Goal: Check status: Check status

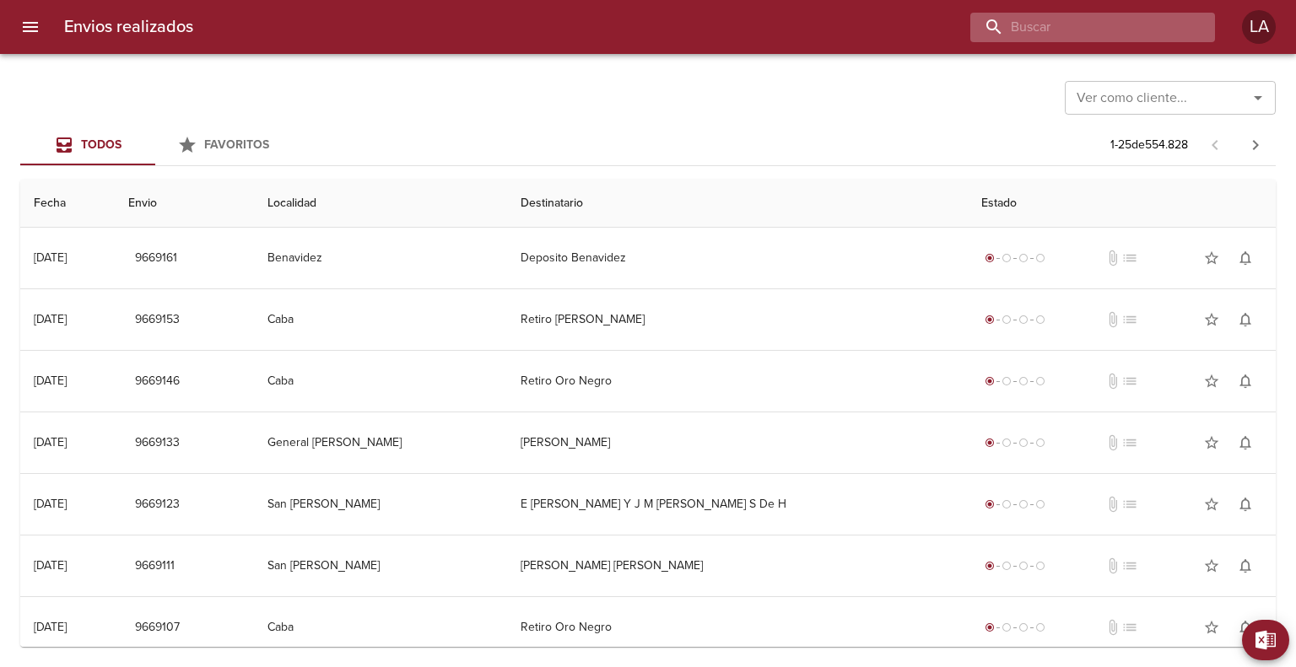
click at [1141, 40] on input "buscar" at bounding box center [1078, 28] width 216 height 30
paste input "00078133"
type input "00078133"
click at [1185, 100] on input "Ver como cliente..." at bounding box center [1145, 98] width 151 height 24
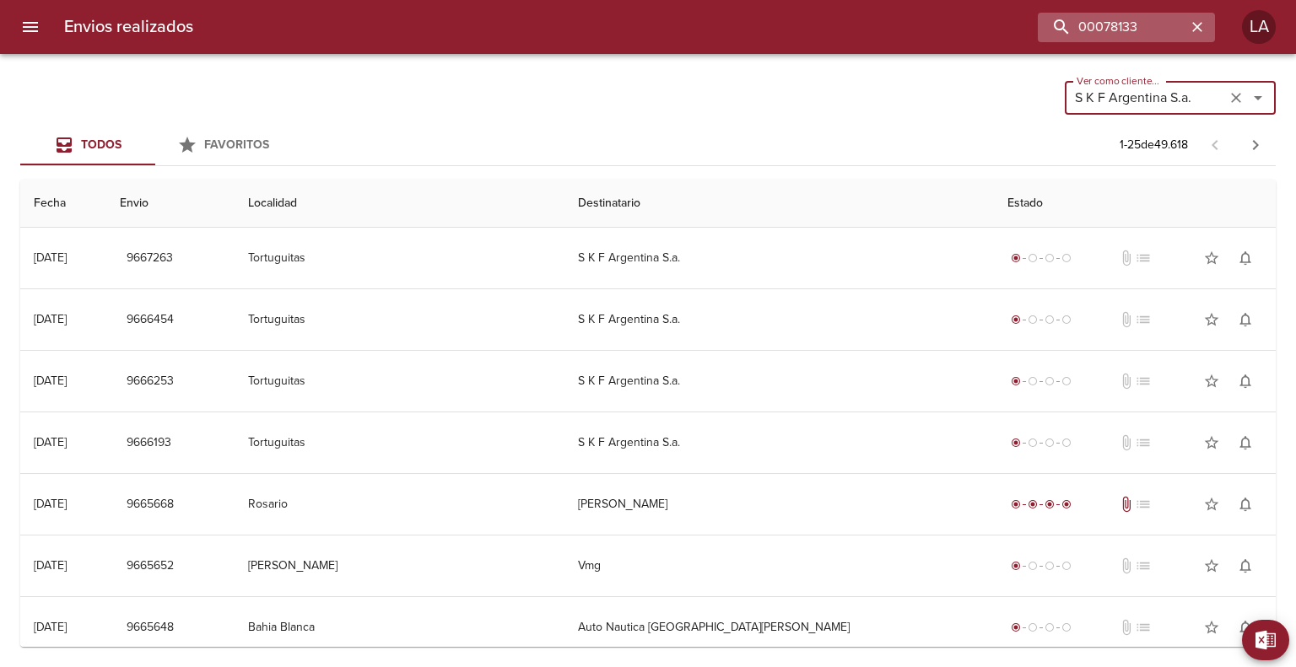
type input "S K F Argentina S.a."
click at [1127, 31] on input "00078133" at bounding box center [1078, 28] width 216 height 30
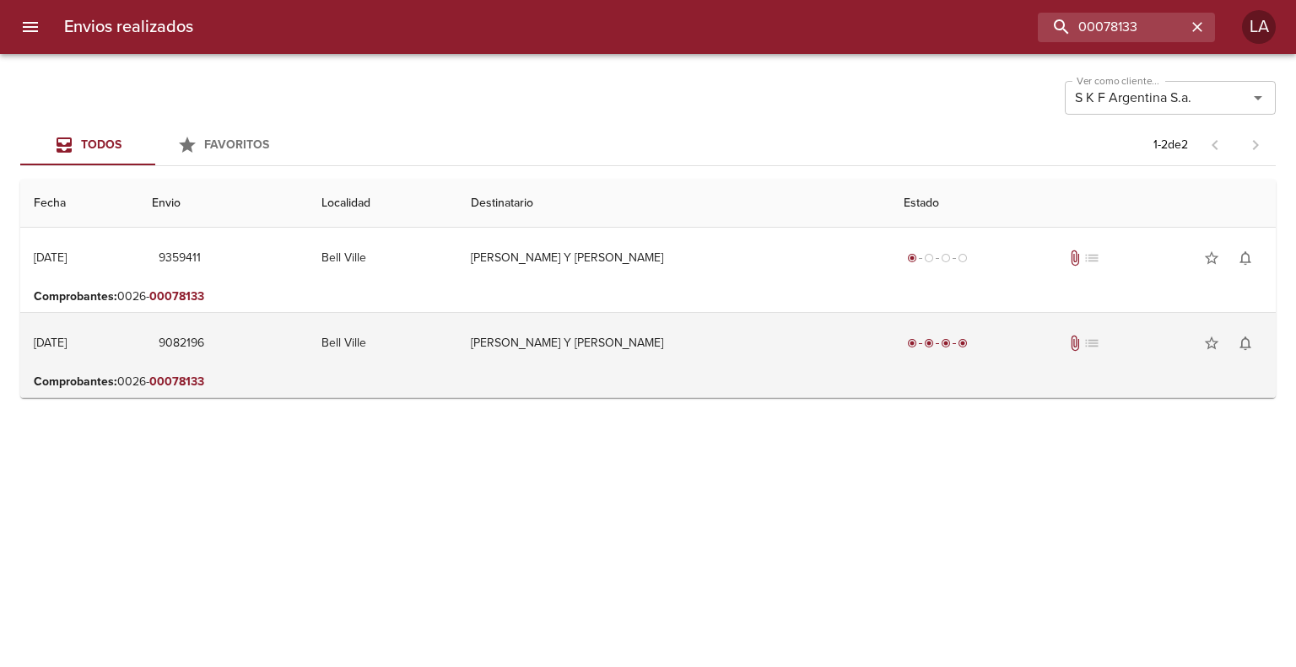
click at [577, 321] on td "[PERSON_NAME] Y [PERSON_NAME]" at bounding box center [673, 343] width 433 height 61
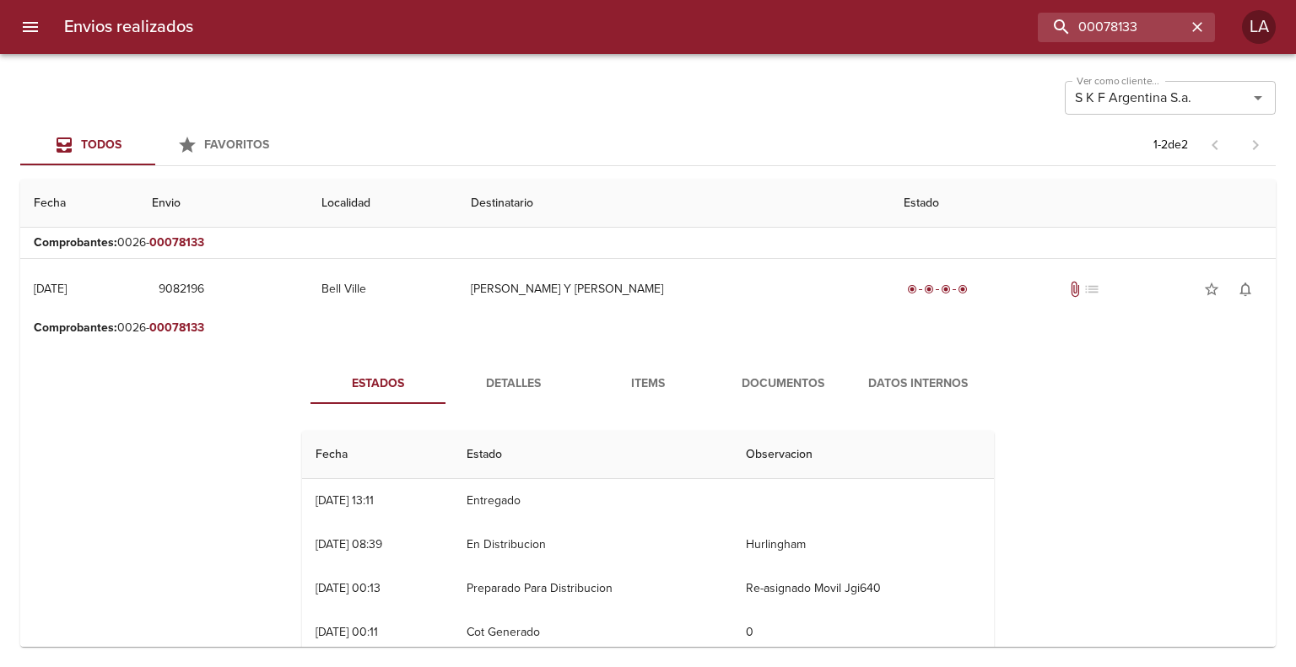
scroll to position [84, 0]
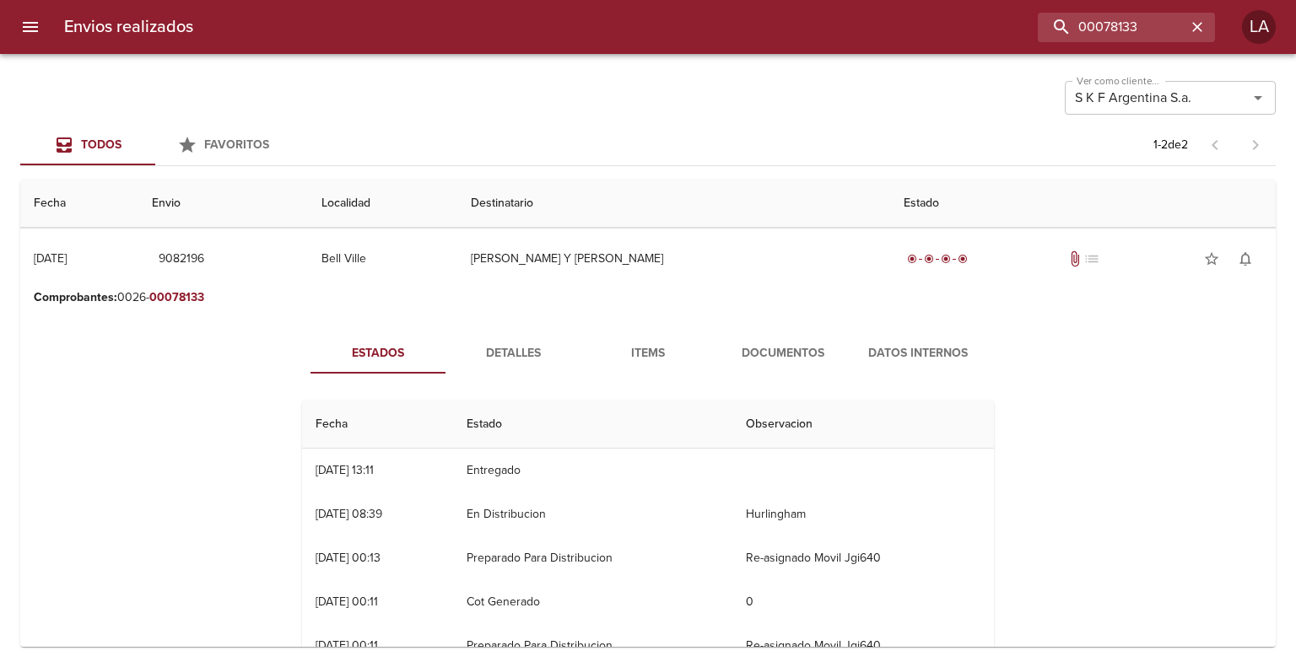
click at [726, 351] on span "Documentos" at bounding box center [783, 353] width 115 height 21
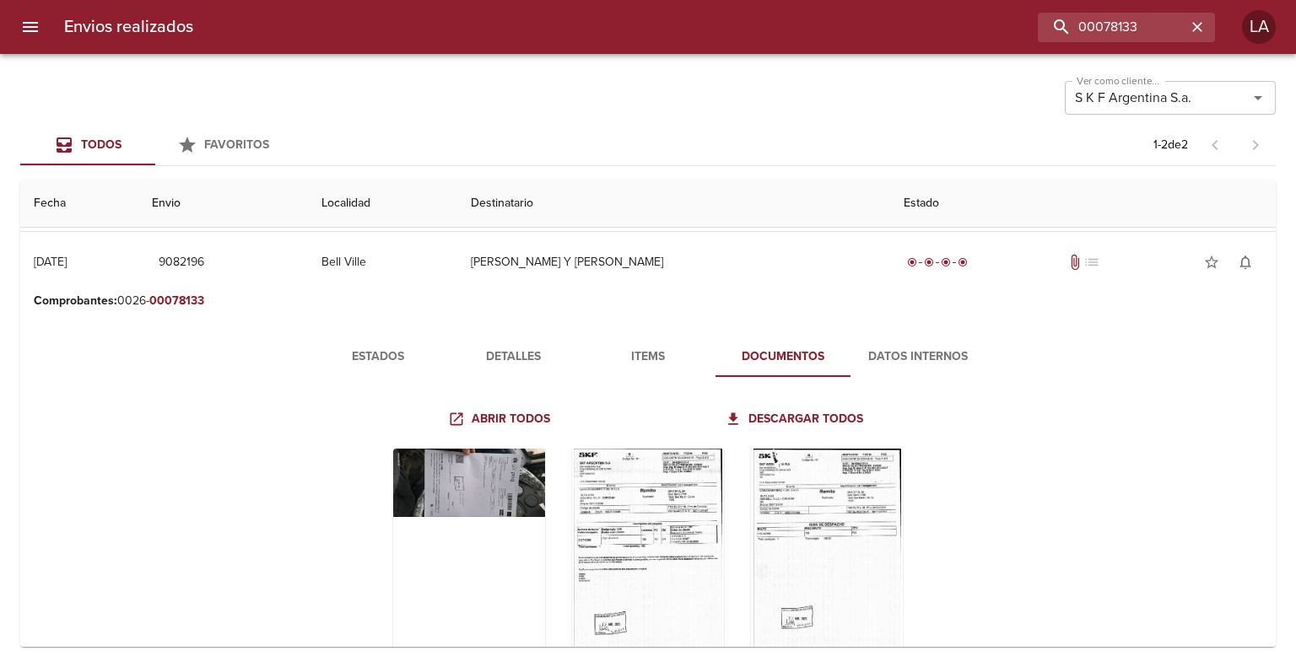
scroll to position [169, 0]
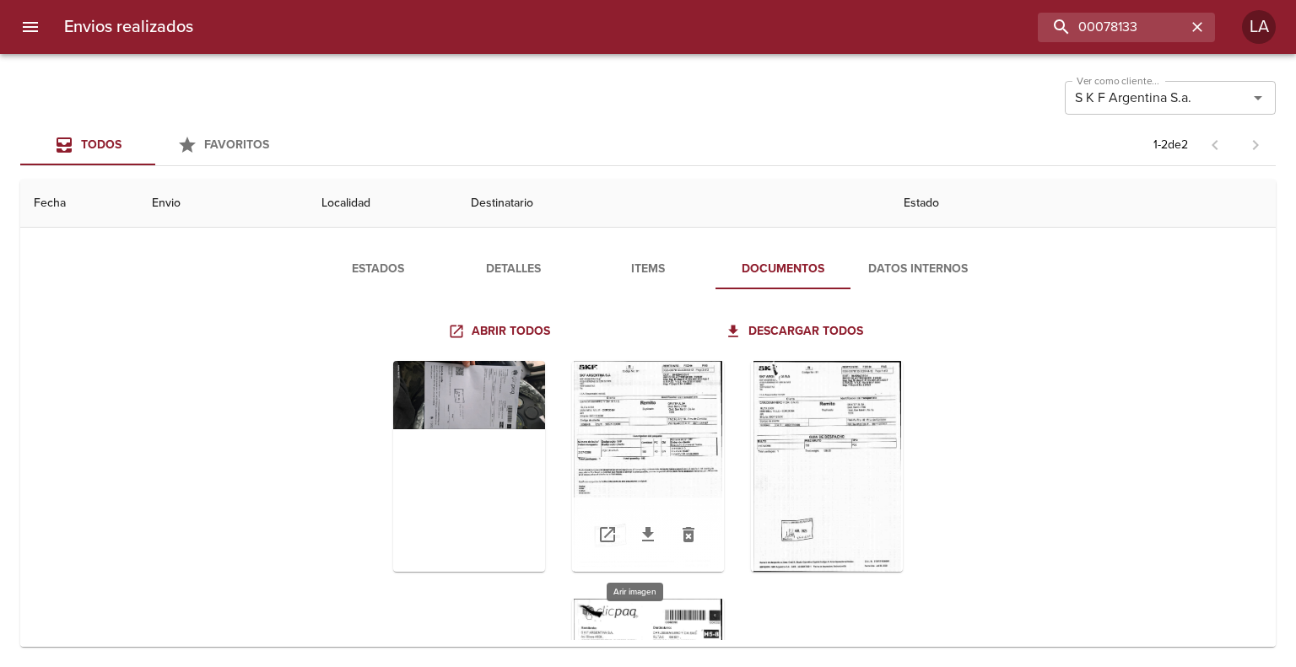
click at [688, 395] on div "Tabla de envíos del cliente" at bounding box center [648, 466] width 152 height 211
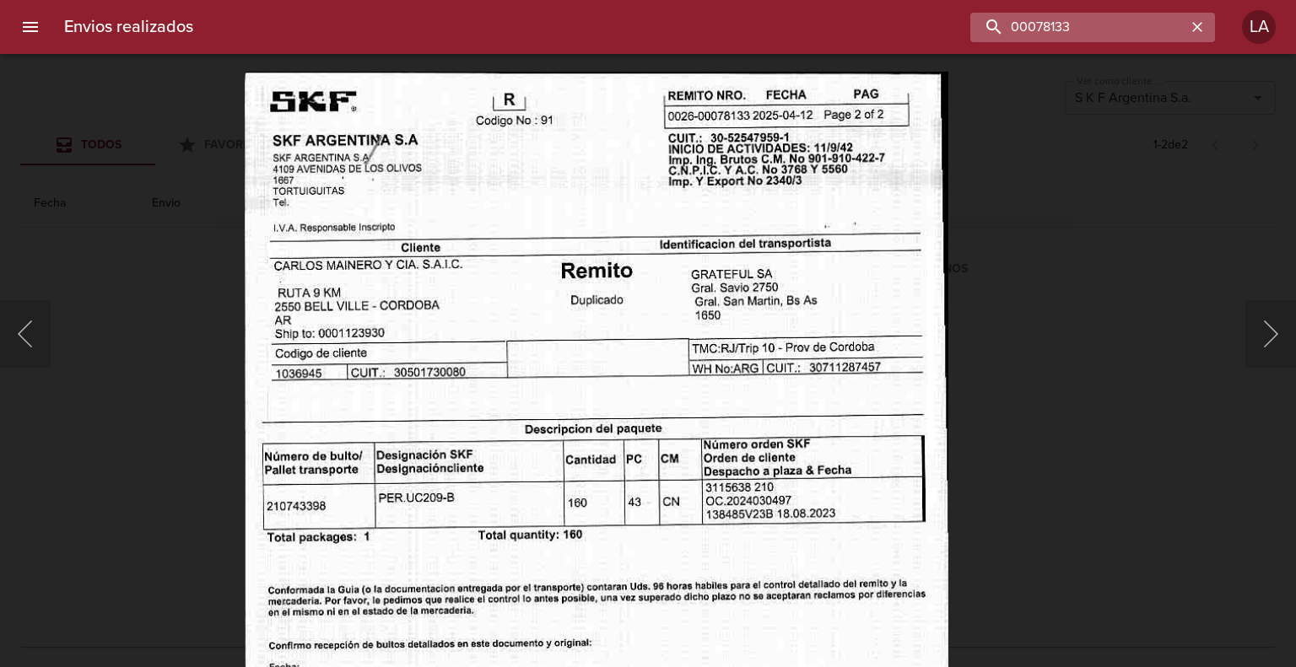
click at [1114, 27] on input "00078133" at bounding box center [1078, 28] width 216 height 30
paste input "86218"
type input "00086218"
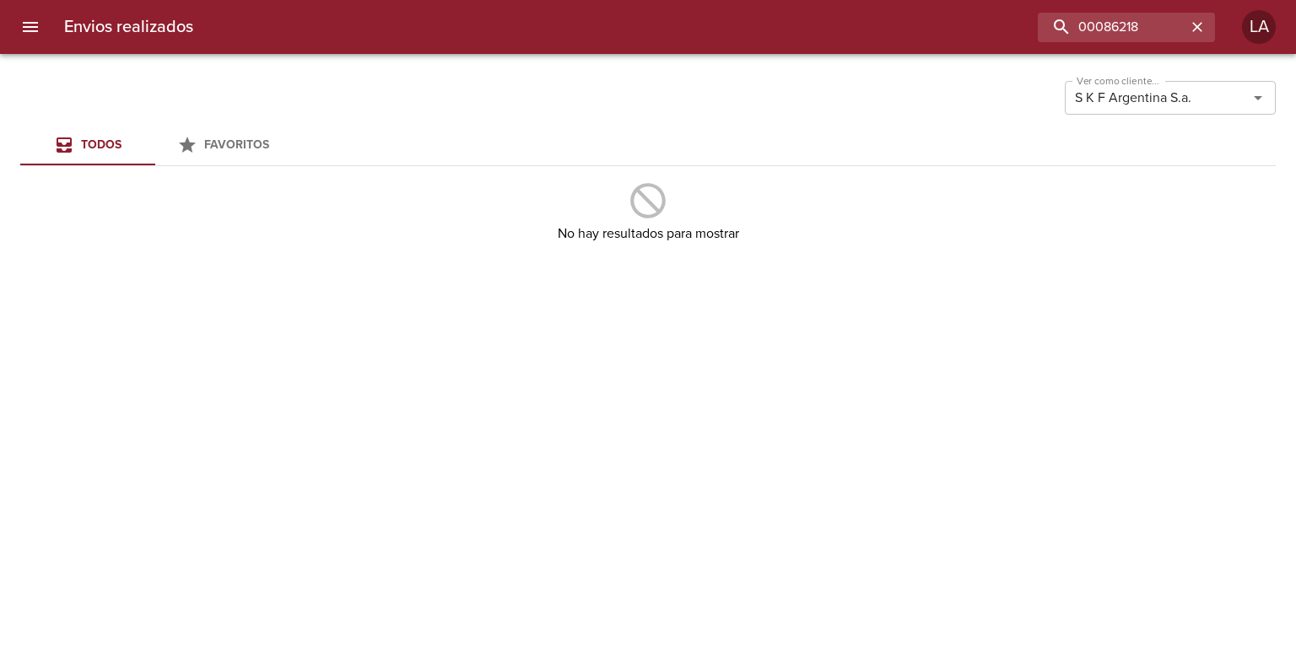
click at [44, 18] on button "menu" at bounding box center [30, 27] width 40 height 40
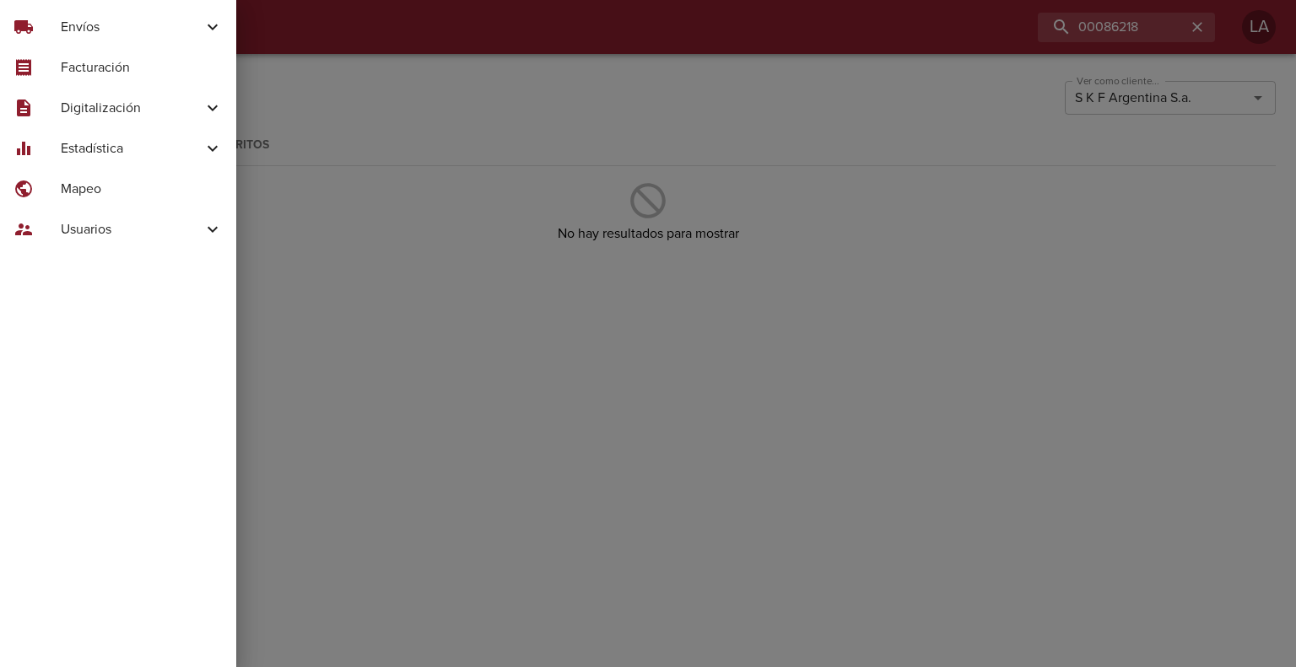
click at [108, 114] on span "Digitalización" at bounding box center [132, 108] width 142 height 20
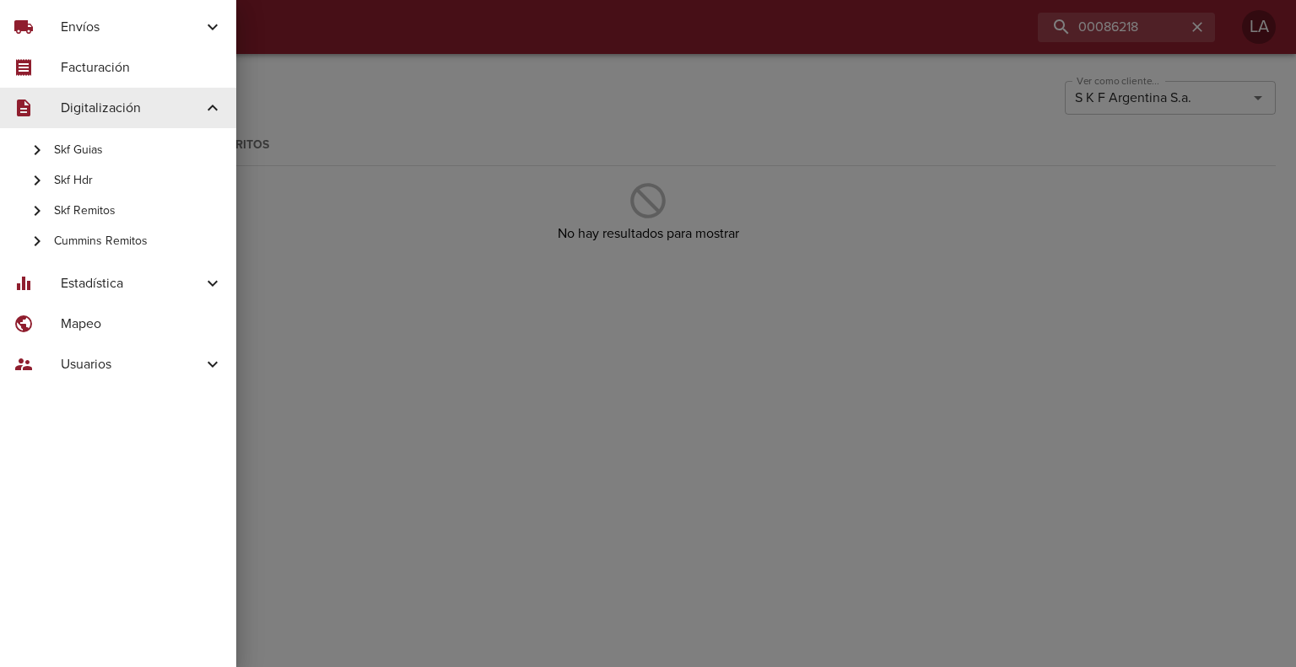
click at [134, 216] on span "Skf Remitos" at bounding box center [138, 210] width 169 height 17
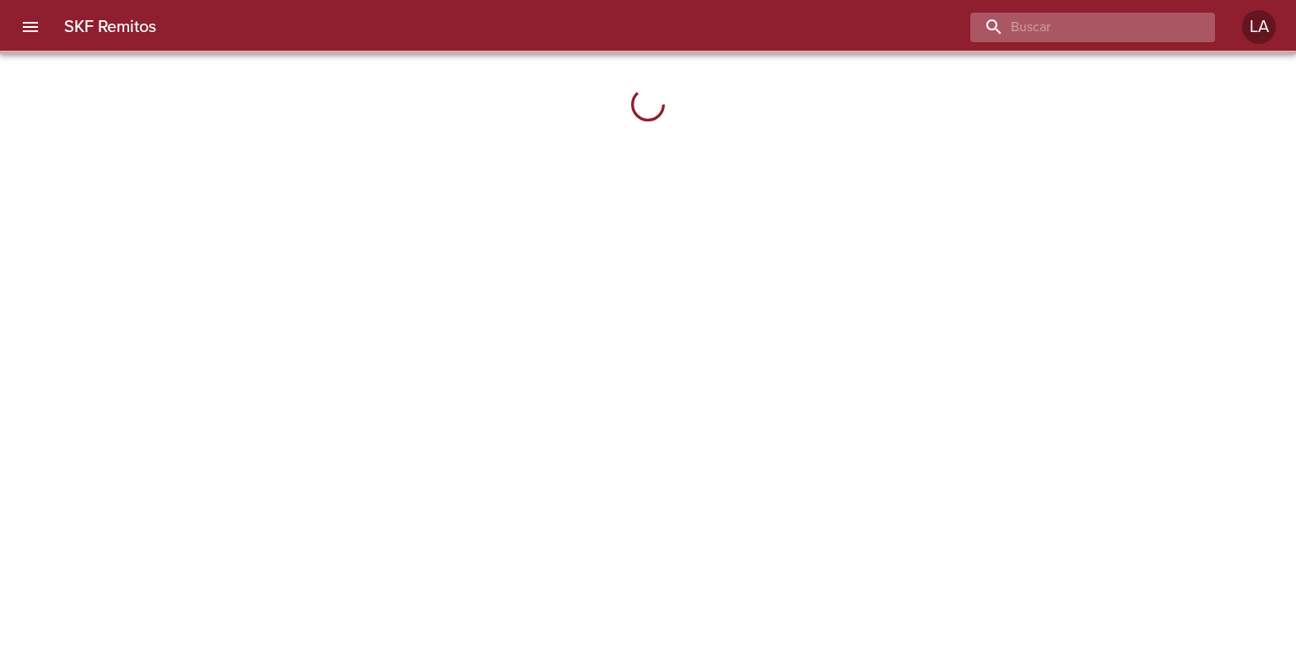
click at [1142, 28] on input "buscar" at bounding box center [1078, 28] width 216 height 30
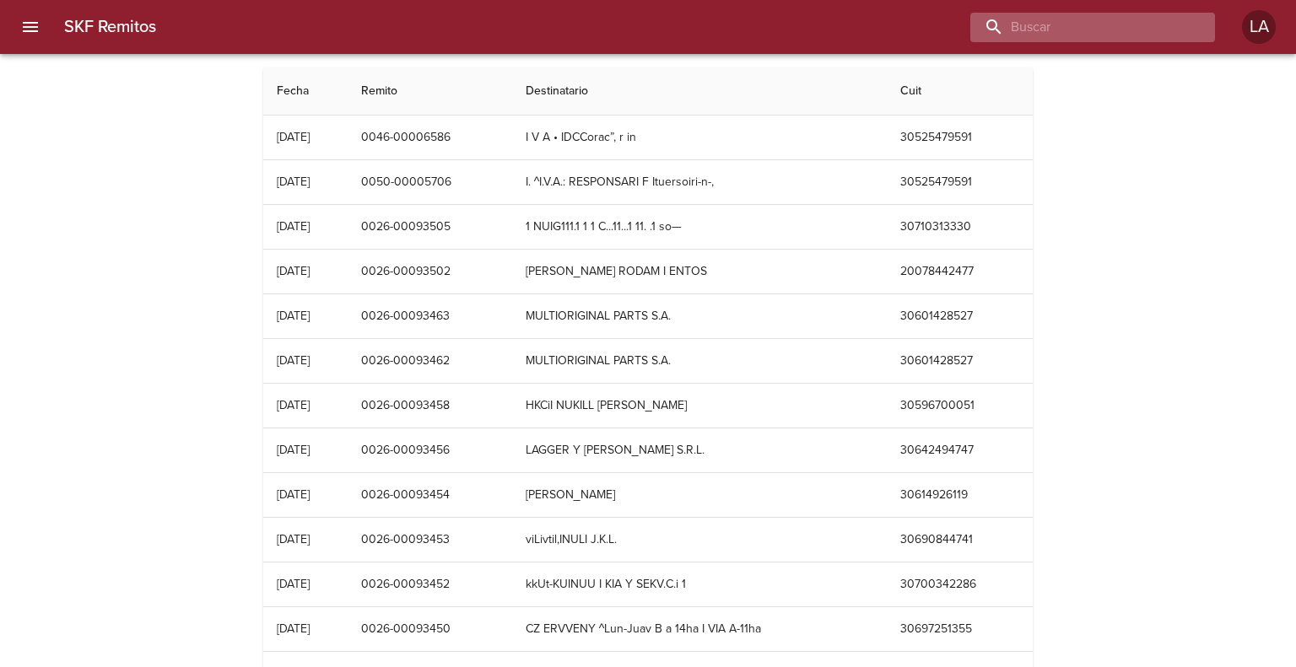
paste input "00086218"
type input "00086218"
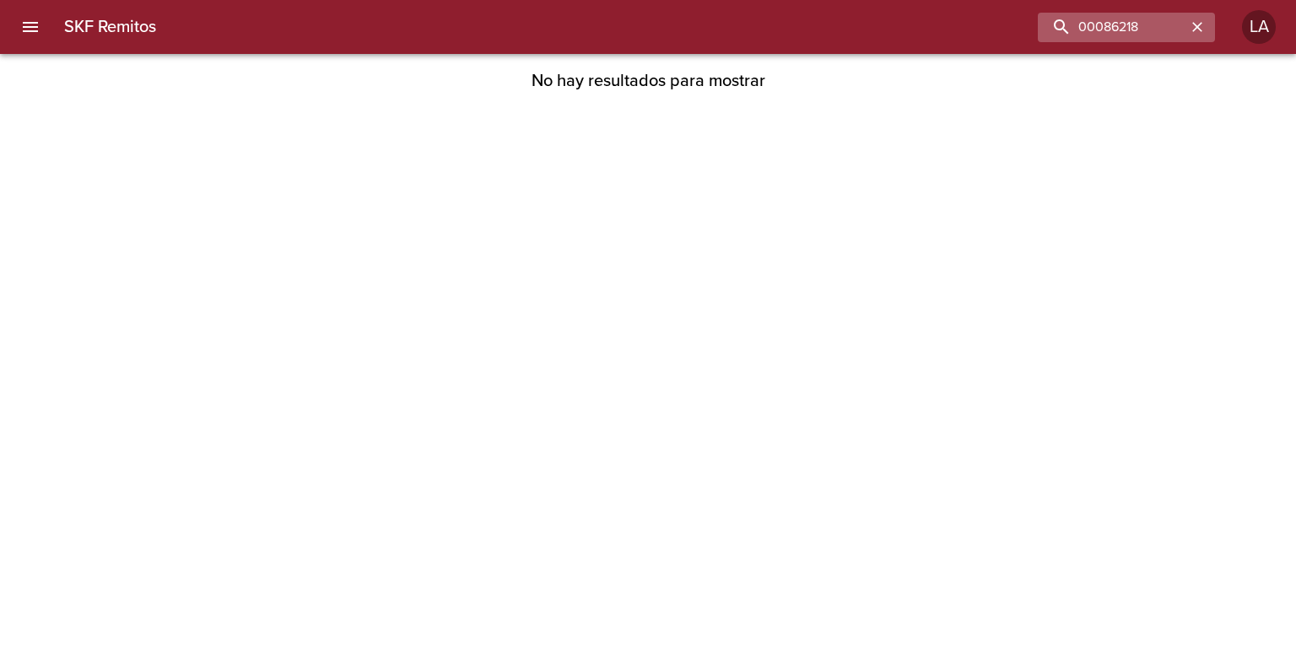
click at [1196, 35] on button "button" at bounding box center [1197, 27] width 22 height 22
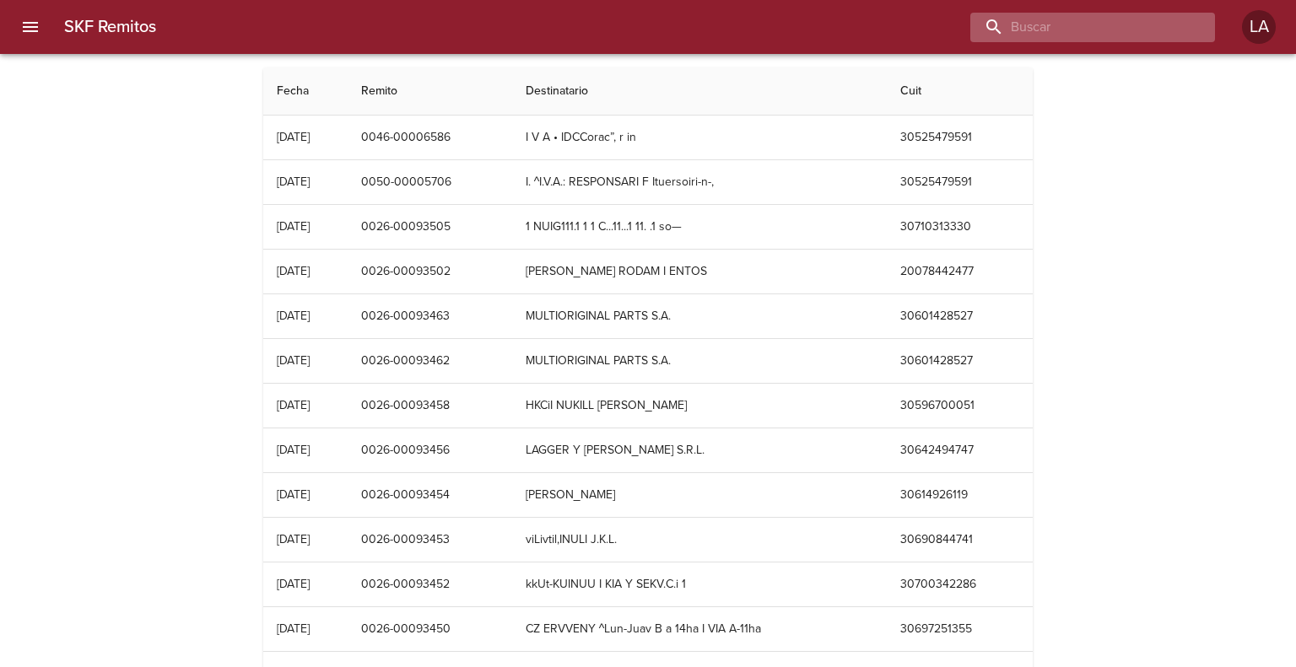
click at [1094, 29] on input "buscar" at bounding box center [1078, 28] width 216 height 30
paste input "00002347"
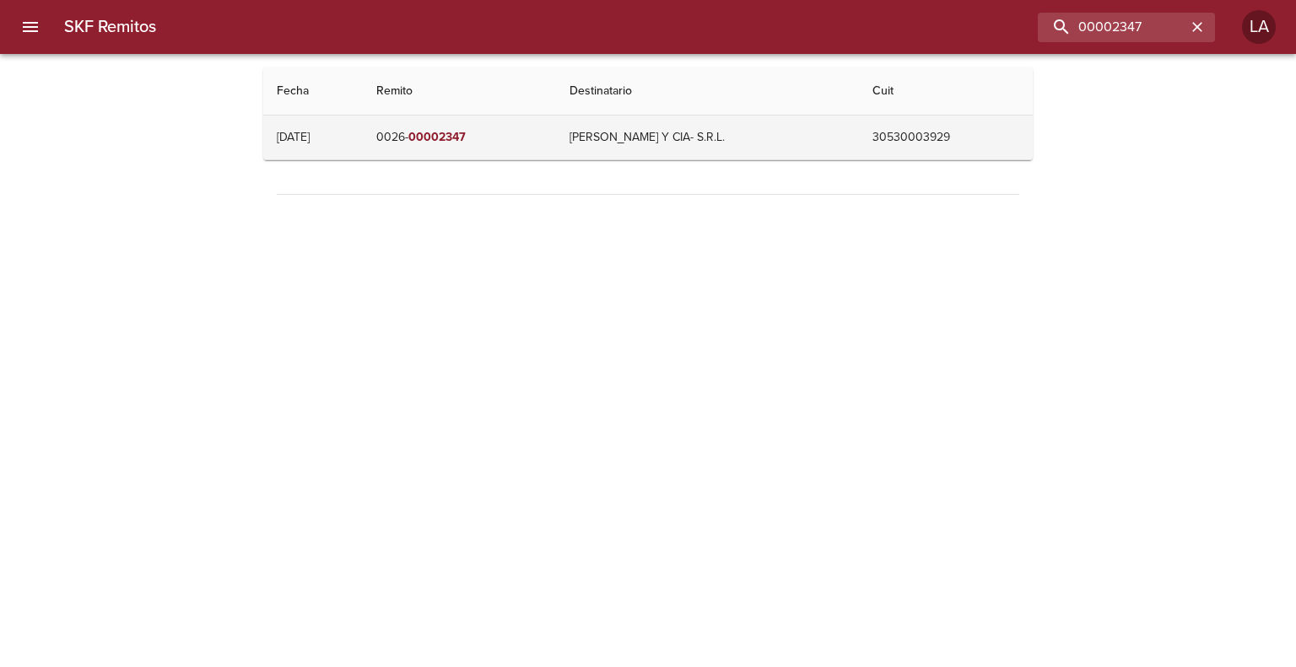
click at [629, 128] on td "TOMAS MORENO Y CIA- S.R.L." at bounding box center [708, 138] width 304 height 44
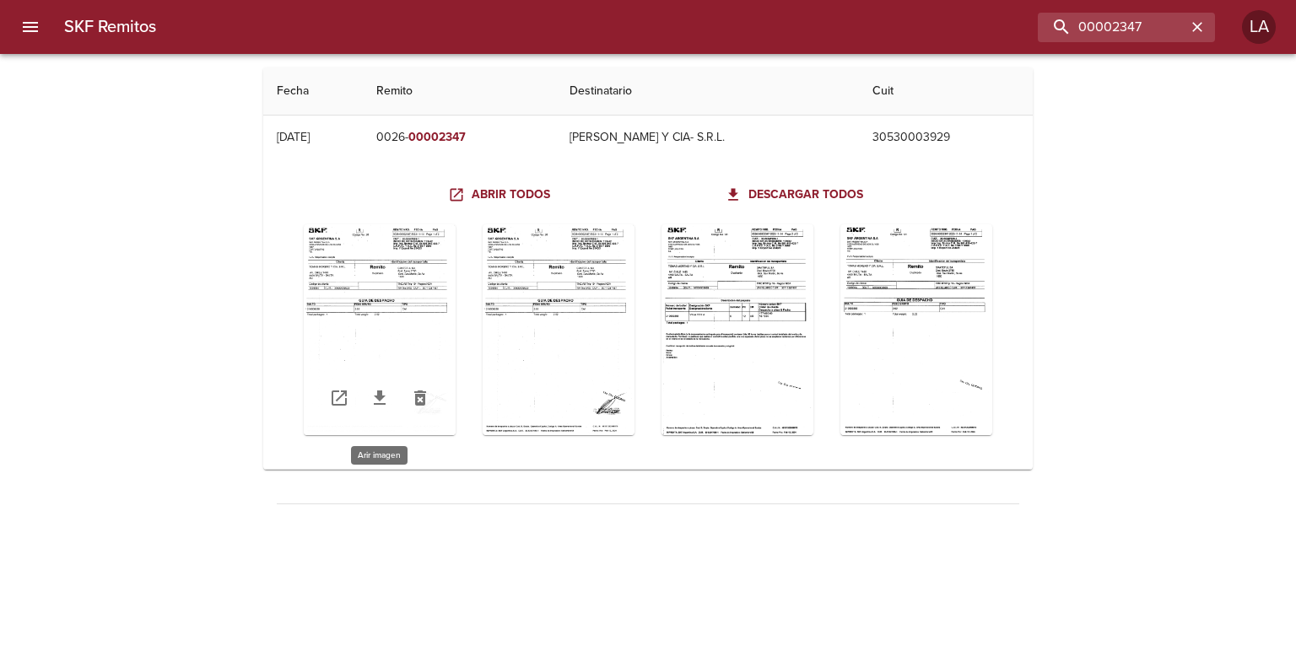
click at [399, 249] on div "Table digitalización - SKF Remitos" at bounding box center [380, 329] width 152 height 211
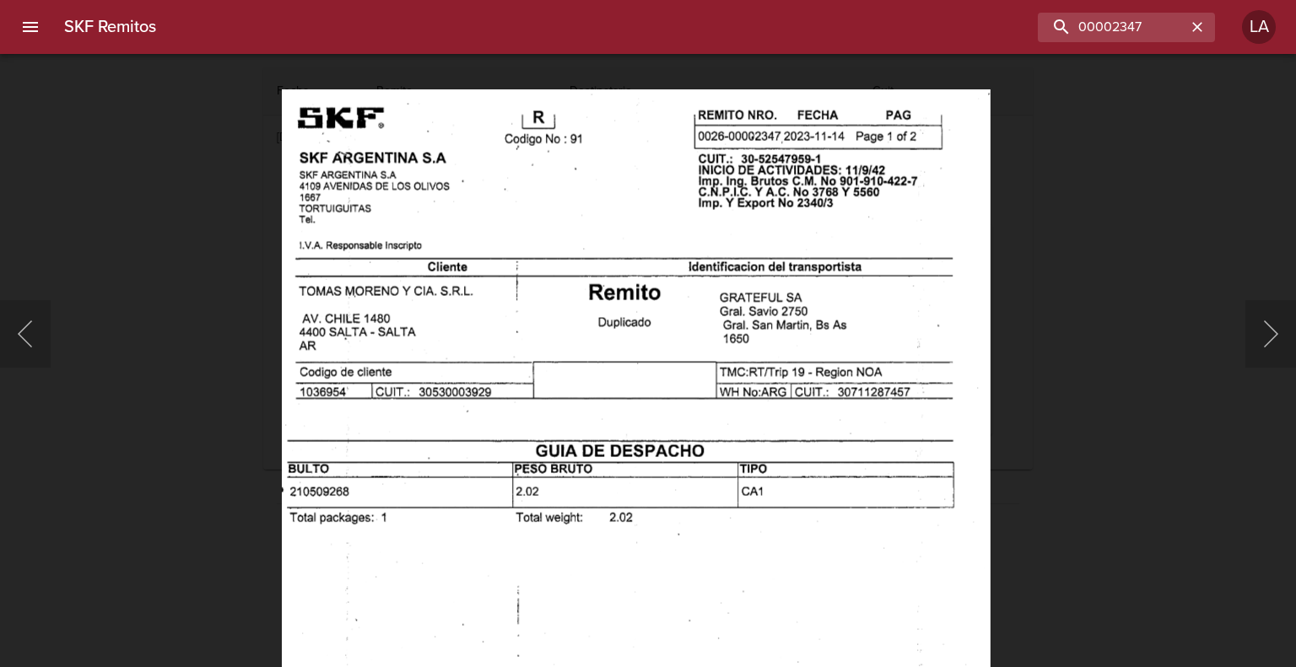
click at [597, 251] on img "Lightbox" at bounding box center [636, 590] width 709 height 1002
click at [1062, 208] on div "Lightbox" at bounding box center [648, 333] width 1296 height 667
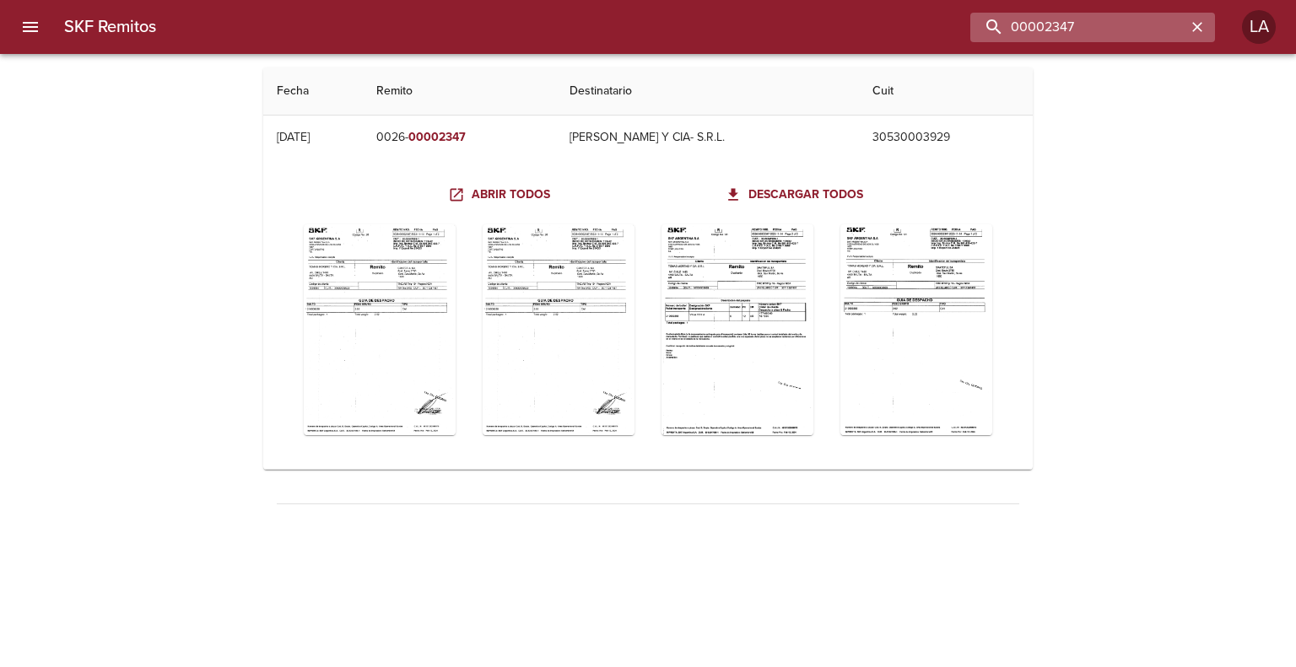
click at [1102, 23] on input "00002347" at bounding box center [1078, 28] width 216 height 30
click at [1101, 22] on input "00002347" at bounding box center [1078, 28] width 216 height 30
paste input "88250"
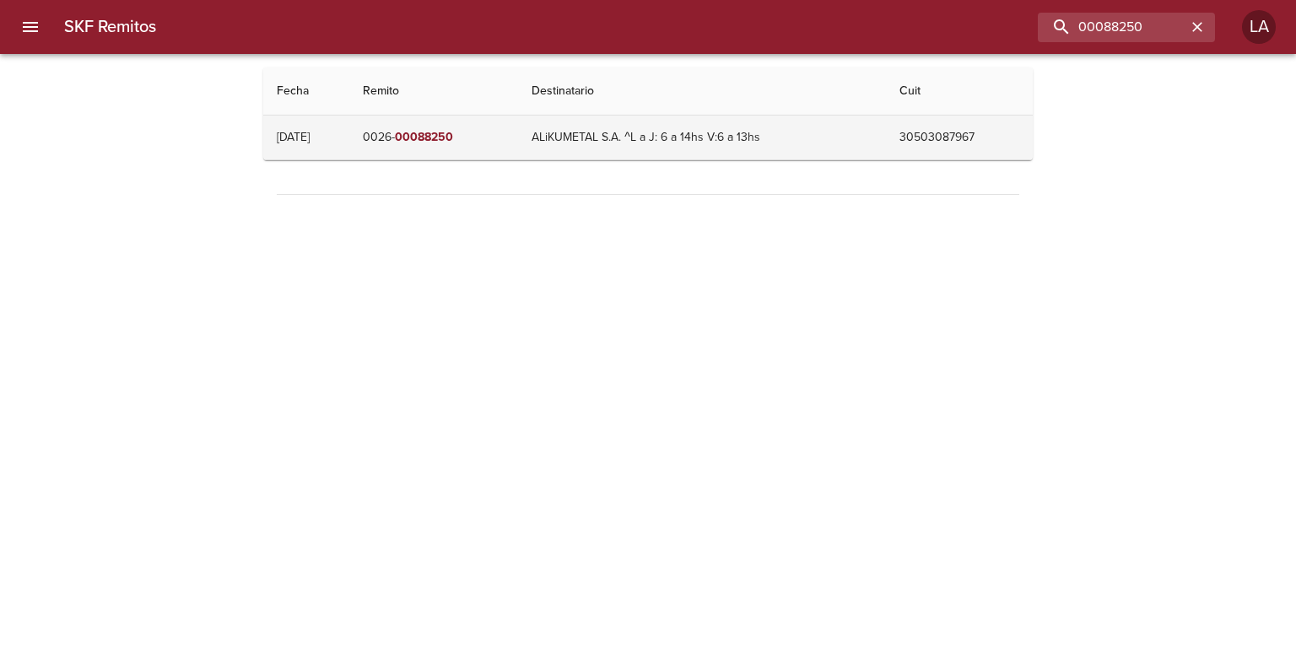
click at [510, 132] on td "0026- 00088250" at bounding box center [433, 138] width 169 height 44
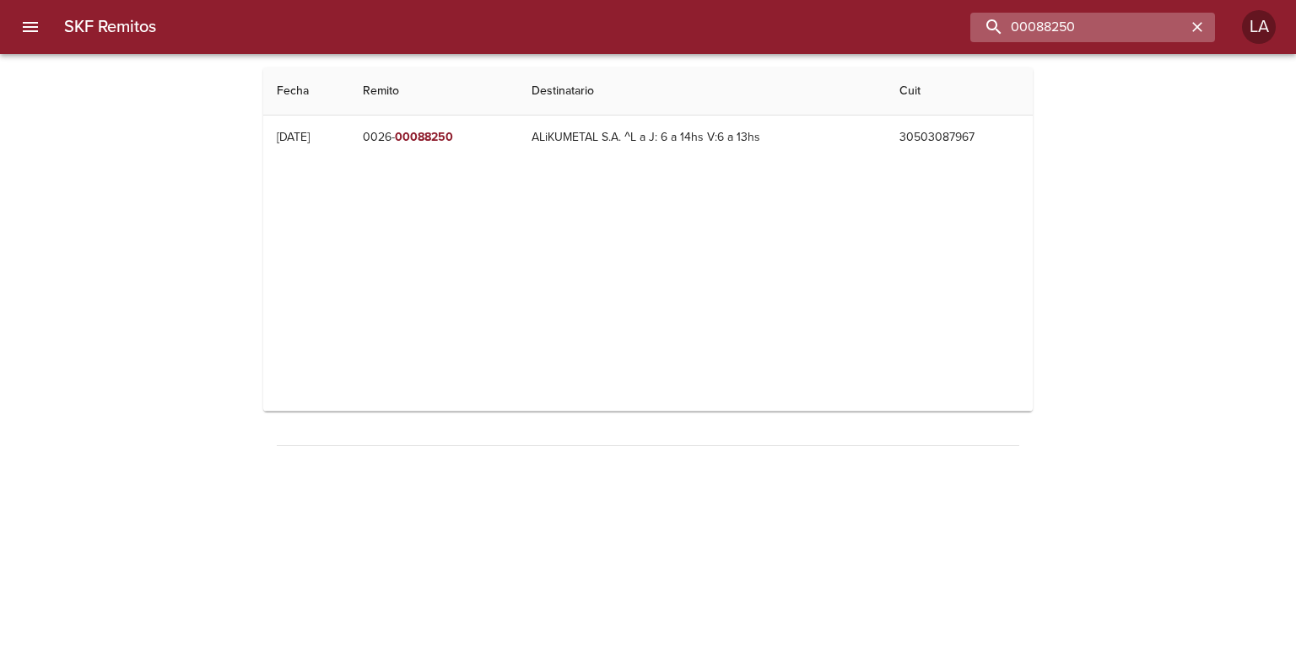
click at [1107, 23] on input "00088250" at bounding box center [1078, 28] width 216 height 30
paste input "78133"
type input "00078133"
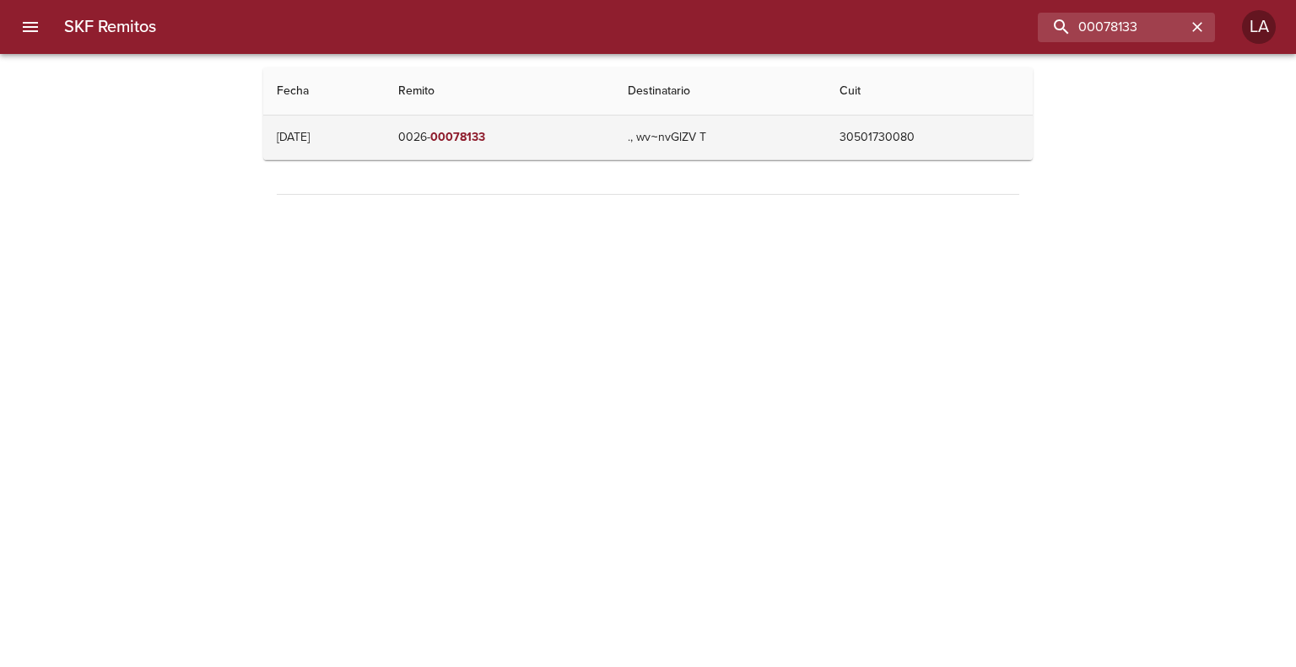
click at [560, 148] on td "0026- 00078133" at bounding box center [500, 138] width 230 height 44
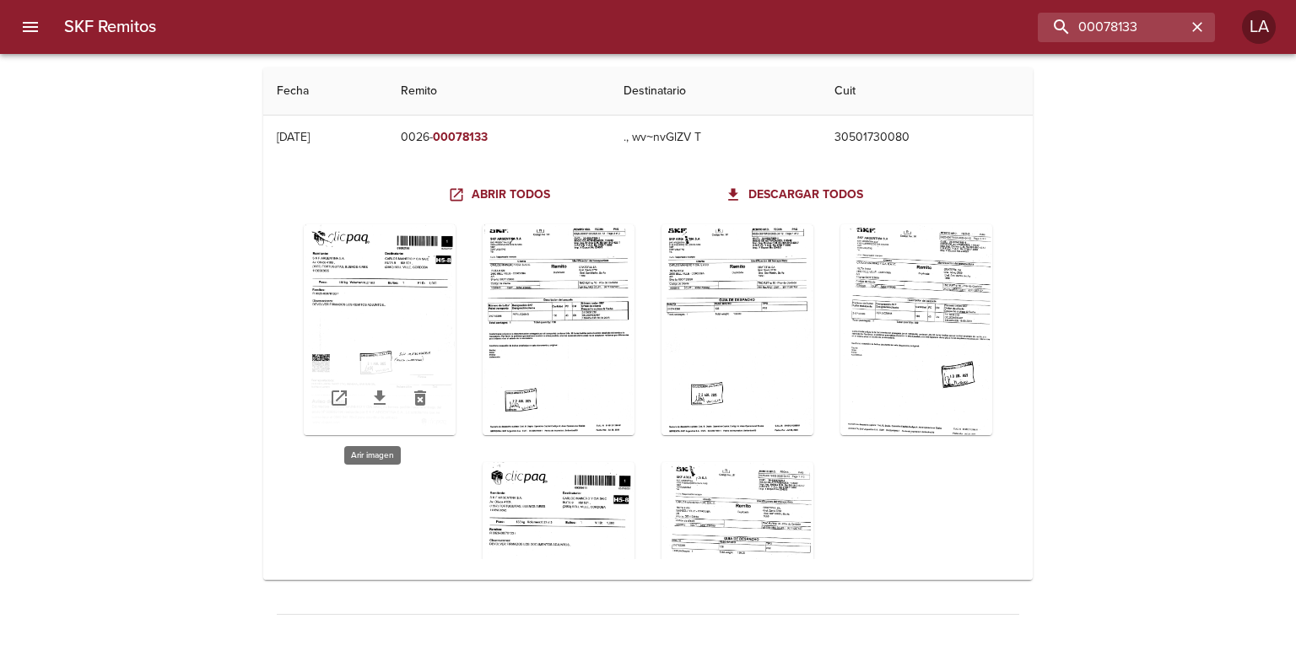
click at [425, 290] on div "Table digitalización - SKF Remitos" at bounding box center [380, 329] width 152 height 211
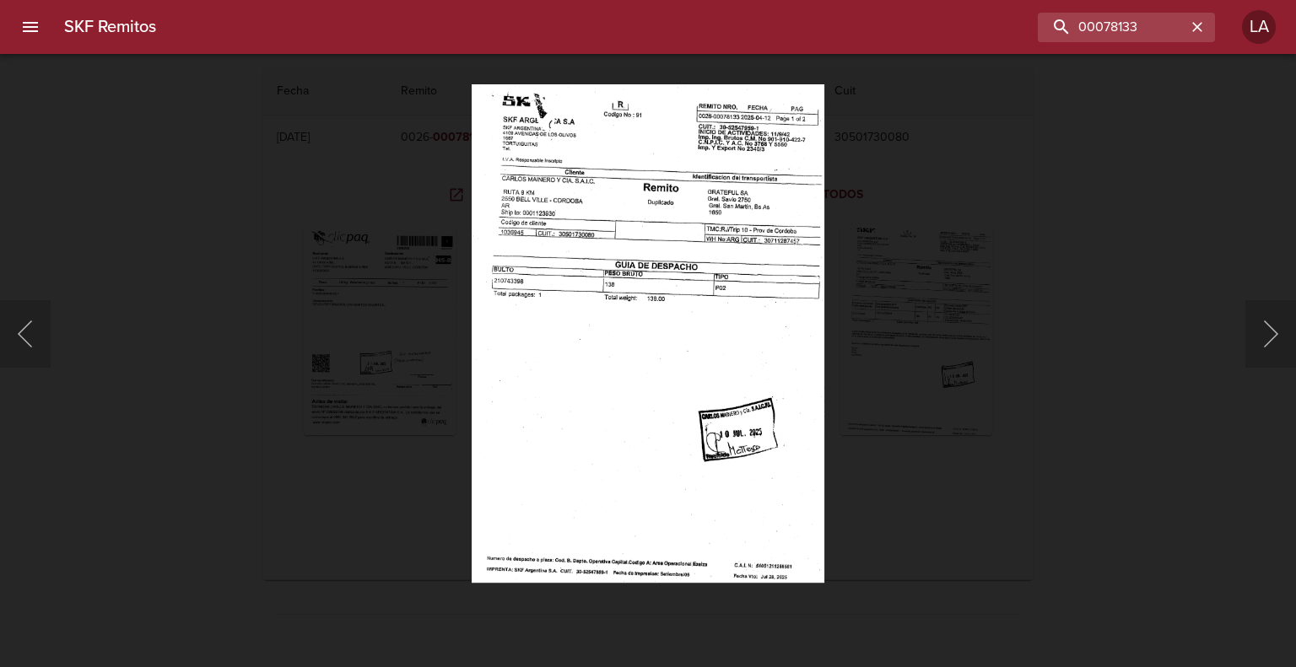
click at [1007, 327] on div "Lightbox" at bounding box center [648, 333] width 1296 height 667
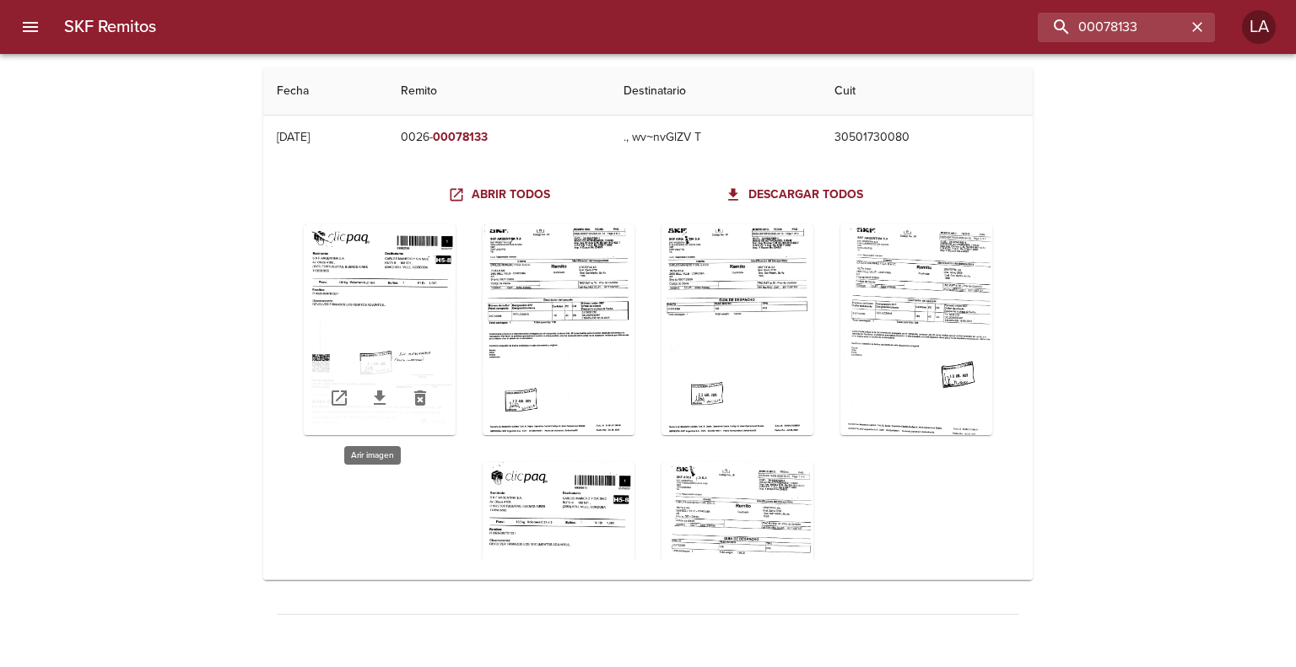
click at [370, 283] on div "Table digitalización - SKF Remitos" at bounding box center [380, 329] width 152 height 211
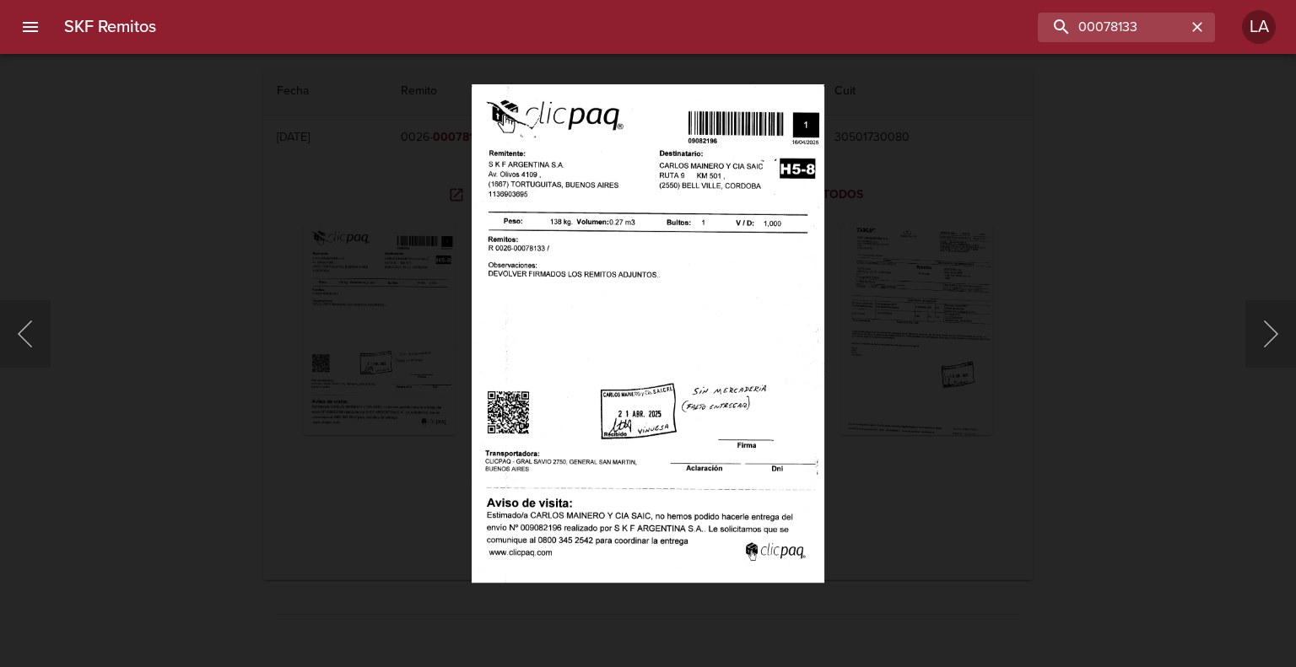
click at [996, 391] on div "Lightbox" at bounding box center [648, 333] width 1296 height 667
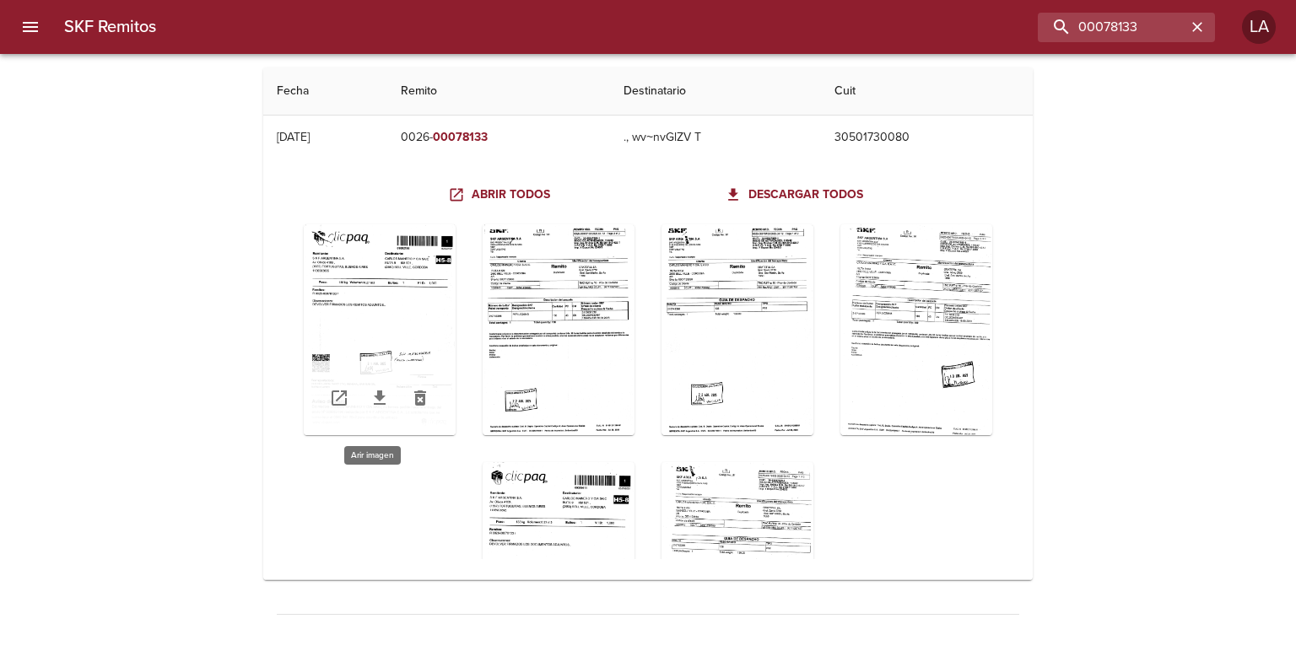
click at [401, 327] on div "Table digitalización - SKF Remitos" at bounding box center [380, 329] width 152 height 211
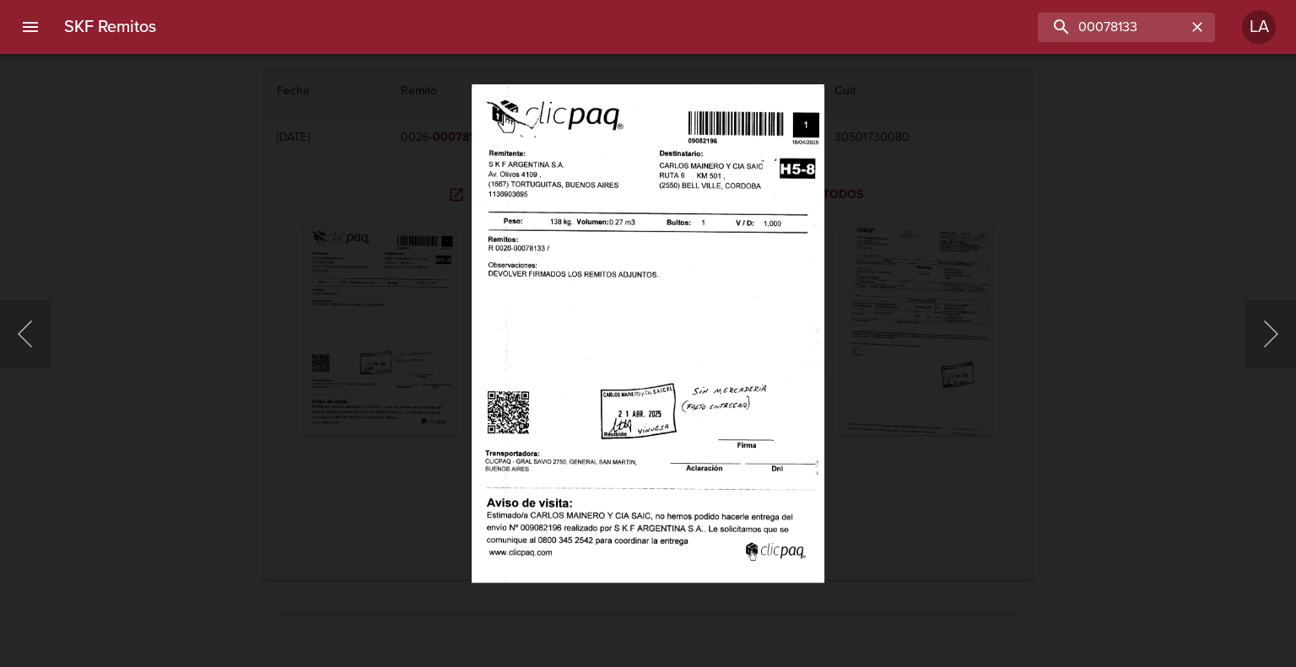
click at [412, 323] on div "Lightbox" at bounding box center [648, 333] width 1296 height 667
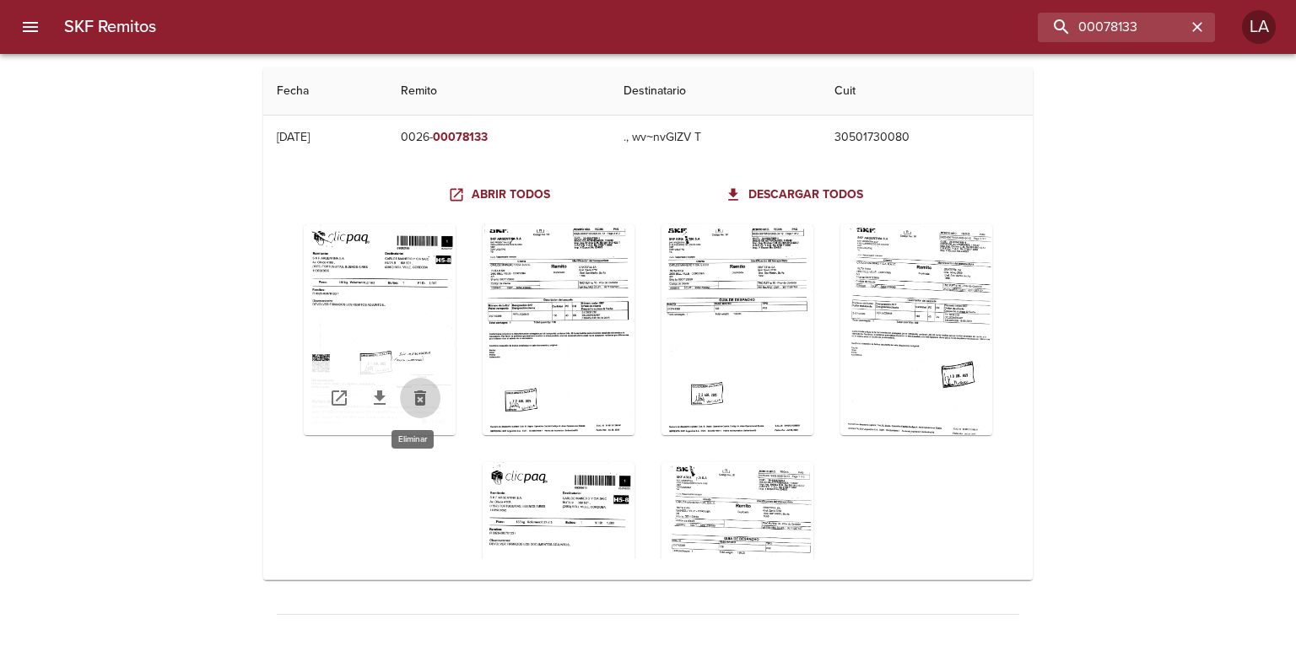
click at [420, 390] on icon "Table digitalización - SKF Remitos" at bounding box center [420, 398] width 20 height 20
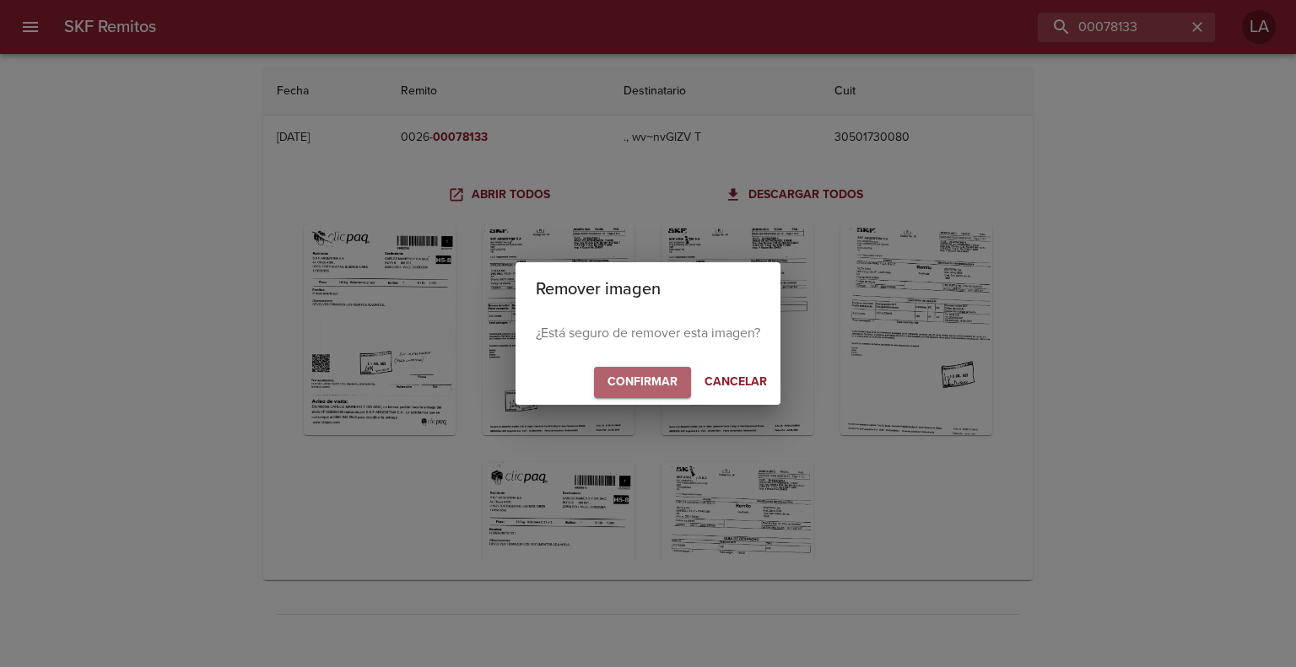
click at [611, 370] on button "Confirmar" at bounding box center [642, 382] width 97 height 31
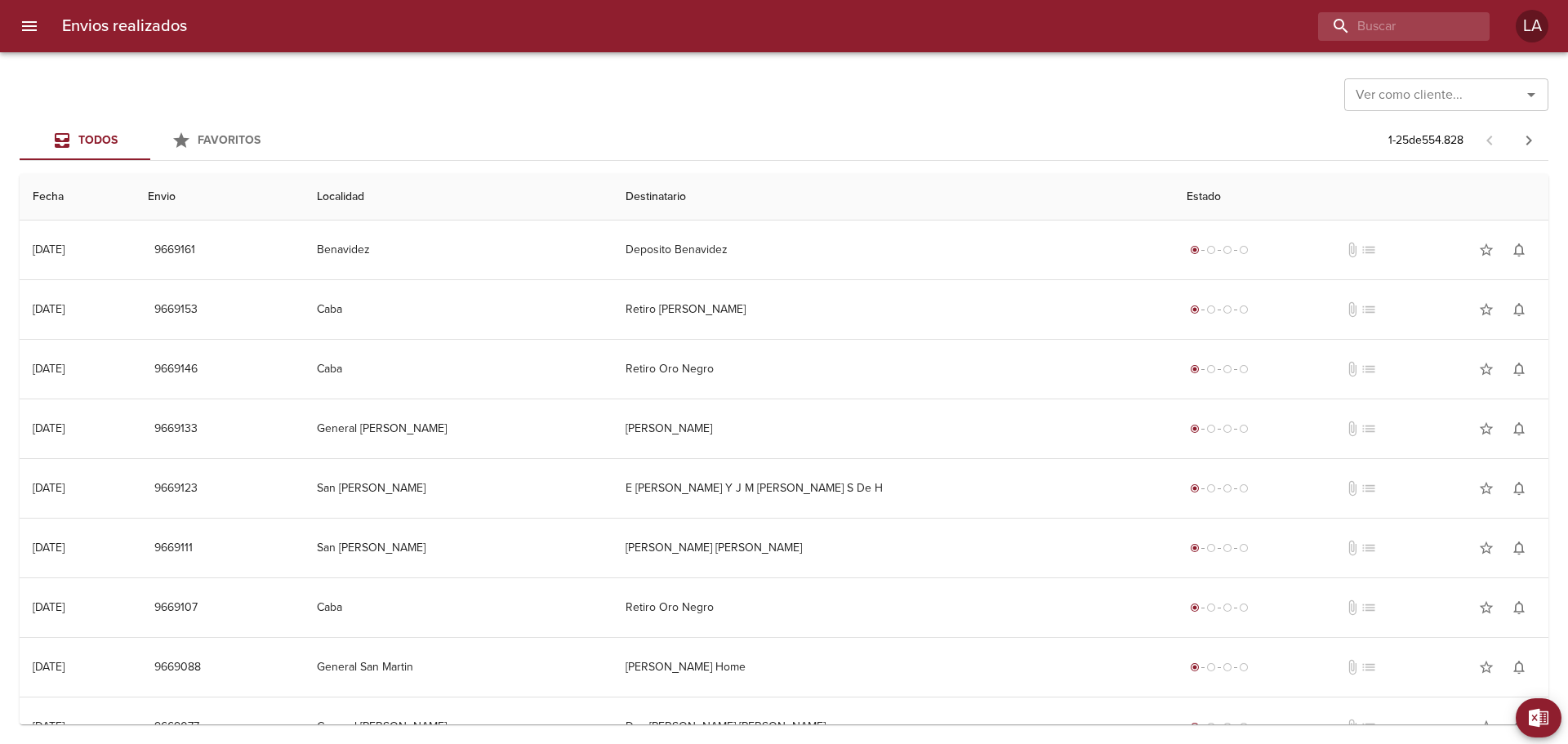
click at [43, 29] on button "menu" at bounding box center [29, 26] width 39 height 39
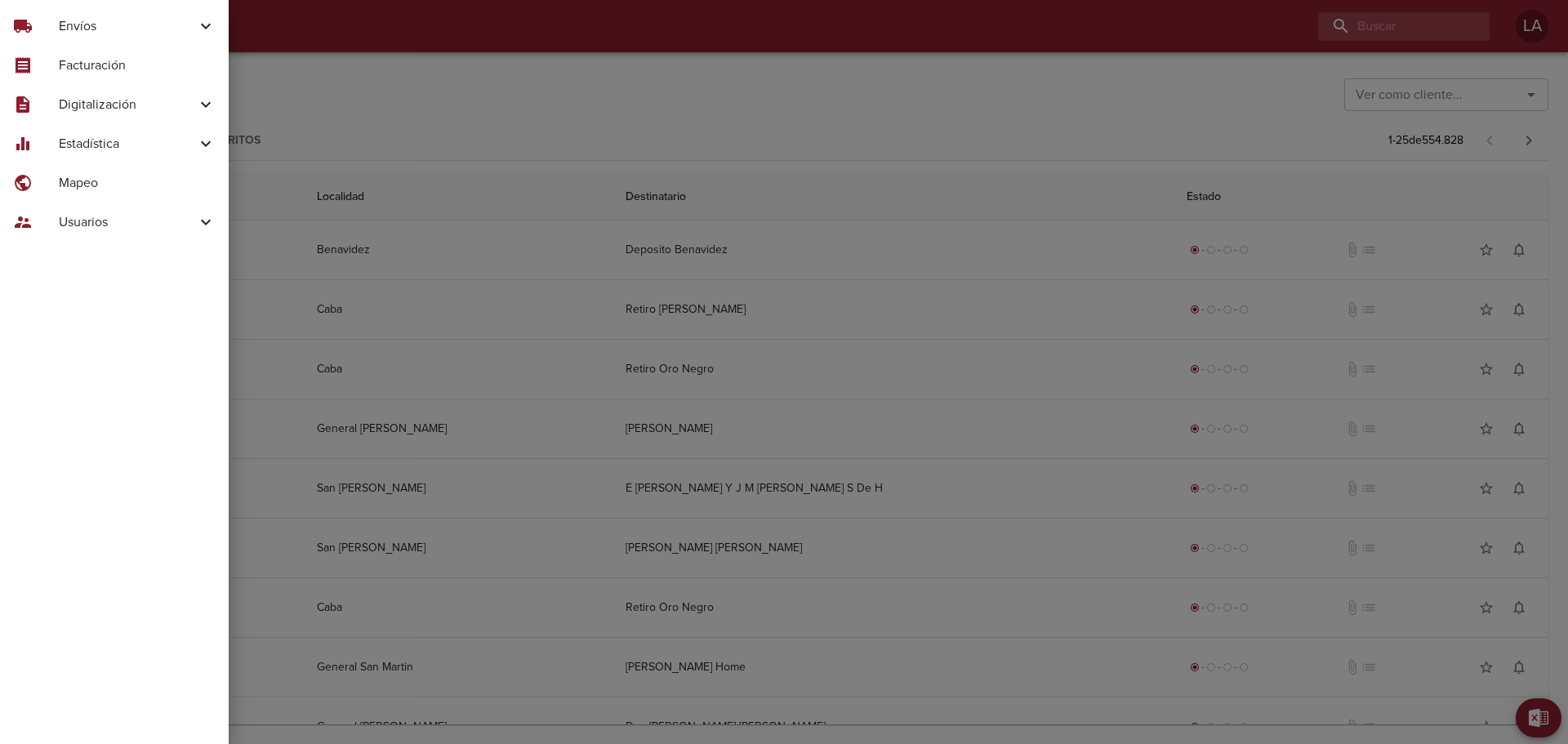
click at [955, 63] on div at bounding box center [784, 372] width 1568 height 744
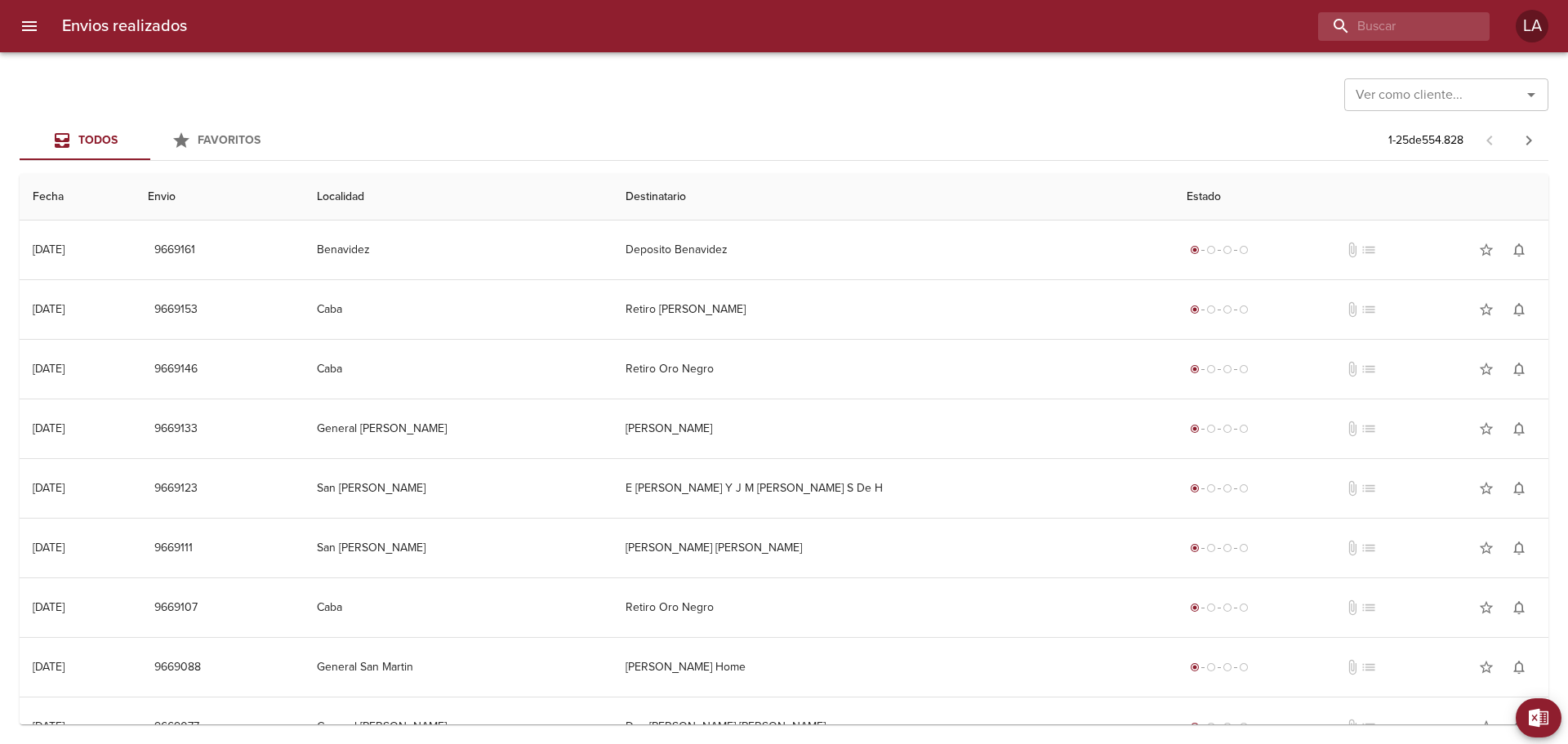
click at [1439, 94] on input "Ver como cliente..." at bounding box center [1422, 95] width 146 height 23
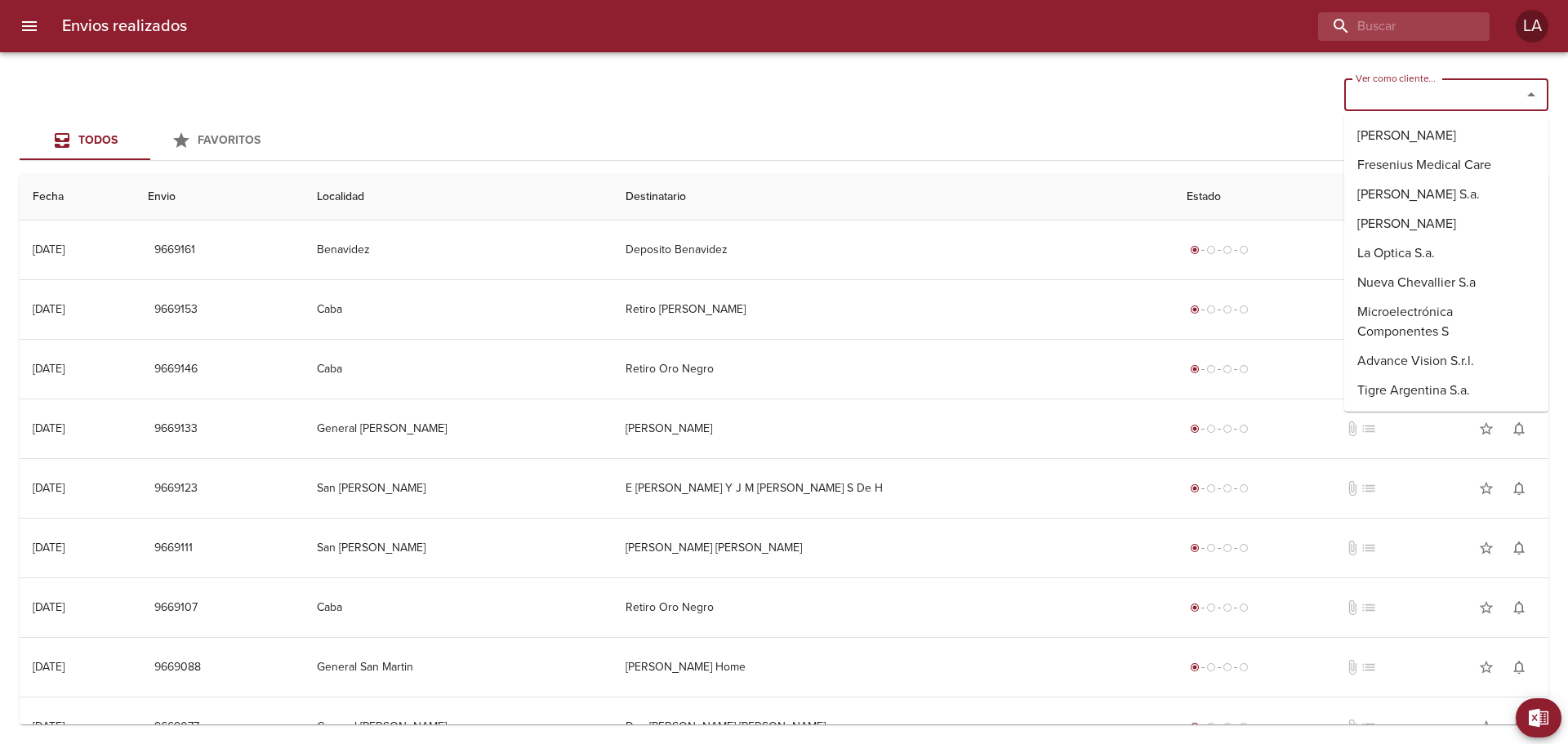
type input "s"
click at [1418, 25] on input "buscar" at bounding box center [1357, 27] width 209 height 29
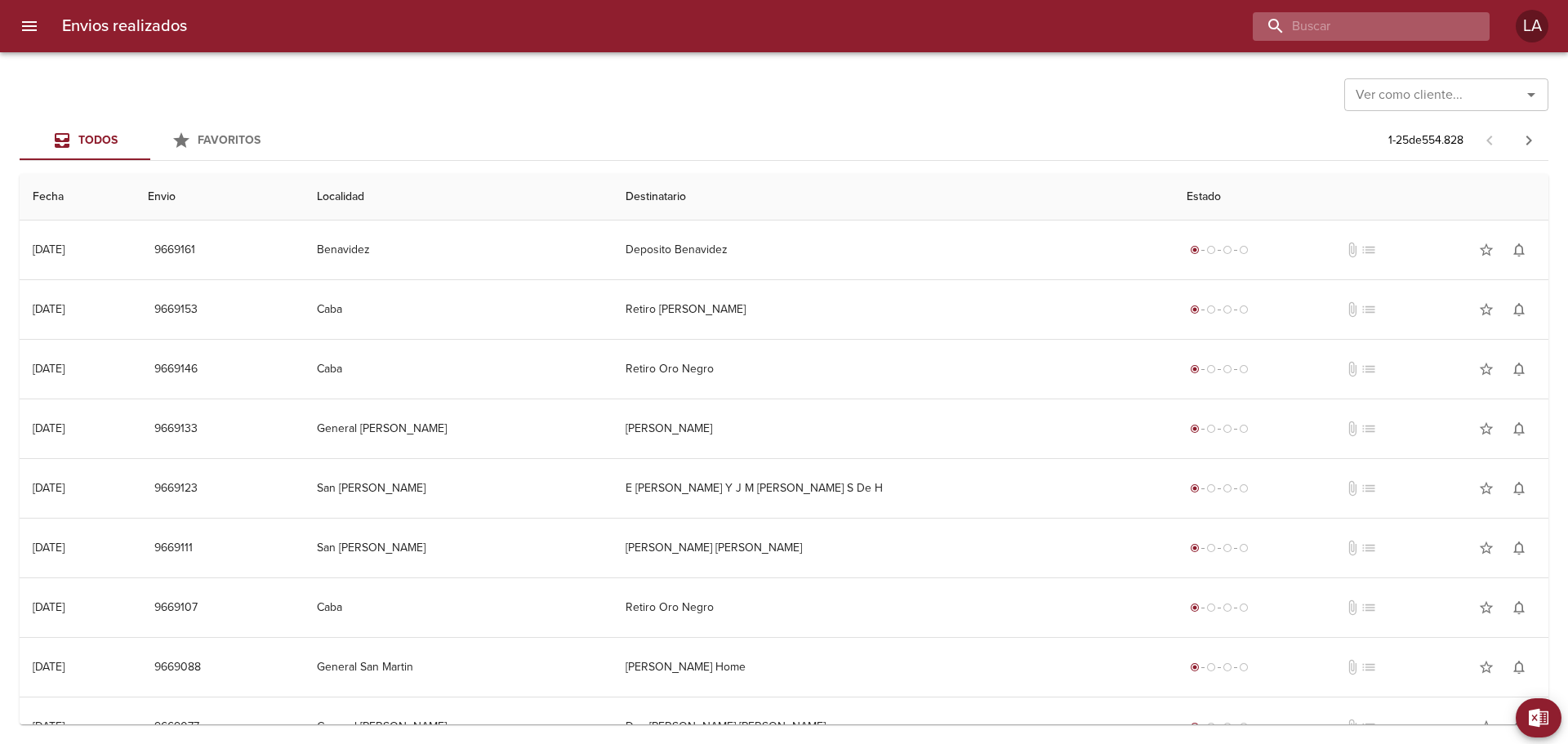
paste input "00088250"
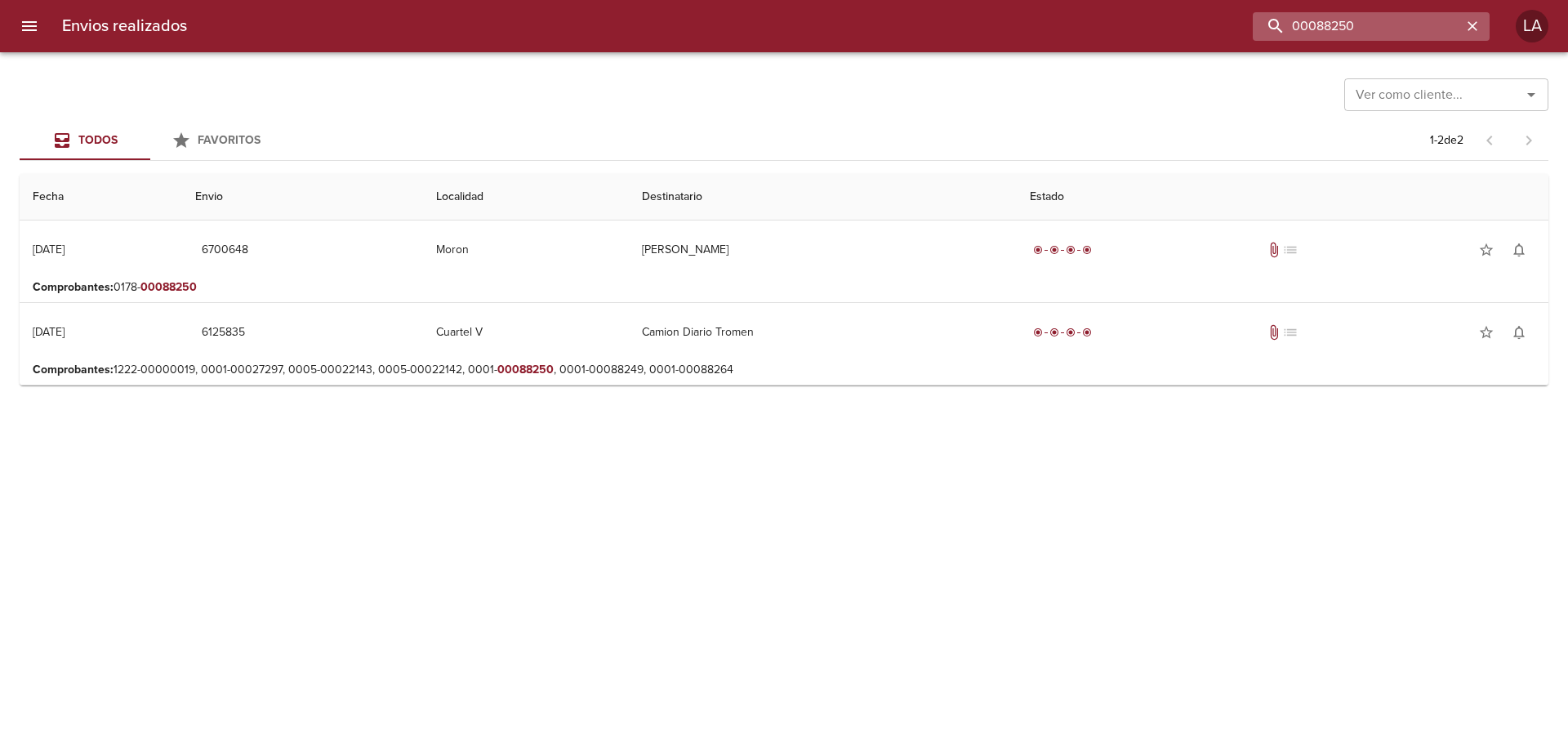
click at [1335, 17] on input "00088250" at bounding box center [1357, 27] width 209 height 29
paste input "78133"
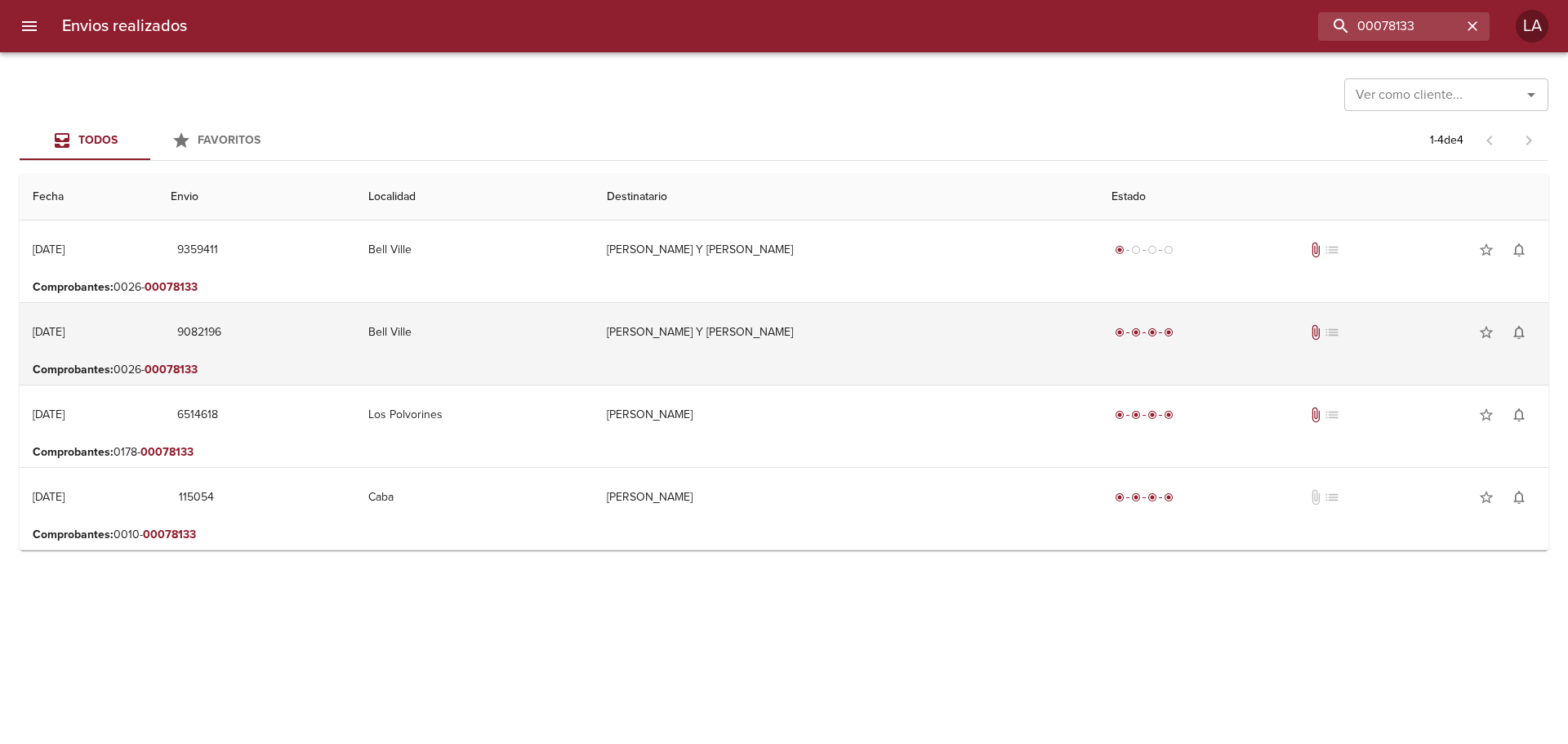
click at [763, 358] on td "[PERSON_NAME] Y [PERSON_NAME]" at bounding box center [846, 332] width 505 height 59
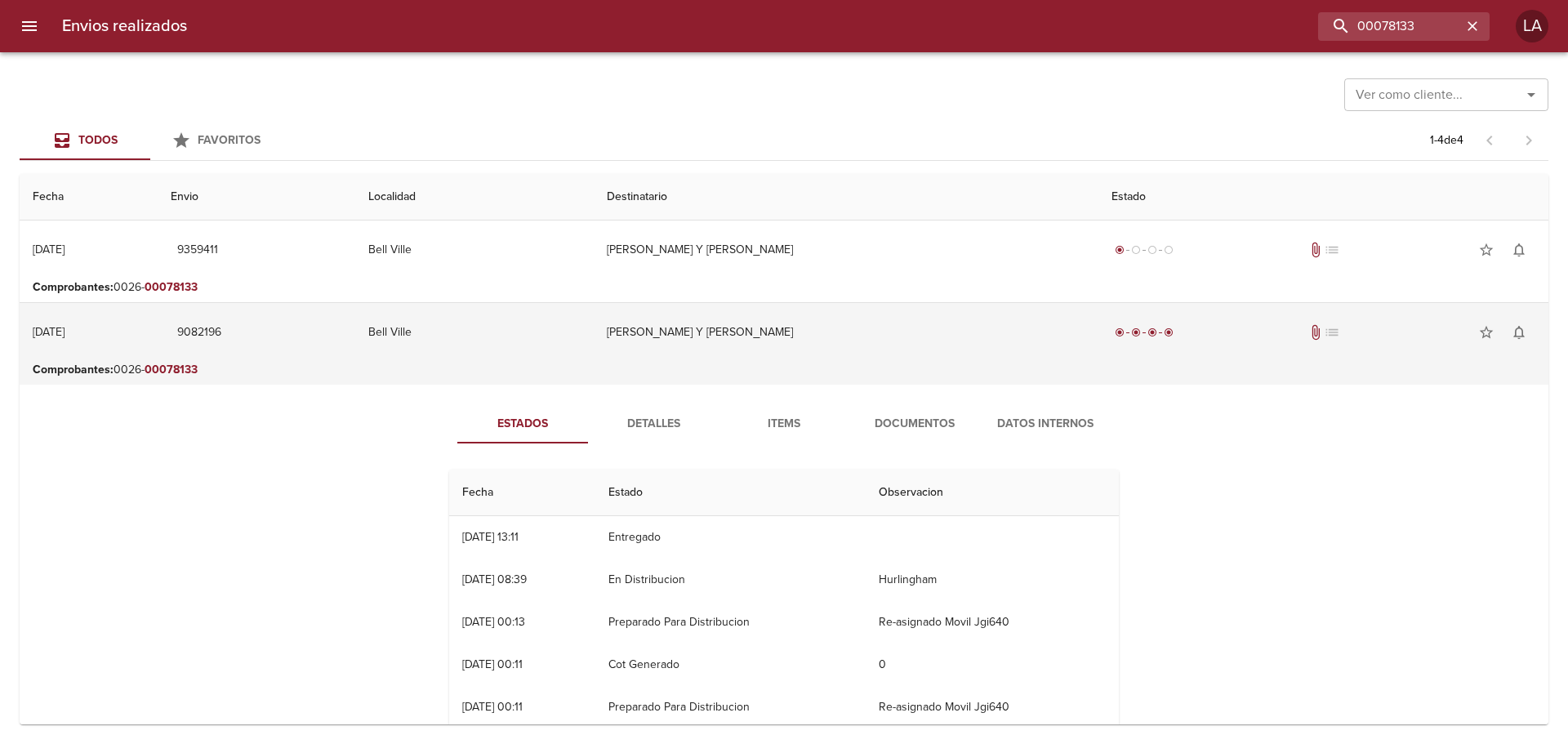
scroll to position [81, 0]
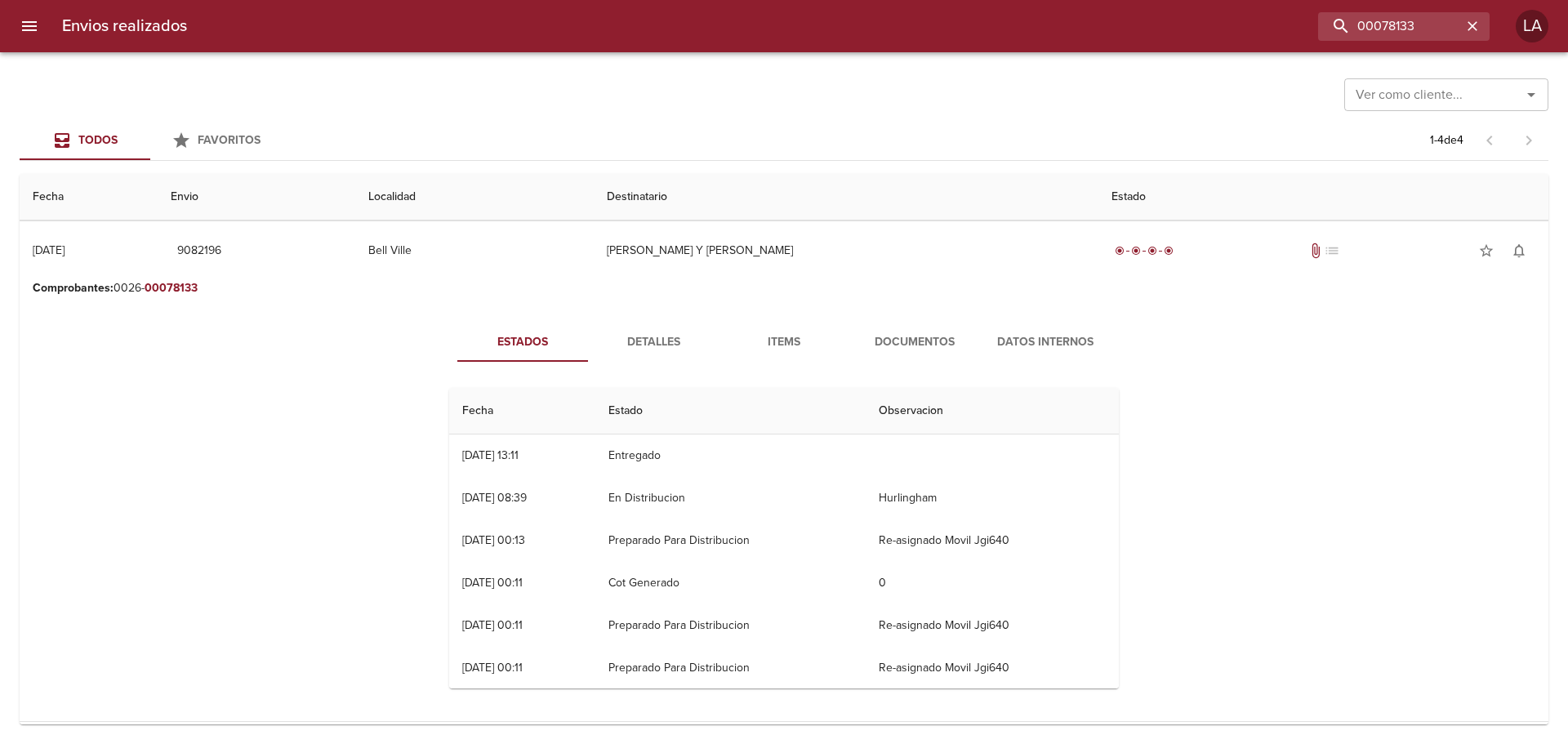
click at [898, 342] on span "Documentos" at bounding box center [915, 342] width 111 height 20
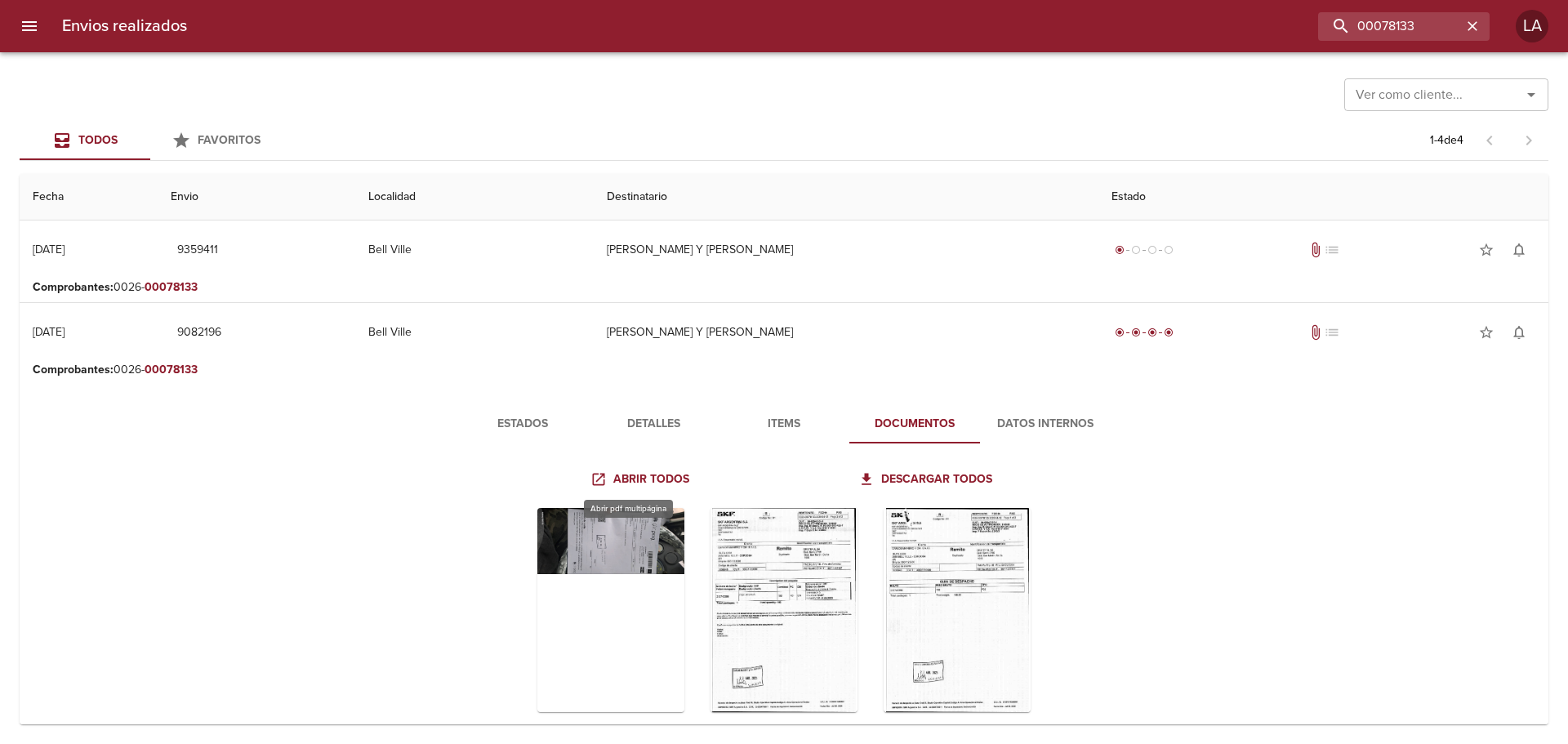
scroll to position [0, 0]
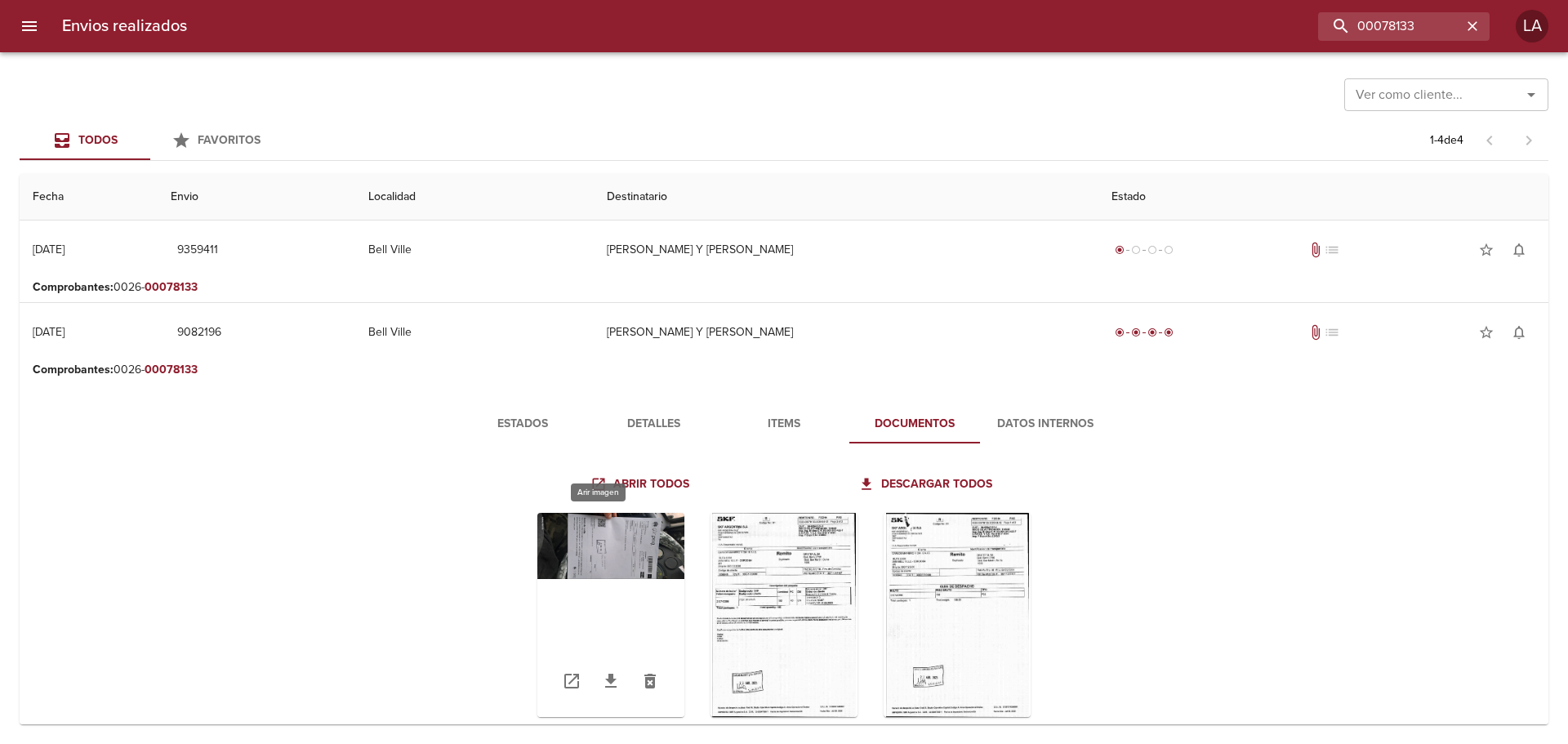
click at [666, 551] on div "Tabla de envíos del cliente" at bounding box center [611, 614] width 147 height 204
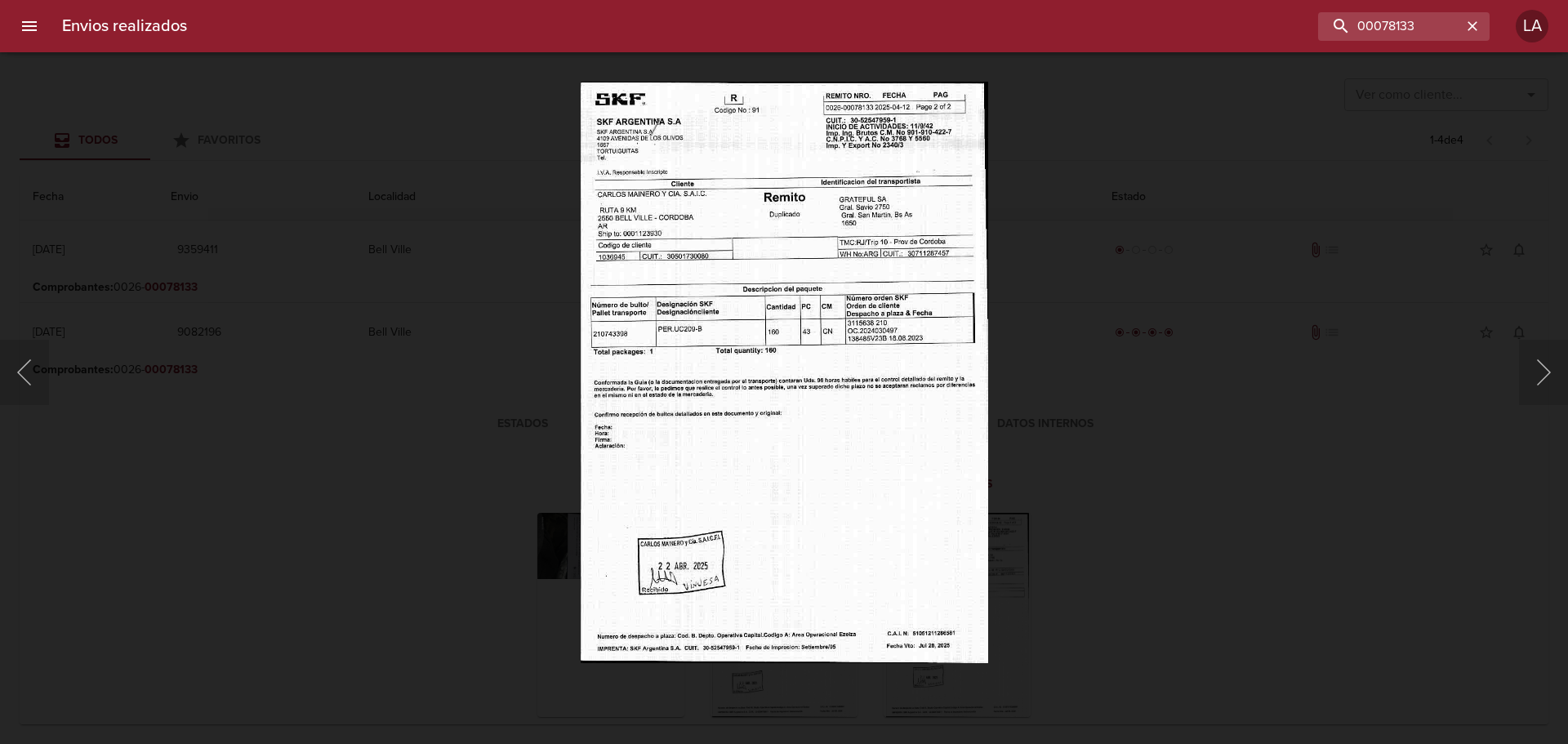
click at [1039, 498] on div "Lightbox" at bounding box center [784, 372] width 1568 height 744
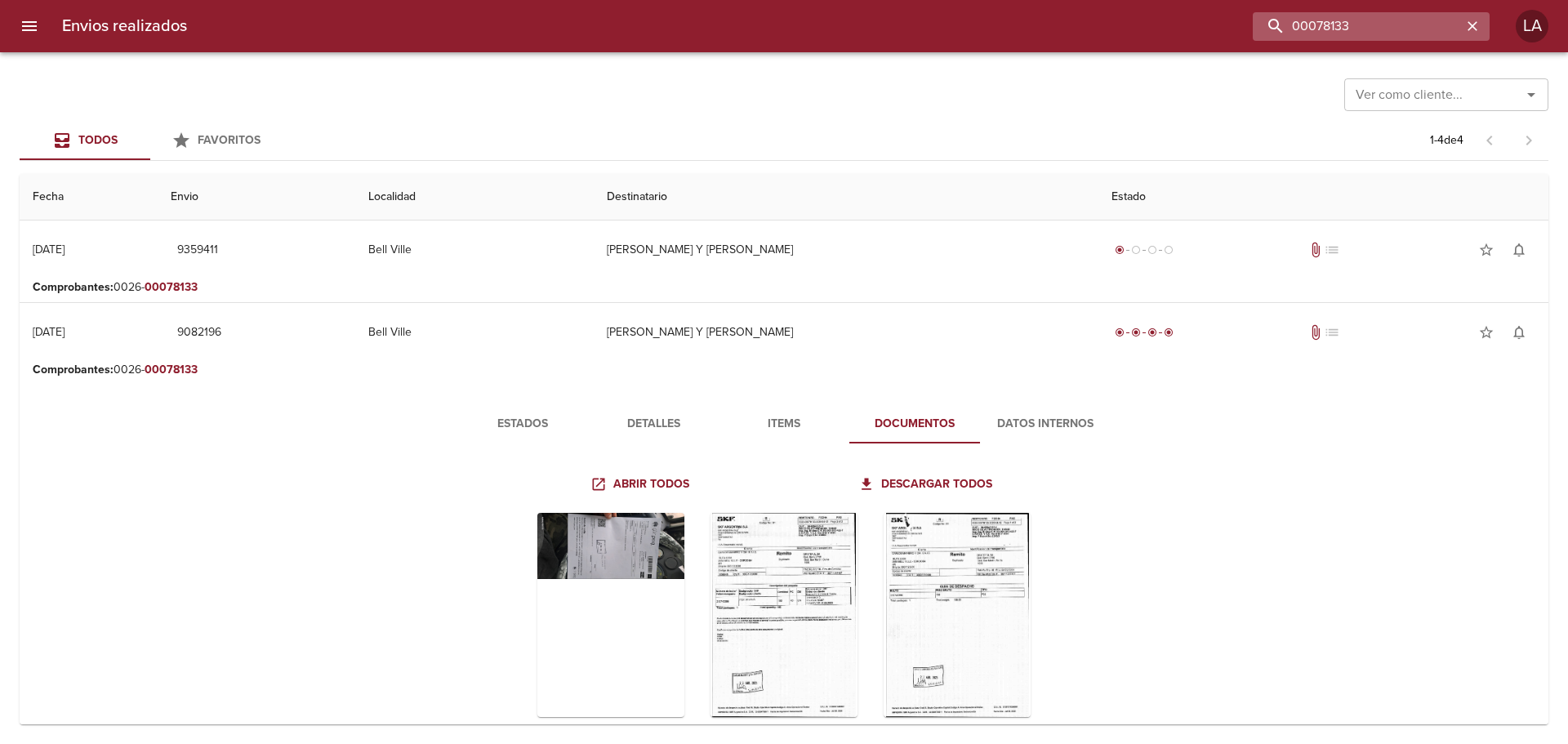
click at [1369, 20] on input "00078133" at bounding box center [1357, 27] width 209 height 29
click at [1376, 13] on input "v" at bounding box center [1357, 27] width 209 height 29
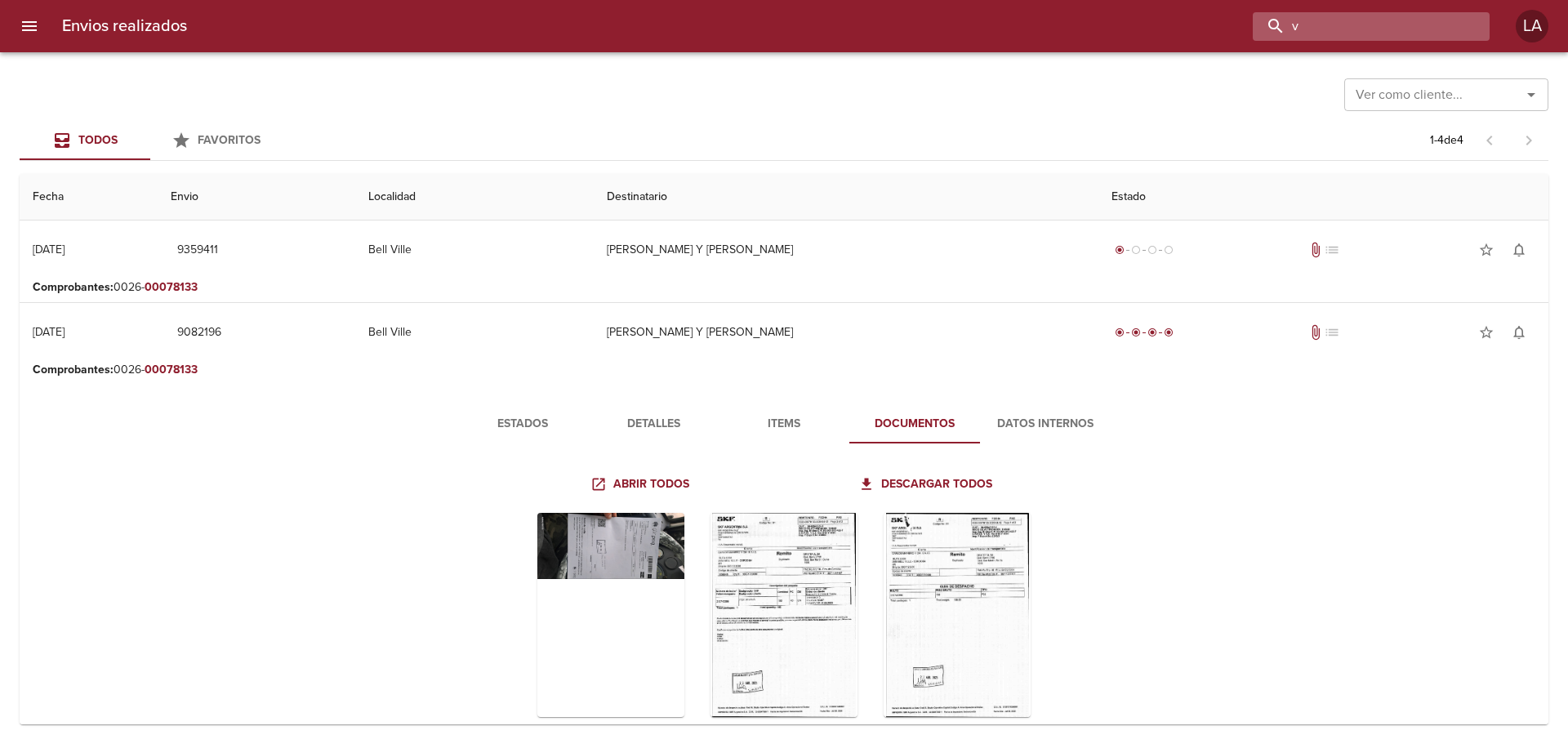
click at [1376, 13] on input "v" at bounding box center [1357, 27] width 209 height 29
paste input "00078133"
click at [1314, 35] on input "00078133" at bounding box center [1357, 27] width 209 height 29
paste input "937056"
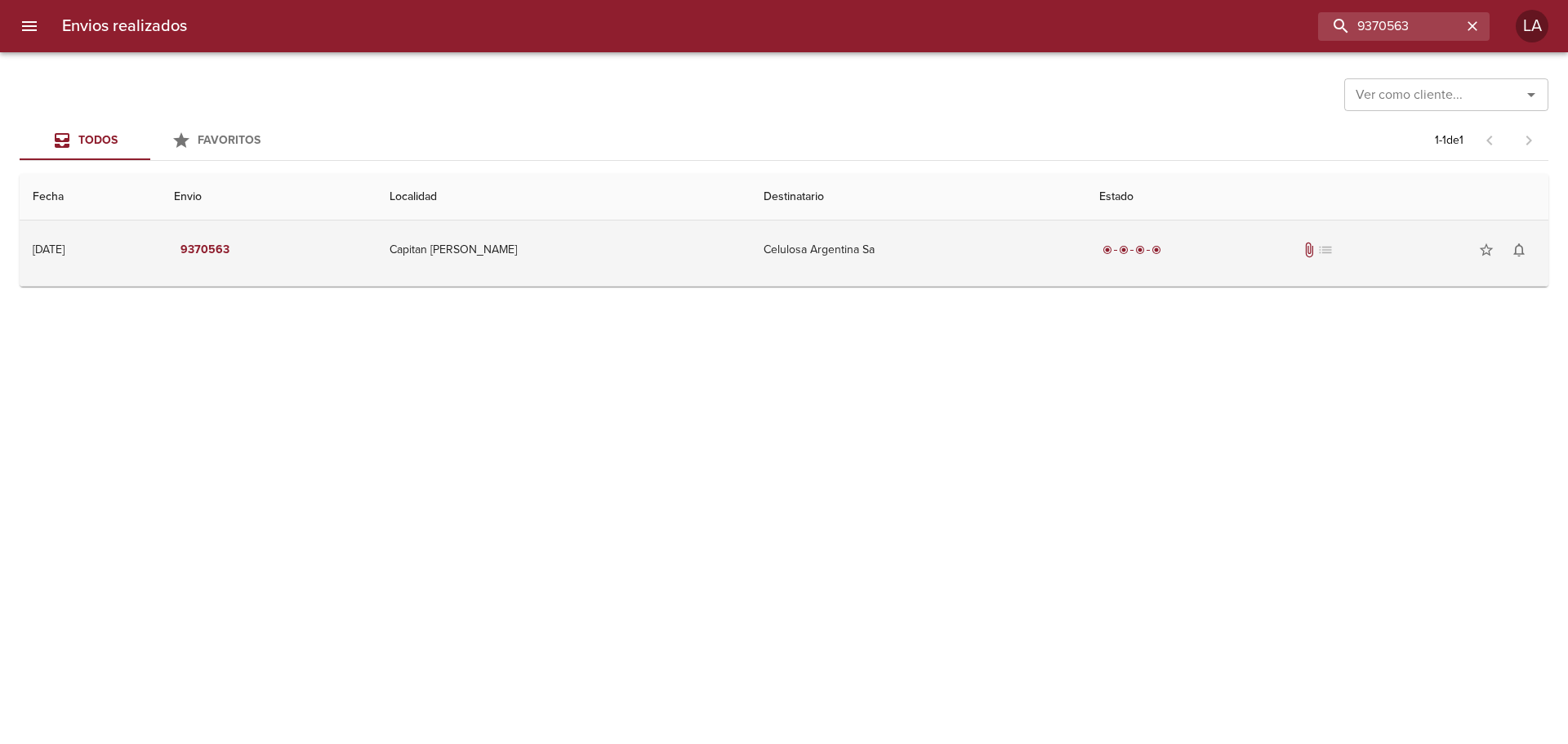
click at [669, 253] on td "Capitan [PERSON_NAME]" at bounding box center [563, 250] width 374 height 59
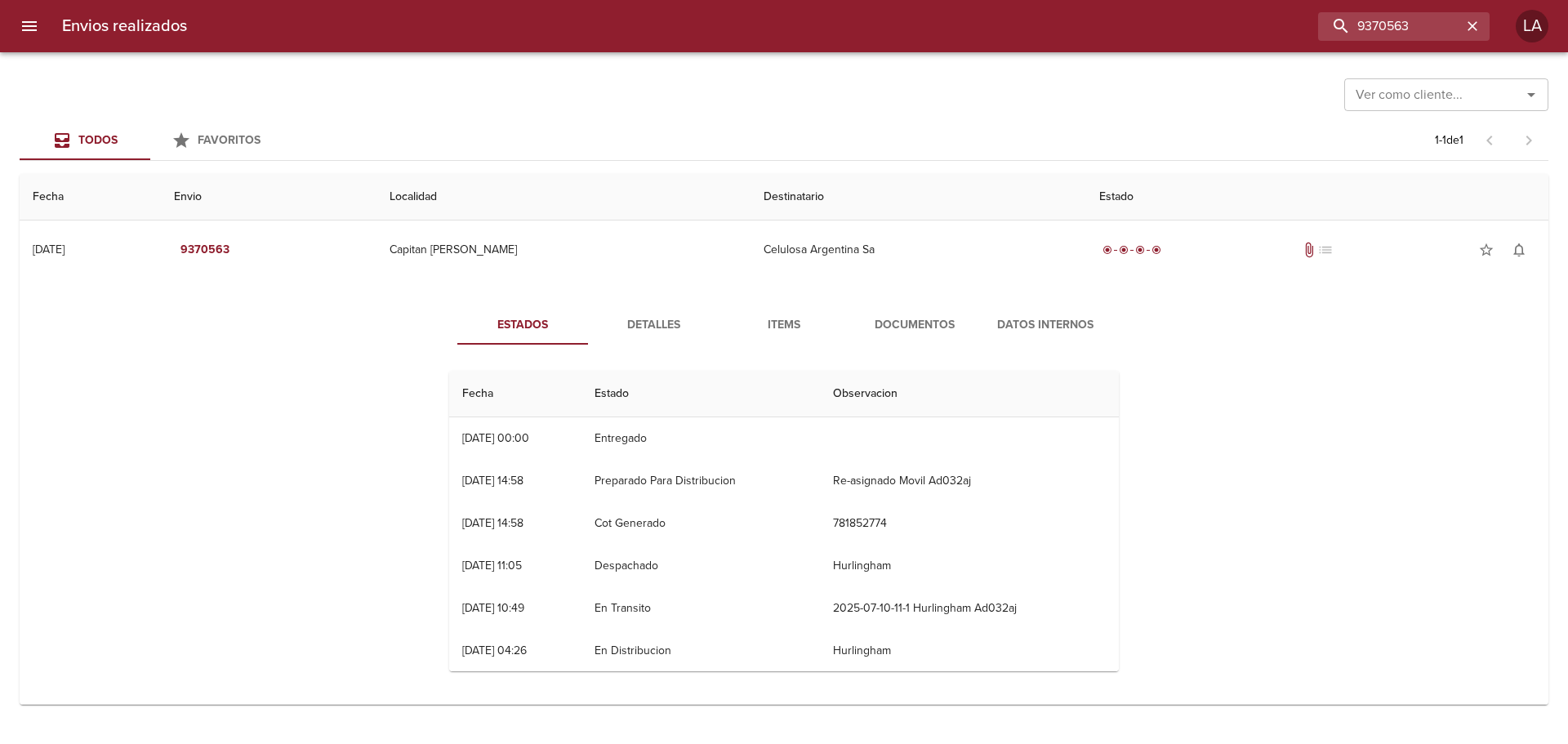
click at [932, 336] on button "Documentos" at bounding box center [914, 325] width 131 height 39
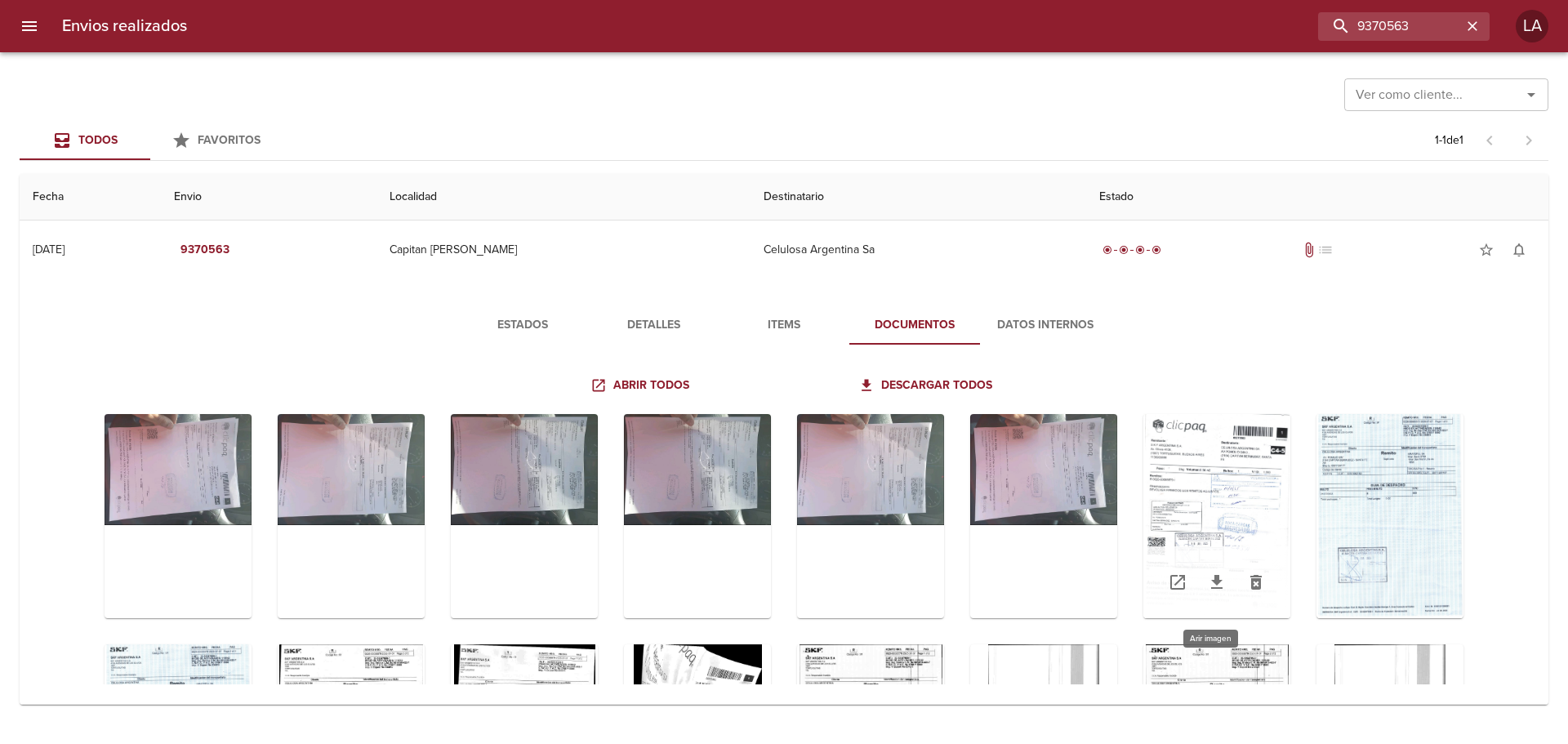
click at [1204, 514] on div "Tabla de envíos del cliente" at bounding box center [1217, 516] width 147 height 204
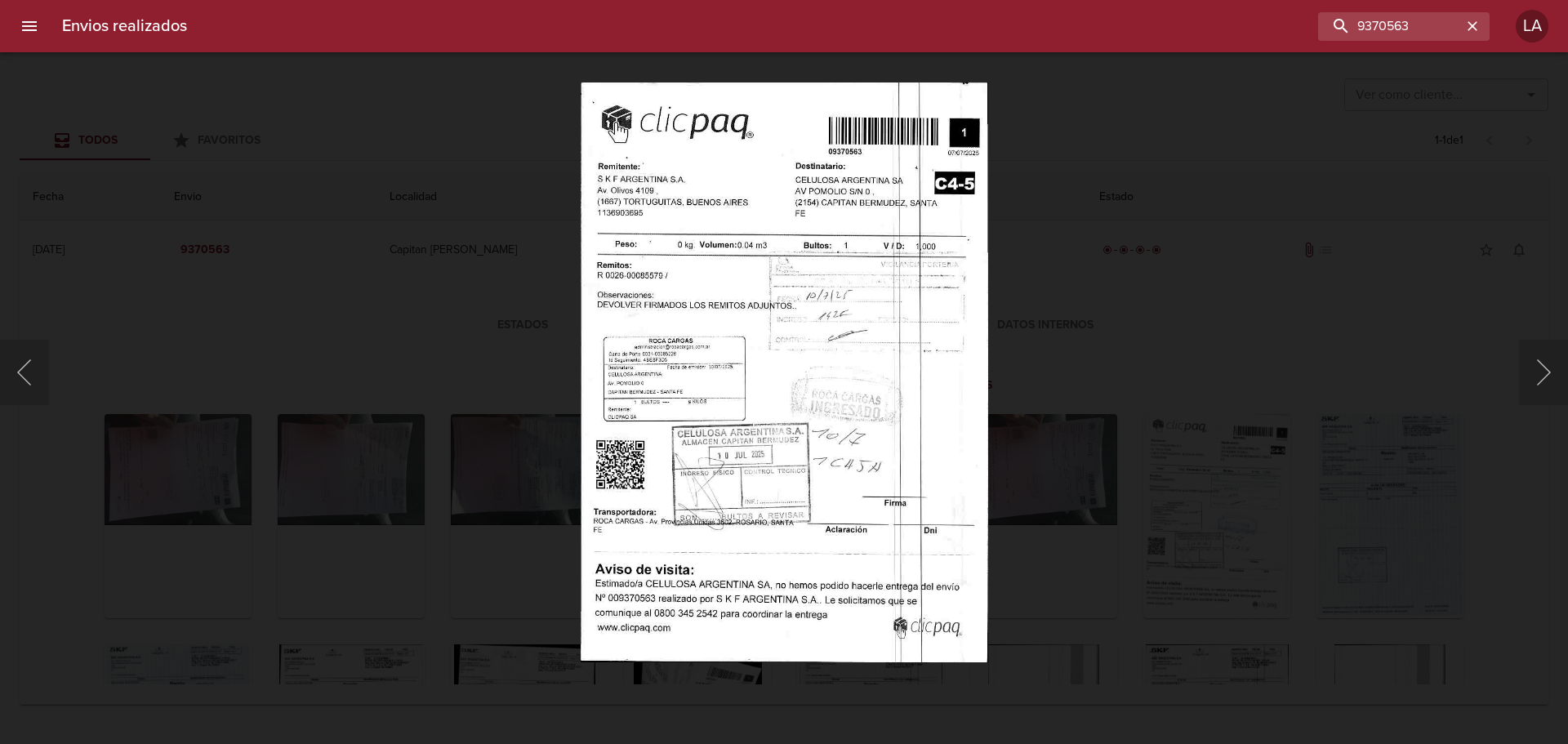
click at [1191, 396] on div "Lightbox" at bounding box center [784, 372] width 1568 height 744
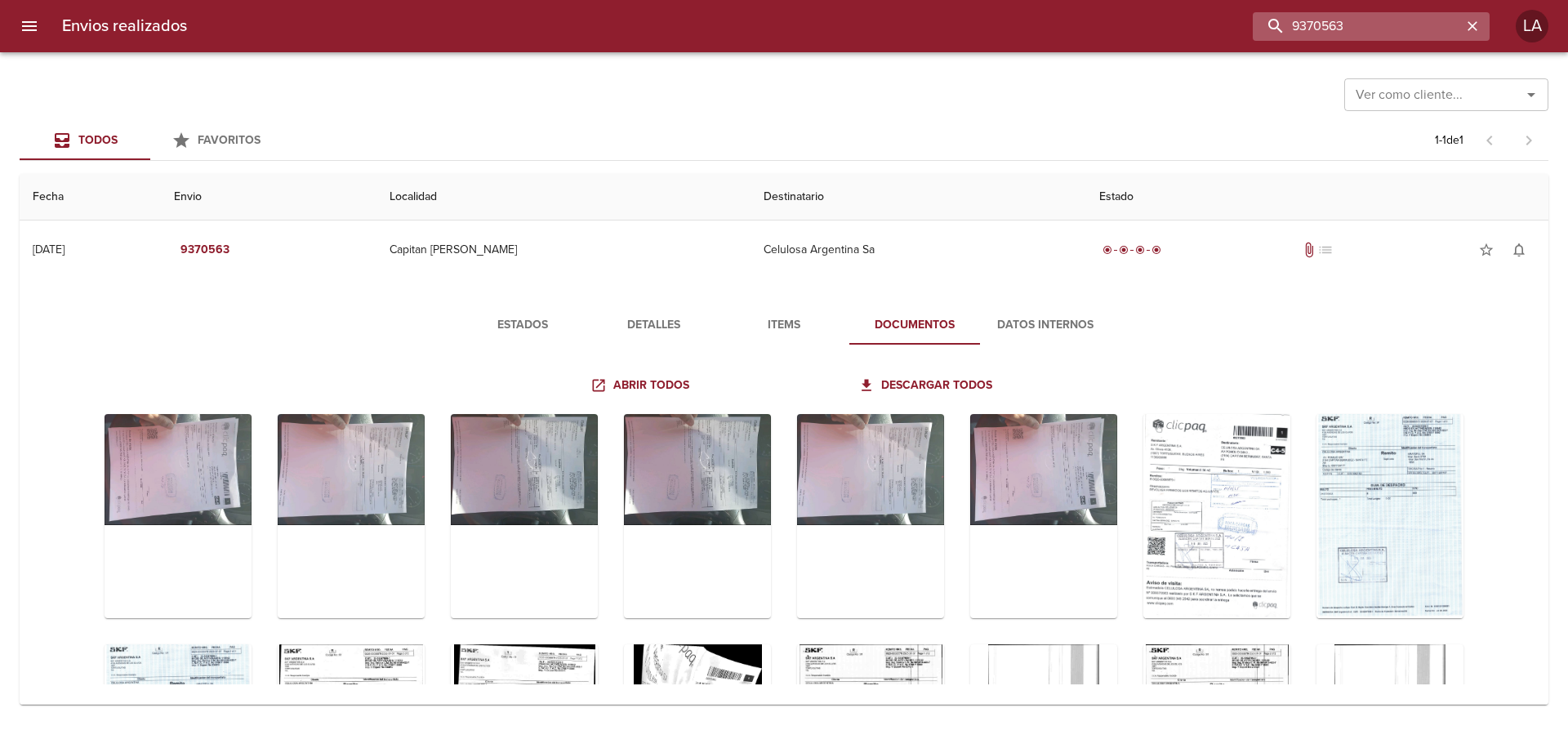
click at [1367, 18] on input "9370563" at bounding box center [1357, 27] width 209 height 29
paste input "431020"
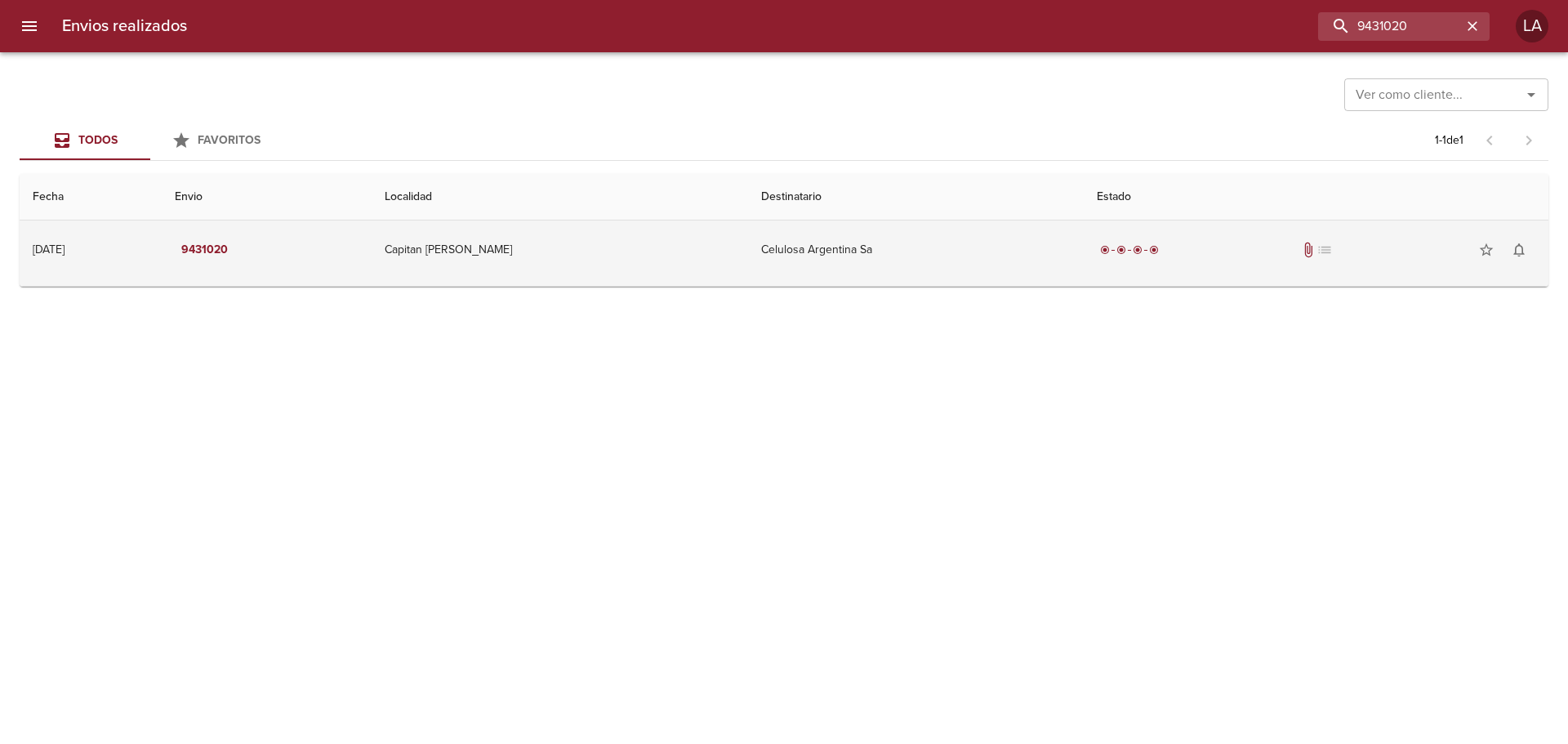
click at [821, 238] on td "Celulosa Argentina Sa" at bounding box center [917, 250] width 337 height 59
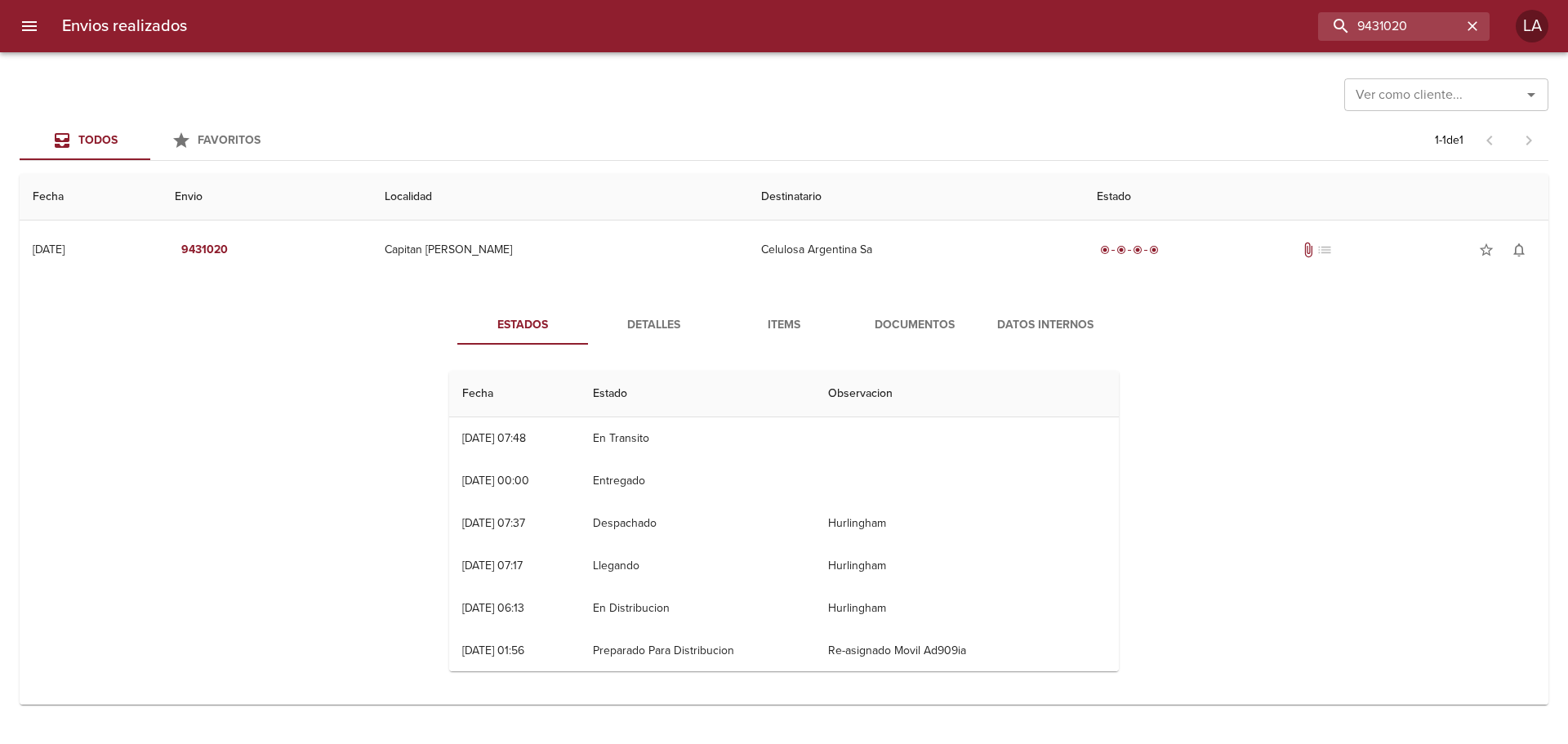
click at [875, 319] on span "Documentos" at bounding box center [915, 325] width 111 height 20
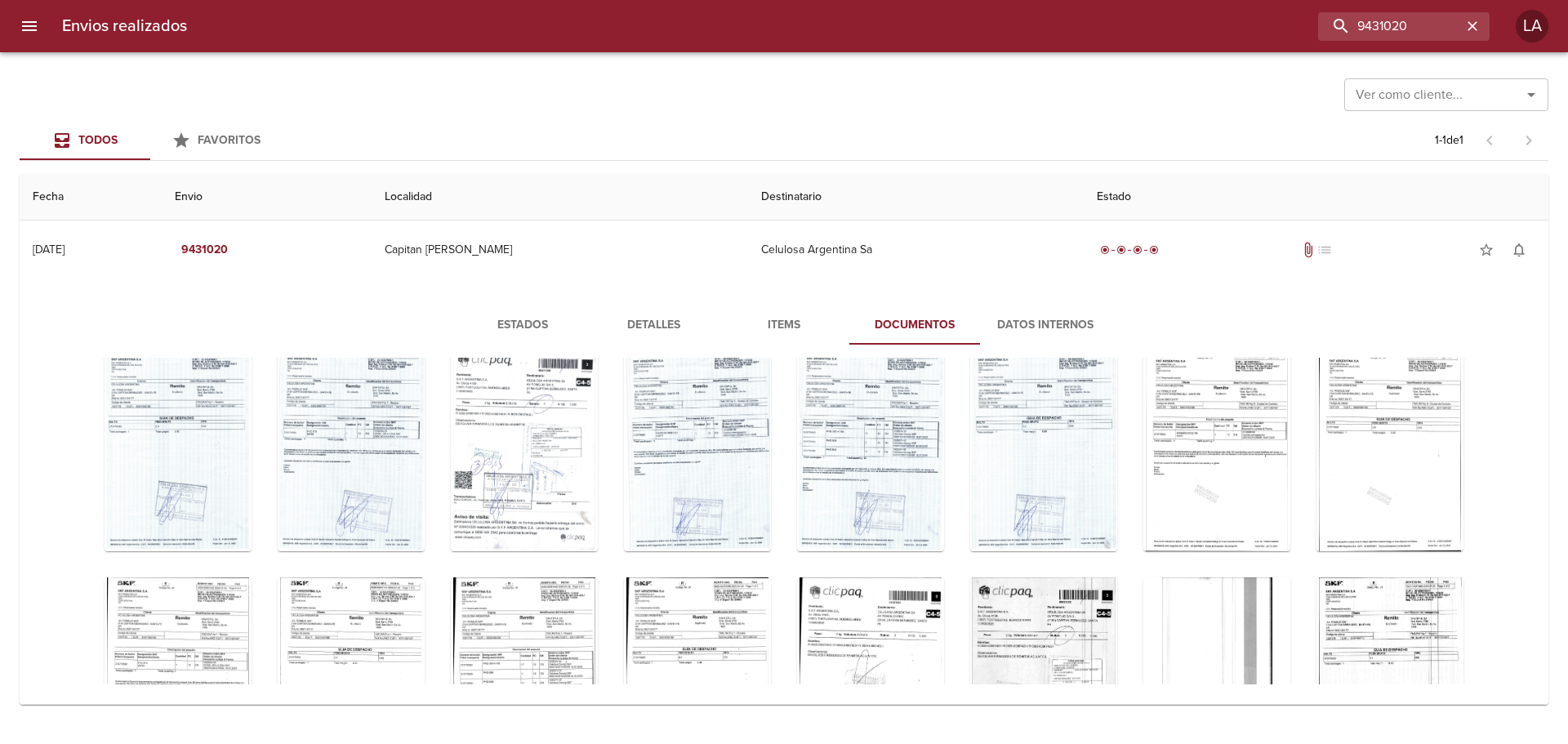
scroll to position [299, 0]
click at [1402, 31] on input "9431020" at bounding box center [1357, 27] width 209 height 29
paste input "."
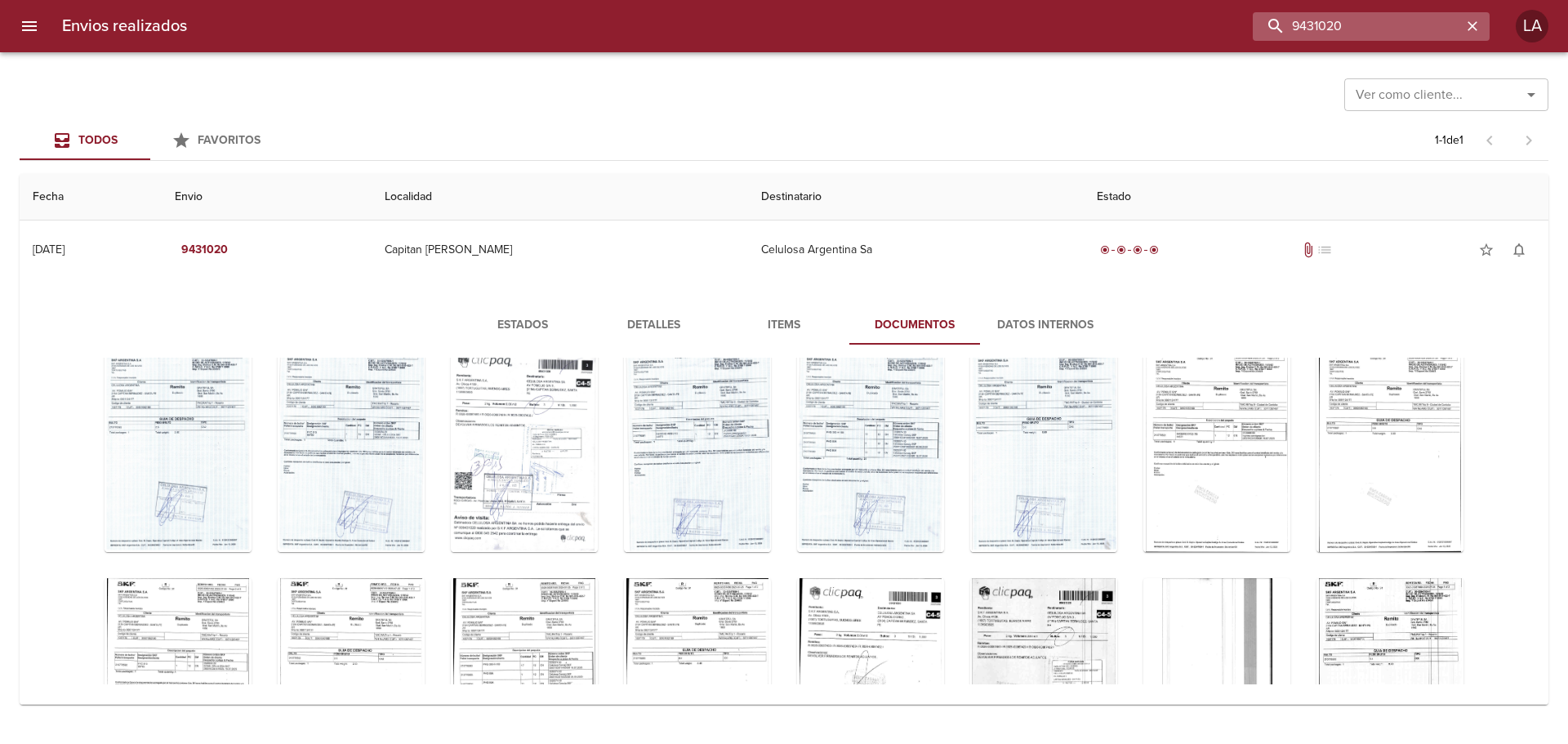
click at [1331, 25] on input "9431020" at bounding box center [1357, 27] width 209 height 29
paste input "392275"
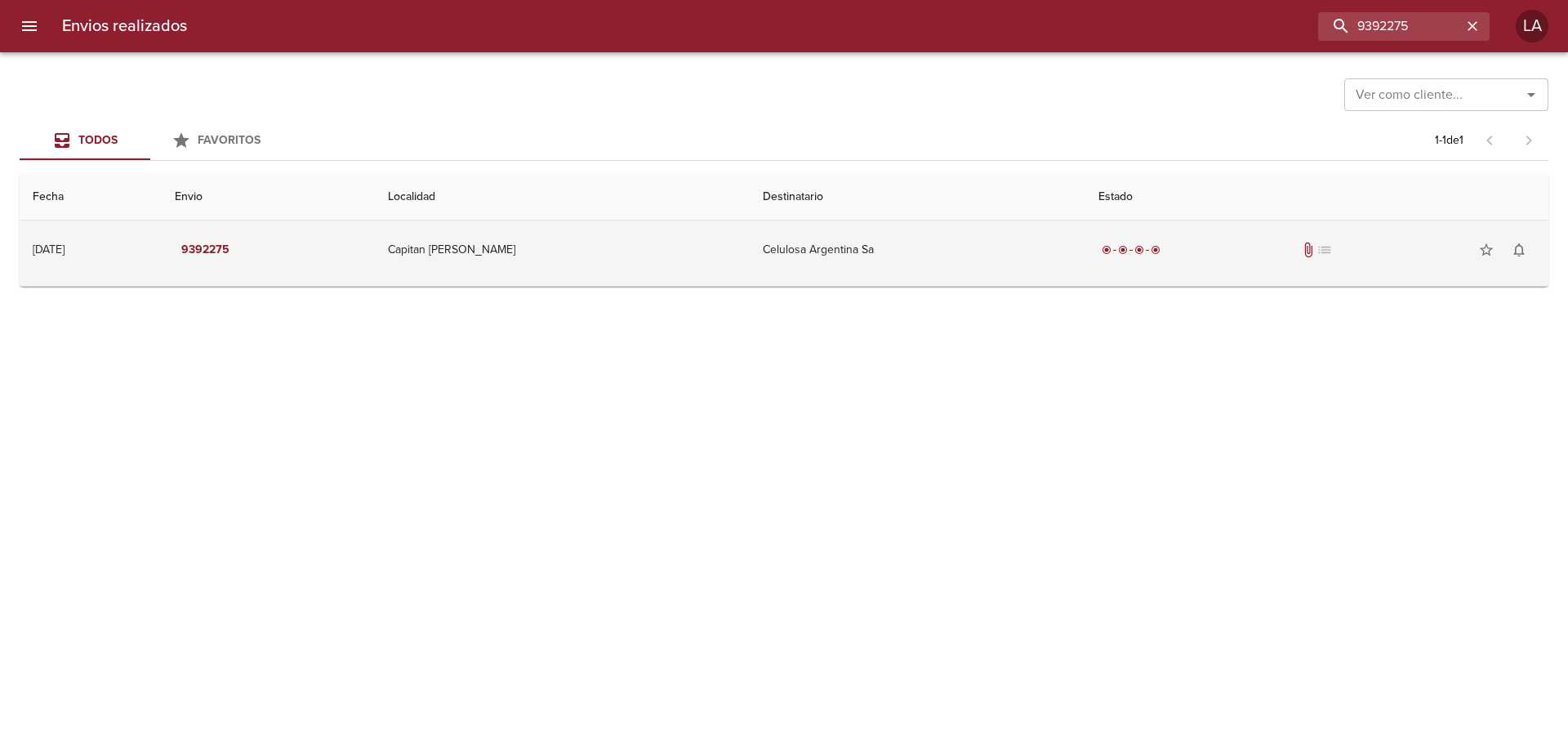
click at [584, 232] on td "Capitan [PERSON_NAME]" at bounding box center [561, 250] width 375 height 59
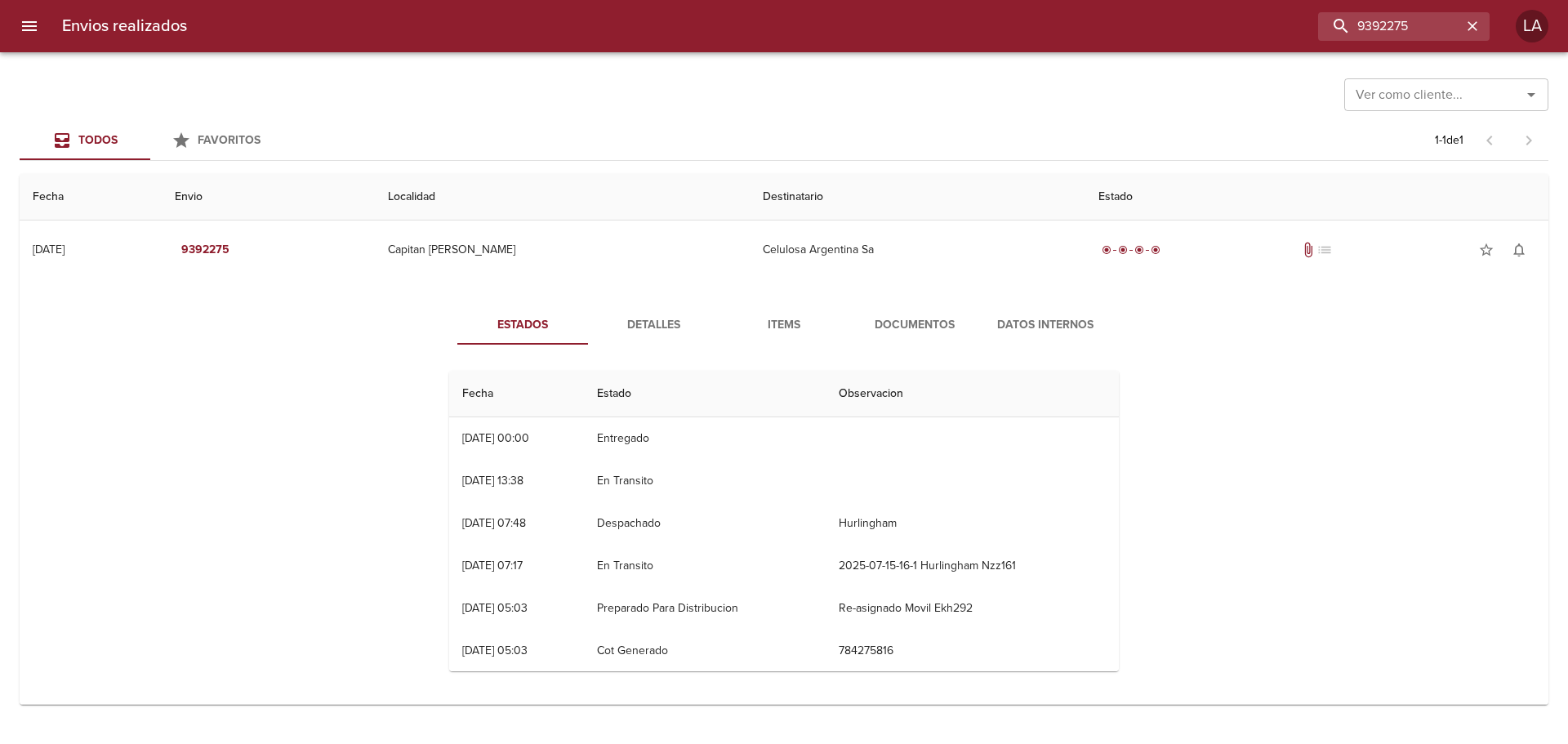
click at [1370, 42] on div "Envios realizados 9392275 LA" at bounding box center [784, 26] width 1568 height 52
click at [1371, 40] on input "9392275" at bounding box center [1357, 27] width 209 height 29
paste input "497486"
type input "9497486"
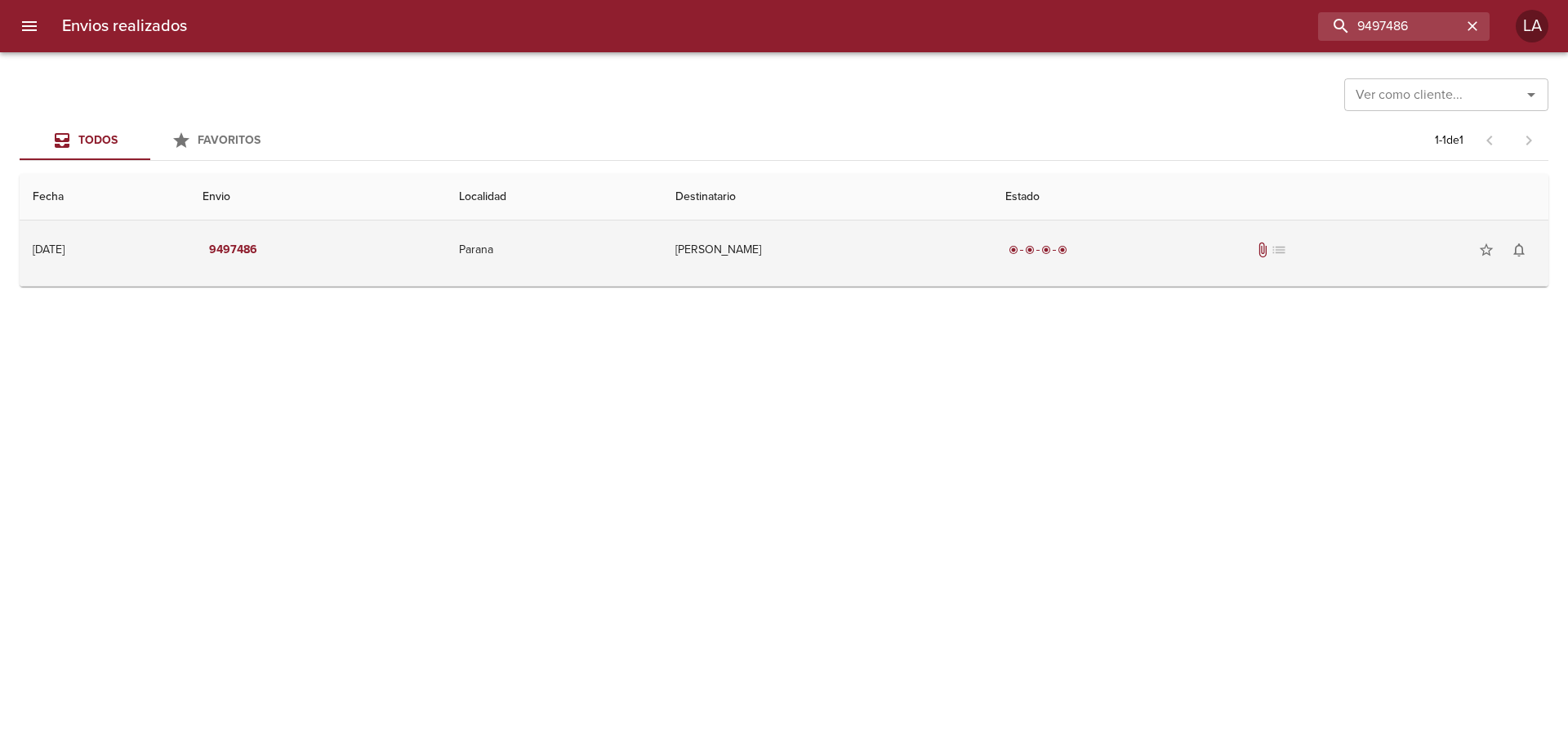
click at [369, 253] on td "9497486" at bounding box center [317, 250] width 256 height 59
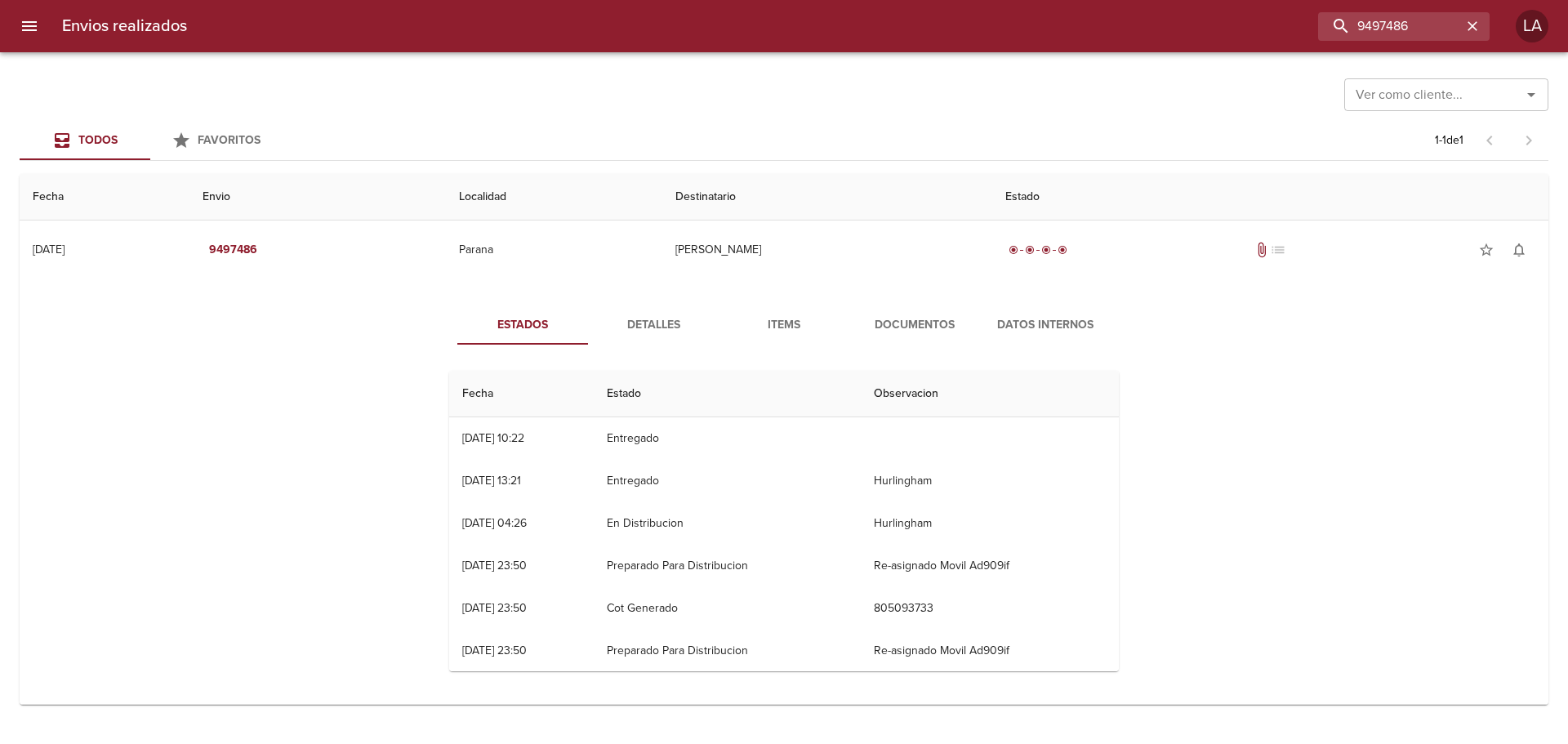
click at [940, 312] on button "Documentos" at bounding box center [914, 325] width 131 height 39
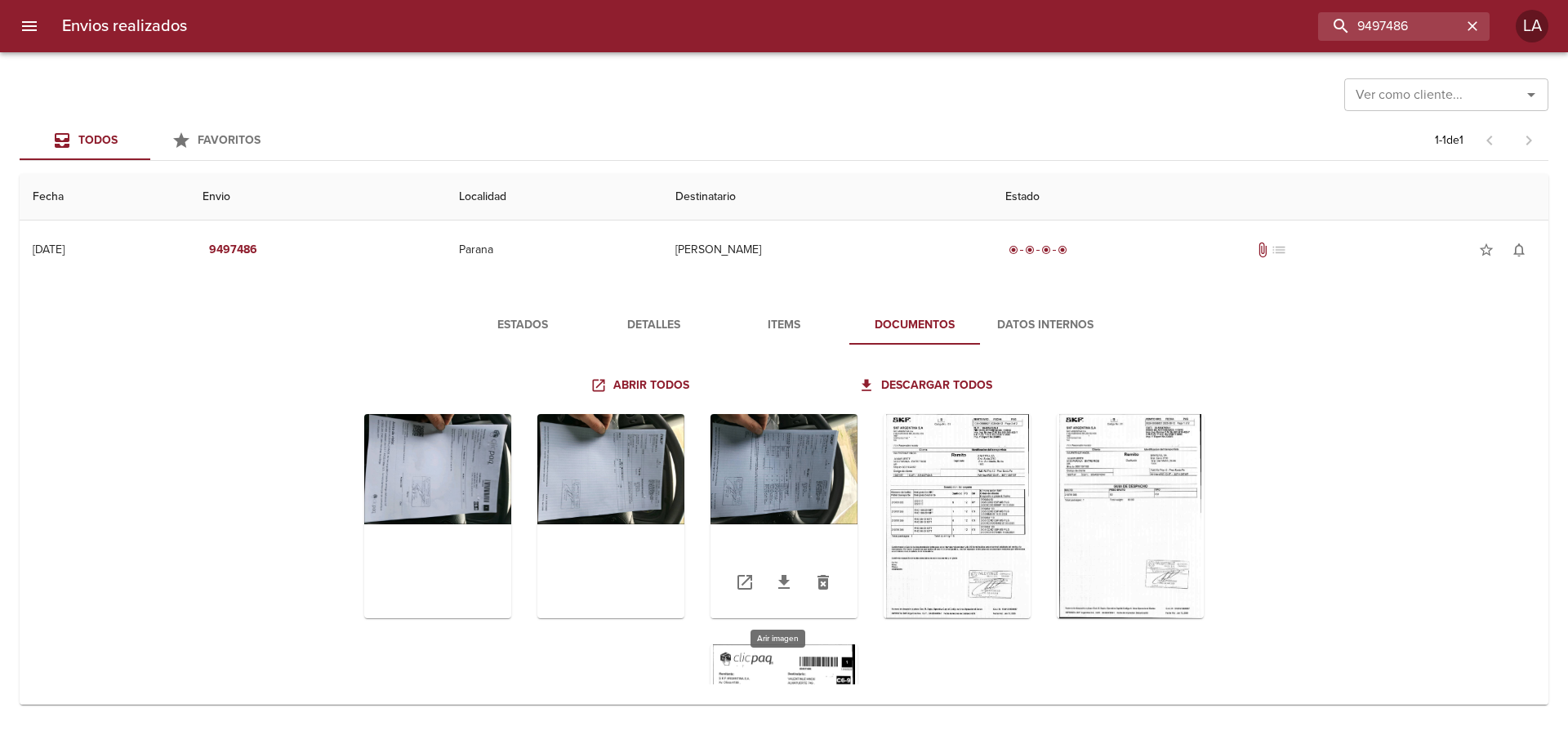
click at [788, 476] on div "Tabla de envíos del cliente" at bounding box center [784, 516] width 147 height 204
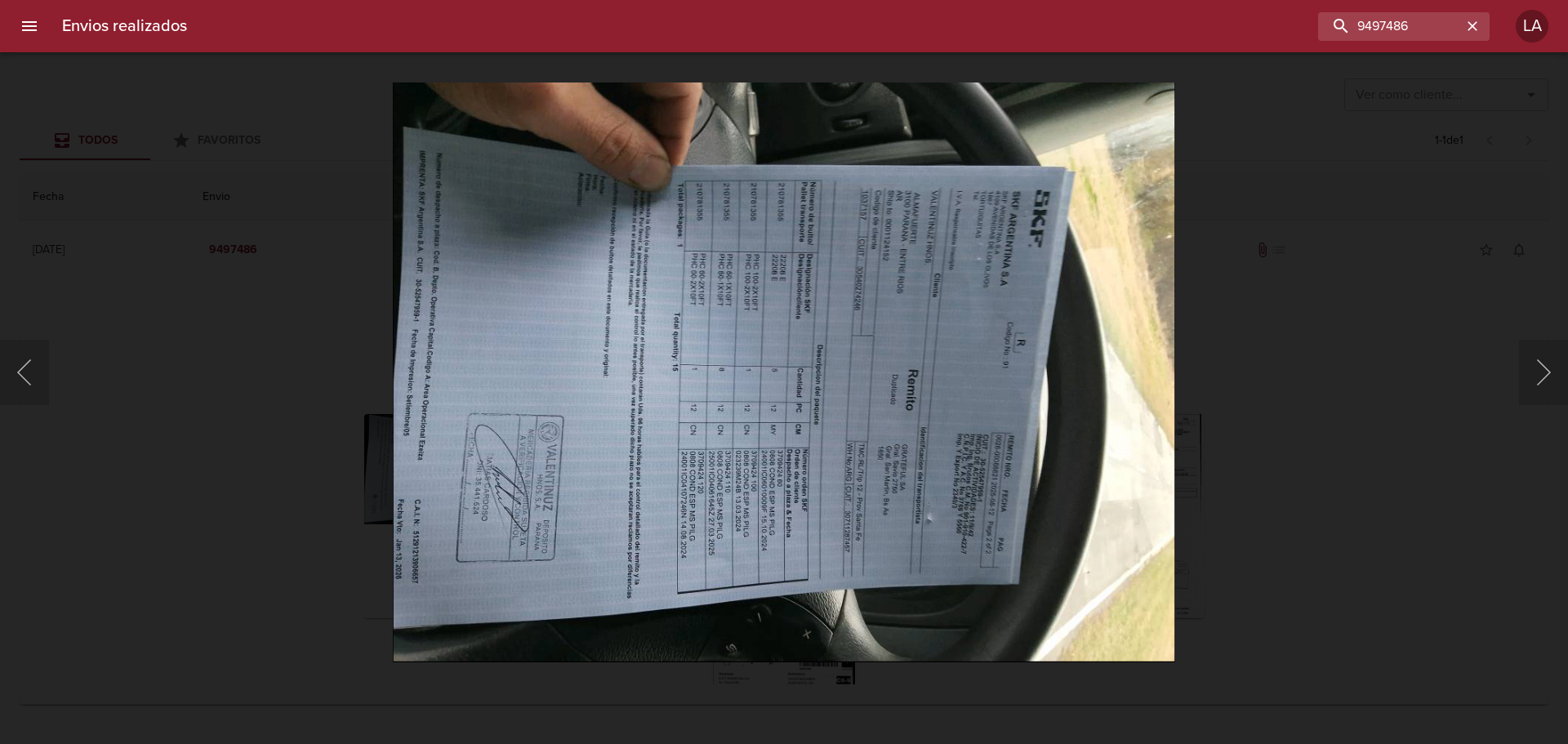
click at [1417, 511] on div "Lightbox" at bounding box center [784, 372] width 1568 height 744
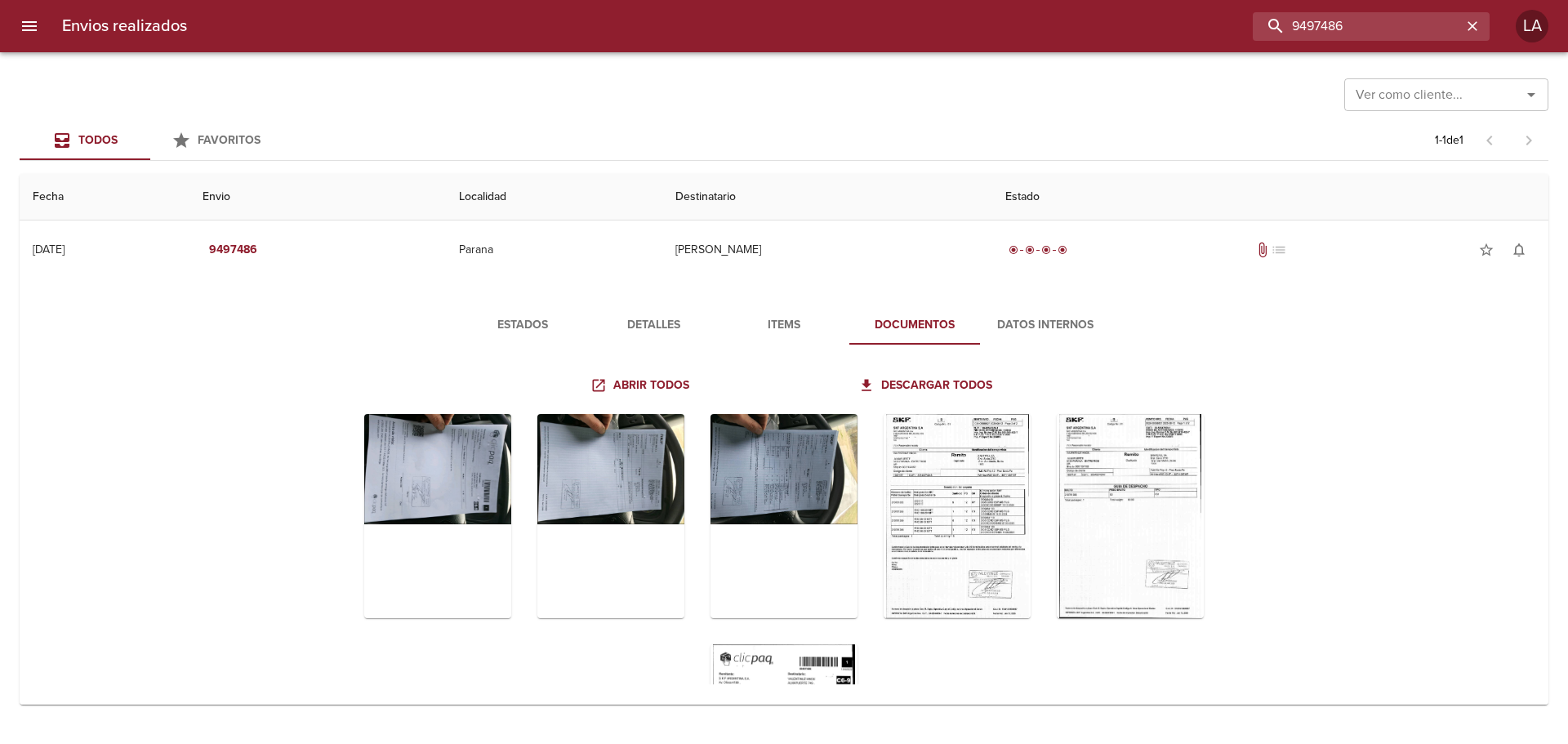
drag, startPoint x: 1434, startPoint y: 21, endPoint x: 1012, endPoint y: -9, distance: 423.1
click at [1012, 0] on html "Envios realizados 9497486 LA Ver como cliente... Ver como cliente... Todos Favo…" at bounding box center [784, 0] width 1568 height 0
paste input "392275"
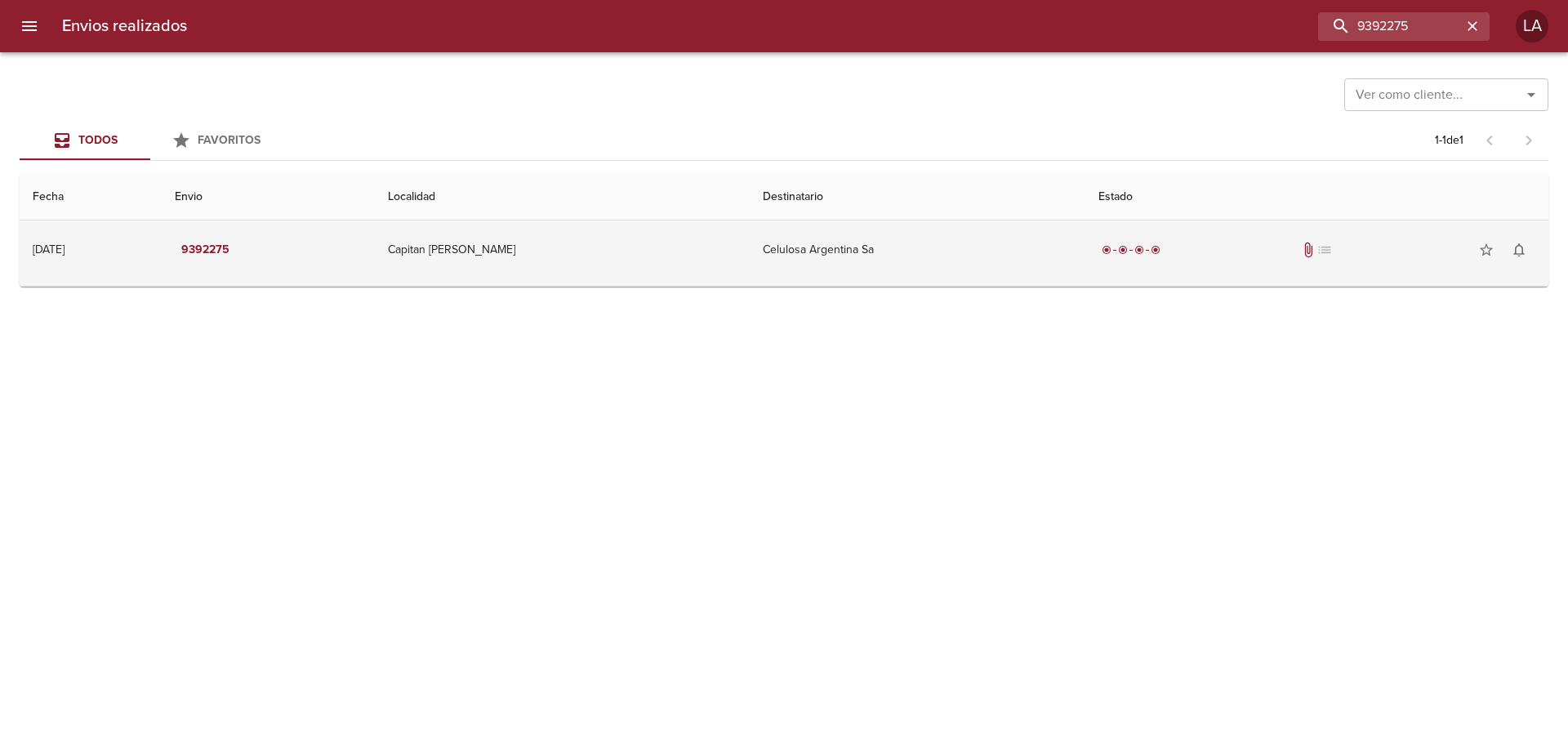
click at [1010, 231] on td "Celulosa Argentina Sa" at bounding box center [918, 250] width 336 height 59
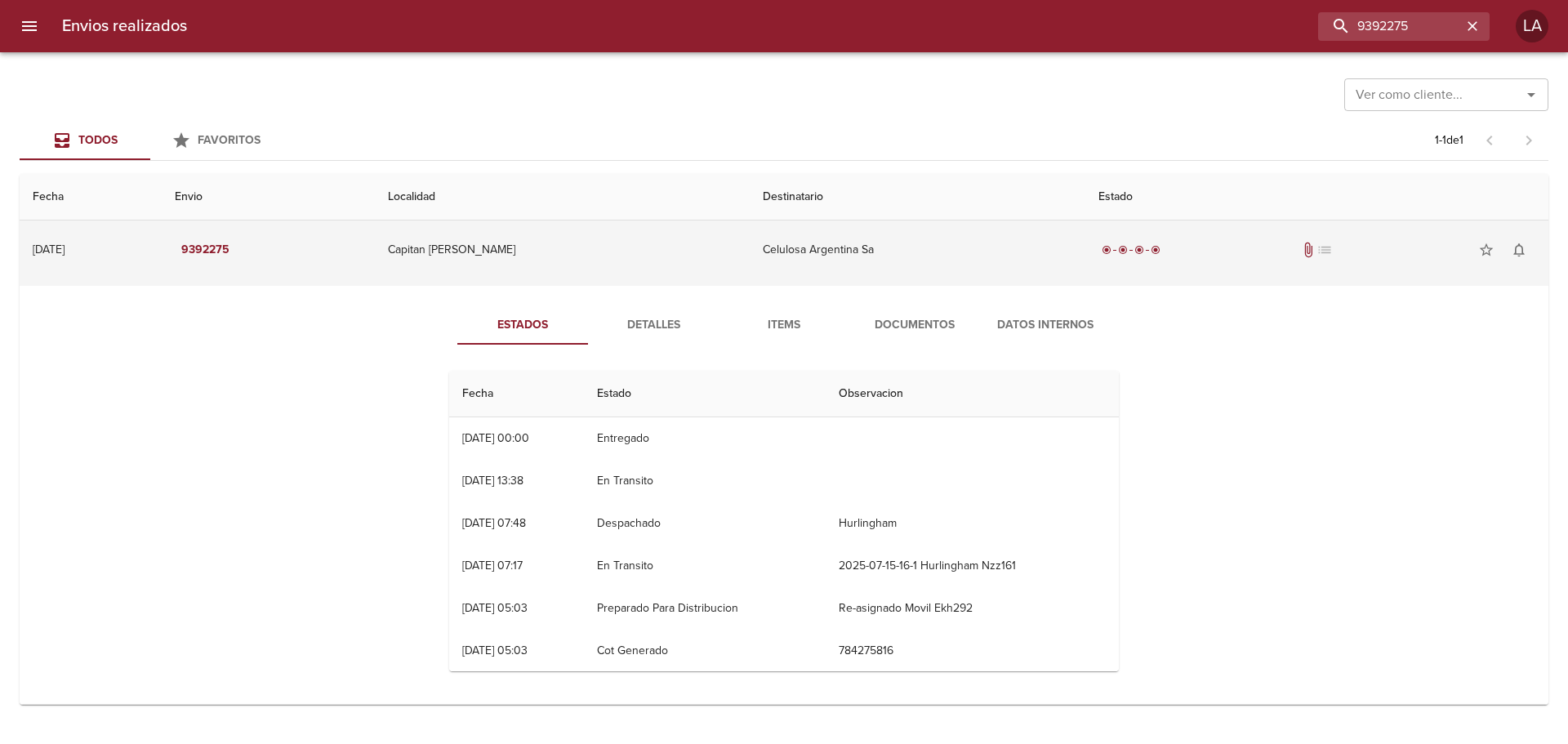
drag, startPoint x: 325, startPoint y: 255, endPoint x: 237, endPoint y: 248, distance: 88.3
click at [237, 248] on td "9392275" at bounding box center [268, 250] width 214 height 59
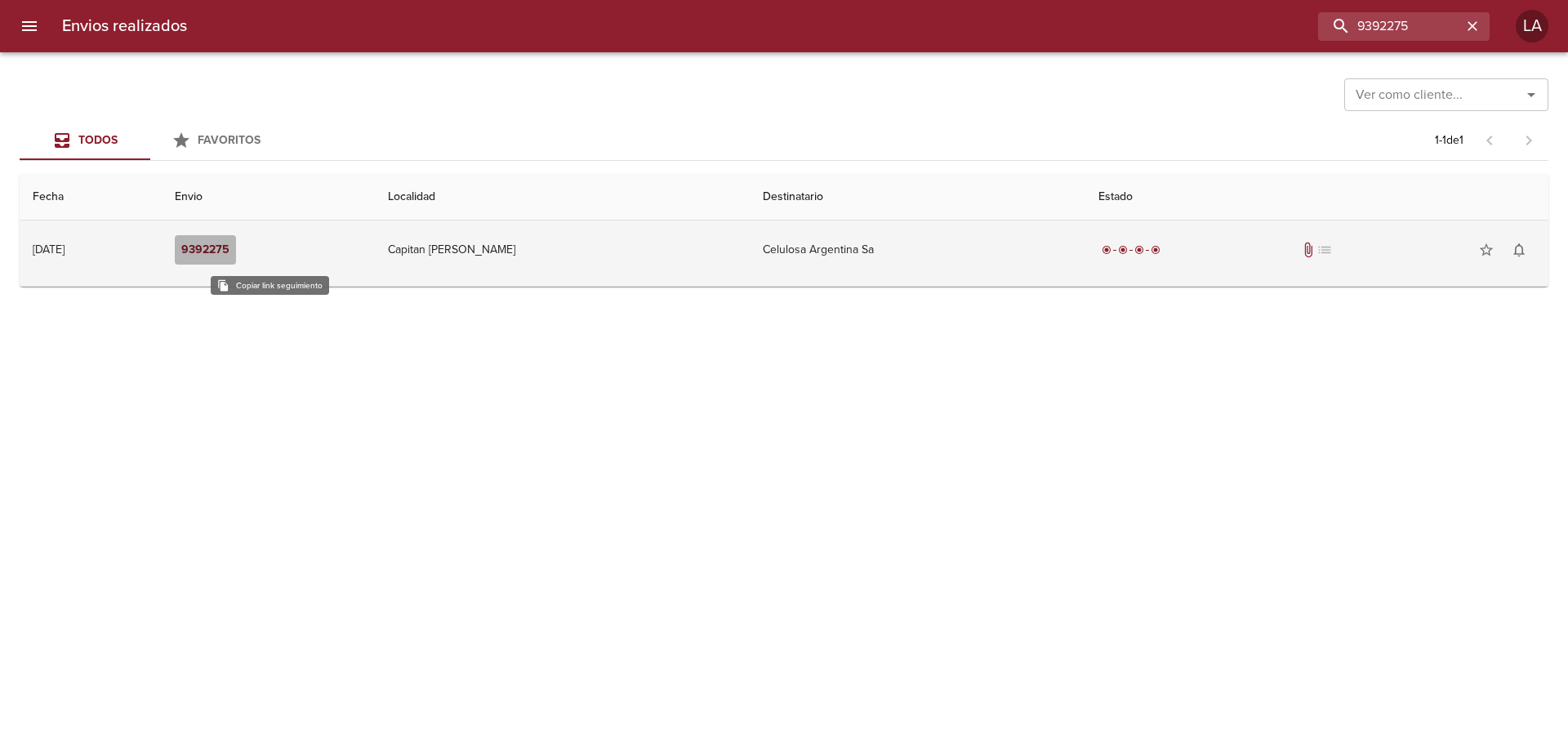
click at [229, 243] on em "9392275" at bounding box center [205, 250] width 48 height 20
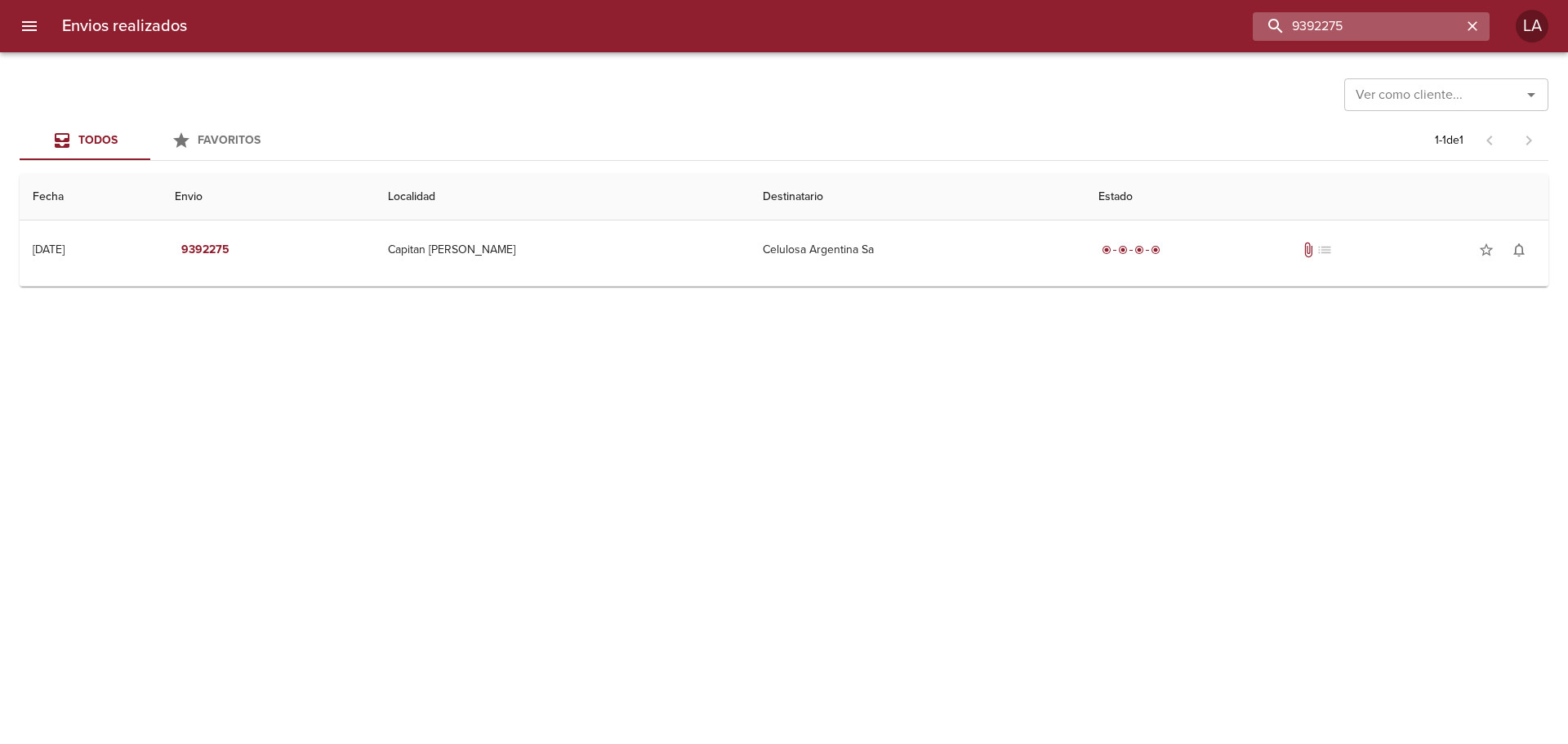
click at [1392, 29] on input "9392275" at bounding box center [1357, 27] width 209 height 29
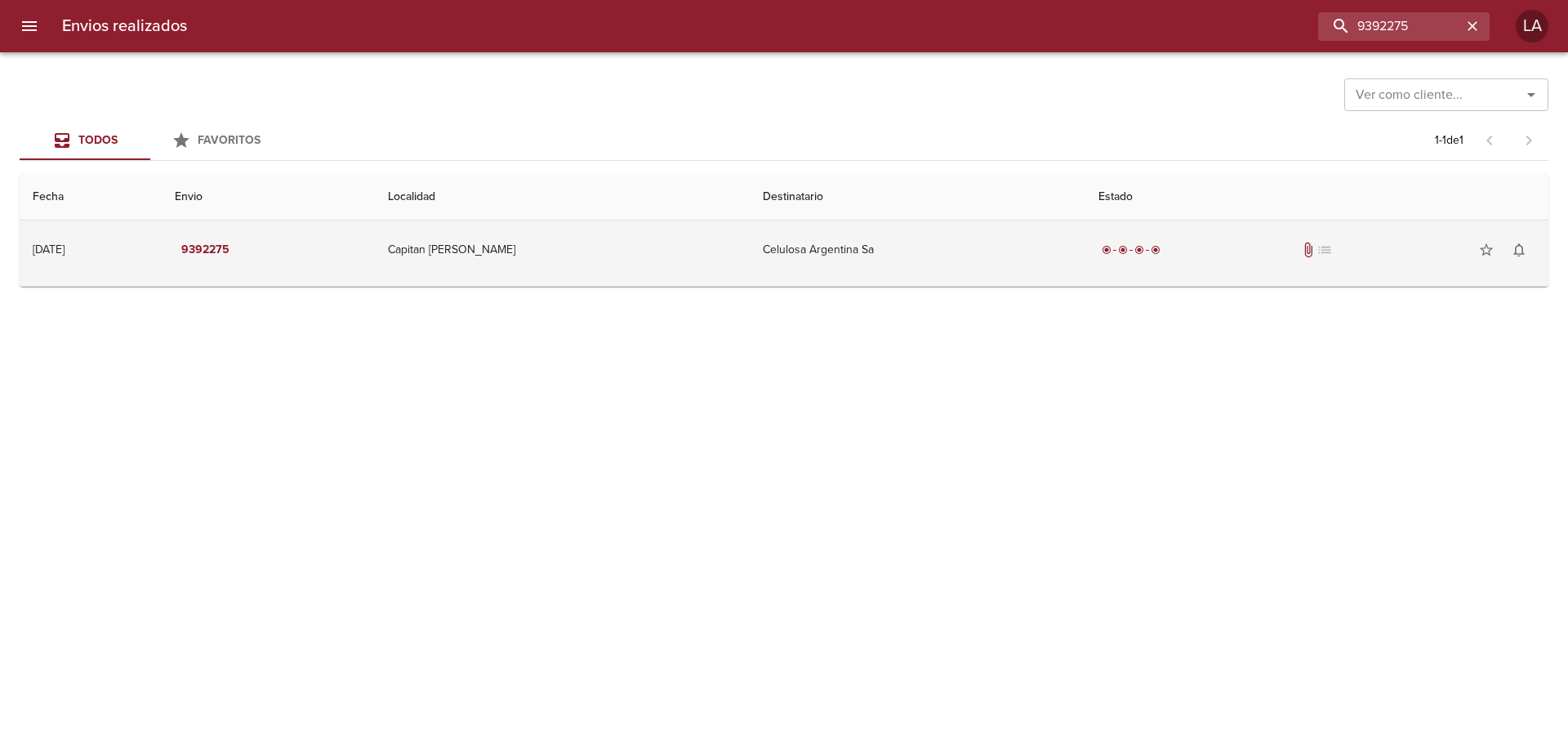
click at [502, 276] on td "Capitan [PERSON_NAME]" at bounding box center [561, 250] width 375 height 59
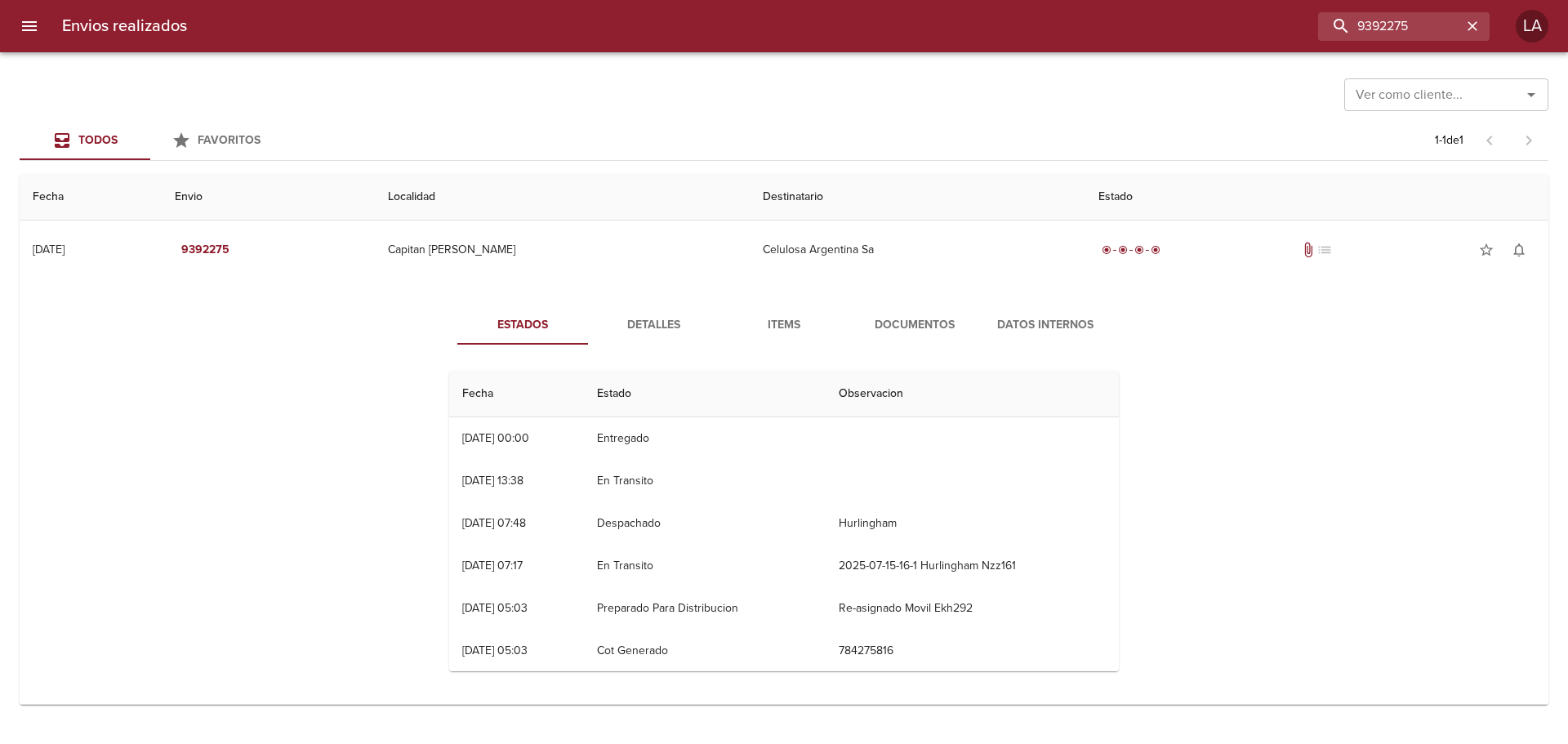
click at [1252, 410] on div "Estados Detalles Items Documentos Datos Internos Fecha Estado Observacion 19/07…" at bounding box center [784, 494] width 1502 height 418
click at [1398, 23] on input "9392275" at bounding box center [1357, 27] width 209 height 29
paste input "497486"
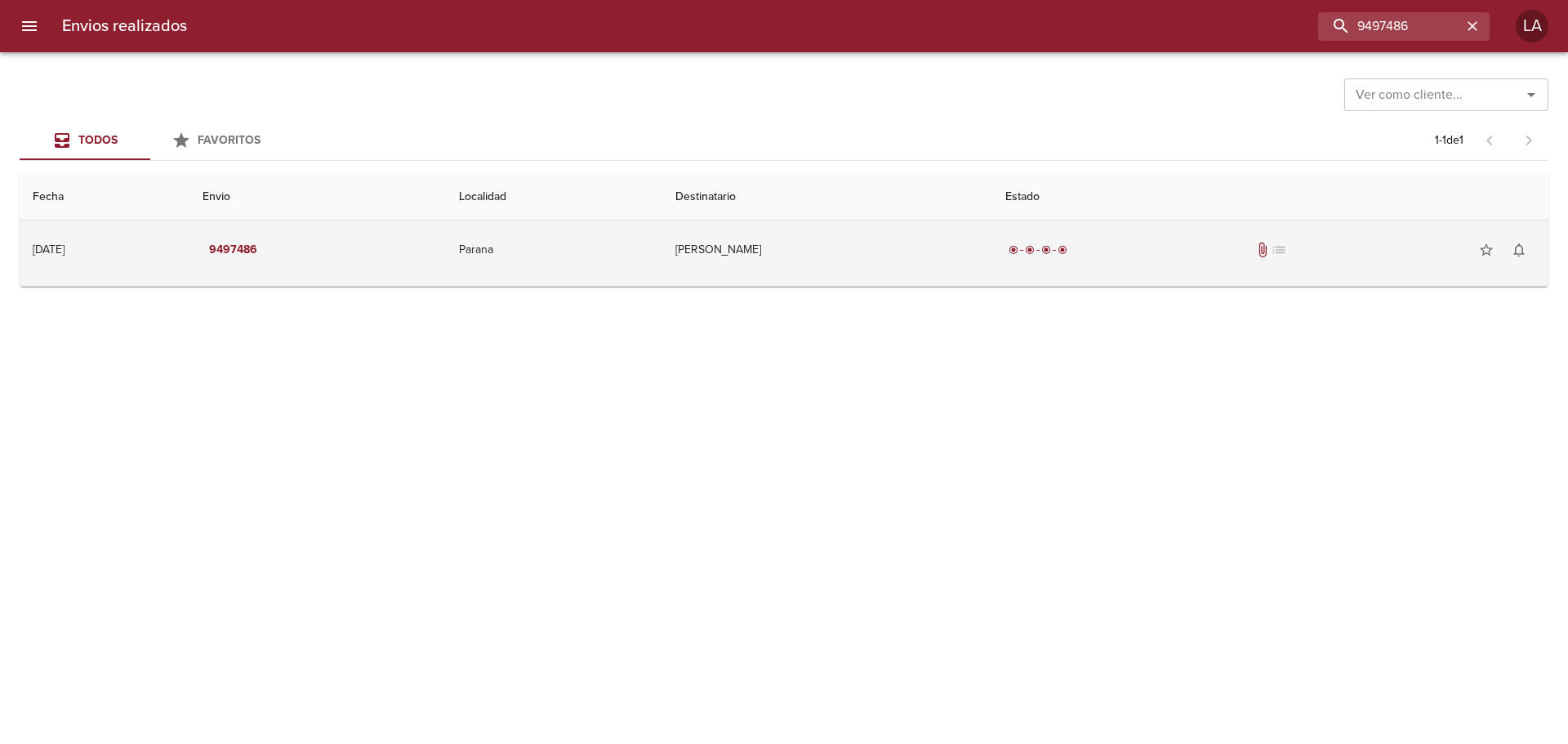
click at [826, 267] on td "[PERSON_NAME]" at bounding box center [827, 250] width 330 height 59
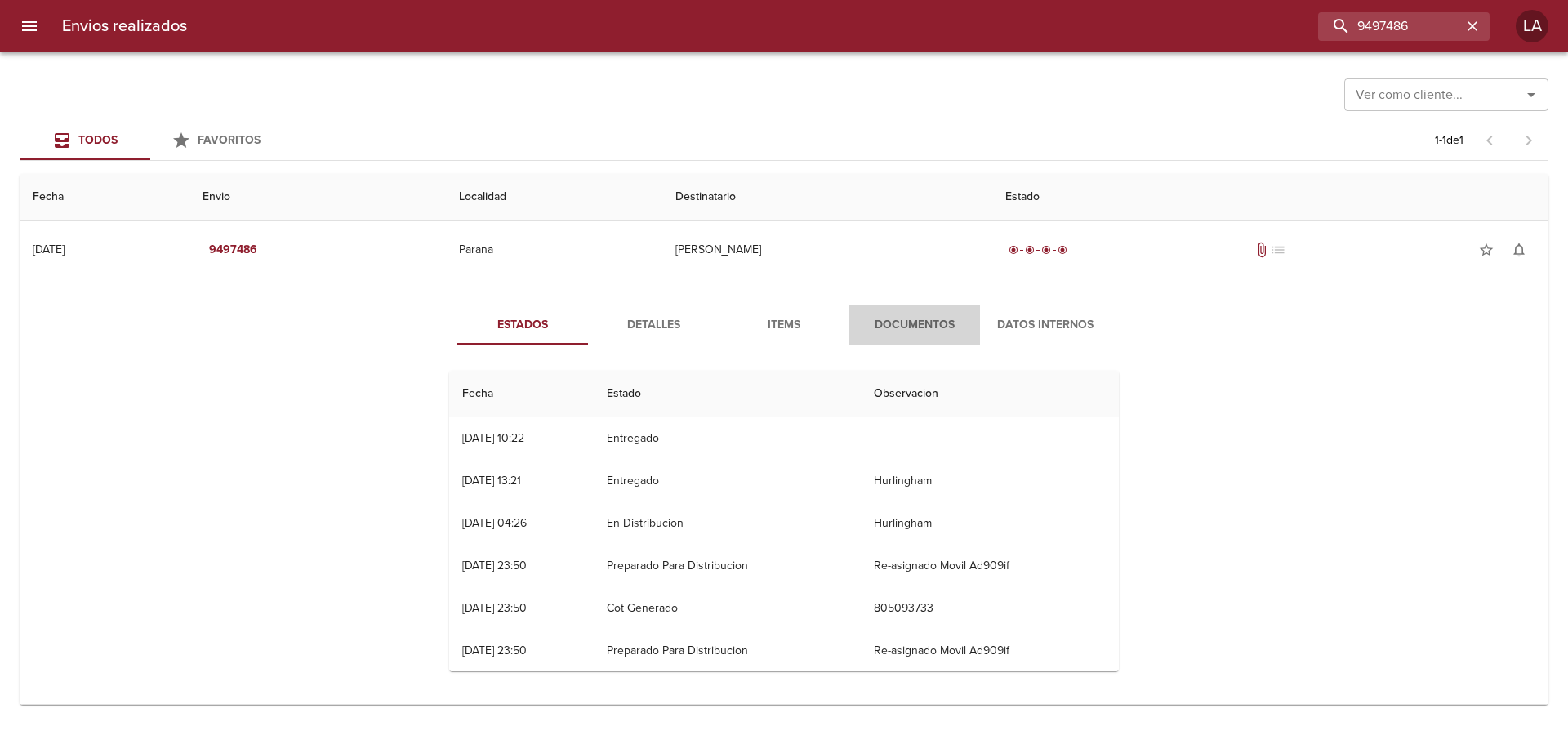
click at [878, 316] on span "Documentos" at bounding box center [915, 325] width 111 height 20
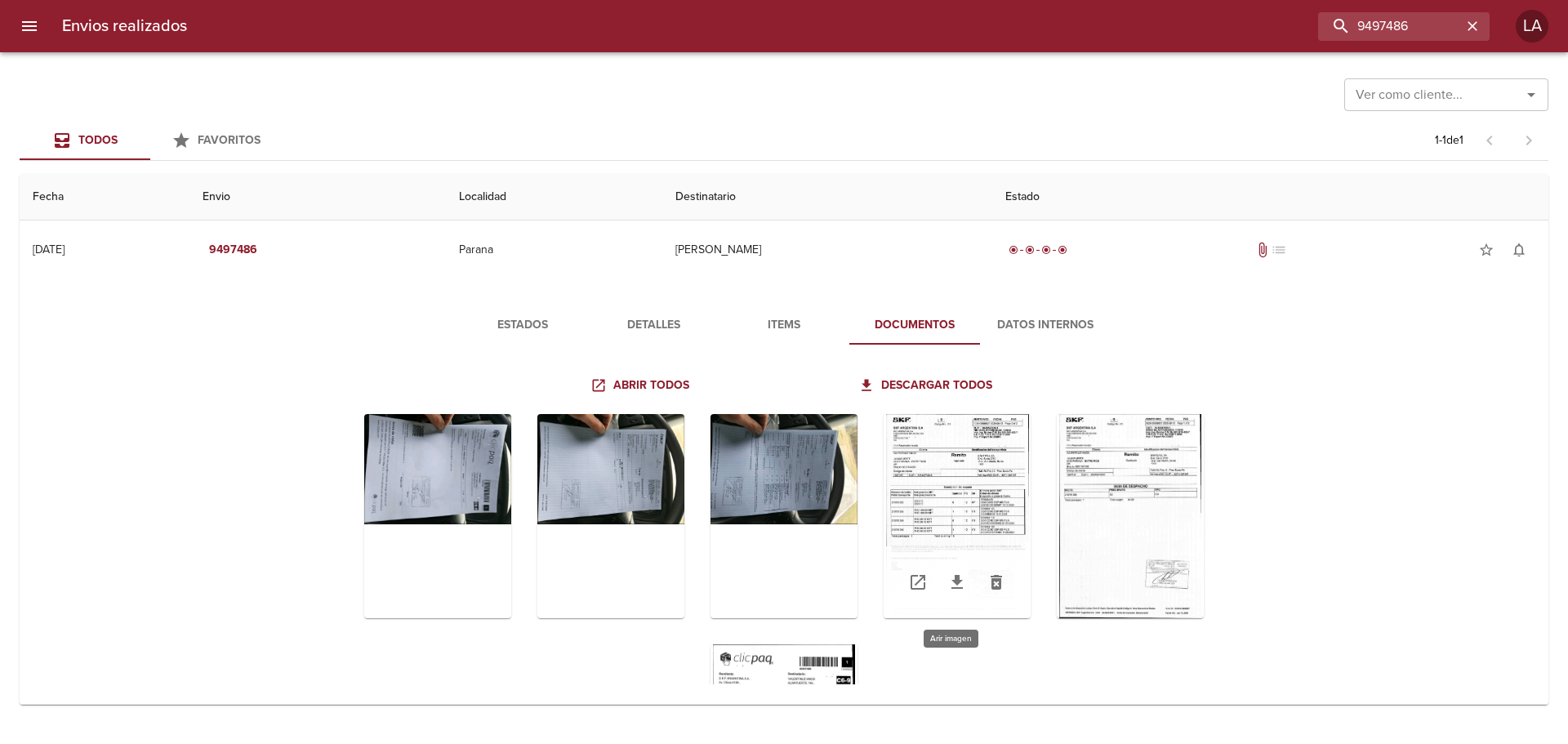
click at [995, 443] on div "Tabla de envíos del cliente" at bounding box center [957, 516] width 147 height 204
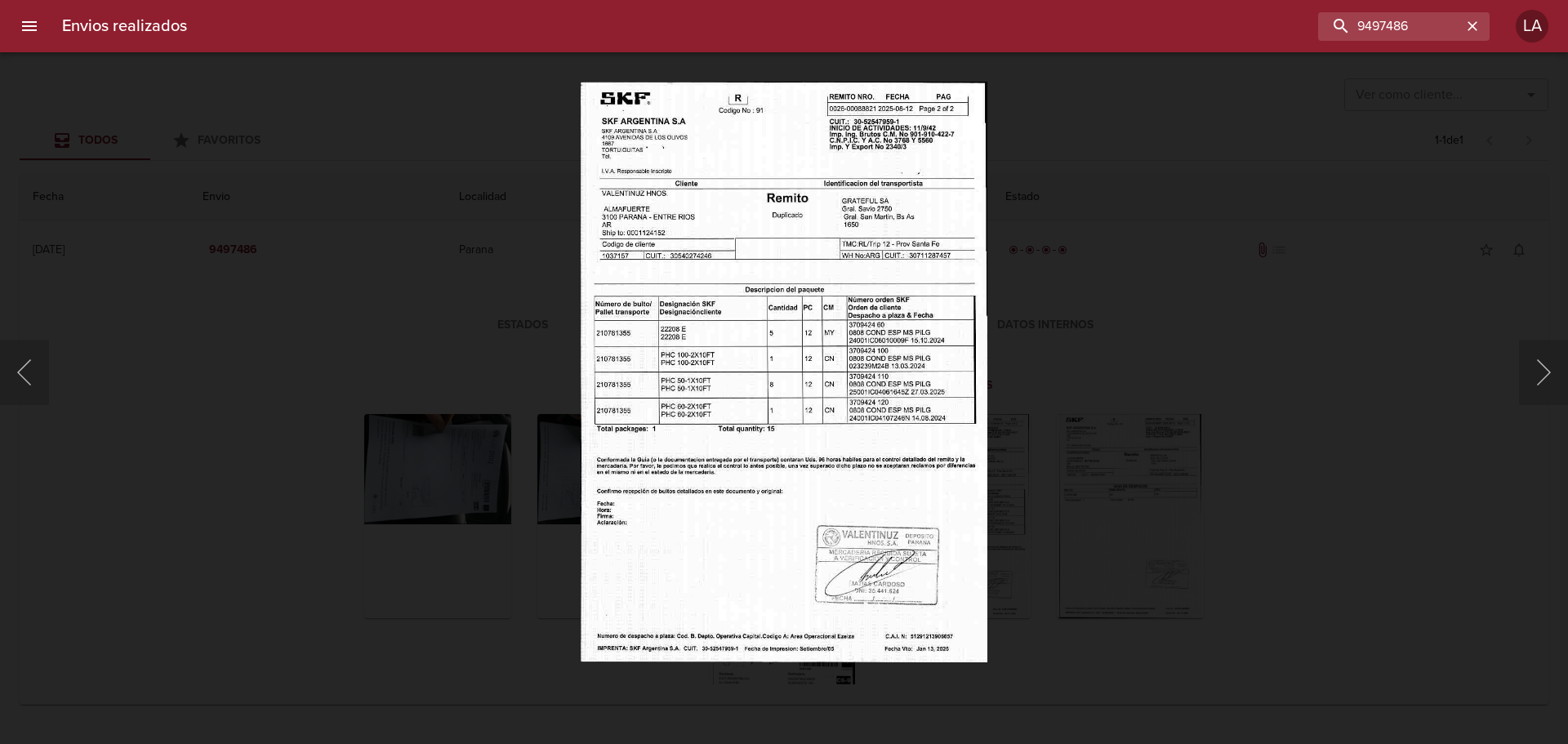
click at [1424, 334] on div "Lightbox" at bounding box center [784, 372] width 1568 height 744
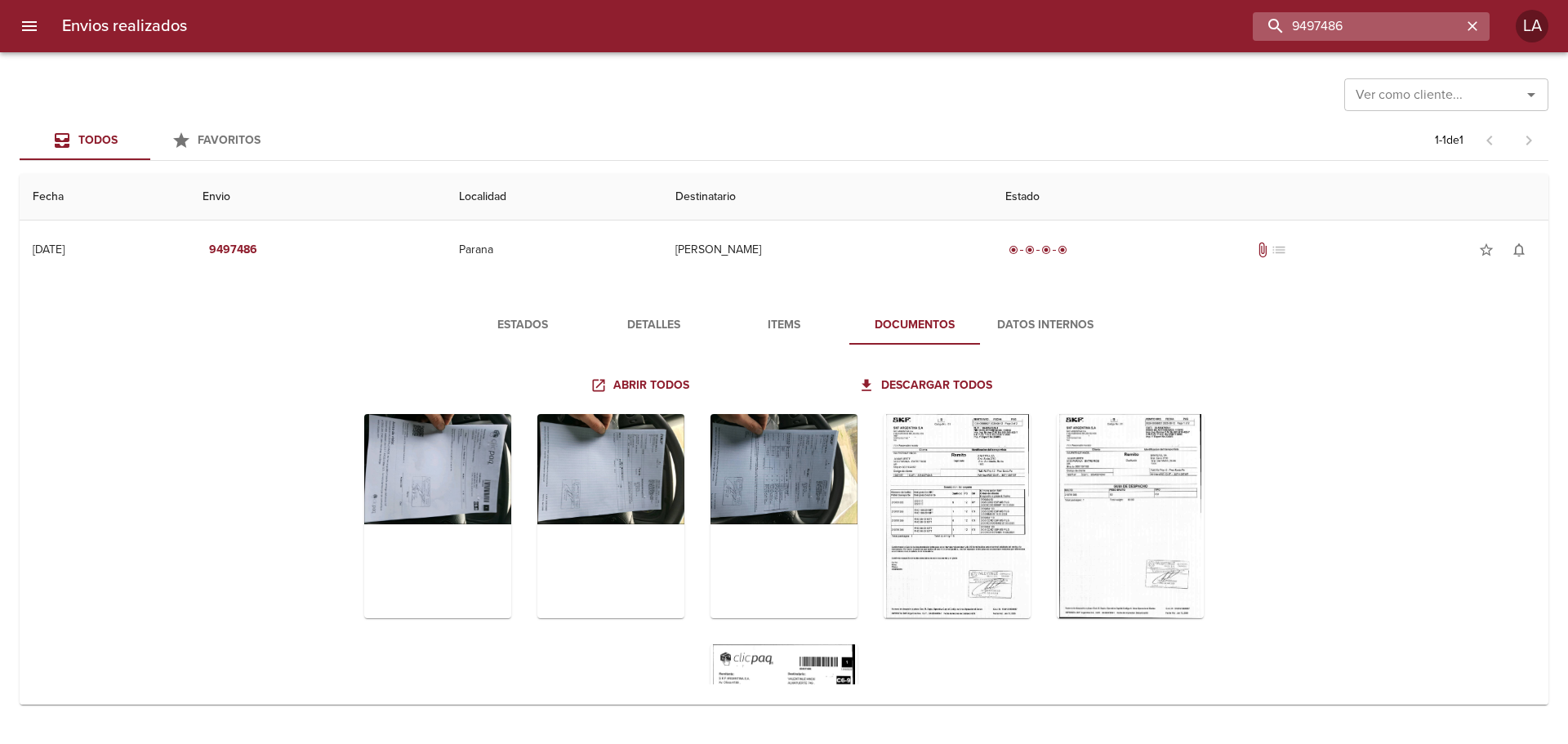
click at [1349, 18] on input "9497486" at bounding box center [1357, 27] width 209 height 29
paste input "13017"
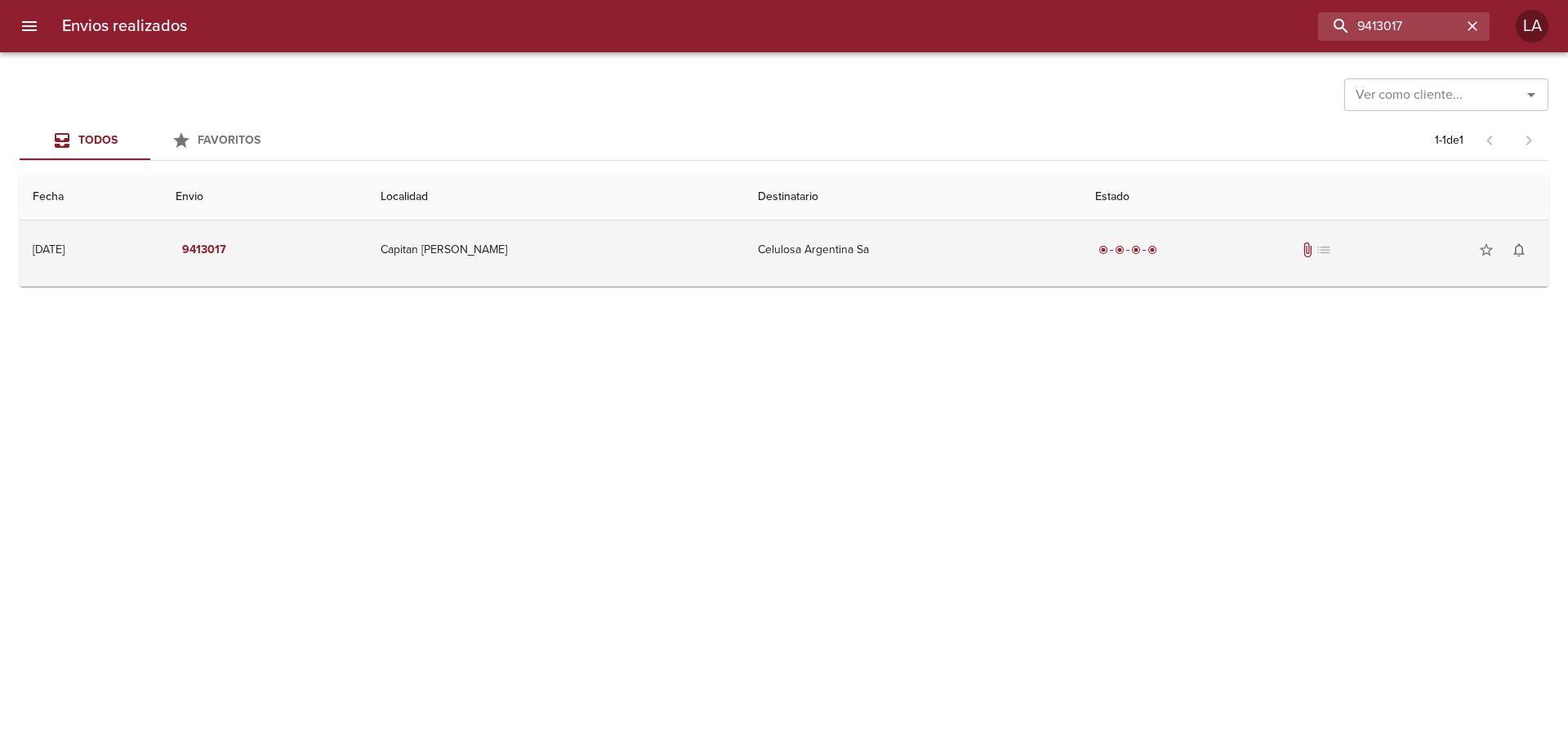
click at [888, 253] on td "Celulosa Argentina Sa" at bounding box center [913, 250] width 337 height 59
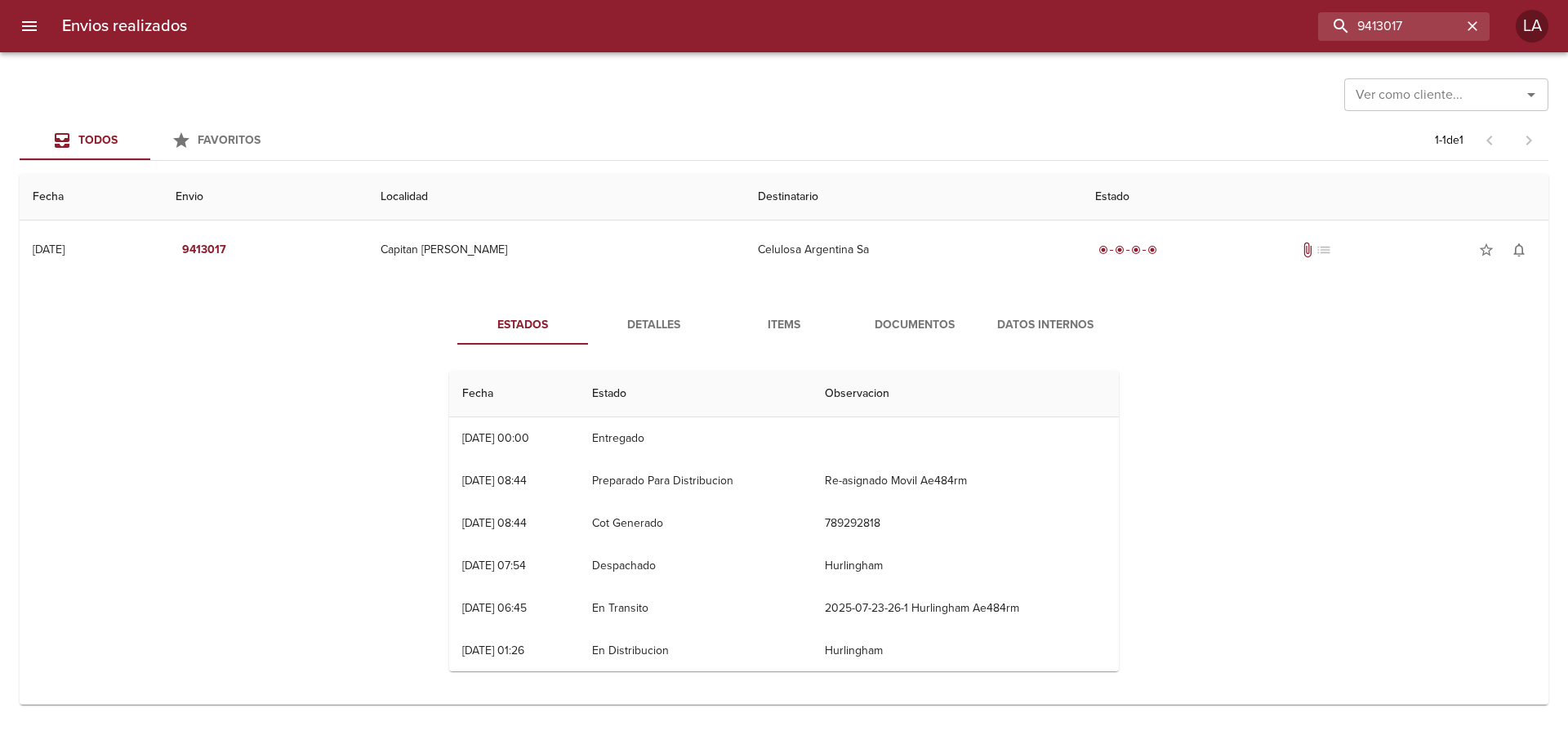
click at [887, 317] on span "Documentos" at bounding box center [915, 325] width 111 height 20
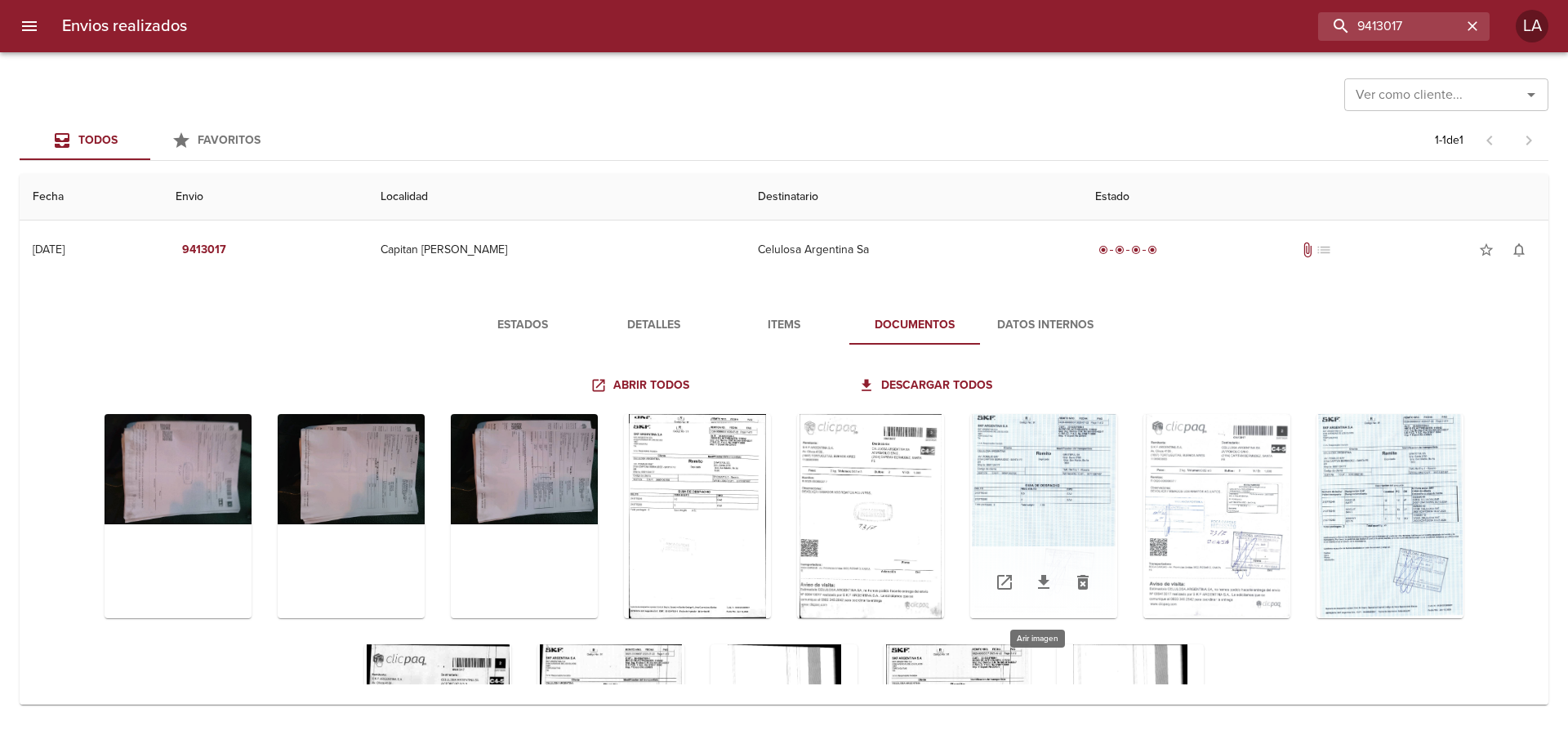
click at [1046, 476] on div "Tabla de envíos del cliente" at bounding box center [1043, 516] width 147 height 204
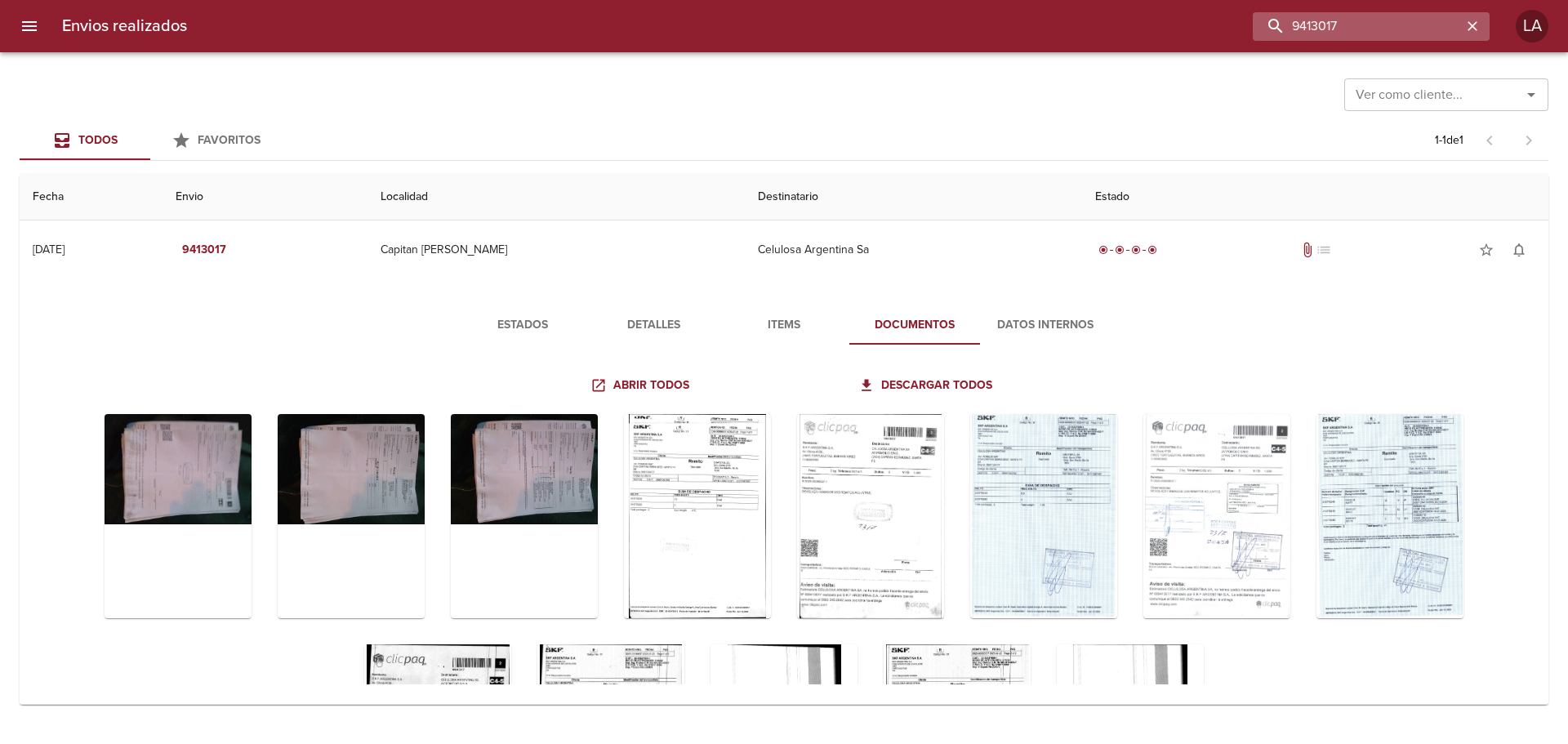
click at [1391, 29] on input "9413017" at bounding box center [1357, 27] width 209 height 29
paste input "359411"
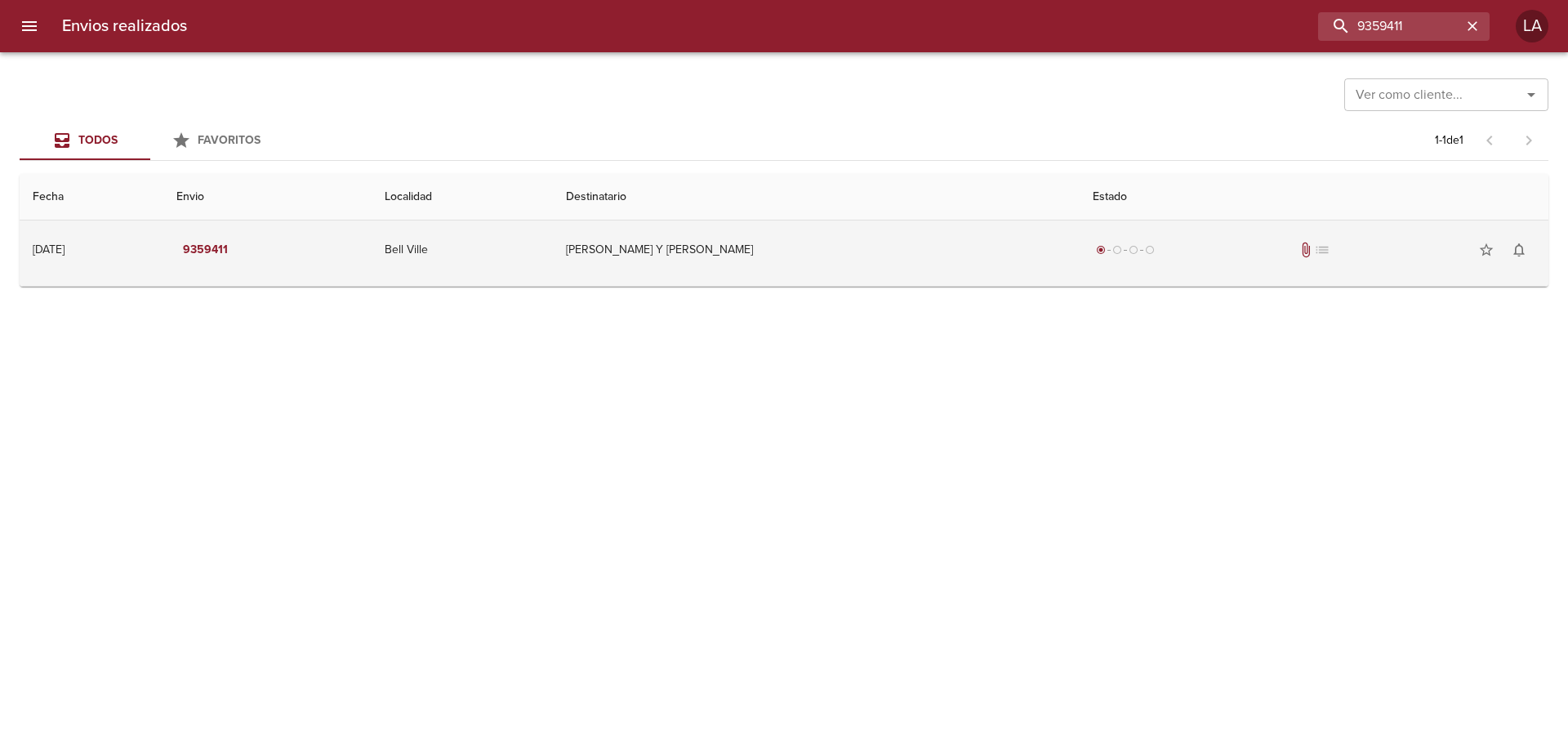
click at [678, 258] on td "[PERSON_NAME] Y [PERSON_NAME]" at bounding box center [816, 250] width 527 height 59
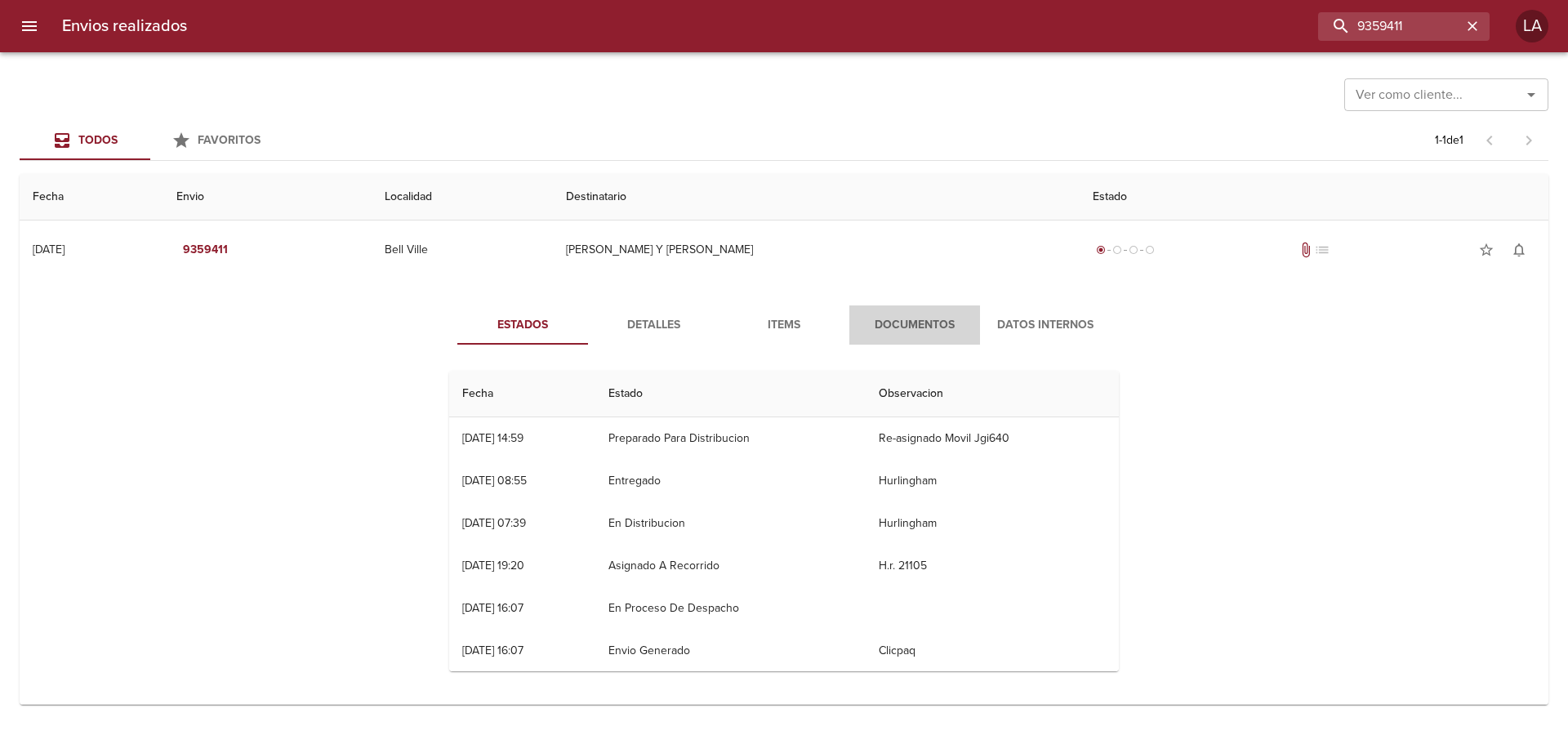
click at [944, 322] on span "Documentos" at bounding box center [915, 325] width 111 height 20
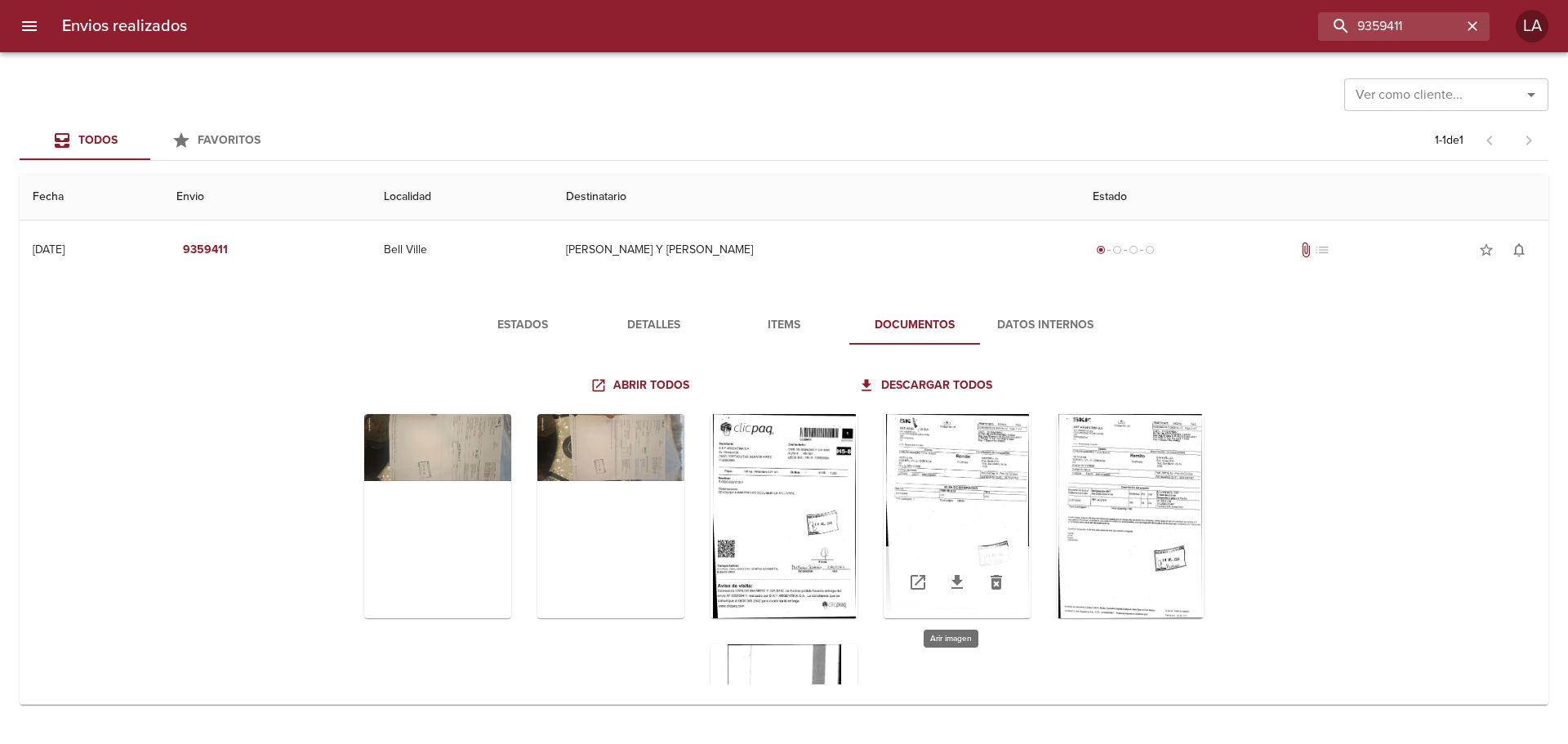
click at [964, 482] on div "Tabla de envíos del cliente" at bounding box center [957, 516] width 147 height 204
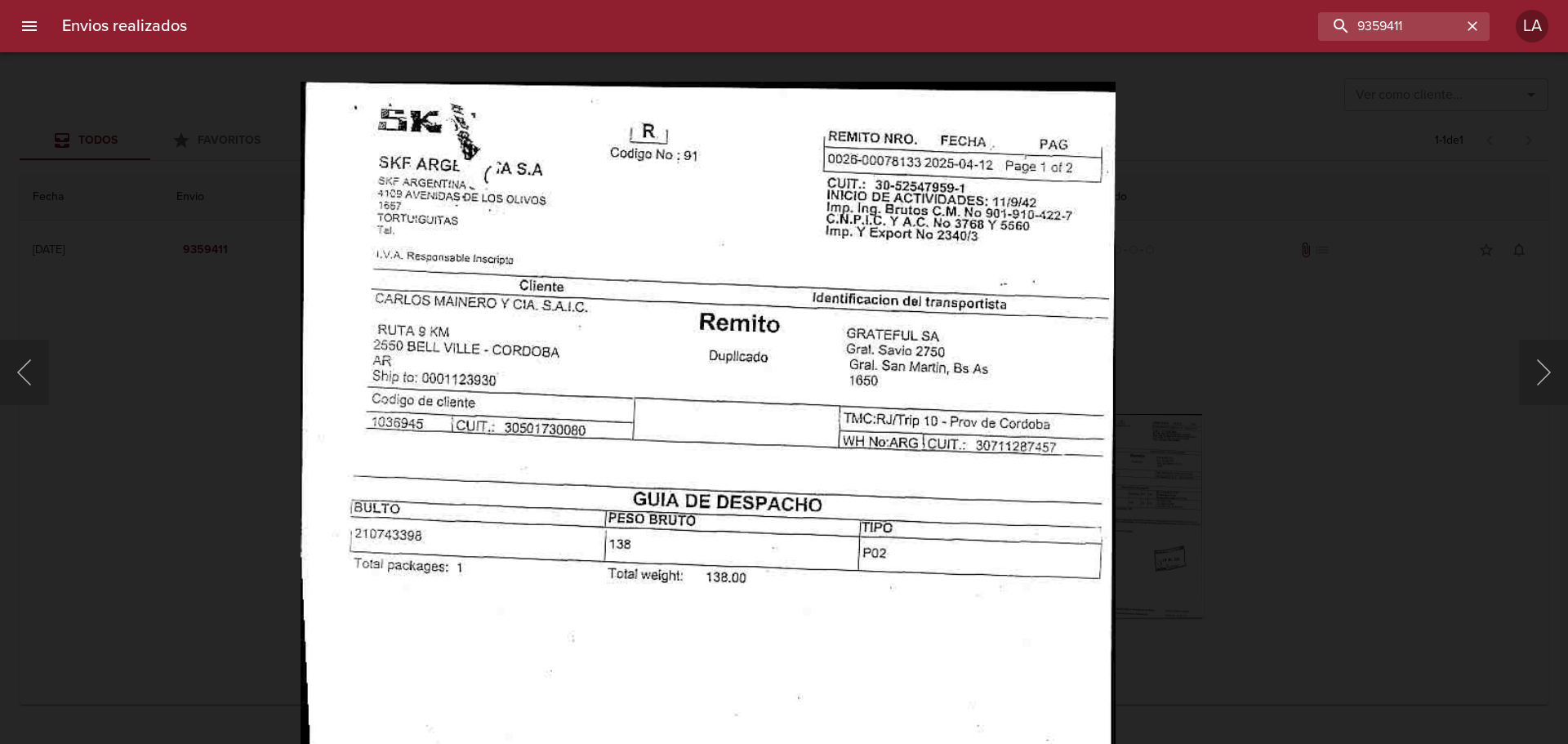
click at [917, 311] on img "Lightbox" at bounding box center [708, 664] width 815 height 1166
click at [1196, 358] on div "Lightbox" at bounding box center [784, 372] width 1568 height 744
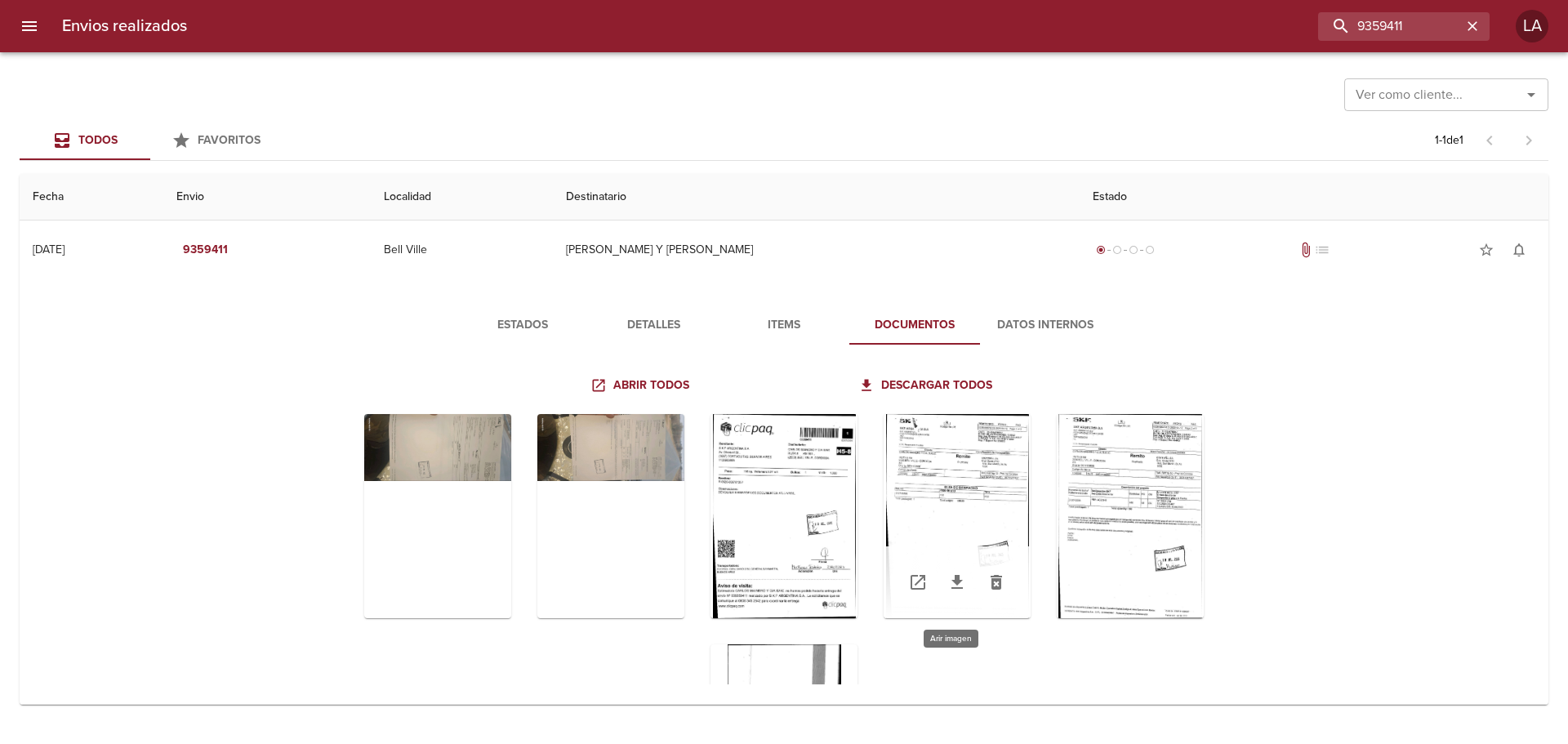
click at [914, 485] on div "Tabla de envíos del cliente" at bounding box center [957, 516] width 147 height 204
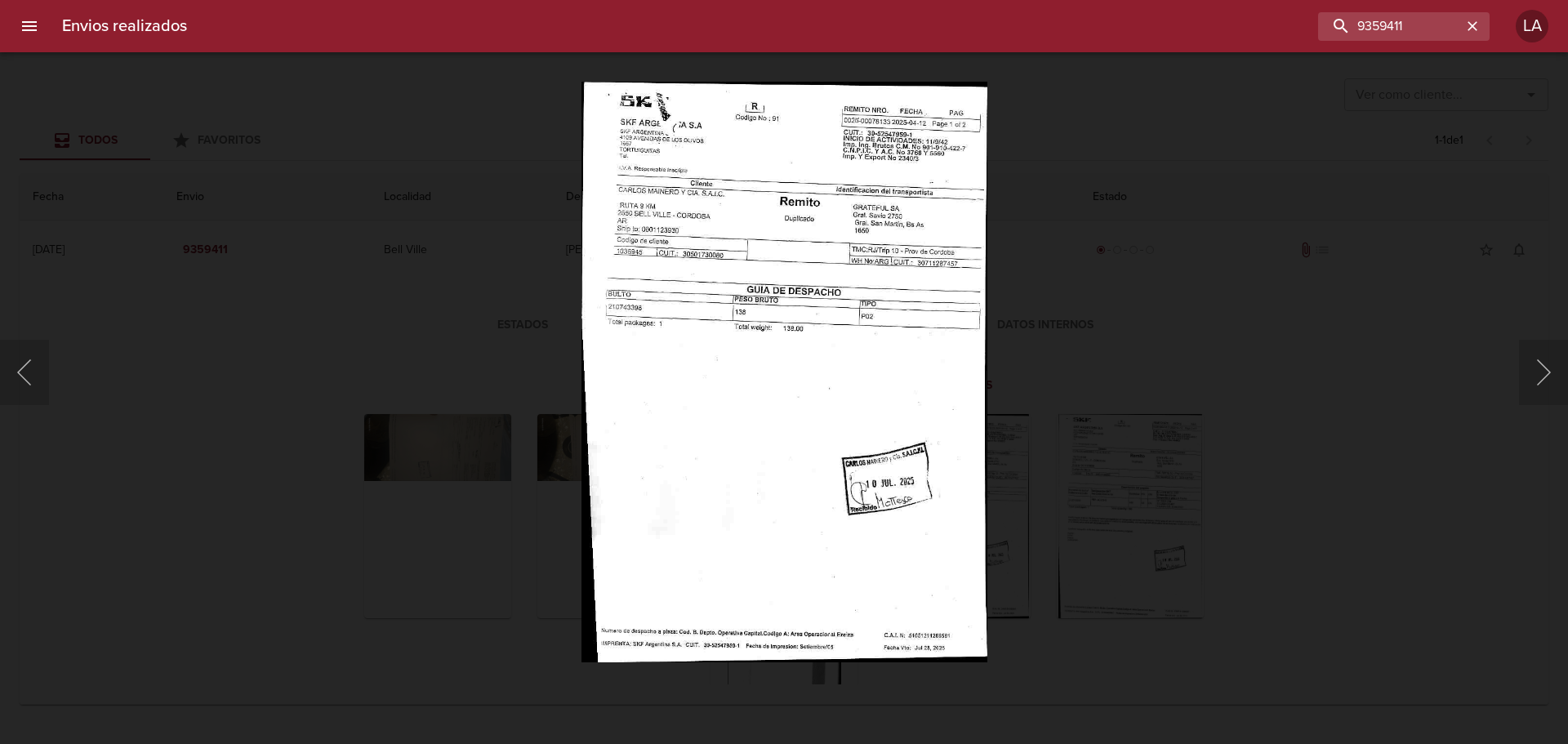
drag, startPoint x: 873, startPoint y: 348, endPoint x: 1152, endPoint y: 457, distance: 299.5
click at [1152, 457] on div "Lightbox" at bounding box center [784, 372] width 1568 height 744
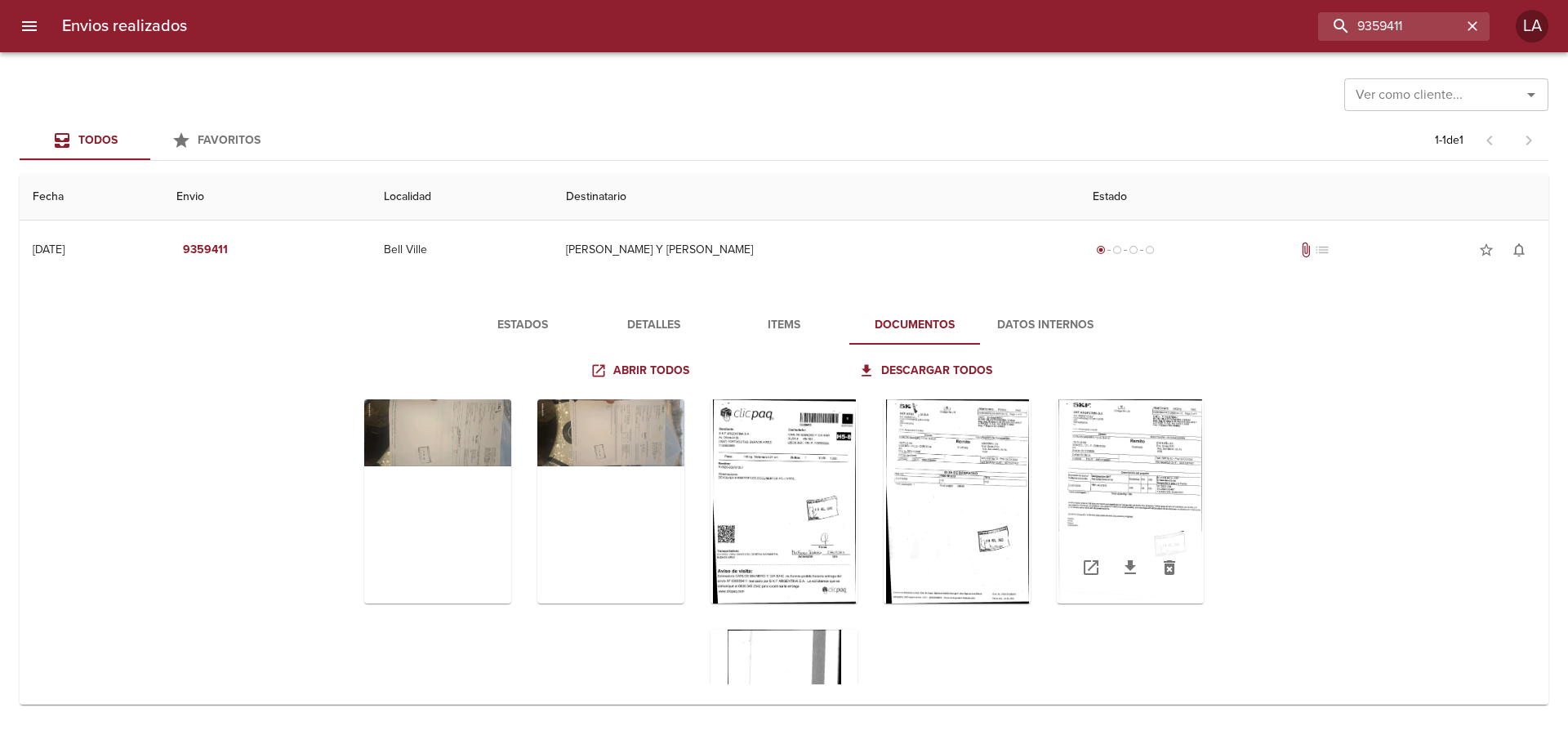
scroll to position [14, 0]
click at [1000, 472] on div "Tabla de envíos del cliente" at bounding box center [957, 501] width 147 height 204
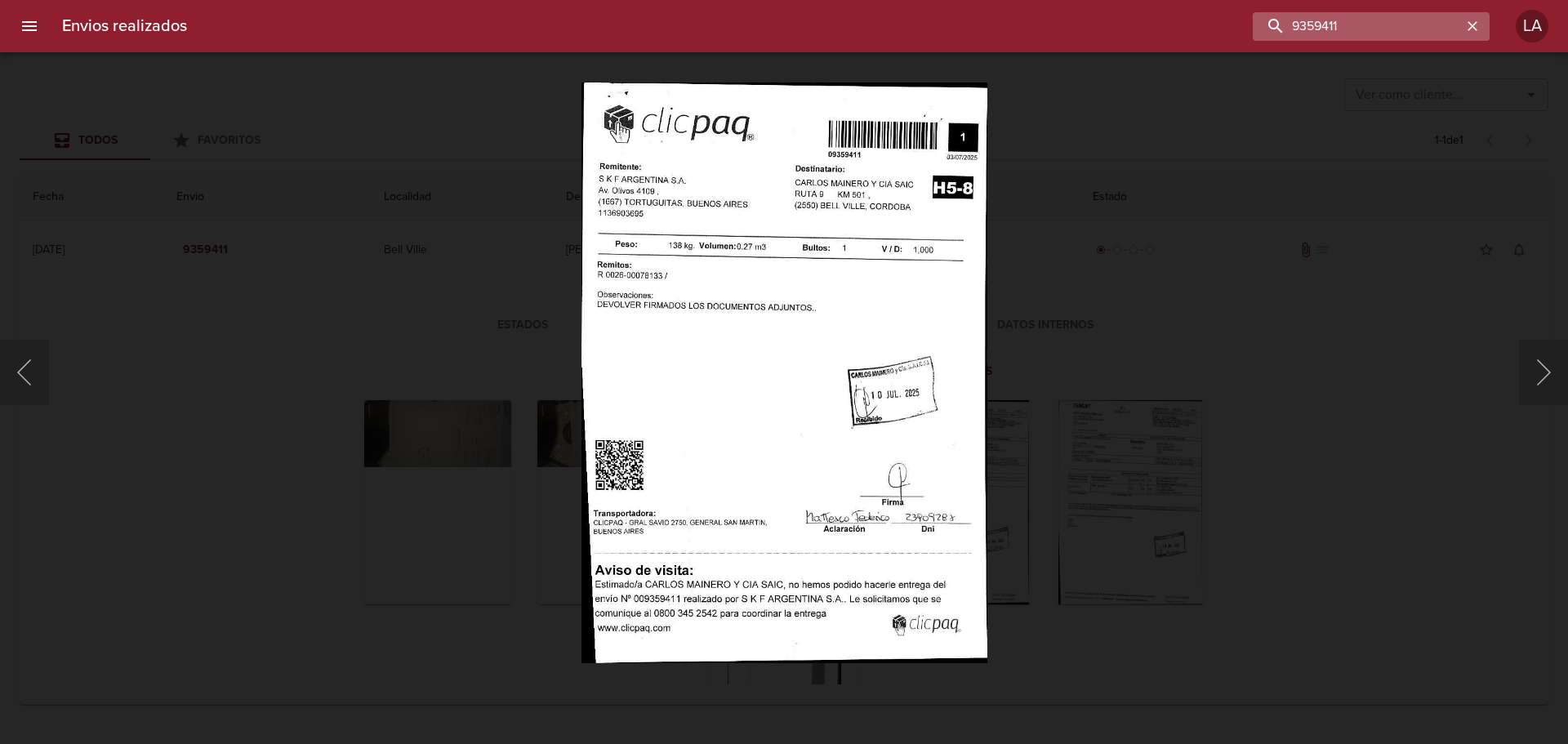
drag, startPoint x: 1402, startPoint y: 34, endPoint x: 1298, endPoint y: 25, distance: 104.4
click at [1298, 25] on input "9359411" at bounding box center [1357, 27] width 209 height 29
paste input "0026-00089592"
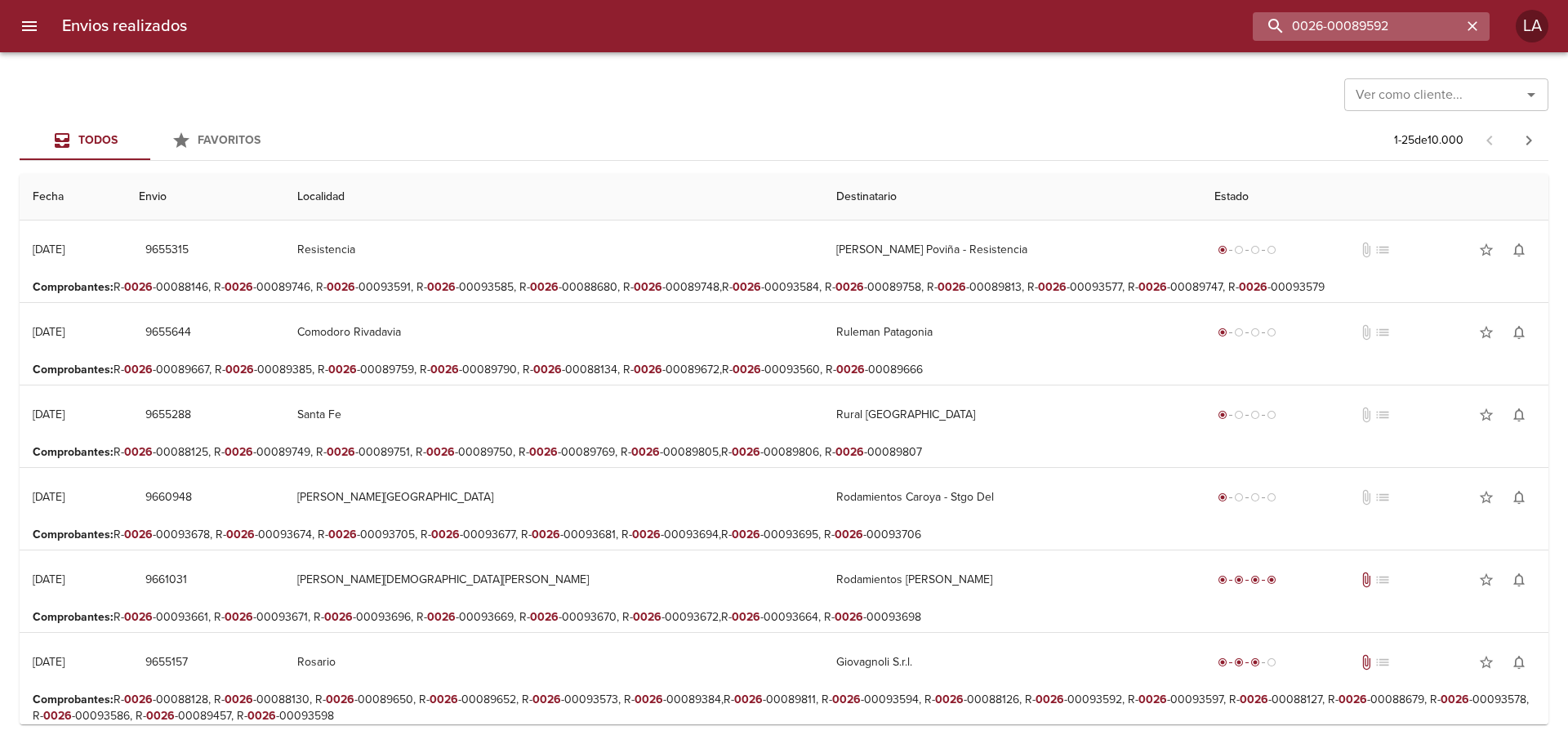
scroll to position [0, 0]
drag, startPoint x: 1335, startPoint y: 23, endPoint x: 1275, endPoint y: 12, distance: 61.0
click at [1275, 13] on input "0026-00089592" at bounding box center [1357, 27] width 209 height 29
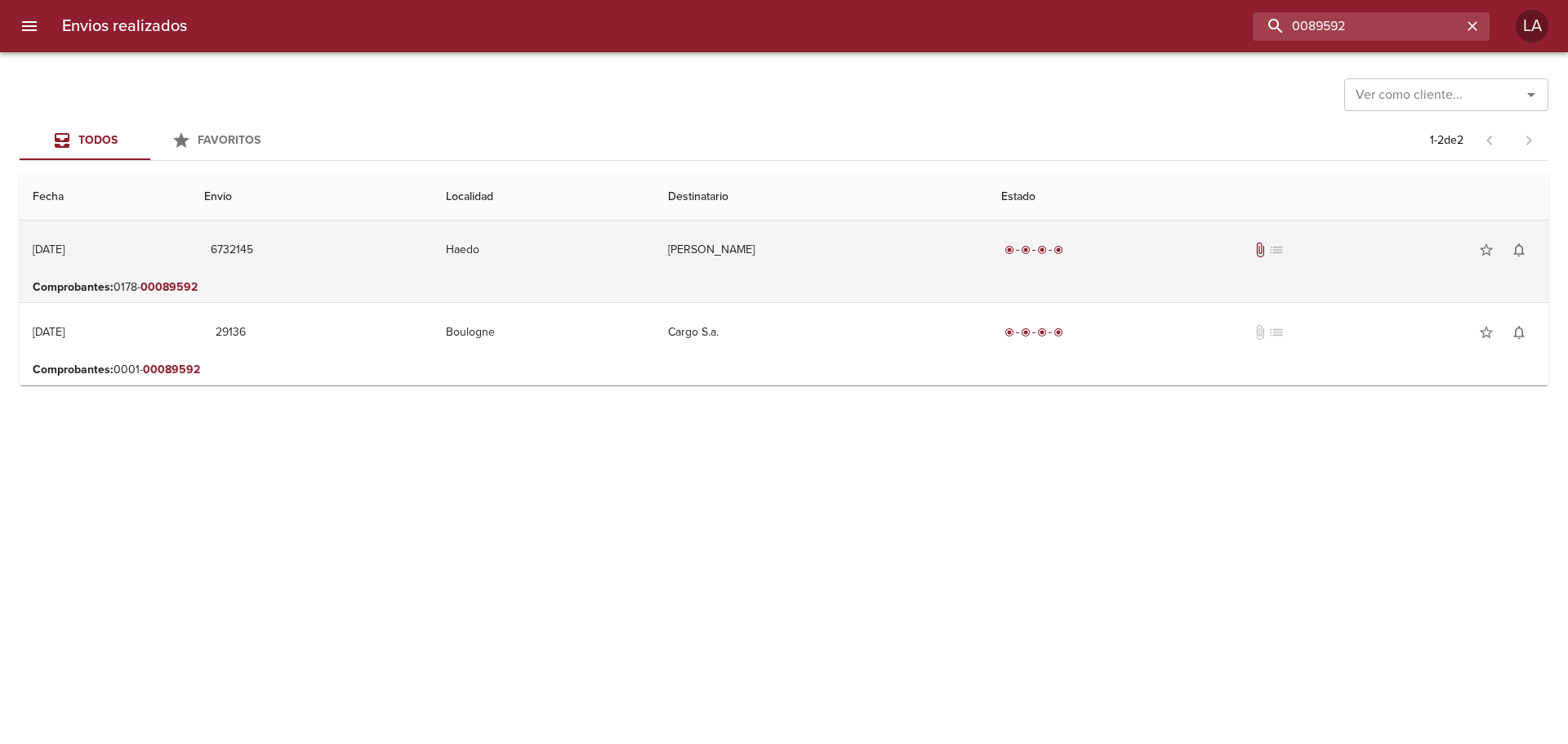
type input "0089592"
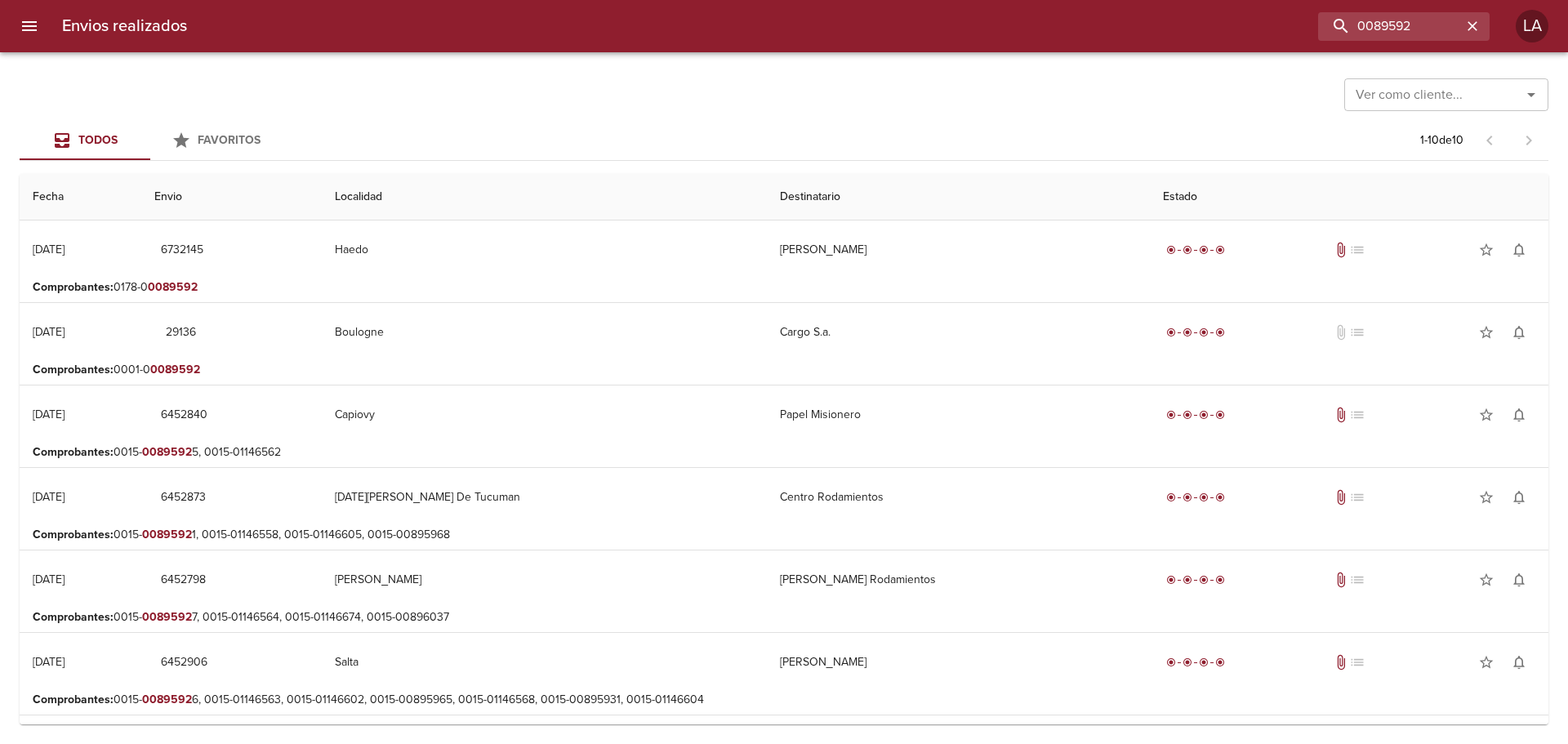
click at [1441, 104] on input "Ver como cliente..." at bounding box center [1422, 95] width 146 height 23
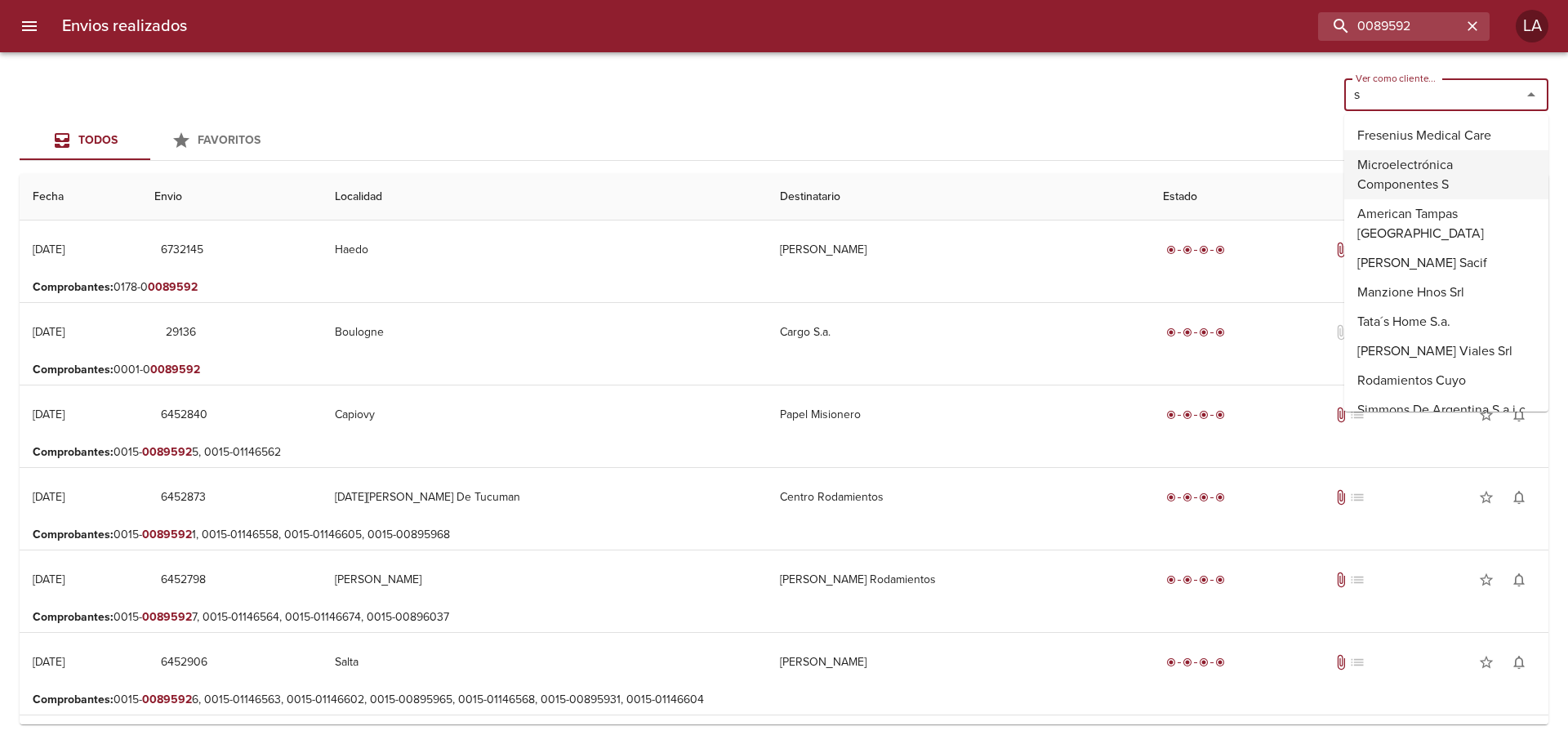
type input "s"
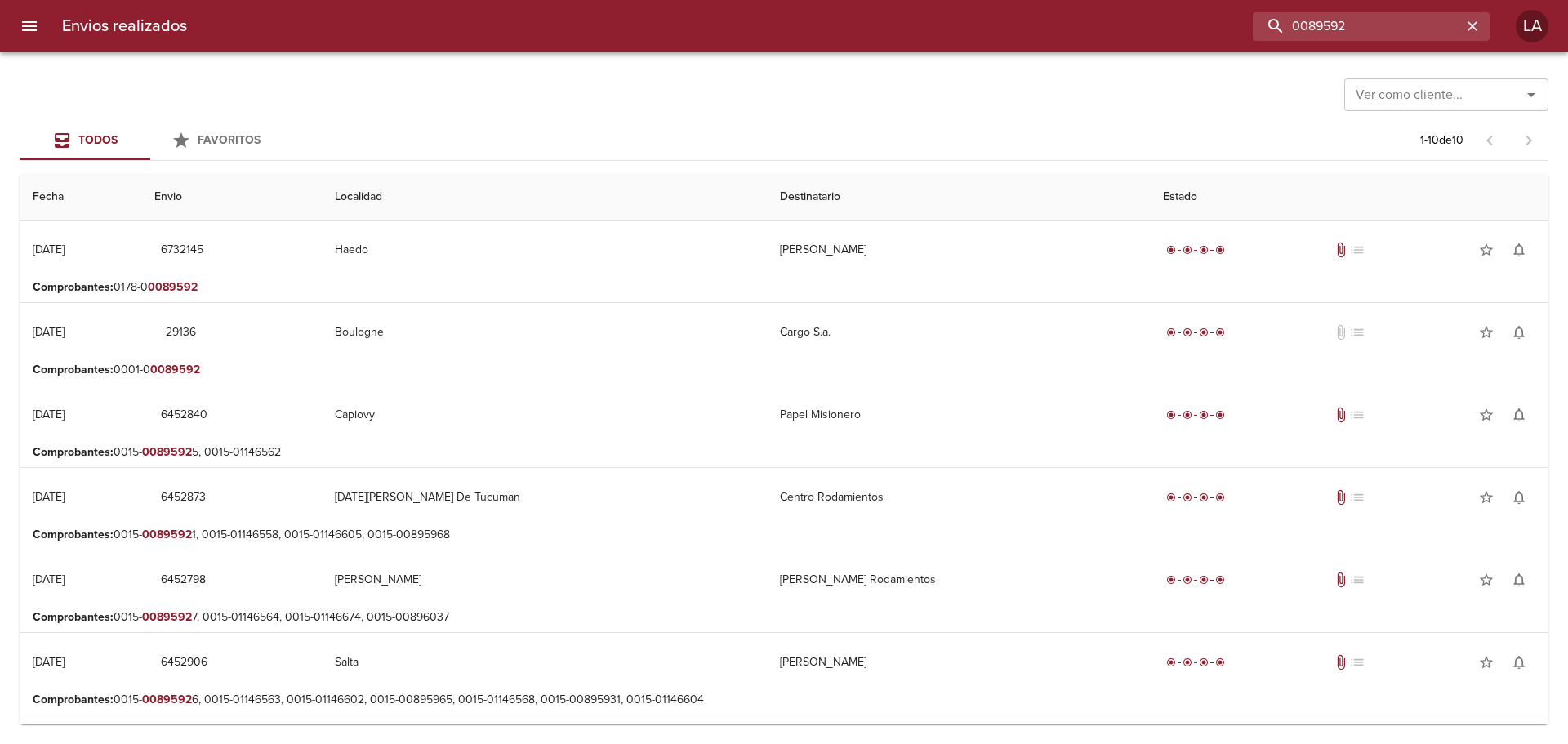
drag, startPoint x: 1400, startPoint y: 23, endPoint x: 1287, endPoint y: 11, distance: 113.6
click at [1287, 11] on div "Envios realizados 0089592 LA" at bounding box center [784, 26] width 1568 height 52
paste input "090471"
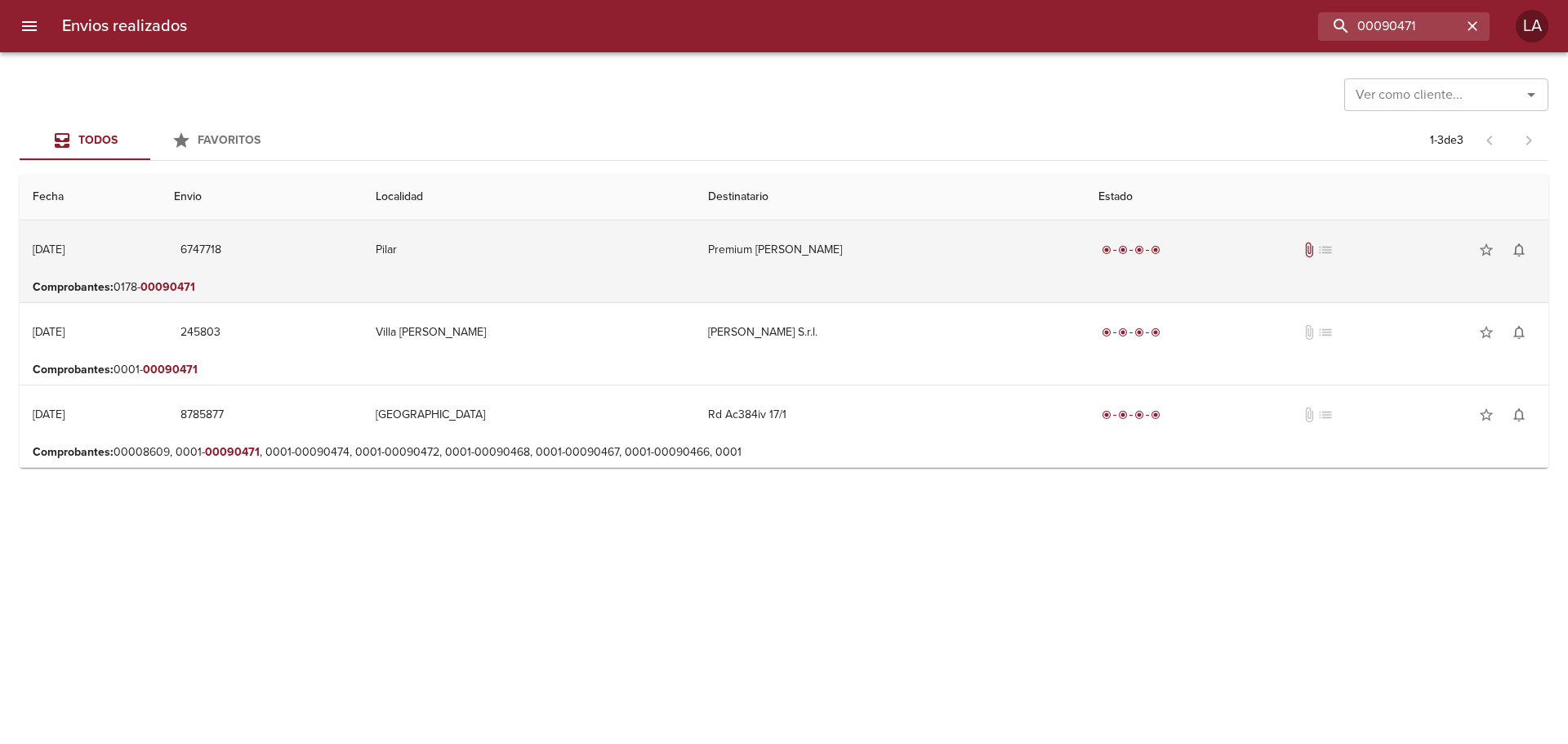
click at [695, 276] on td "Premium Montenegro Facundo" at bounding box center [890, 250] width 390 height 59
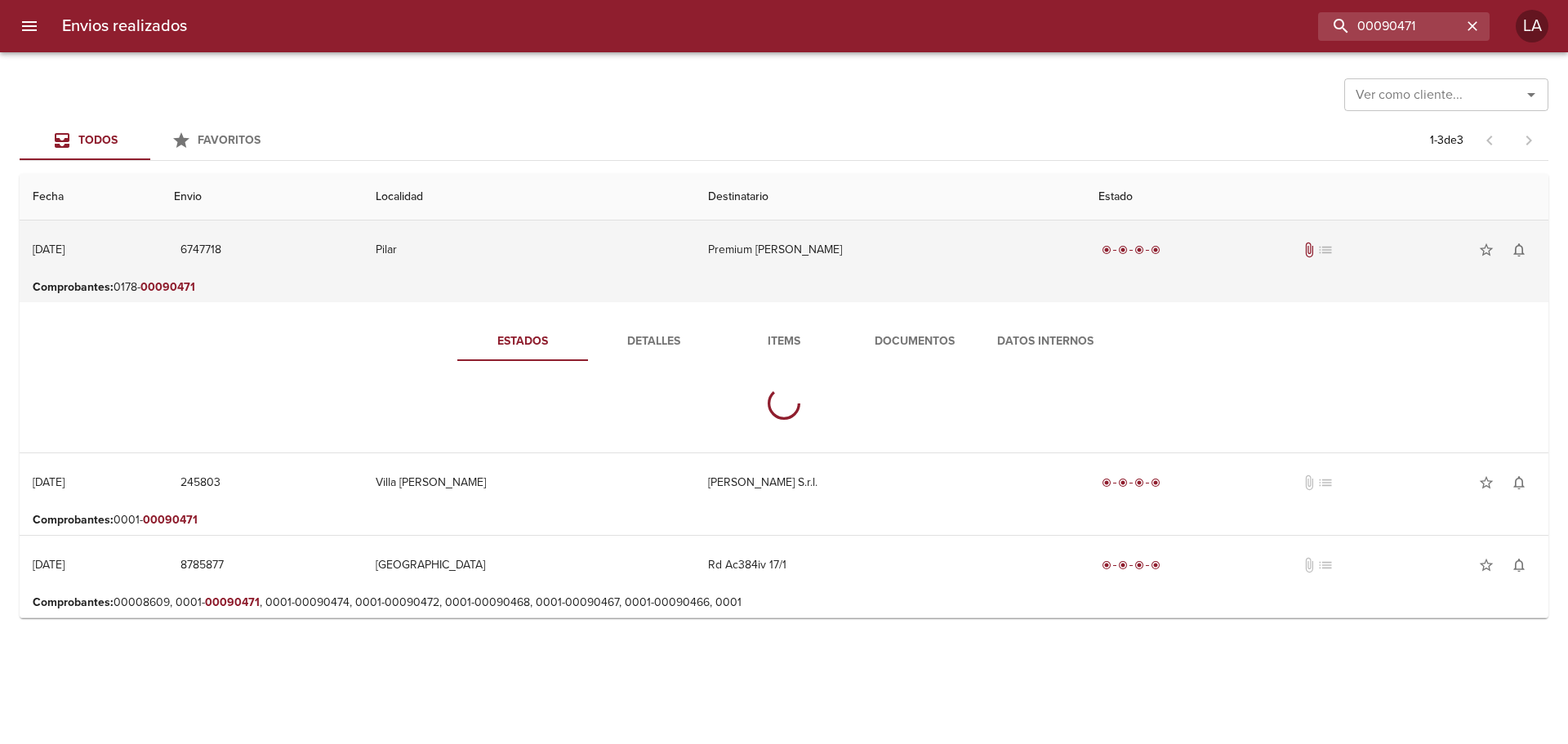
click at [695, 276] on td "Premium Montenegro Facundo" at bounding box center [890, 250] width 390 height 59
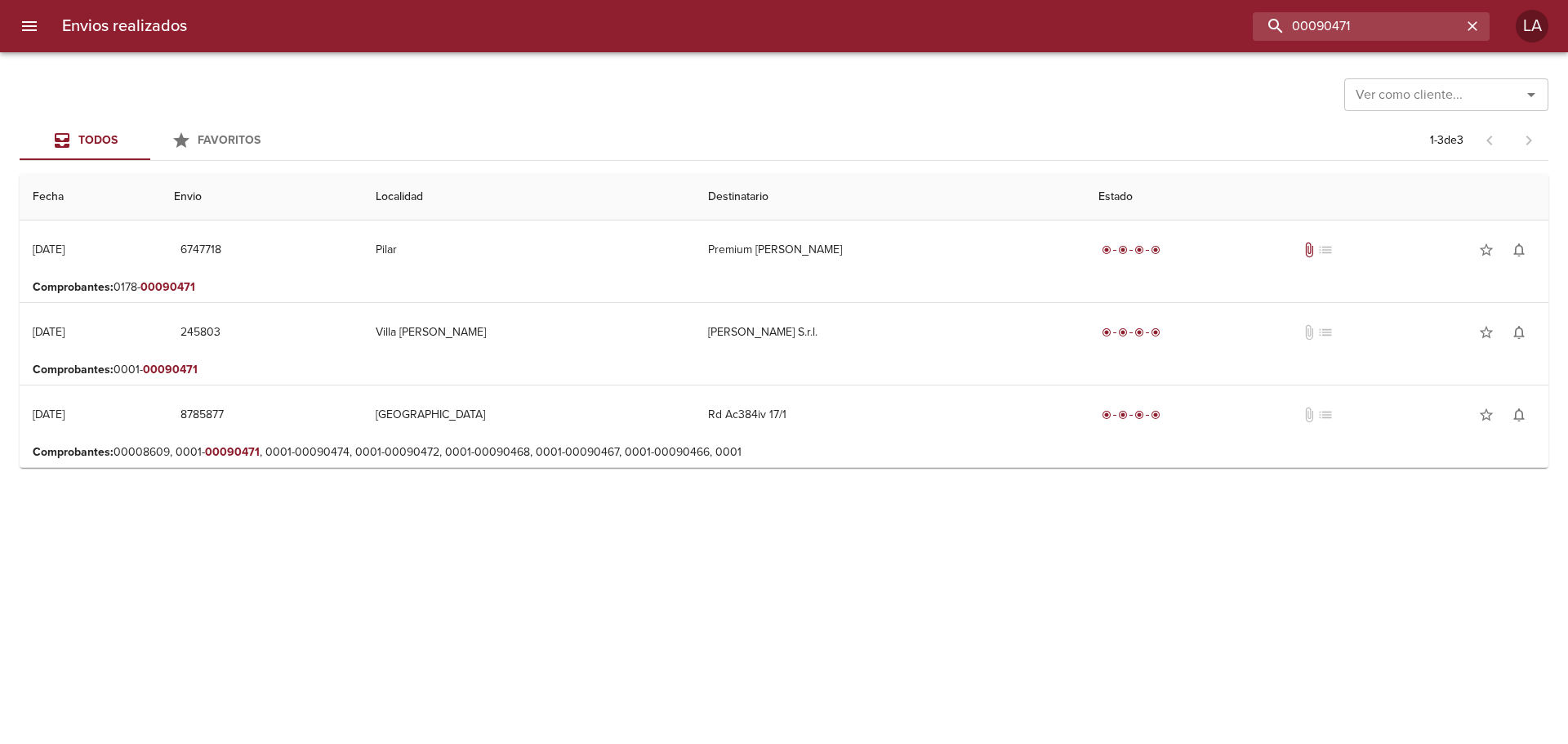
drag, startPoint x: 1417, startPoint y: 18, endPoint x: 1164, endPoint y: 29, distance: 253.2
click at [1164, 29] on div "00090471" at bounding box center [845, 27] width 1289 height 29
paste input "8935"
type input "00089351"
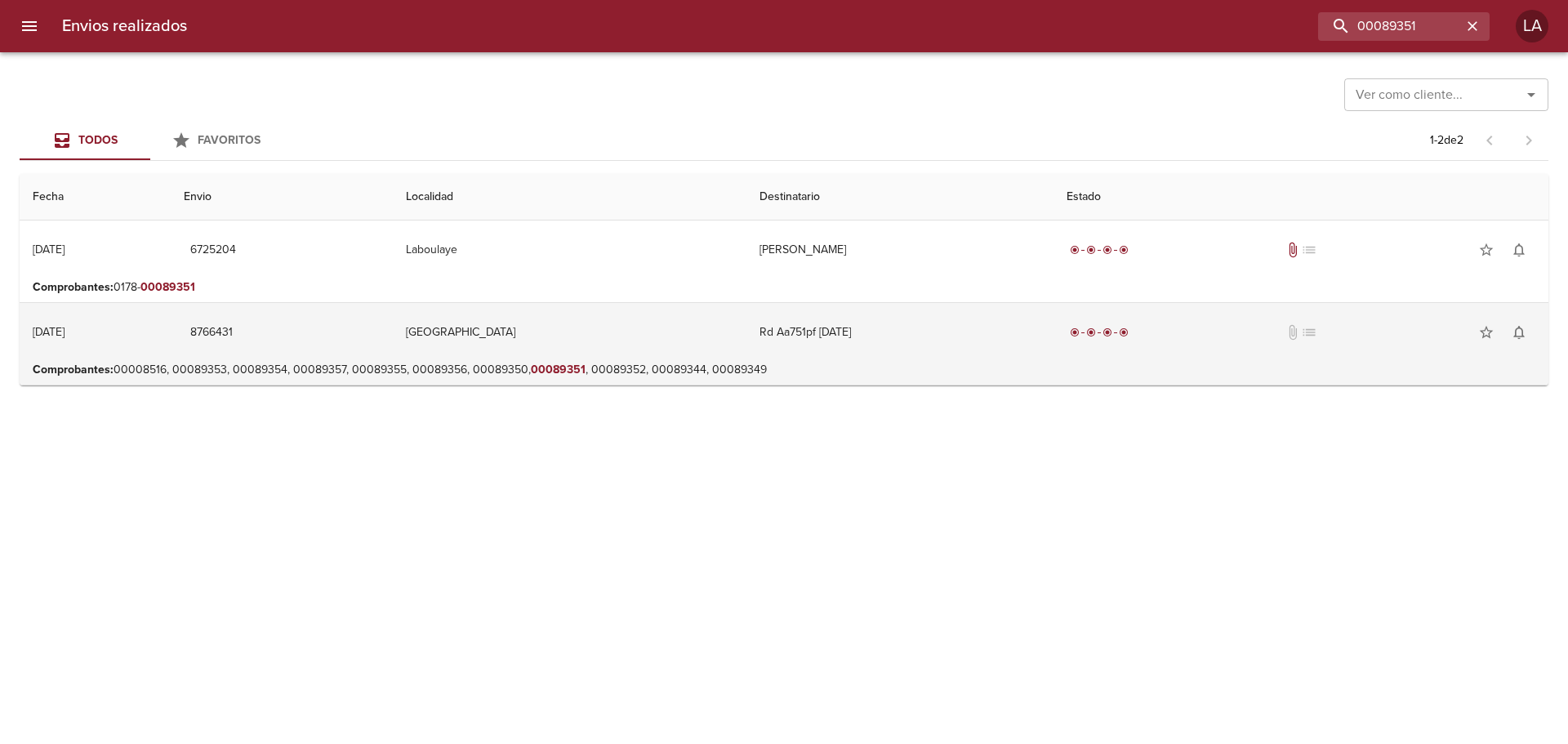
click at [925, 337] on td "Rd Aa751pf 11/1/2025" at bounding box center [899, 332] width 307 height 59
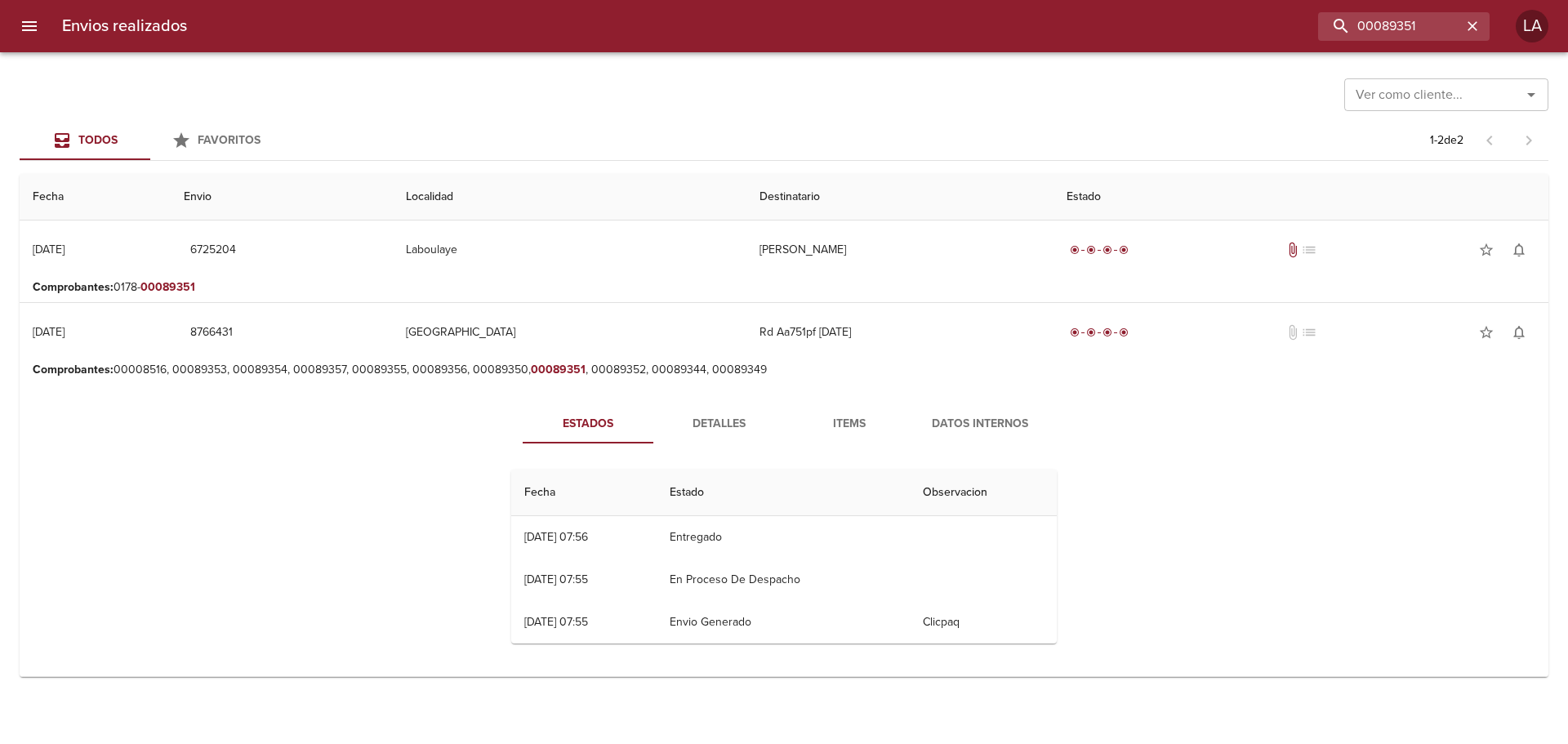
click at [733, 418] on span "Detalles" at bounding box center [718, 424] width 111 height 20
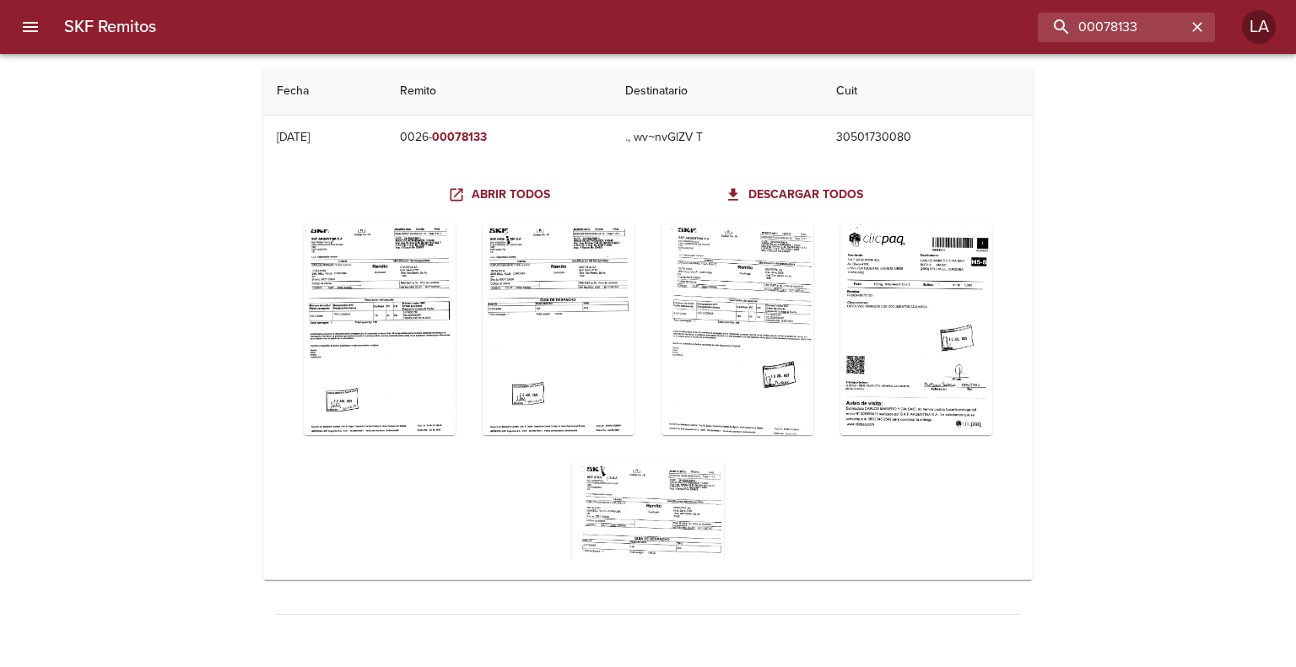
click at [1088, 35] on input "00078133" at bounding box center [1112, 28] width 148 height 30
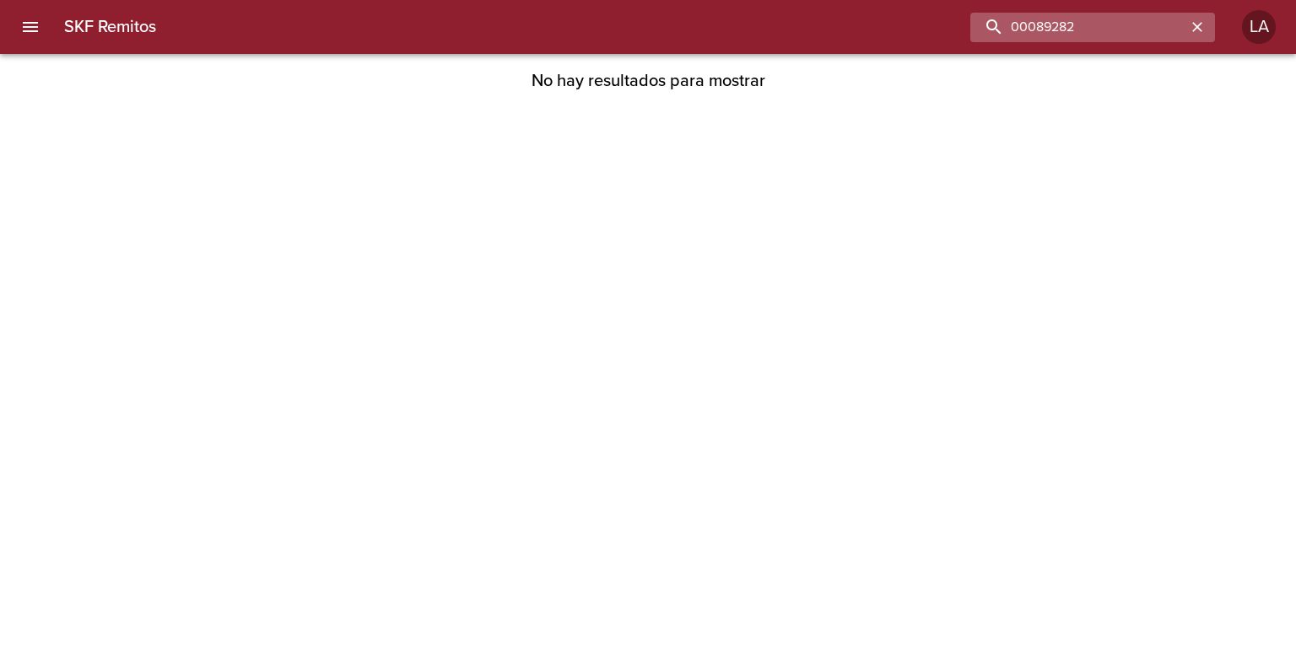
click at [1106, 20] on input "00089282" at bounding box center [1078, 28] width 216 height 30
drag, startPoint x: 1106, startPoint y: 20, endPoint x: 1093, endPoint y: 21, distance: 13.5
click at [1102, 21] on input "00089282" at bounding box center [1078, 28] width 216 height 30
paste input "6218"
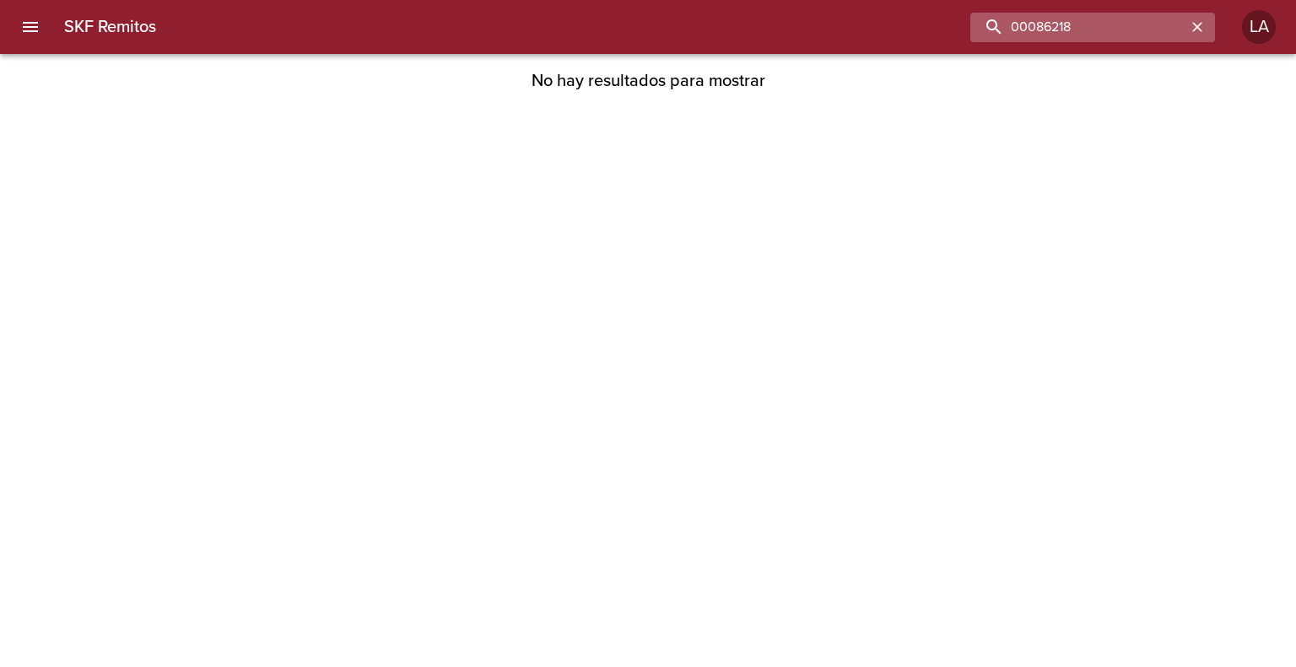
click at [1127, 13] on input "00086218" at bounding box center [1078, 28] width 216 height 30
paste input "64292"
click at [1116, 38] on input "00064292" at bounding box center [1078, 28] width 216 height 30
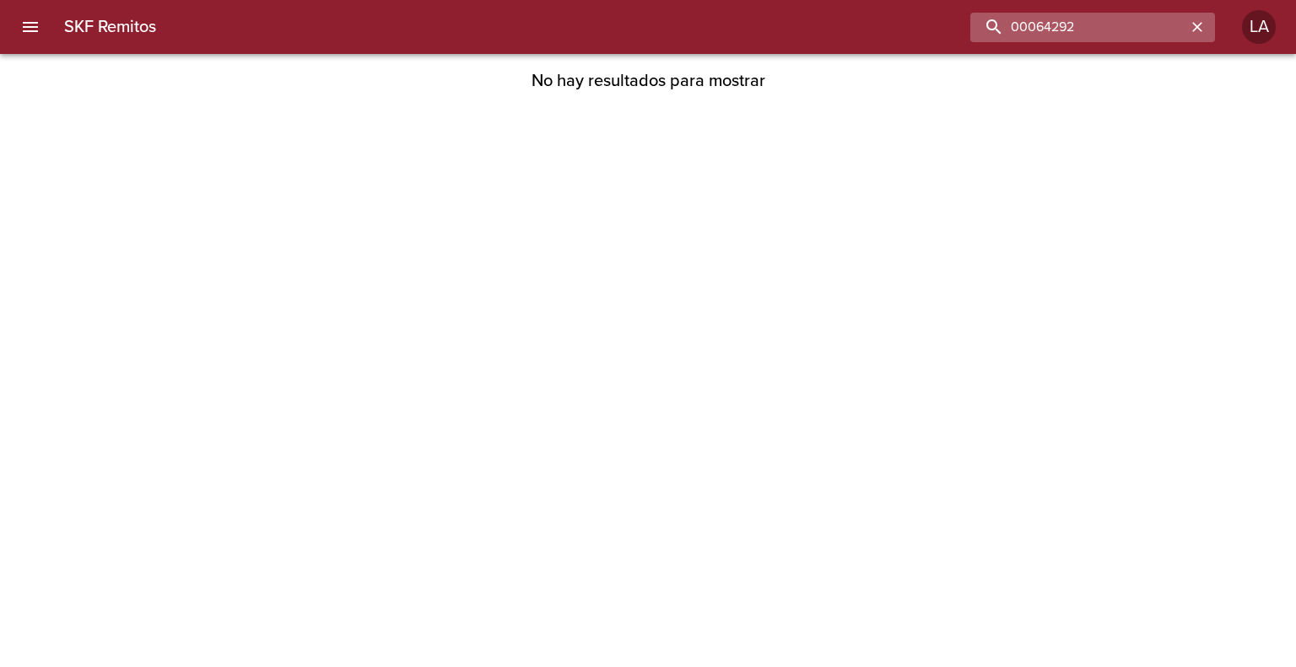
paste input "02176"
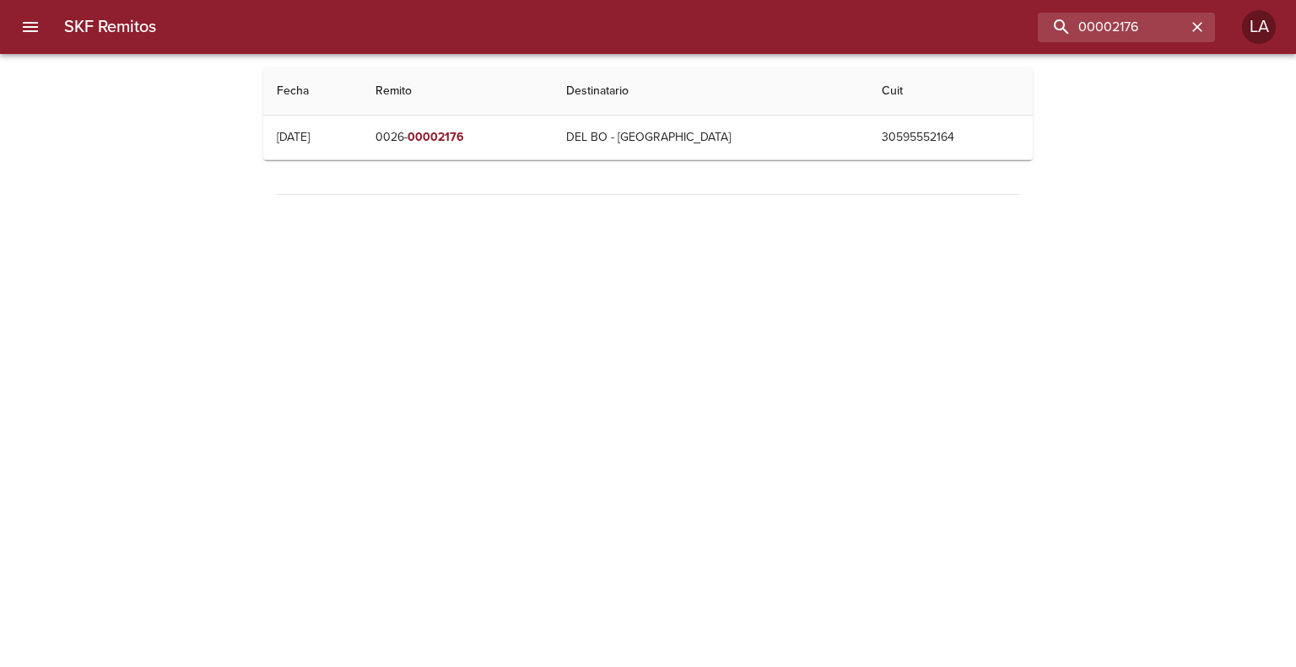
click at [1108, 9] on div "SKF Remitos 00002176 LA" at bounding box center [648, 27] width 1296 height 54
click at [1104, 27] on input "00002176" at bounding box center [1078, 28] width 216 height 30
paste input "3"
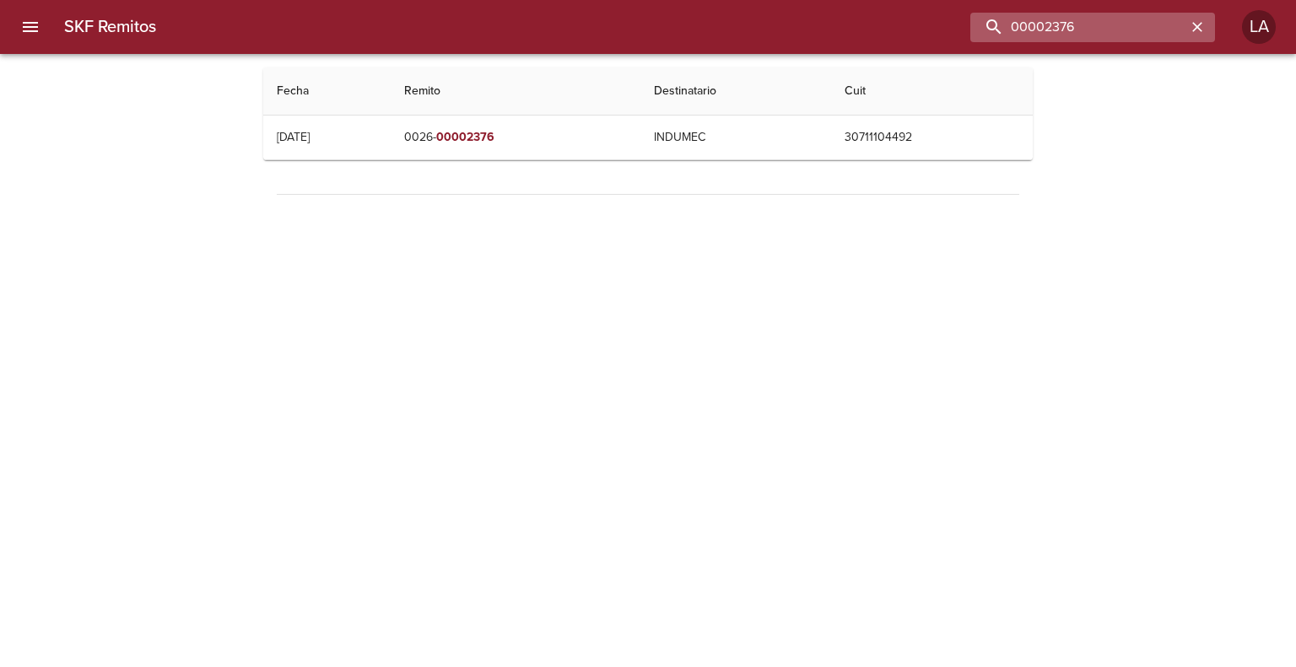
click at [1135, 37] on input "00002376" at bounding box center [1078, 28] width 216 height 30
paste input "8"
click at [1117, 40] on input "00002378" at bounding box center [1078, 28] width 216 height 30
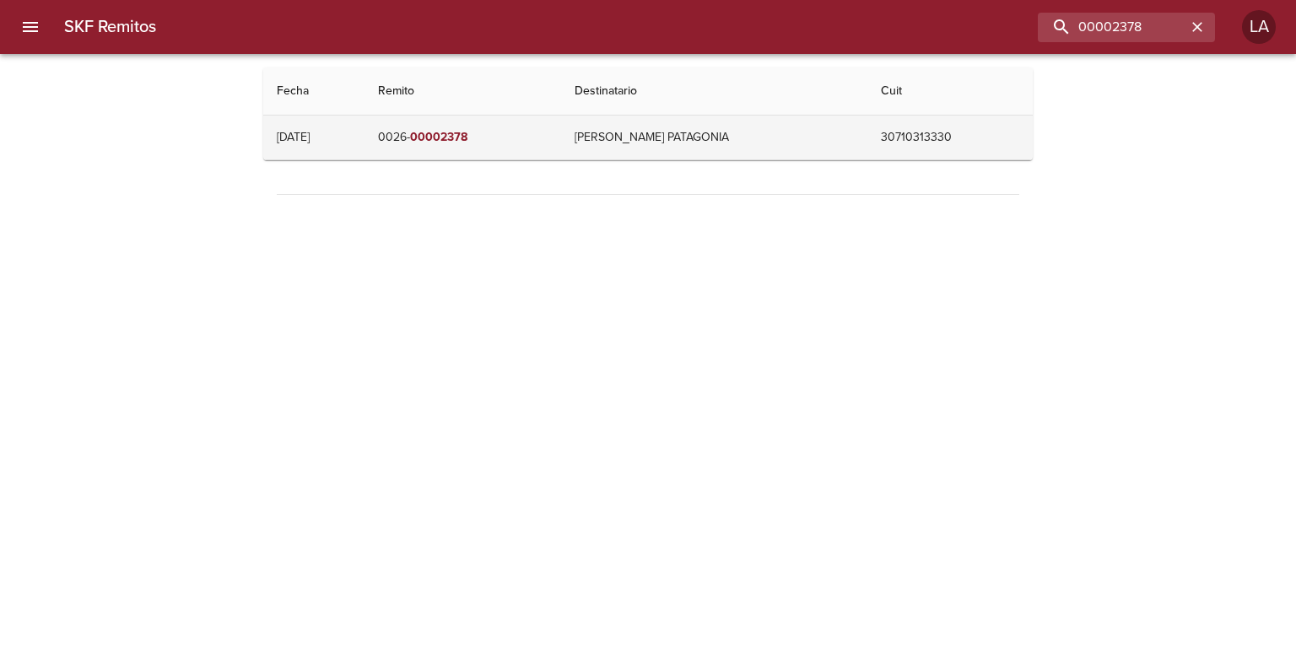
click at [561, 154] on td "0026- 00002378" at bounding box center [462, 138] width 197 height 44
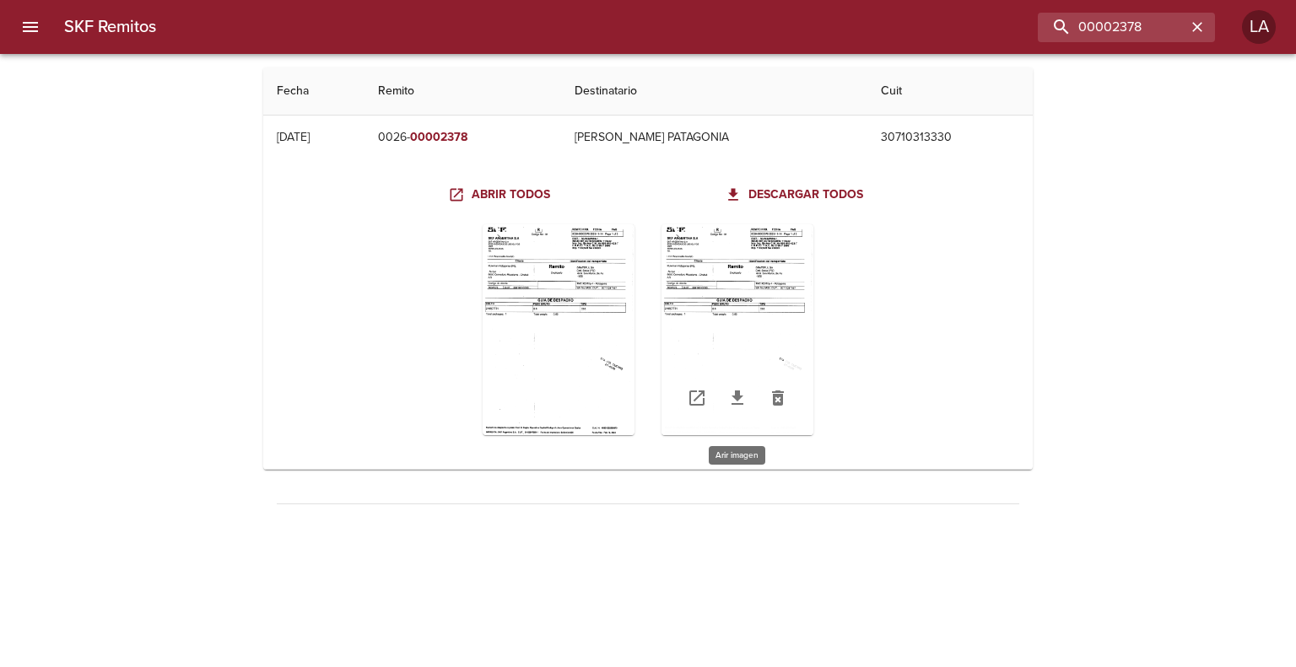
click at [743, 256] on div "Table digitalización - SKF Remitos" at bounding box center [737, 329] width 152 height 211
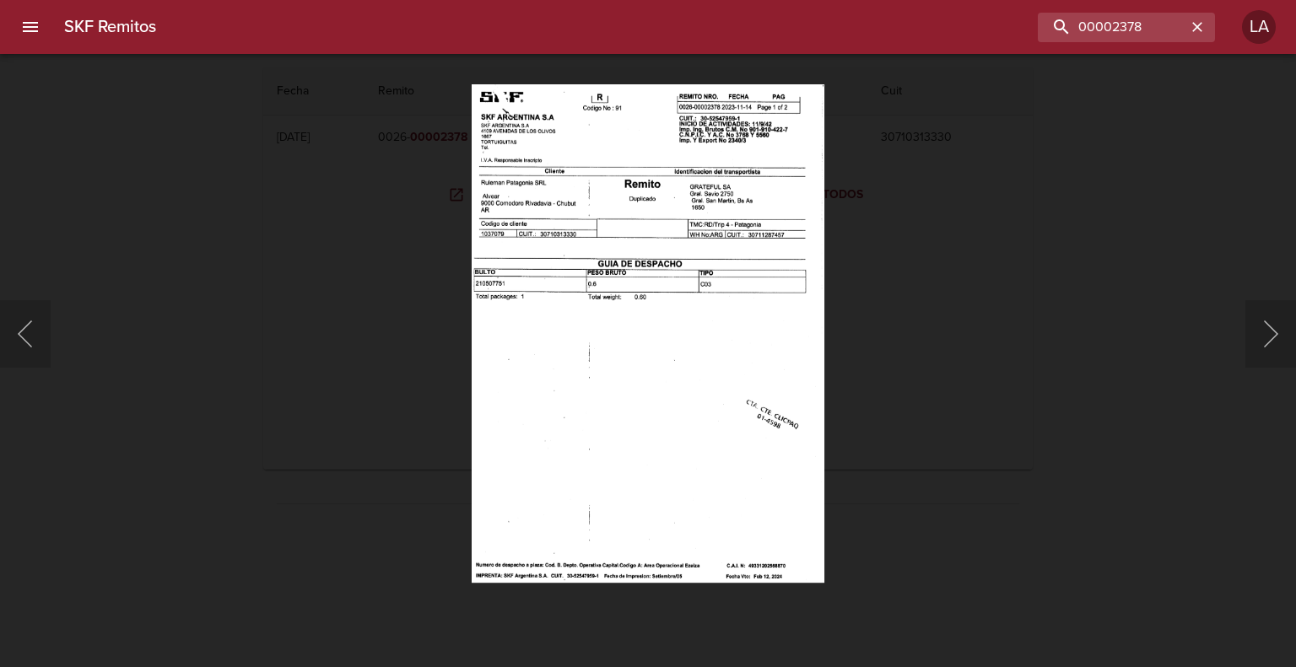
click at [1018, 273] on div "Lightbox" at bounding box center [648, 333] width 1296 height 667
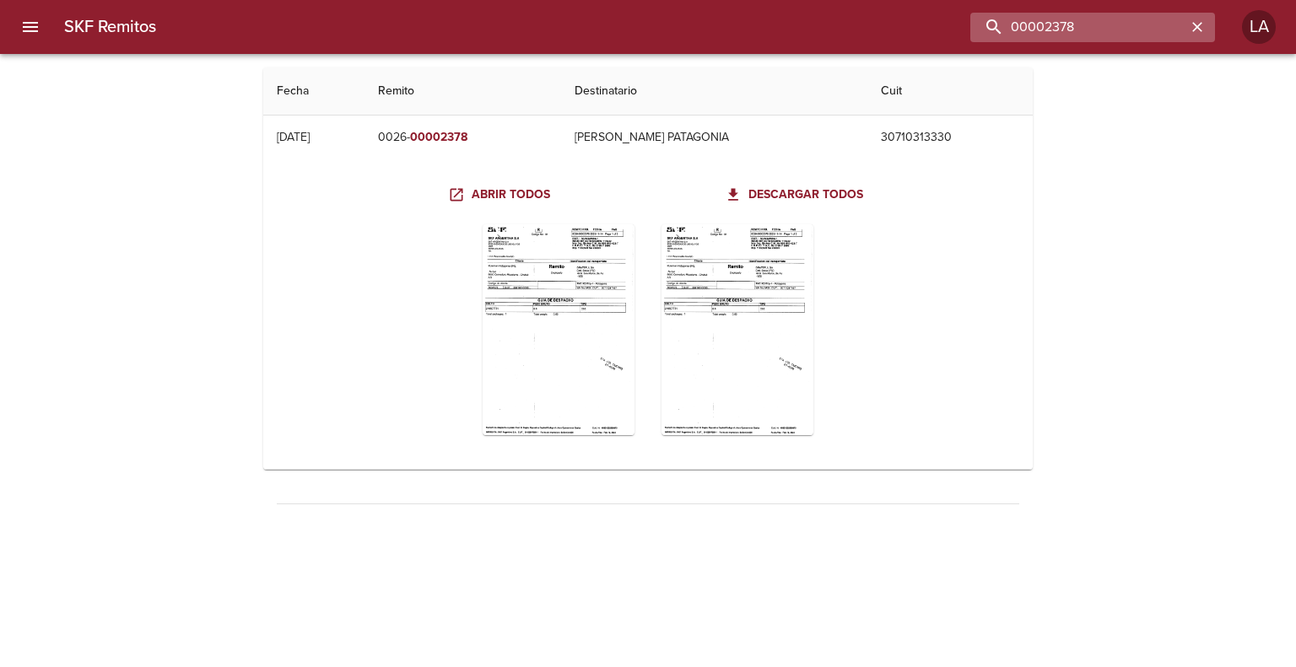
click at [1120, 28] on input "00002378" at bounding box center [1078, 28] width 216 height 30
paste input "89592"
type input "00089592"
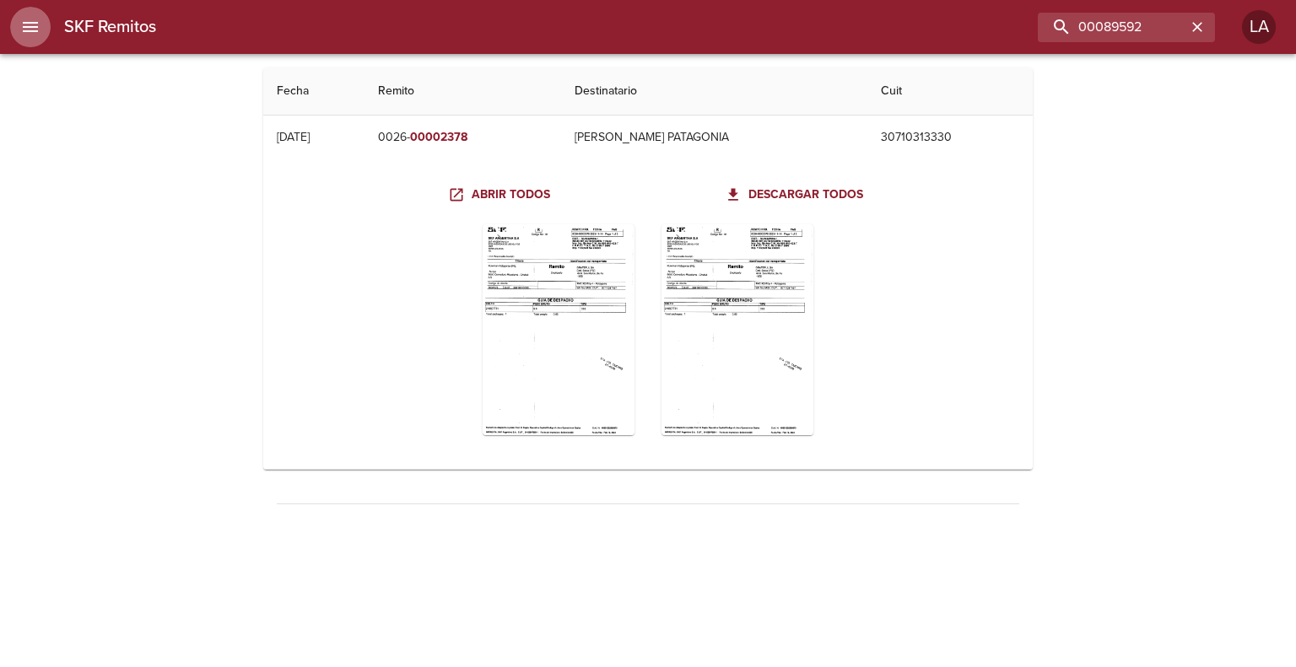
click at [19, 23] on button "menu" at bounding box center [30, 27] width 40 height 40
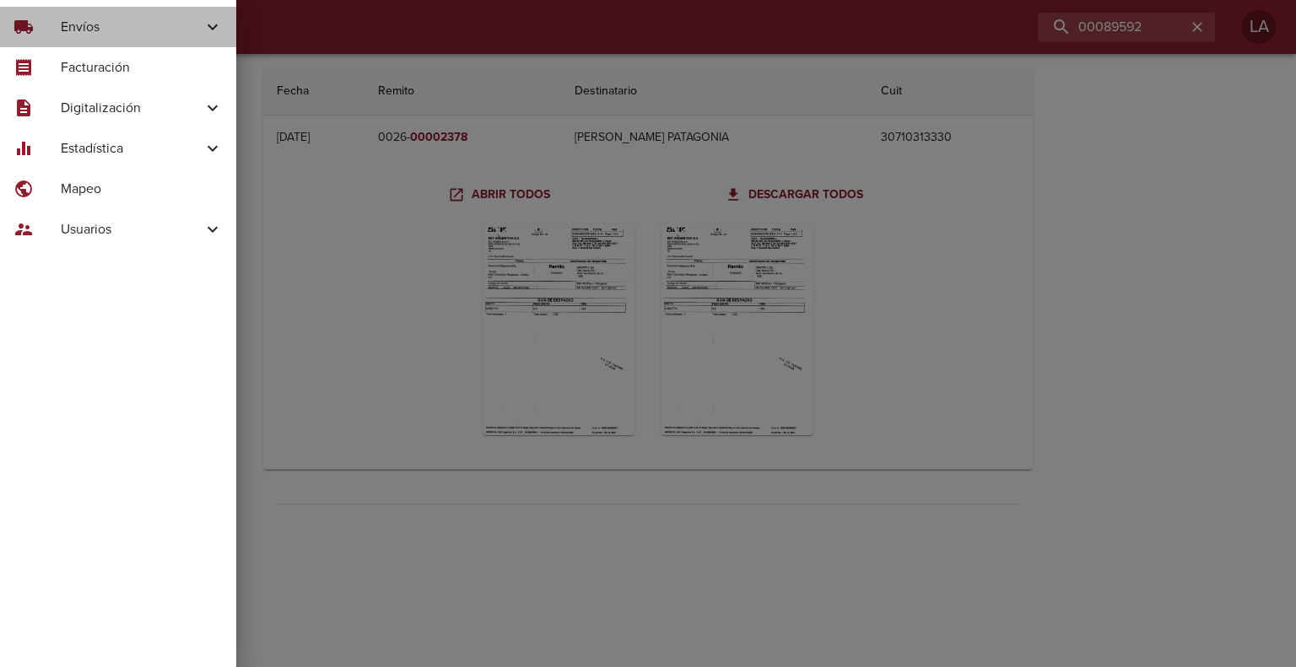
click at [111, 26] on span "Envíos" at bounding box center [132, 27] width 142 height 20
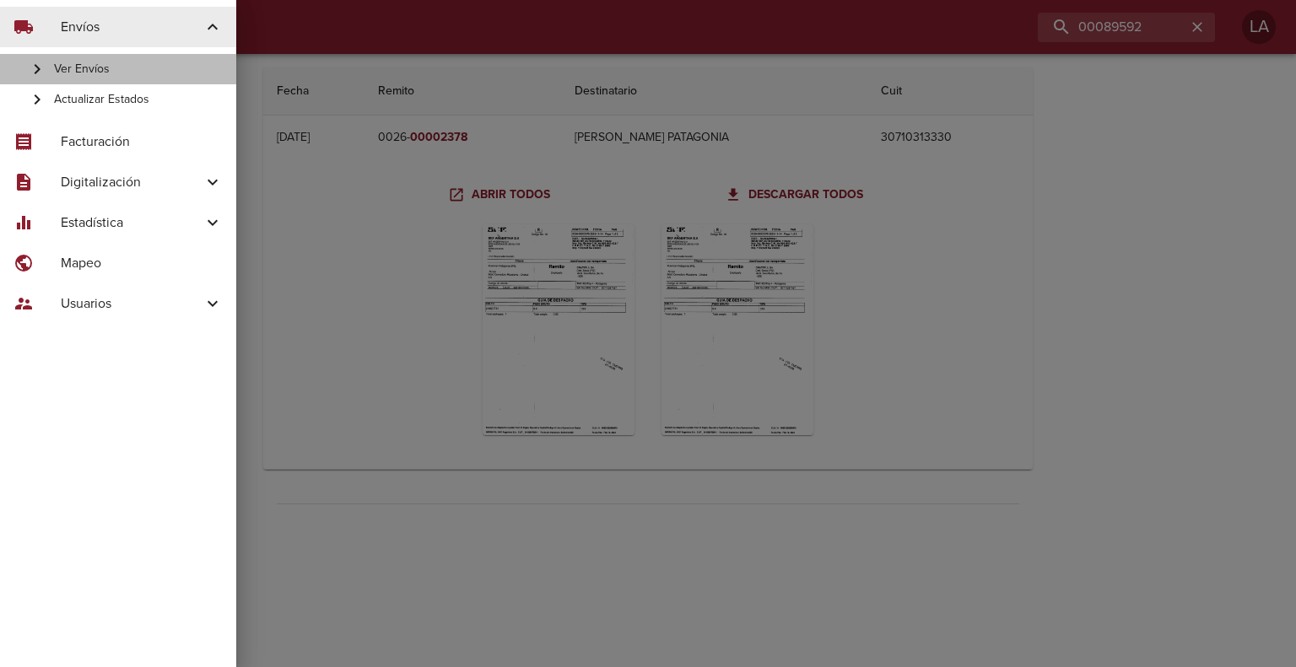
click at [125, 69] on span "Ver Envíos" at bounding box center [138, 69] width 169 height 17
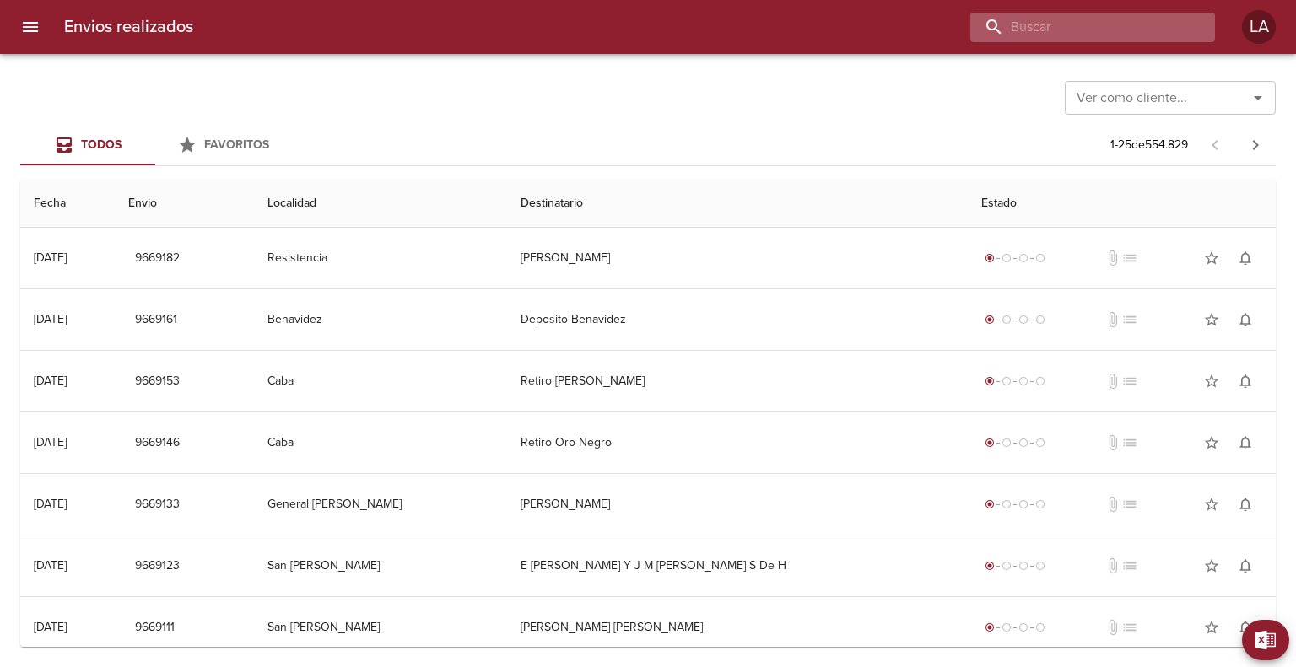
click at [1134, 30] on input "buscar" at bounding box center [1078, 28] width 216 height 30
paste input "00089592"
type input "00089592"
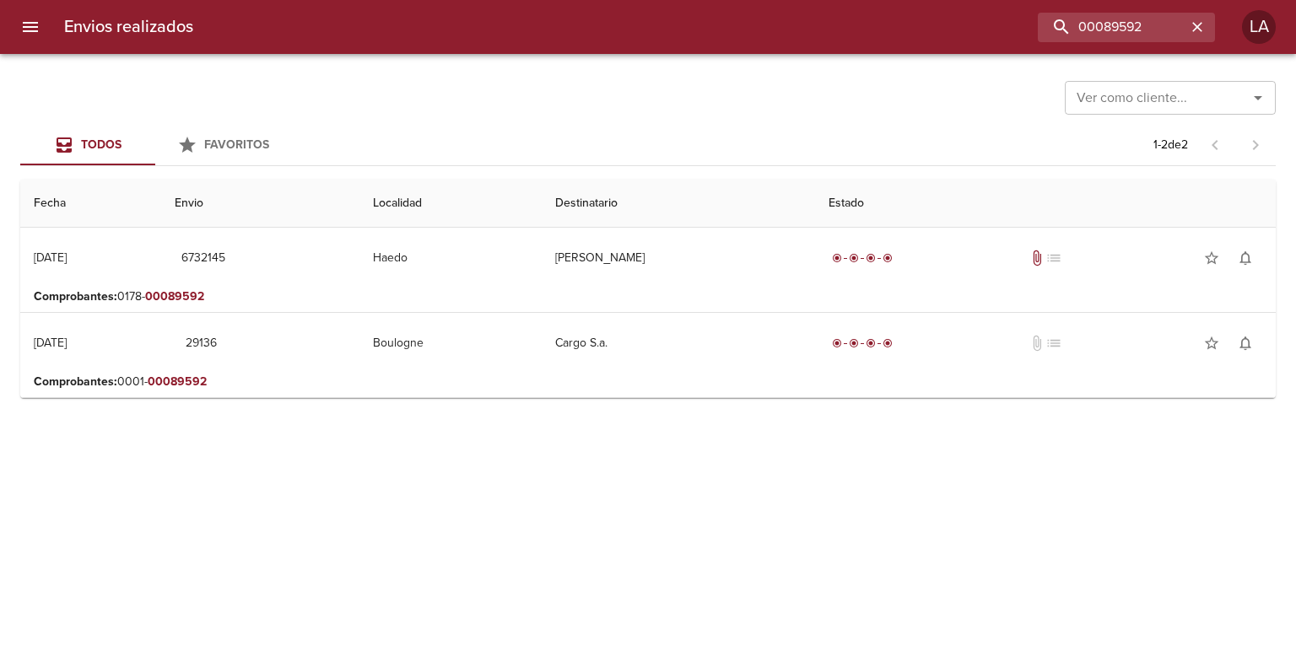
click at [27, 21] on icon "menu" at bounding box center [30, 27] width 20 height 20
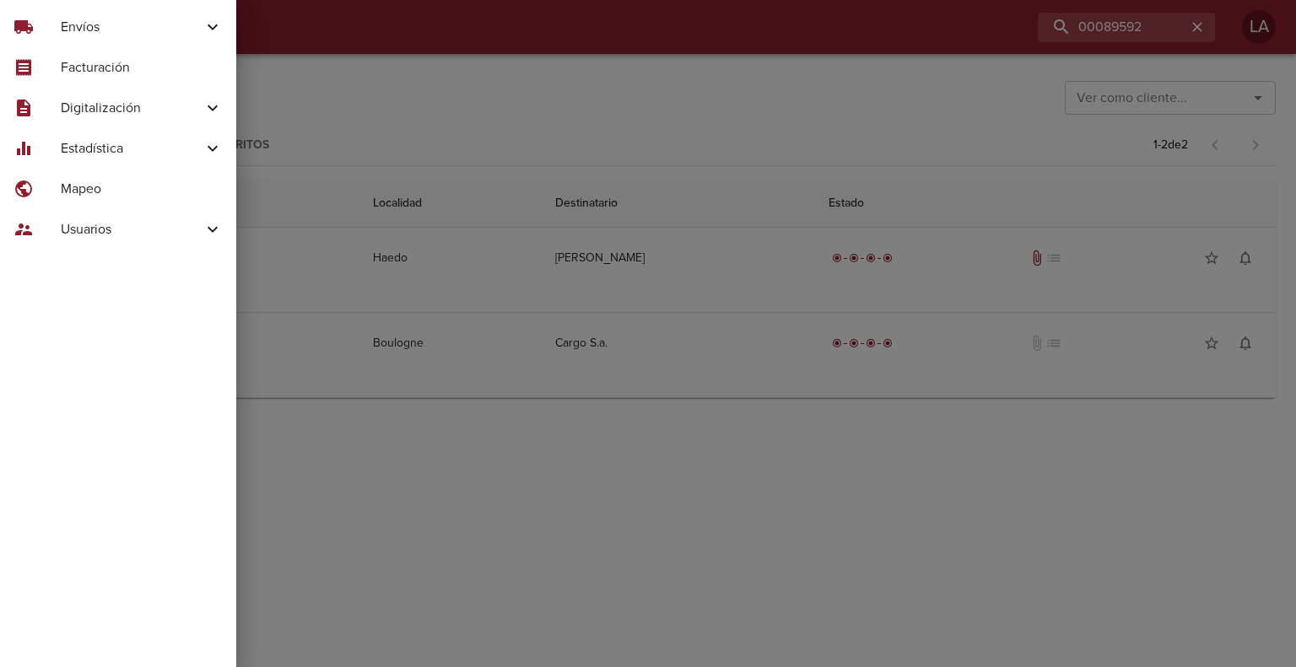
click at [118, 100] on span "Digitalización" at bounding box center [132, 108] width 142 height 20
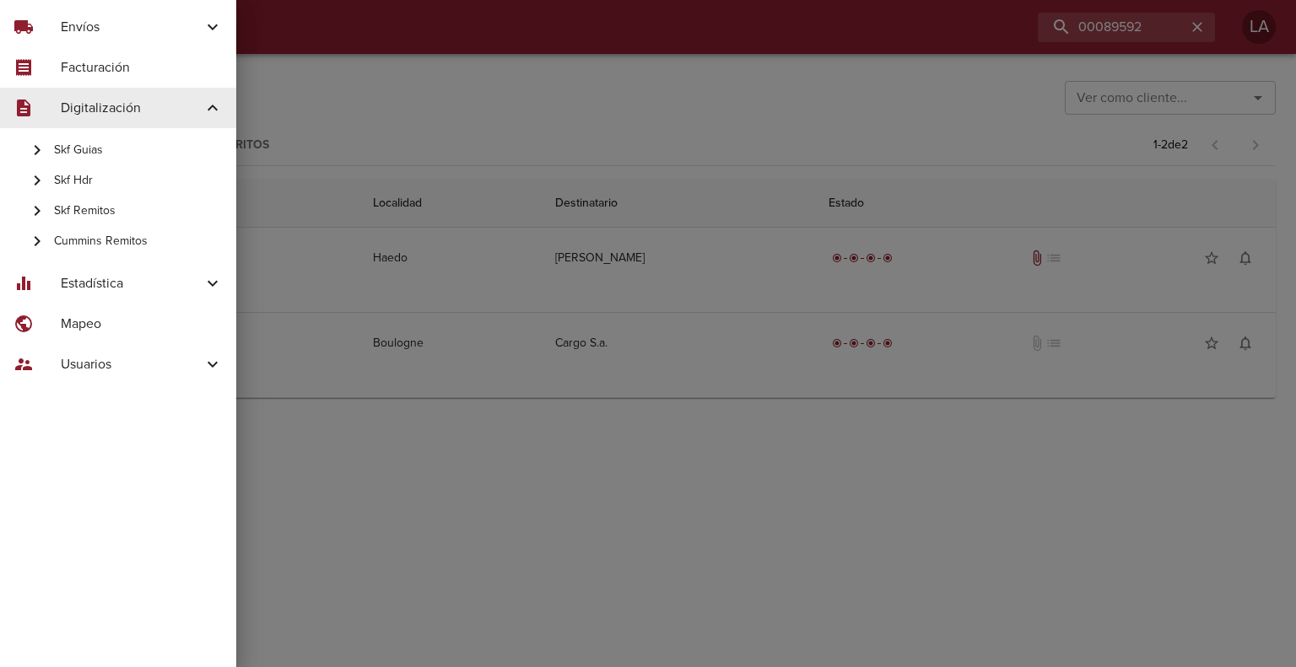
click at [128, 210] on span "Skf Remitos" at bounding box center [138, 210] width 169 height 17
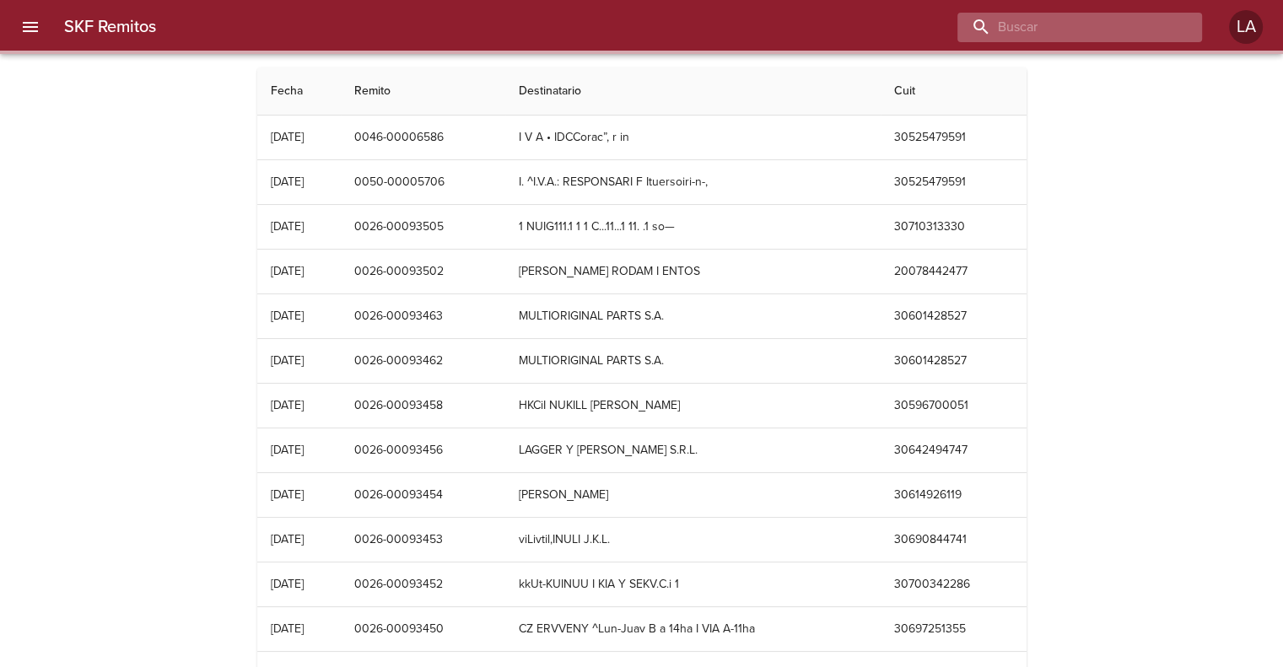
click at [1124, 34] on input "buscar" at bounding box center [1066, 28] width 216 height 30
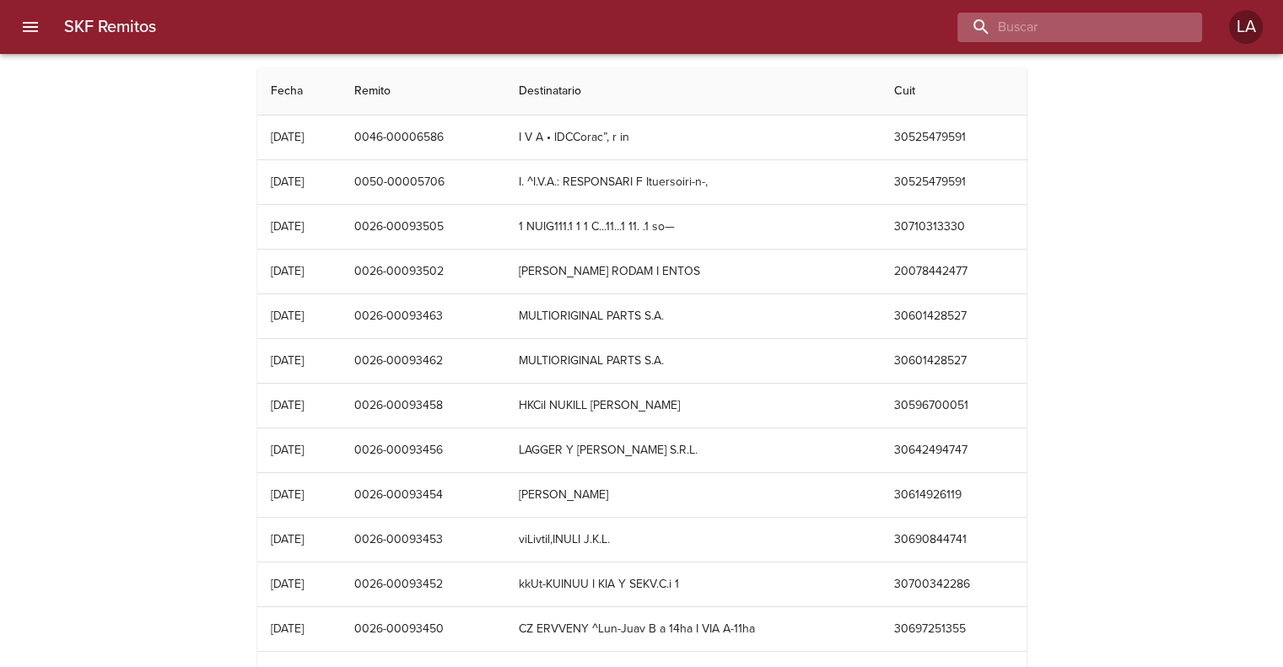
paste input "00089592"
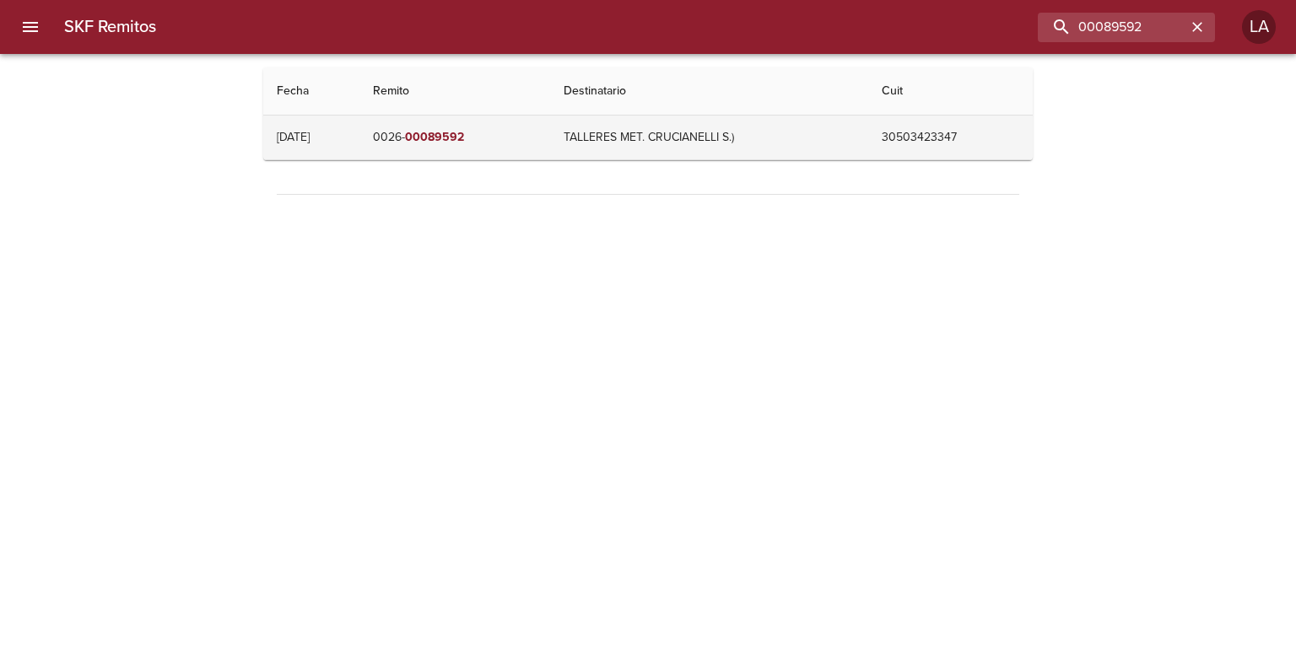
click at [497, 152] on td "0026- 00089592" at bounding box center [454, 138] width 191 height 44
click at [496, 149] on td "0026- 00089592" at bounding box center [454, 138] width 191 height 44
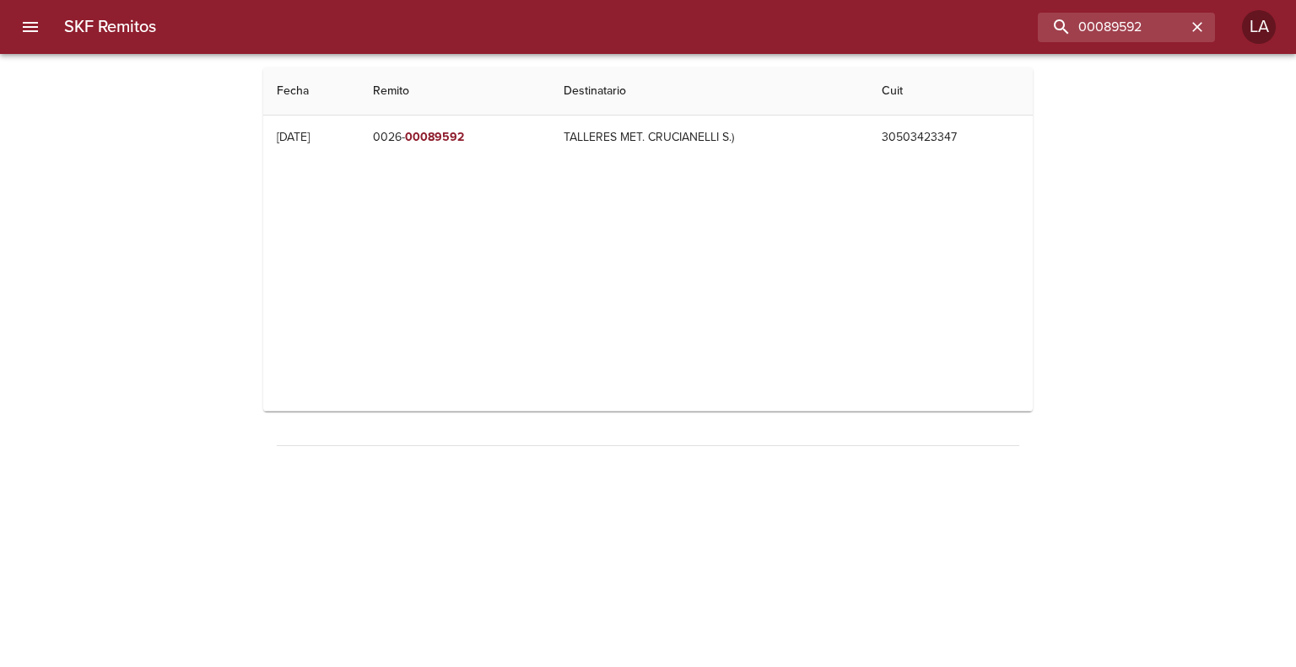
click at [645, 252] on div "Table digitalización - SKF Remitos" at bounding box center [648, 285] width 742 height 211
click at [1130, 30] on input "00089592" at bounding box center [1078, 28] width 216 height 30
paste input "0026-"
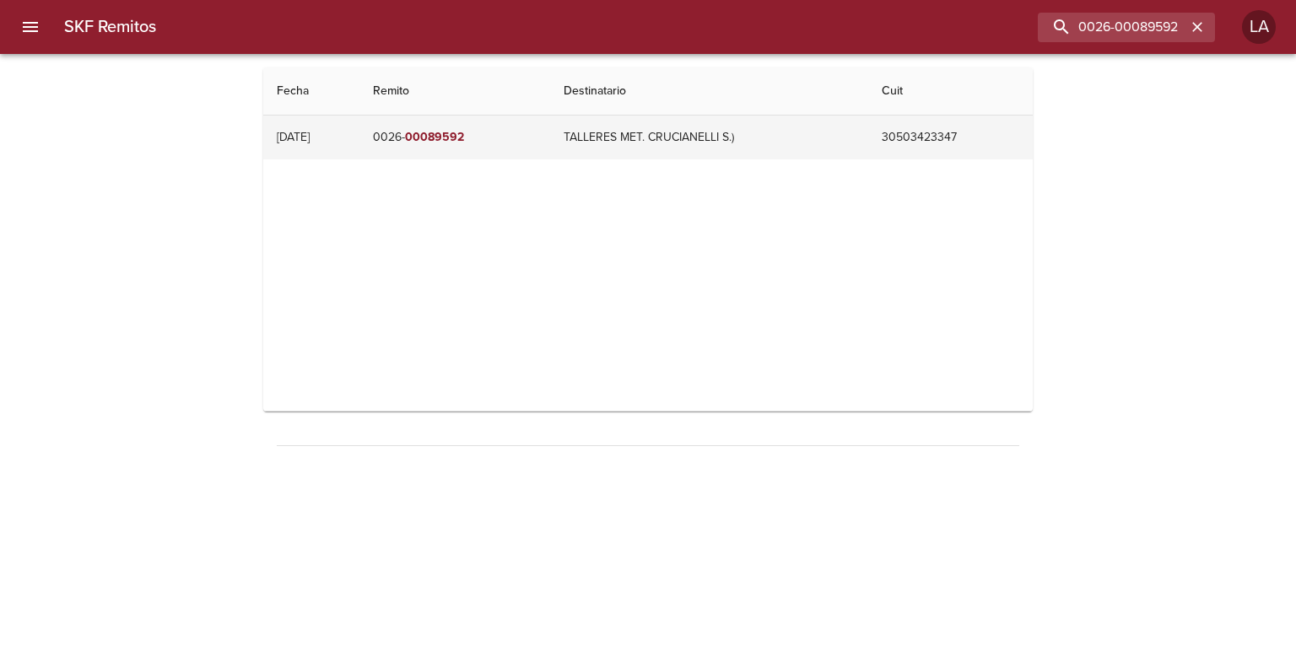
click at [669, 144] on td "TALLERES MET. CRUCIANELLI S.)" at bounding box center [709, 138] width 318 height 44
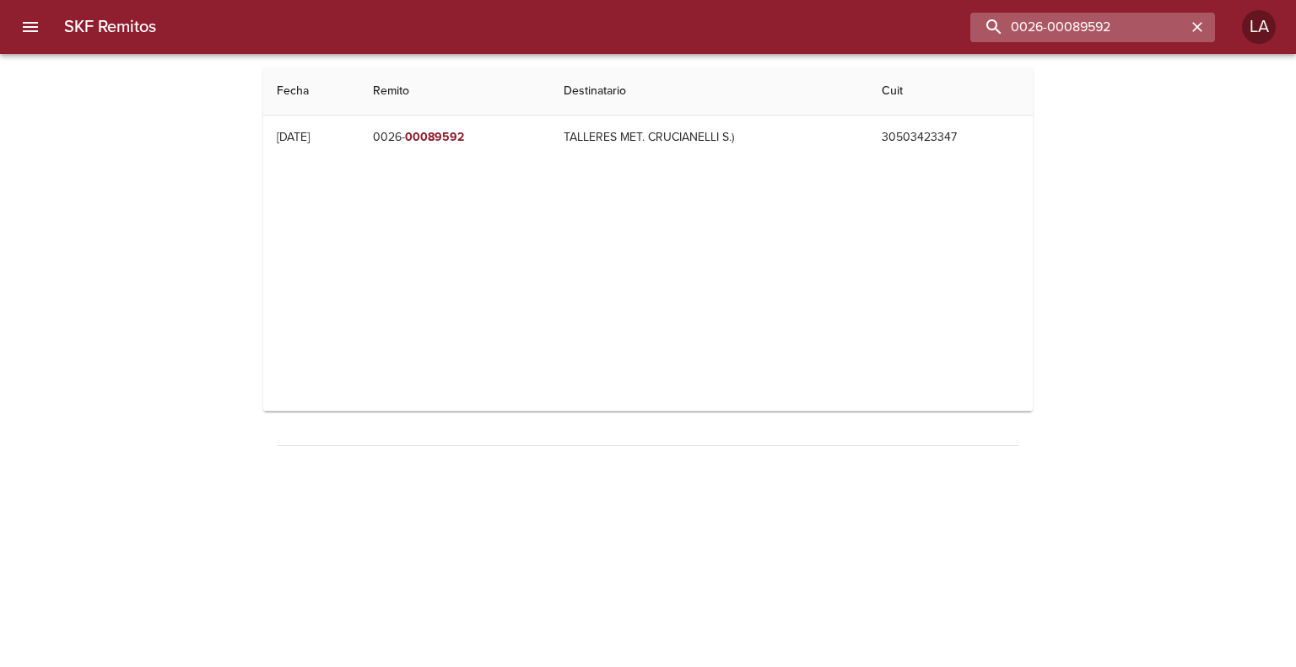
click at [1152, 30] on input "0026-00089592" at bounding box center [1078, 28] width 216 height 30
paste input "090471"
type input "00090471"
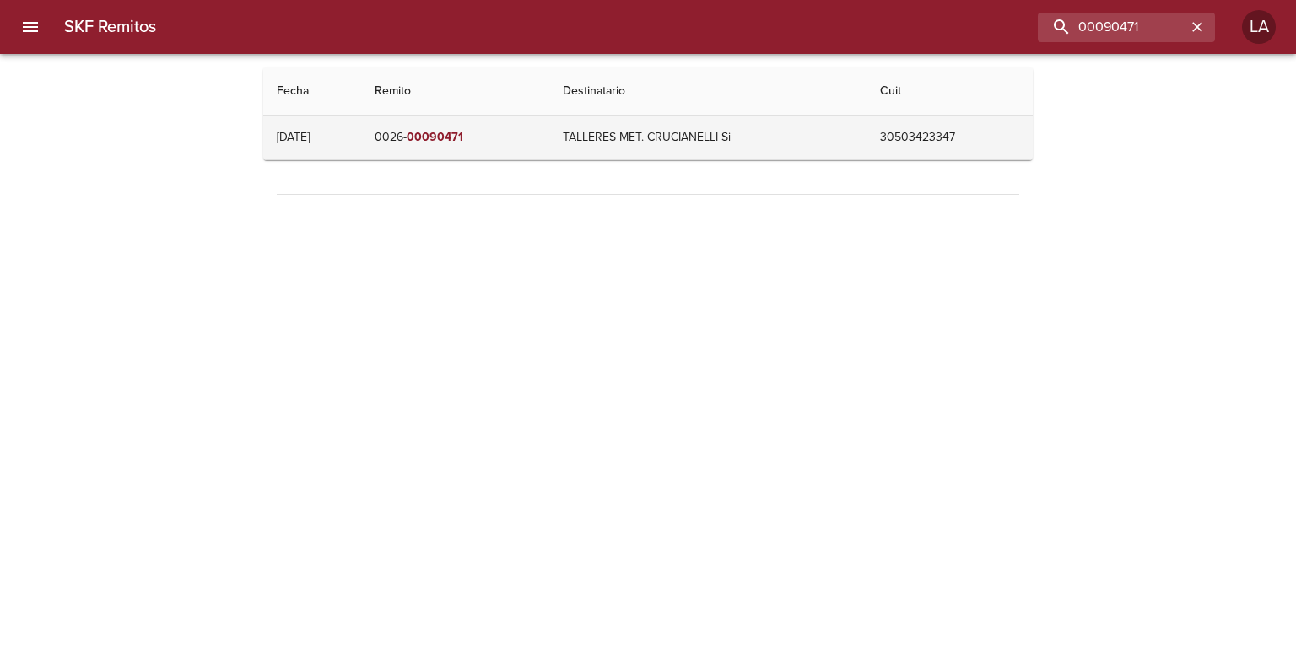
click at [469, 145] on td "0026- 00090471" at bounding box center [455, 138] width 188 height 44
click at [549, 118] on td "0026- 00090471" at bounding box center [455, 138] width 188 height 44
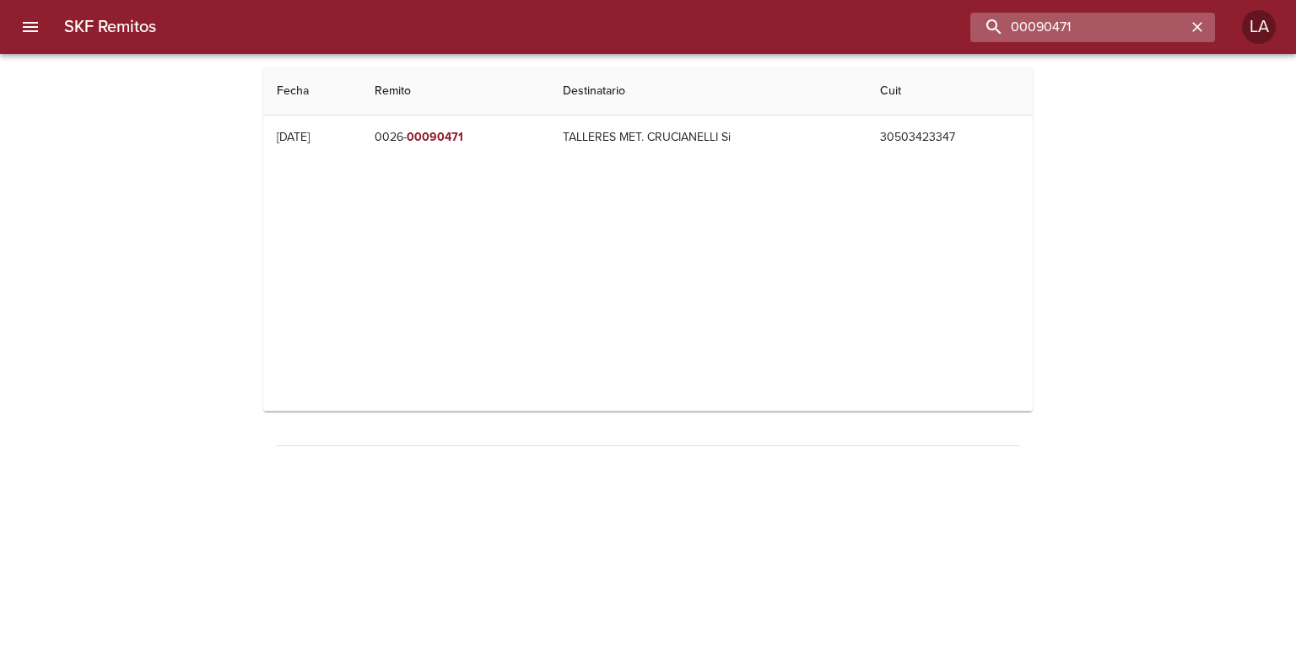
drag, startPoint x: 1151, startPoint y: 22, endPoint x: 974, endPoint y: 14, distance: 176.5
click at [974, 13] on div "00090471" at bounding box center [692, 28] width 1045 height 30
click at [1203, 31] on icon "button" at bounding box center [1197, 27] width 17 height 17
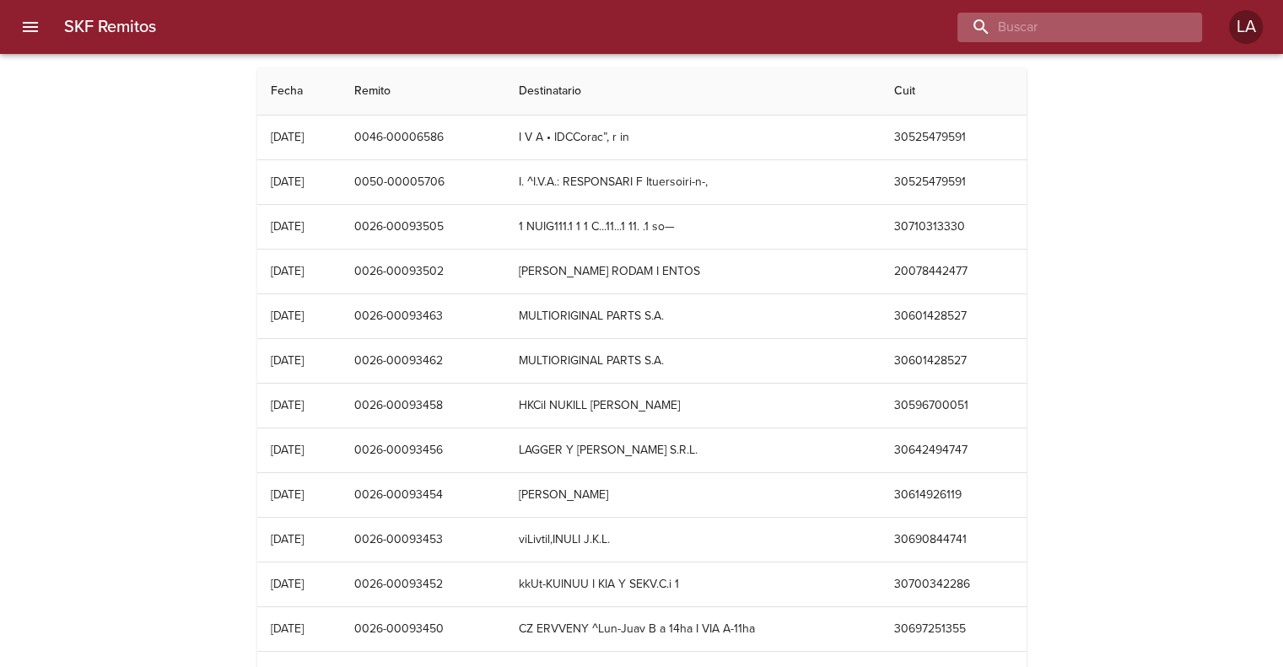
click at [1105, 16] on input "buscar" at bounding box center [1066, 28] width 216 height 30
paste input "00090471"
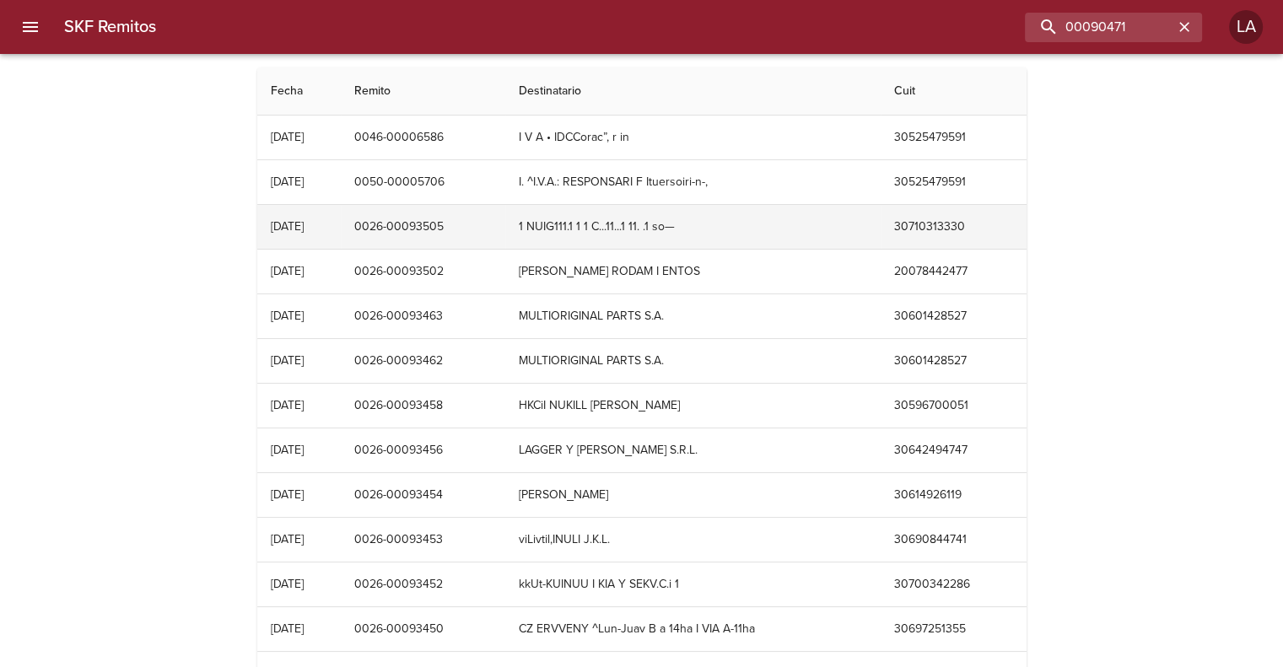
click at [342, 208] on td "08/10/2025" at bounding box center [299, 227] width 84 height 44
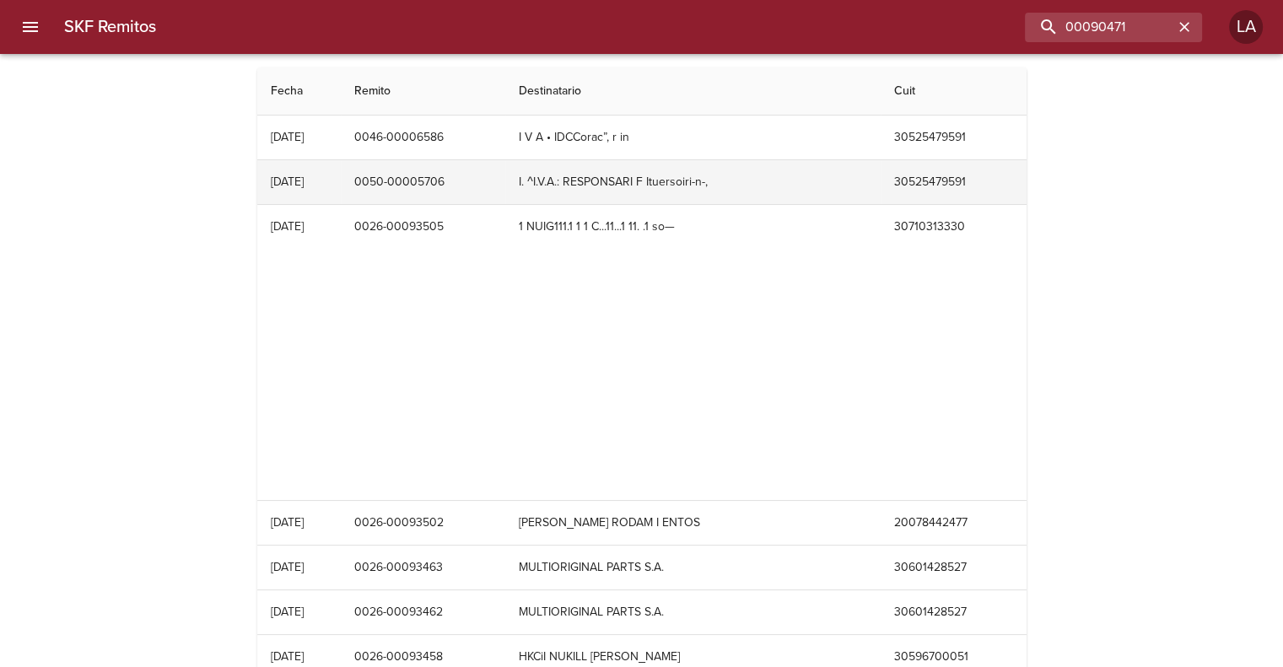
click at [391, 196] on td "0050-00005706" at bounding box center [423, 182] width 165 height 44
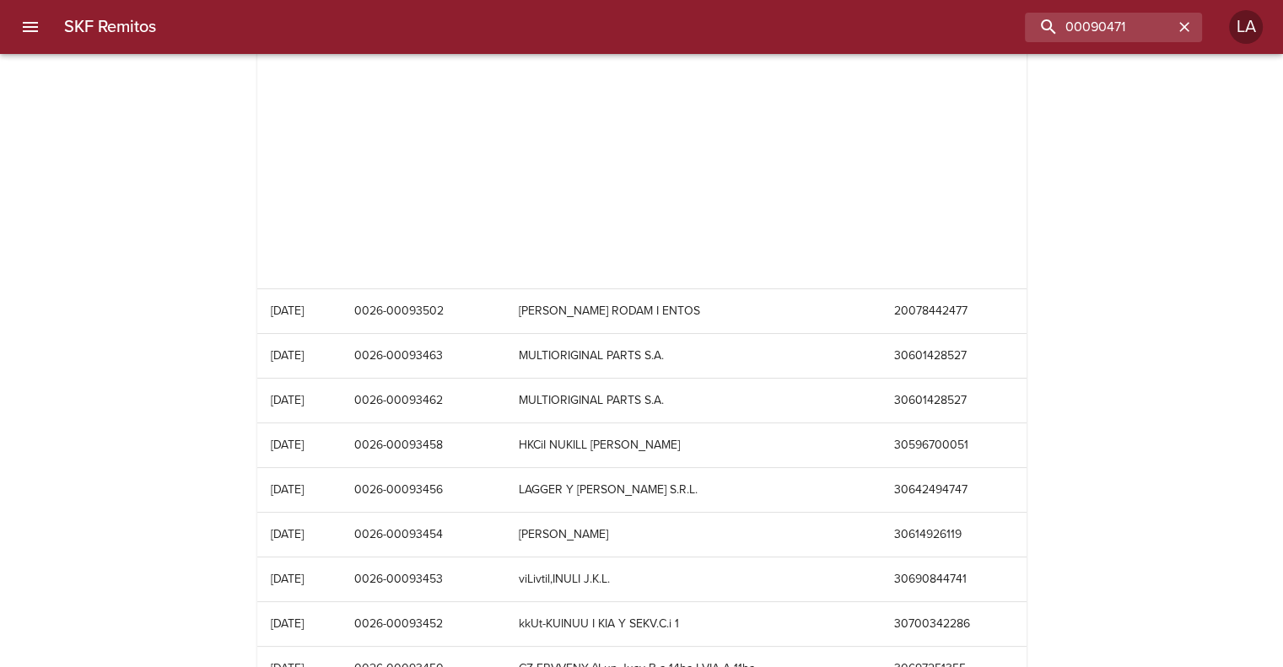
scroll to position [506, 0]
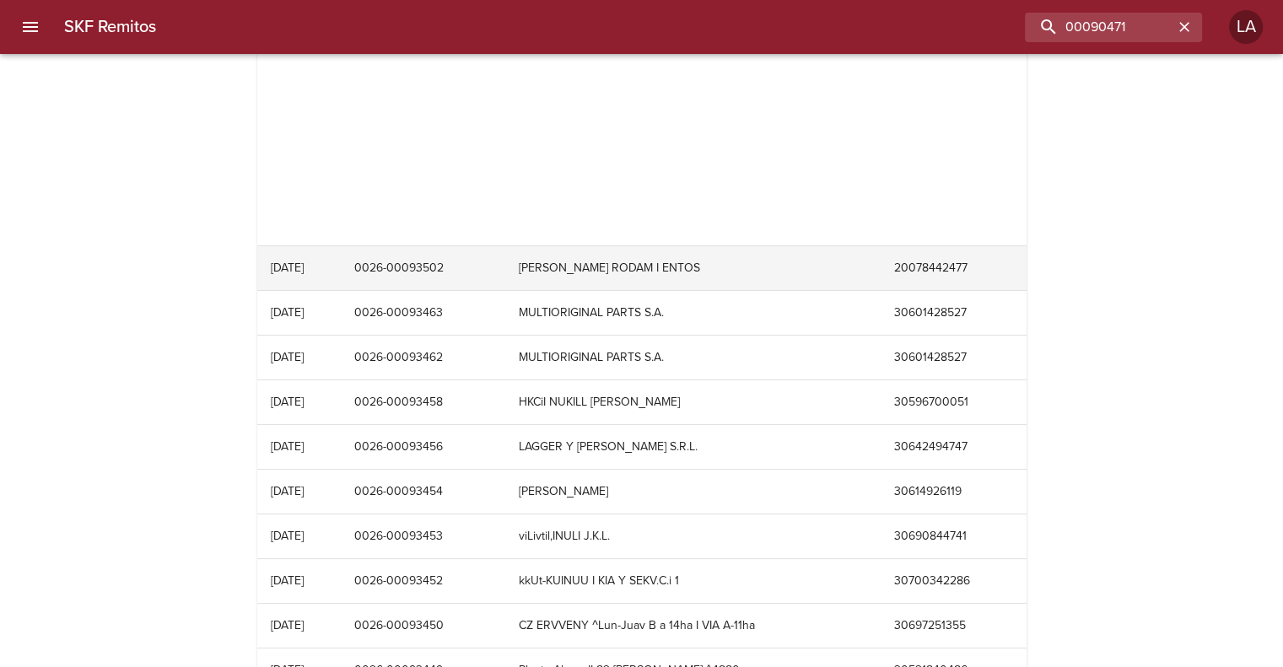
click at [462, 281] on td "0026-00093502" at bounding box center [423, 268] width 165 height 44
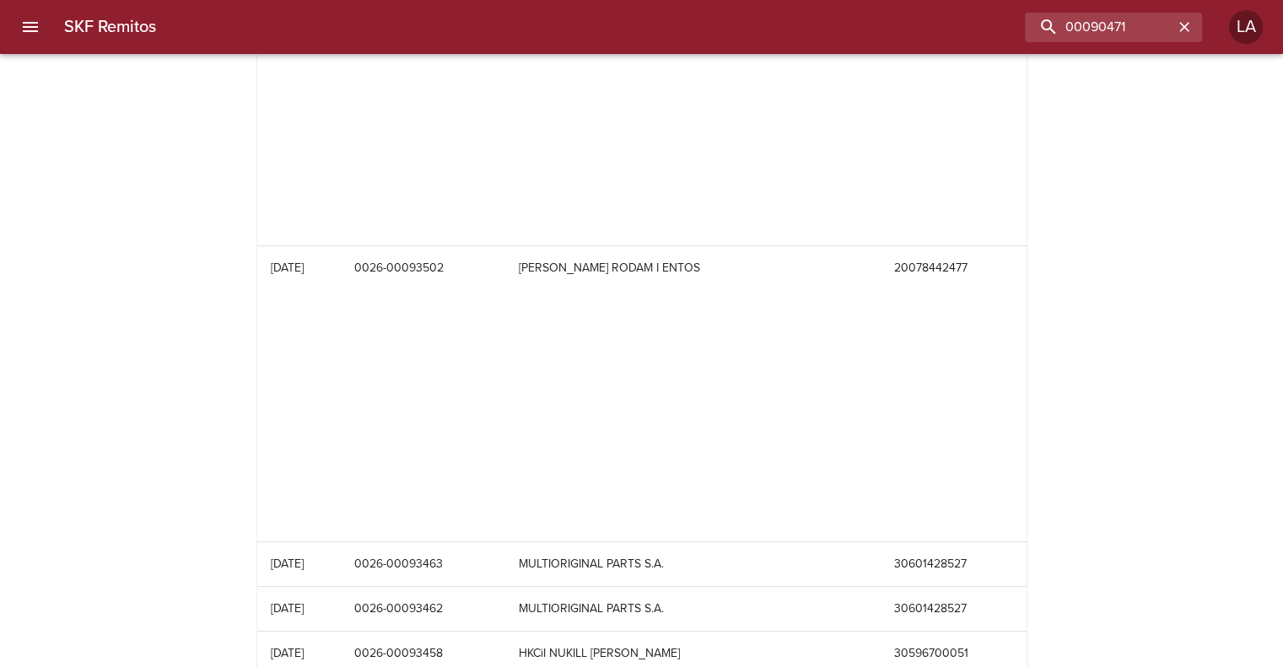
click at [1082, 10] on div "SKF Remitos 00090471 LA" at bounding box center [641, 27] width 1283 height 54
click at [1084, 19] on input "00090471" at bounding box center [1066, 28] width 216 height 30
paste input "02352"
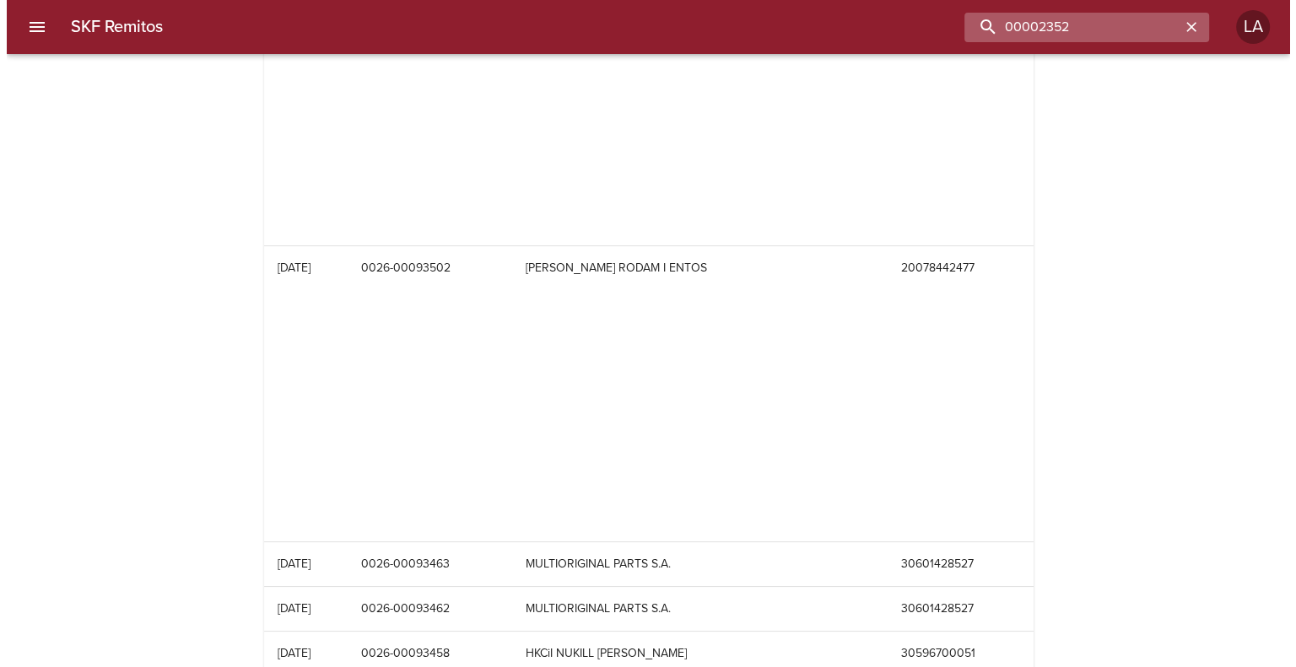
scroll to position [0, 0]
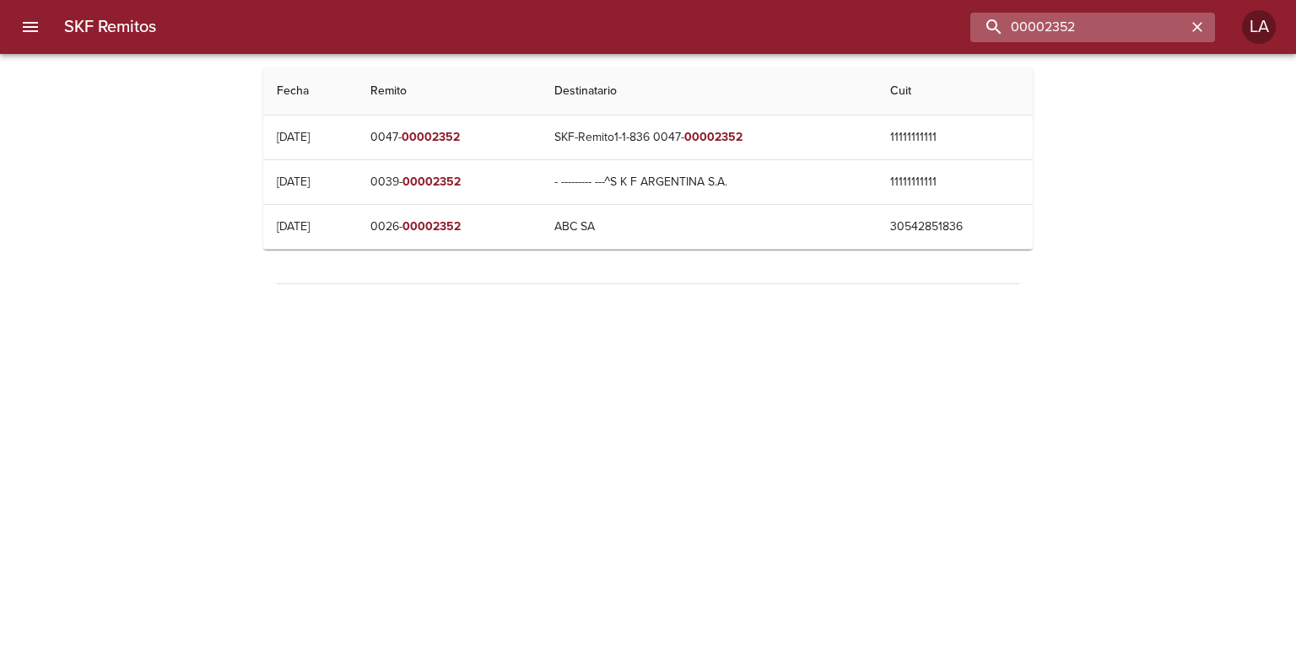
click at [1102, 17] on input "00002352" at bounding box center [1078, 28] width 216 height 30
paste input "426"
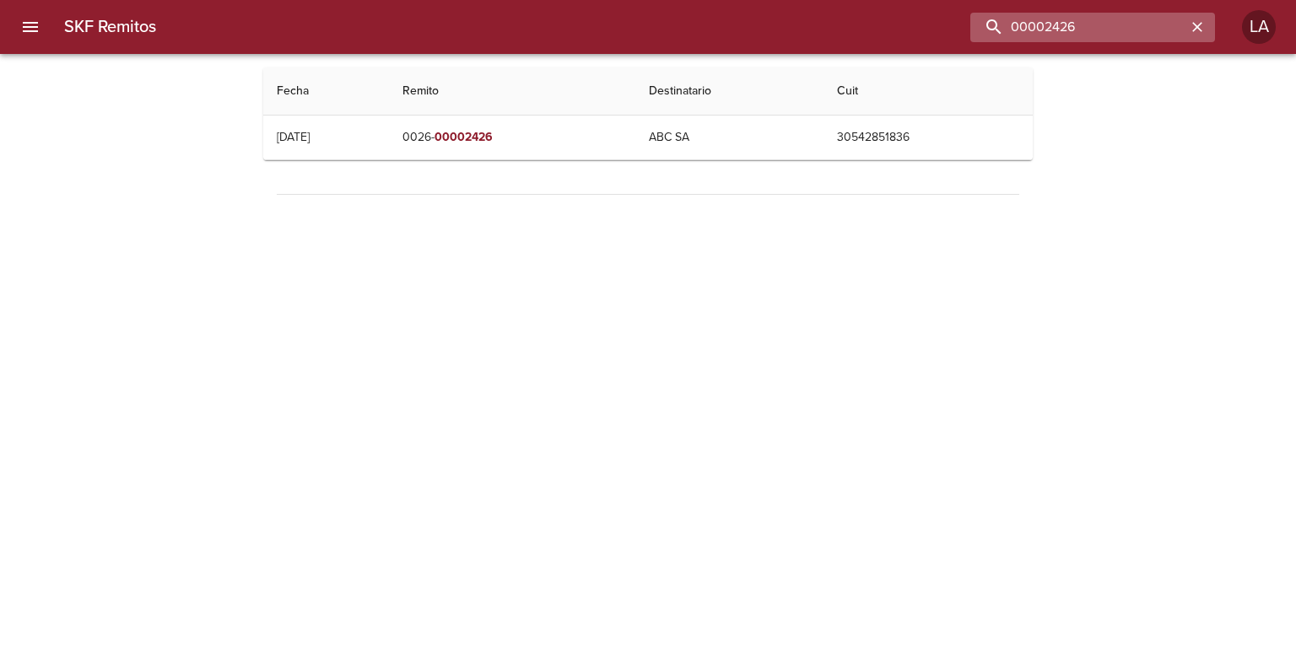
click at [1115, 32] on input "00002426" at bounding box center [1078, 28] width 216 height 30
paste input "81167"
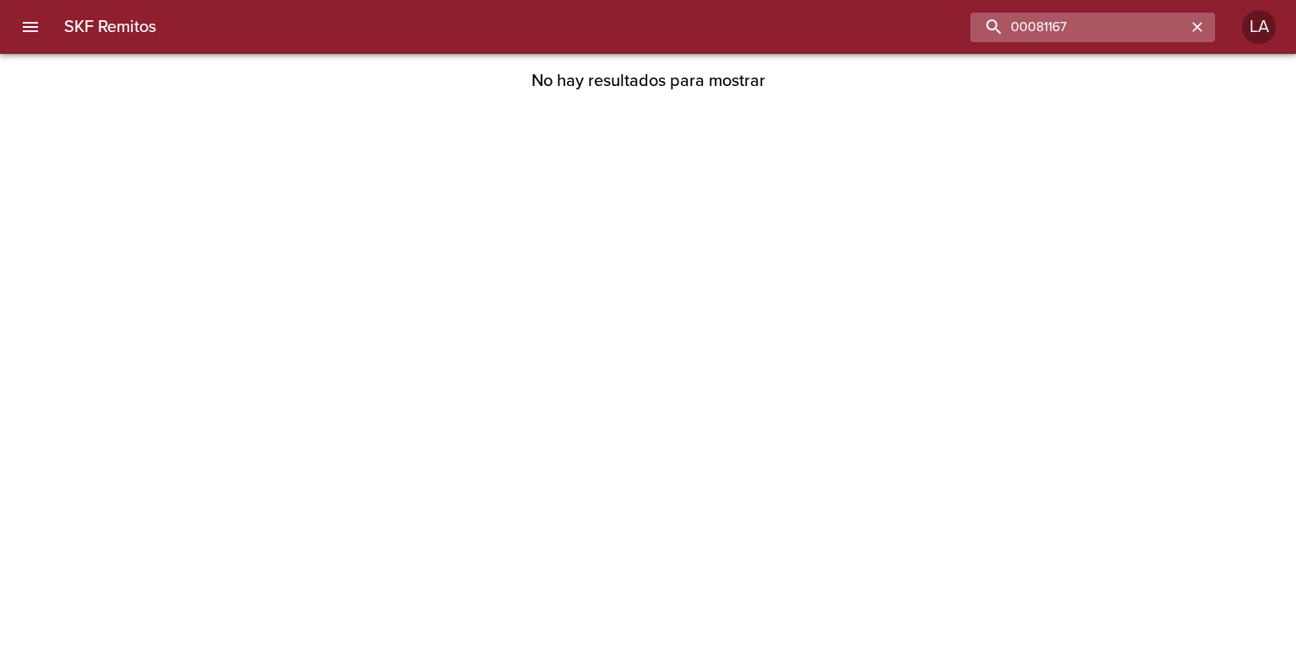
click at [1088, 37] on input "00081167" at bounding box center [1078, 28] width 216 height 30
paste input "9282"
click at [1104, 33] on input "00089282" at bounding box center [1078, 28] width 216 height 30
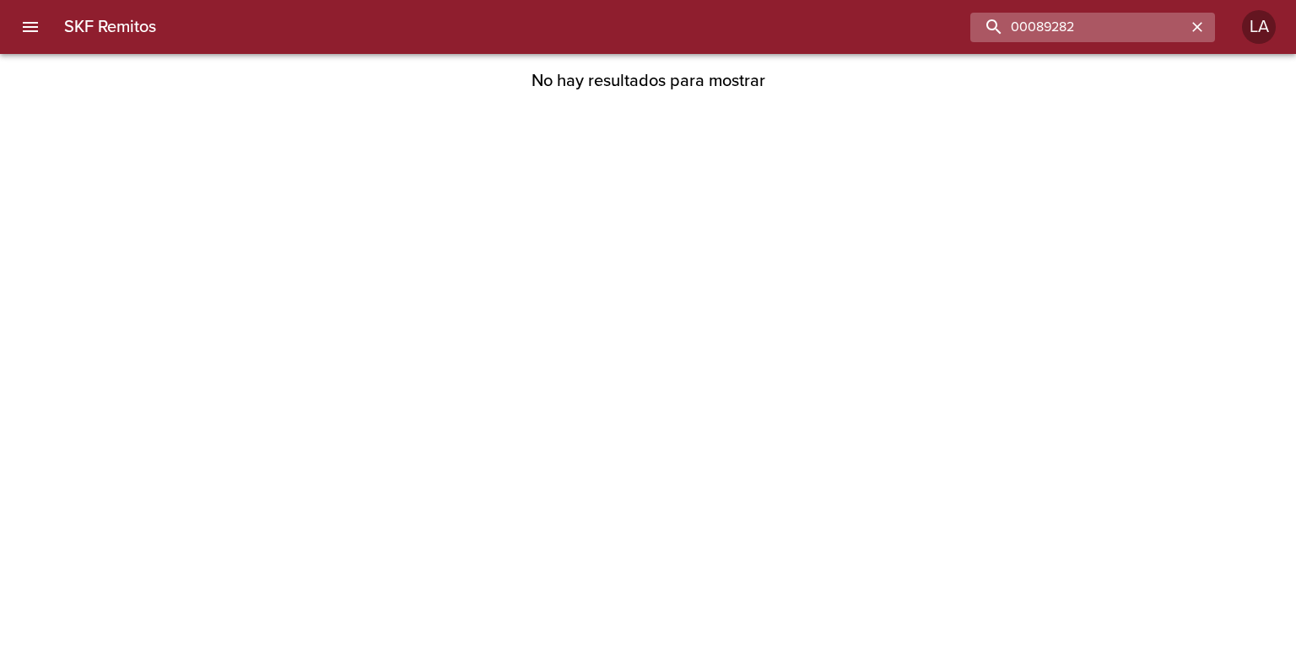
paste input "8250"
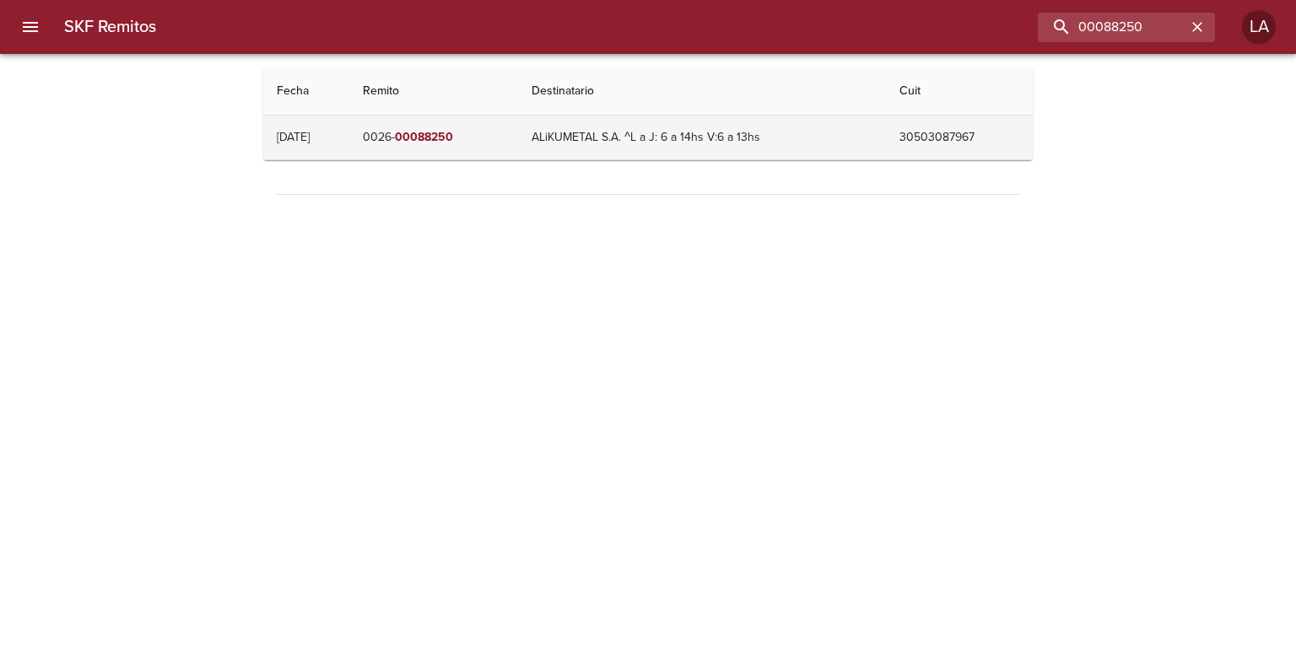
click at [518, 137] on td "0026- 00088250" at bounding box center [433, 138] width 169 height 44
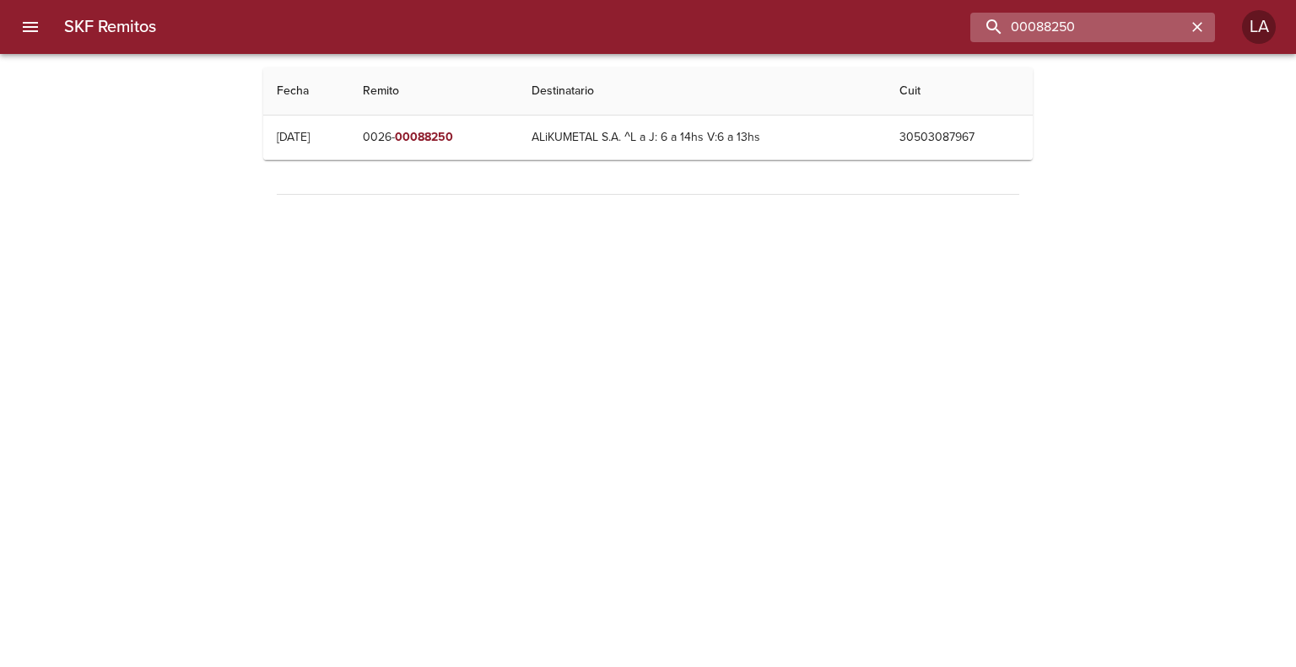
click at [1146, 26] on input "00088250" at bounding box center [1078, 28] width 216 height 30
paste input "02379"
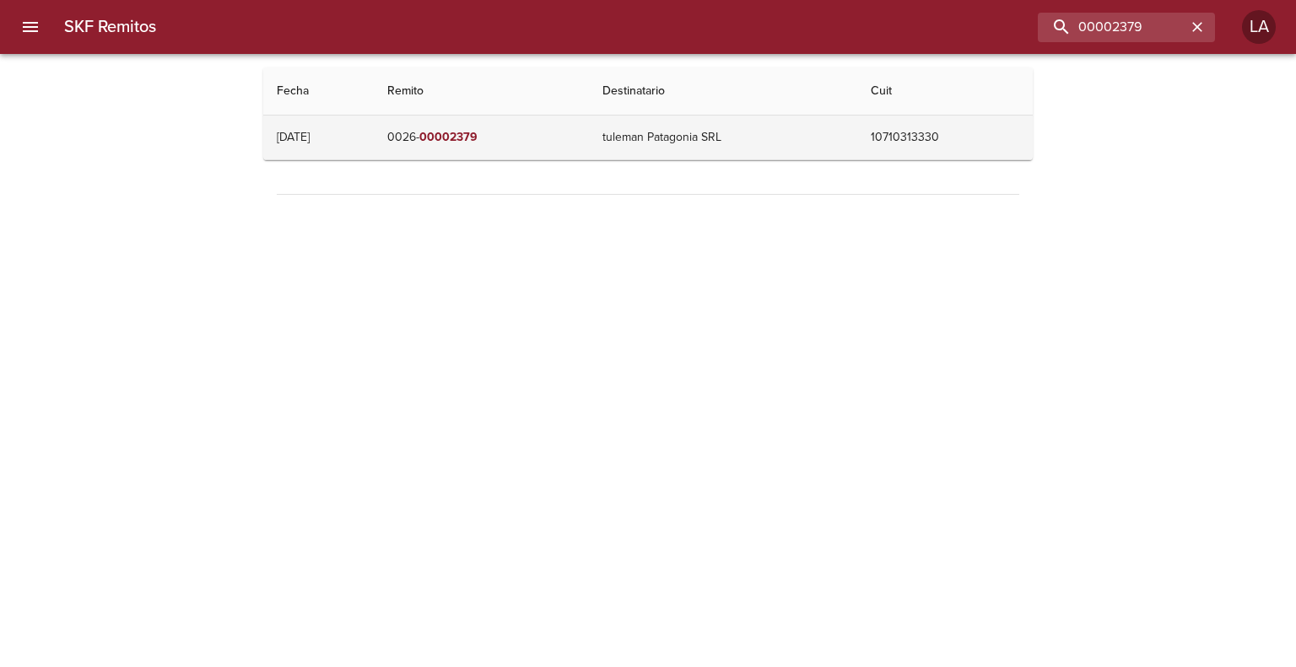
click at [555, 137] on td "0026- 00002379" at bounding box center [482, 138] width 216 height 44
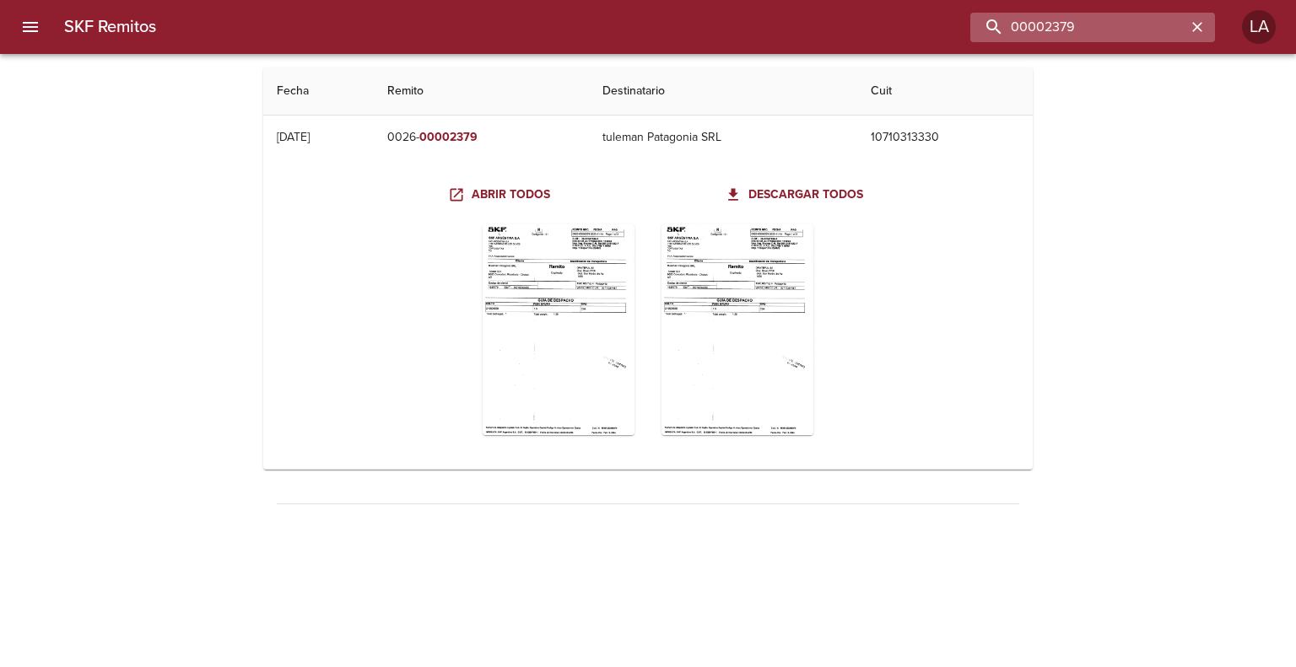
click at [1142, 33] on input "00002379" at bounding box center [1078, 28] width 216 height 30
paste input "00002438"
click at [1142, 33] on input "0000237900002438" at bounding box center [1078, 28] width 216 height 30
paste input "buscar"
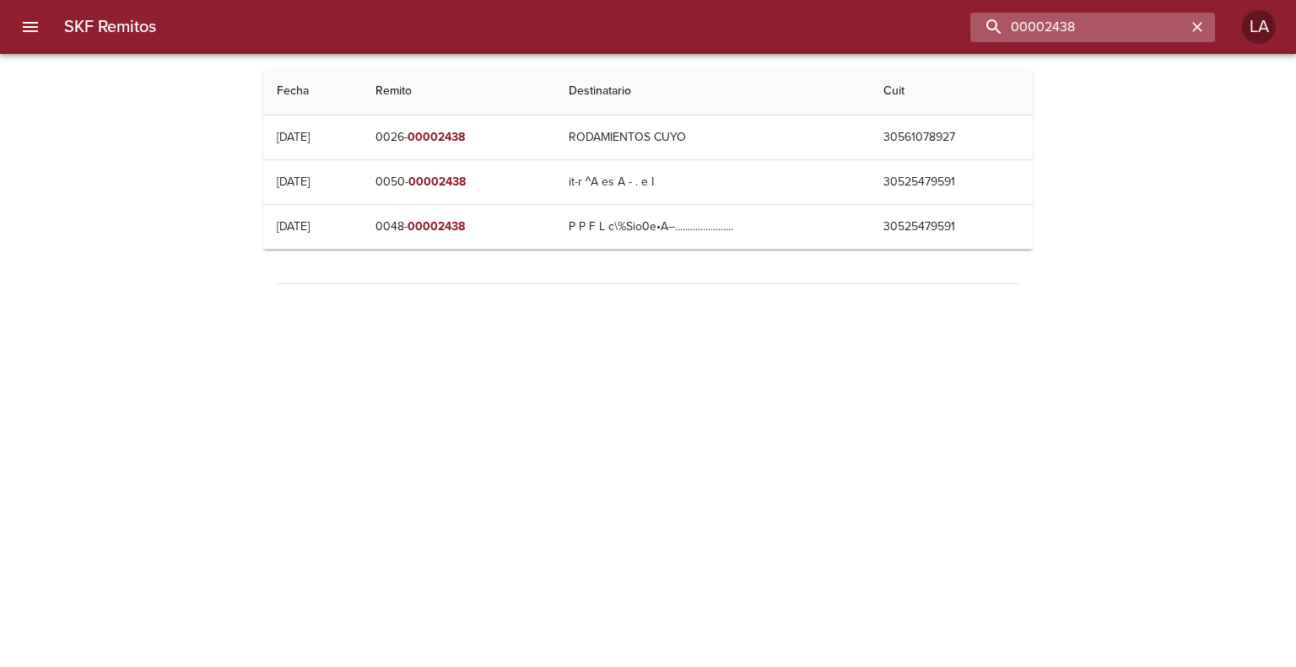
click at [1116, 15] on input "00002438" at bounding box center [1078, 28] width 216 height 30
paste input "150"
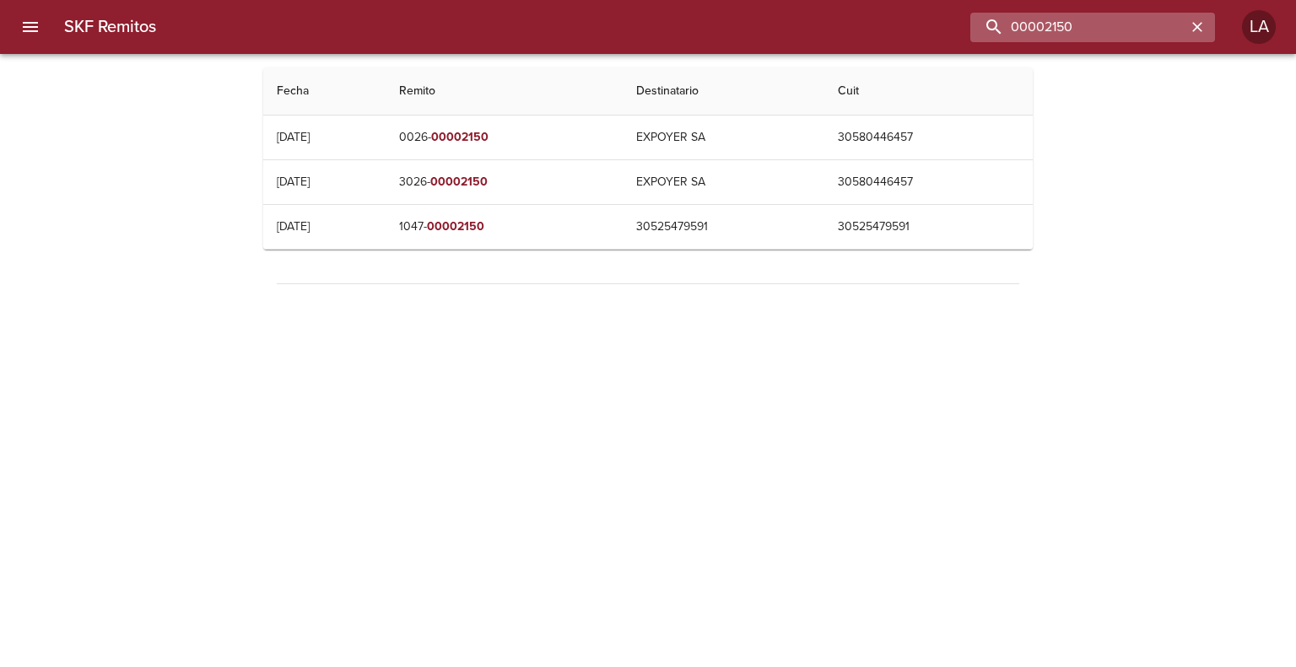
click at [1136, 36] on input "00002150" at bounding box center [1078, 28] width 216 height 30
paste input "212"
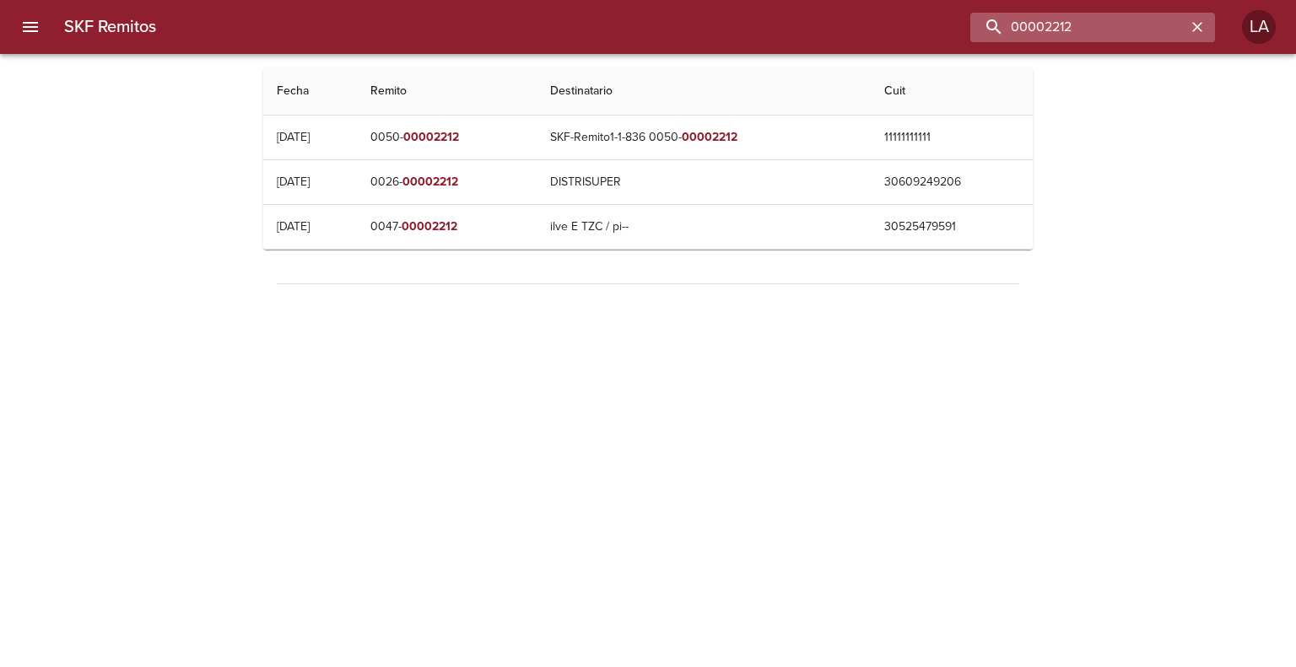
click at [1088, 23] on input "00002212" at bounding box center [1078, 28] width 216 height 30
paste input "8928"
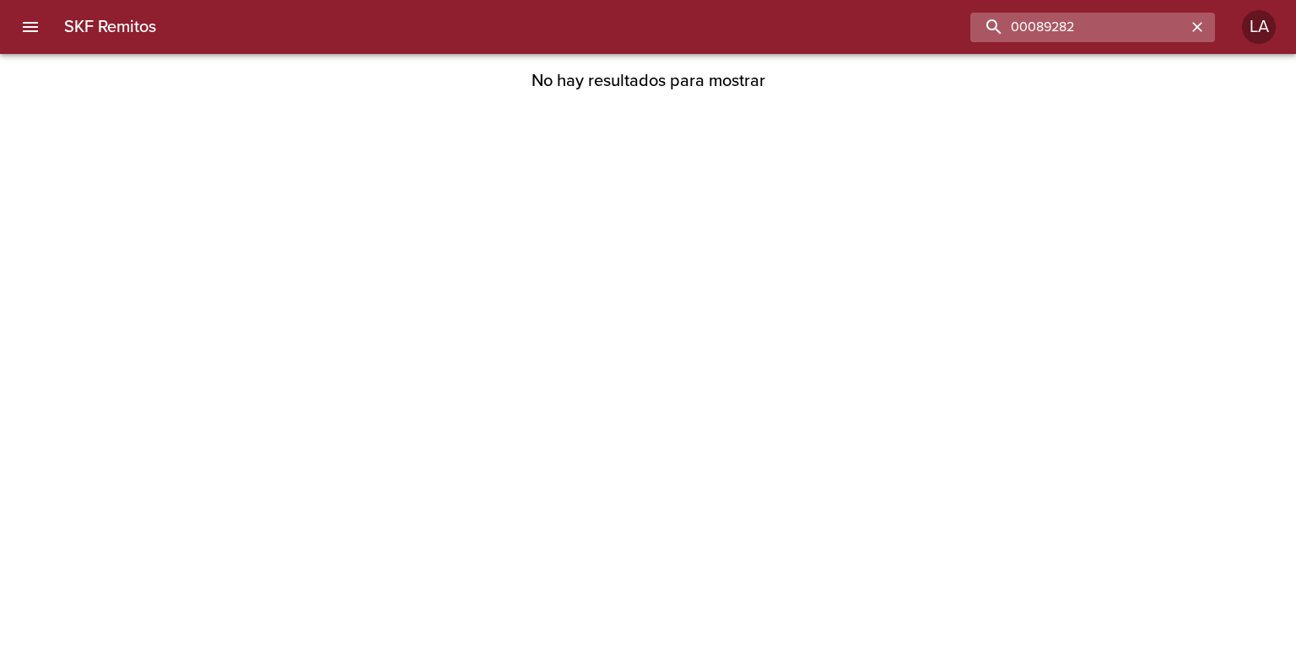
click at [1109, 36] on input "00089282" at bounding box center [1078, 28] width 216 height 30
click at [1117, 22] on input "00089282" at bounding box center [1078, 28] width 216 height 30
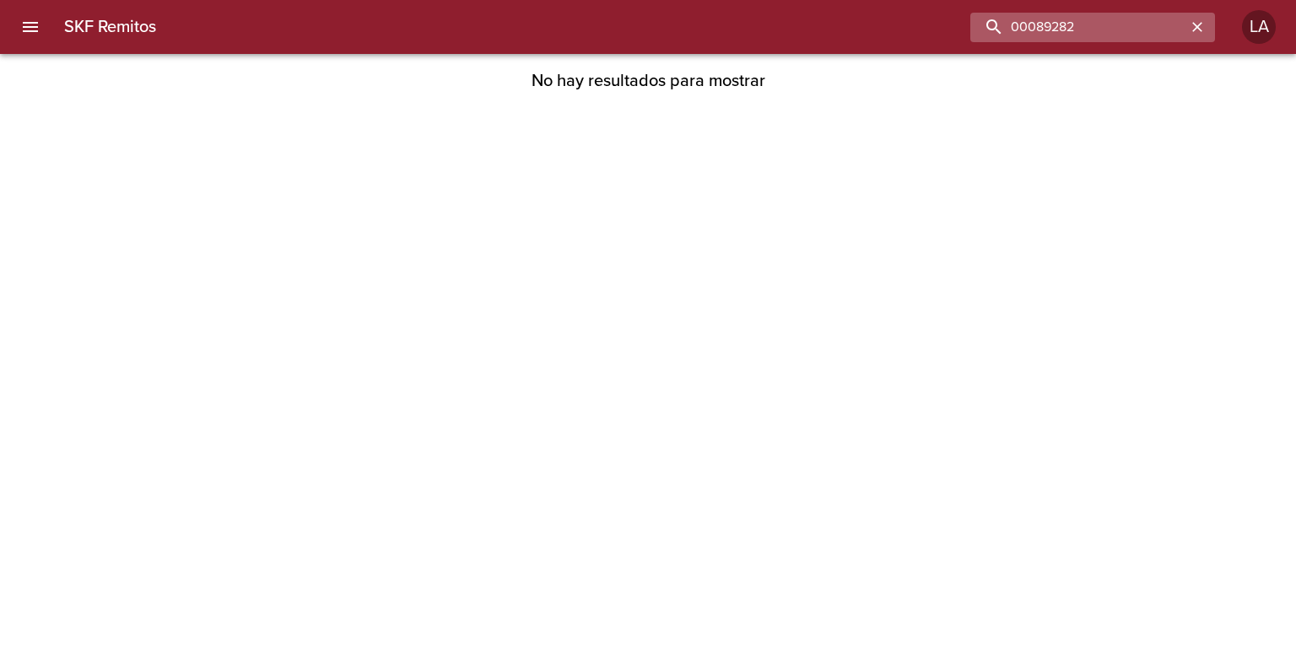
click at [1117, 22] on input "00089282" at bounding box center [1078, 28] width 216 height 30
paste input "351"
type input "00089351"
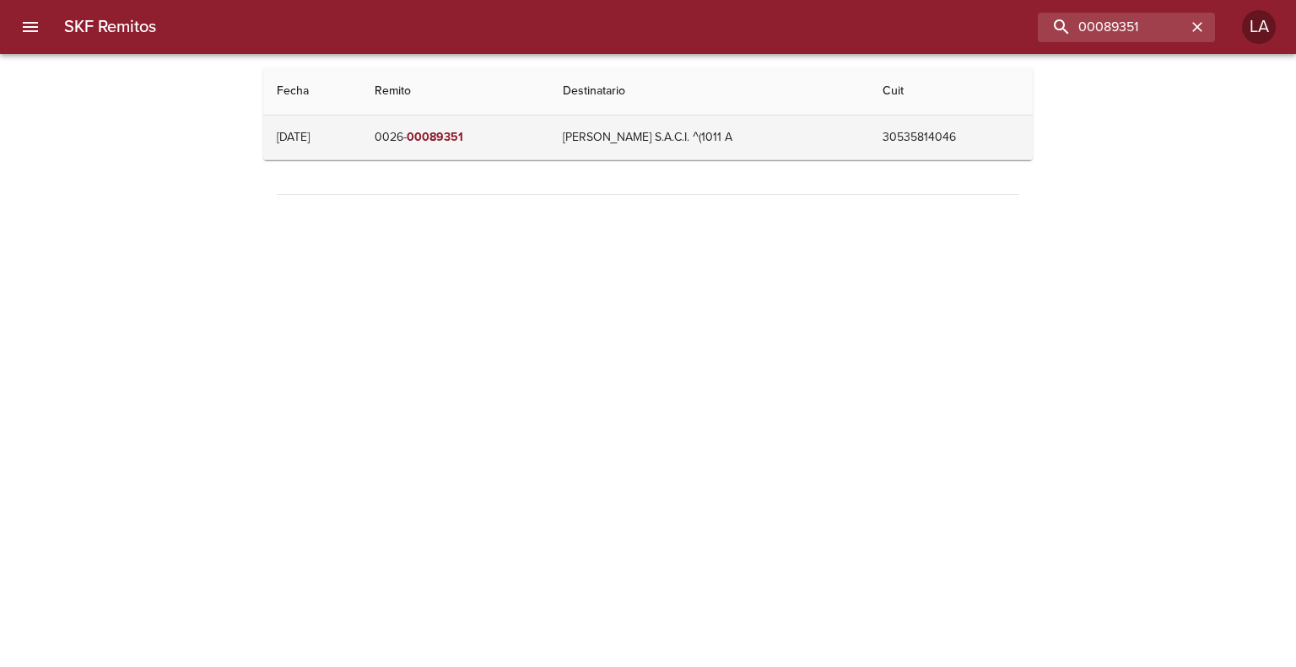
click at [522, 141] on td "0026- 00089351" at bounding box center [455, 138] width 188 height 44
